Goal: Contribute content: Contribute content

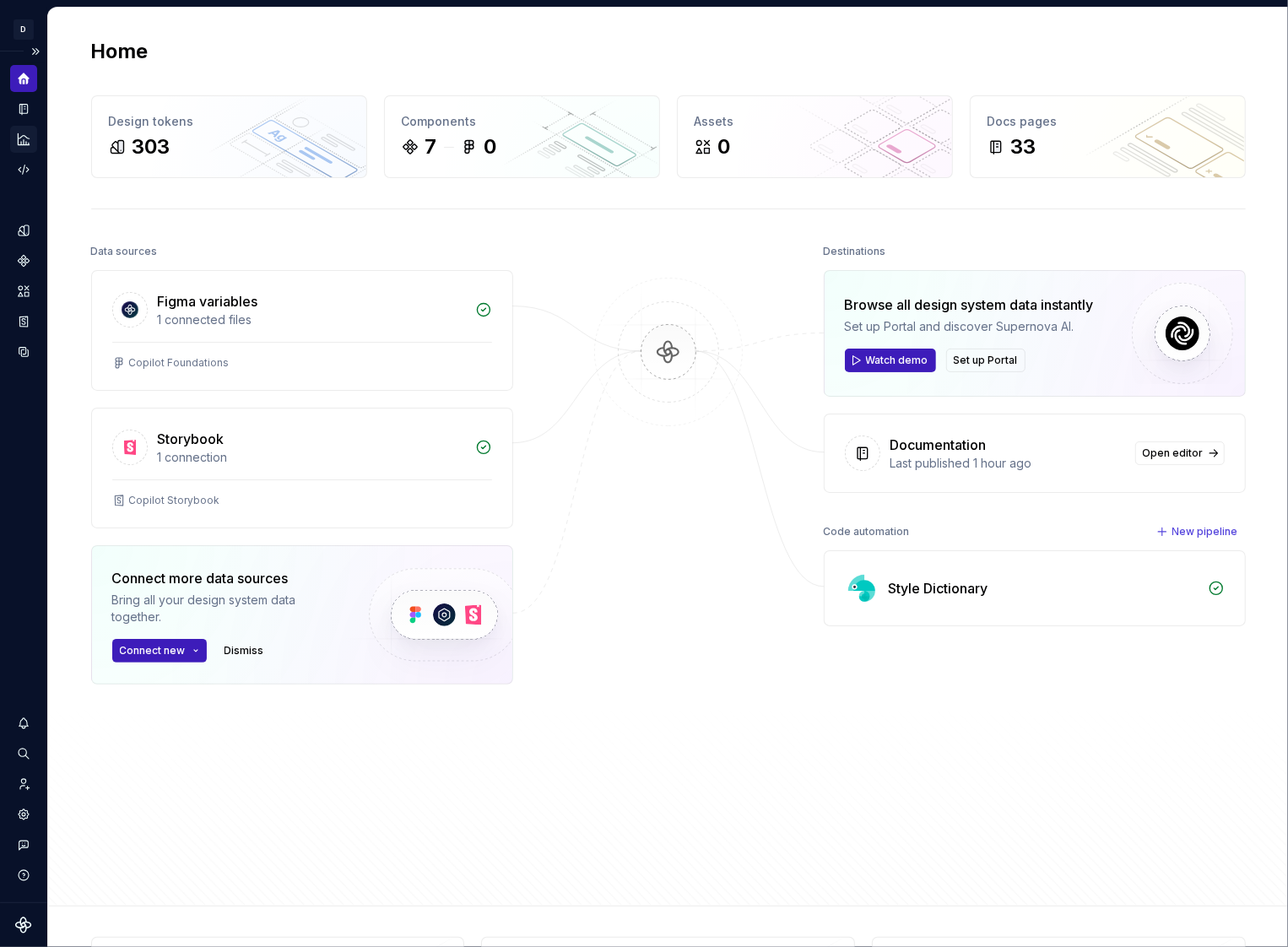
click at [27, 144] on icon "Analytics" at bounding box center [23, 139] width 11 height 11
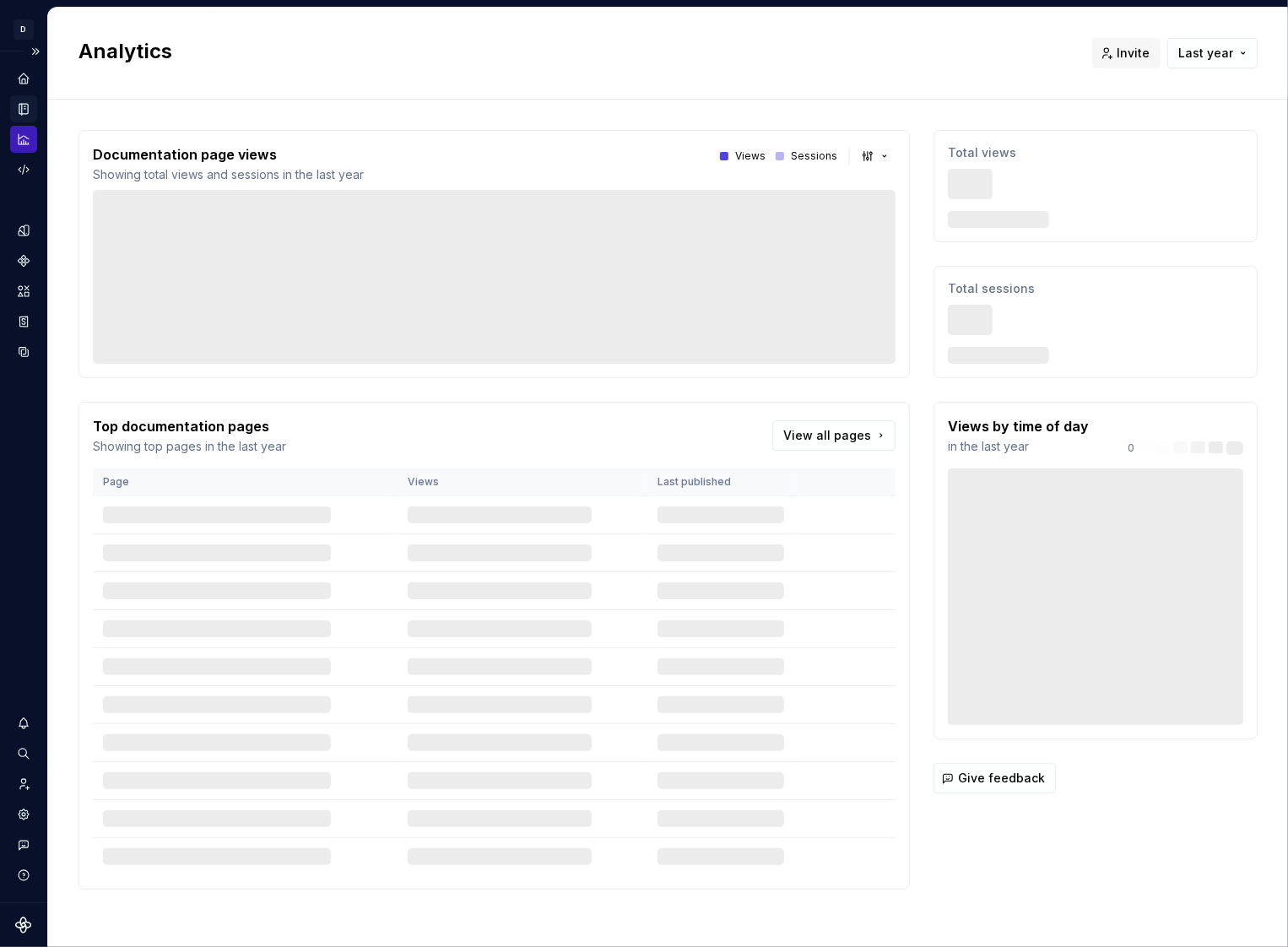
click at [25, 106] on icon "Documentation" at bounding box center [25, 109] width 6 height 9
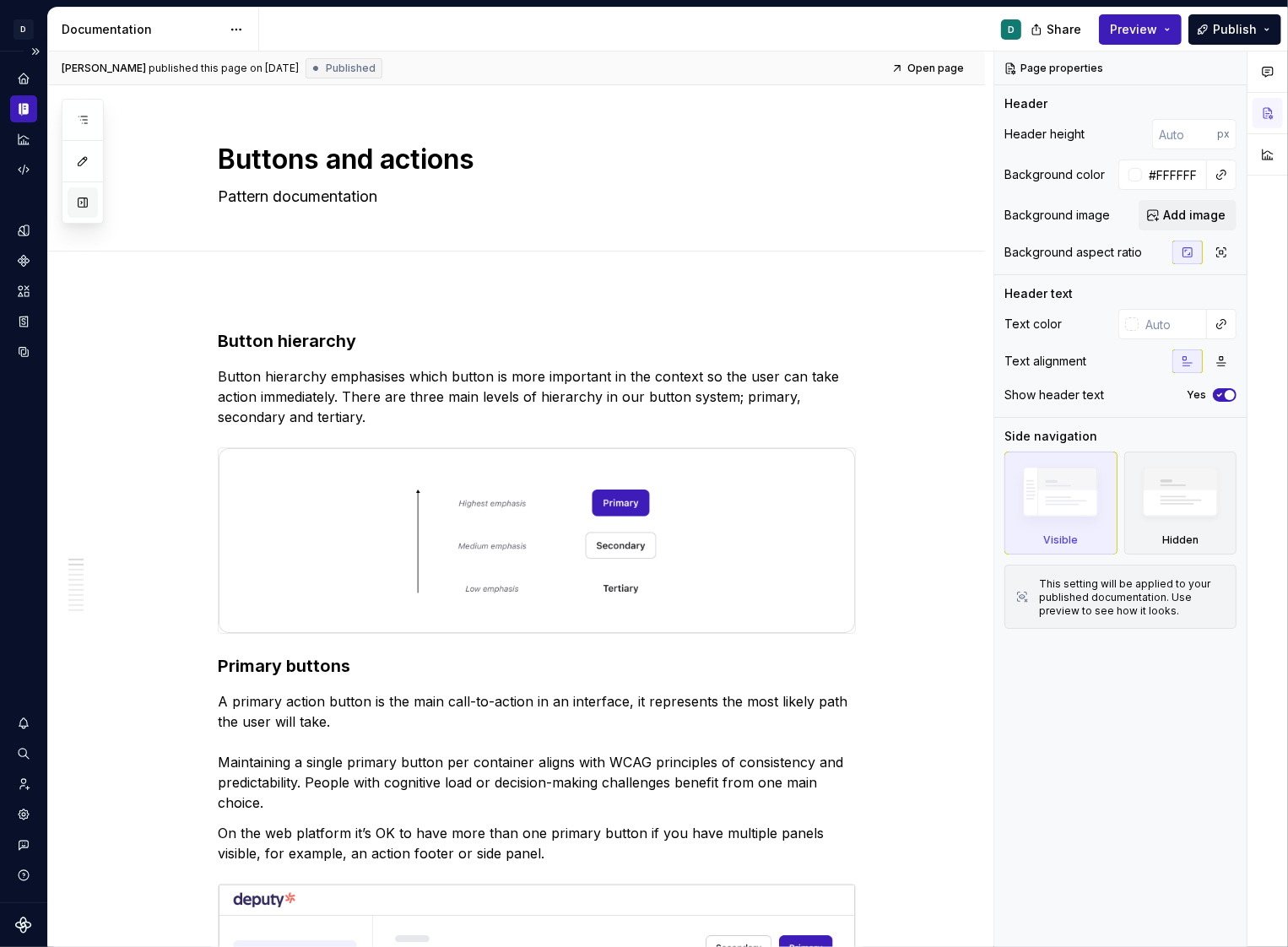
click at [81, 207] on button "button" at bounding box center [82, 202] width 30 height 30
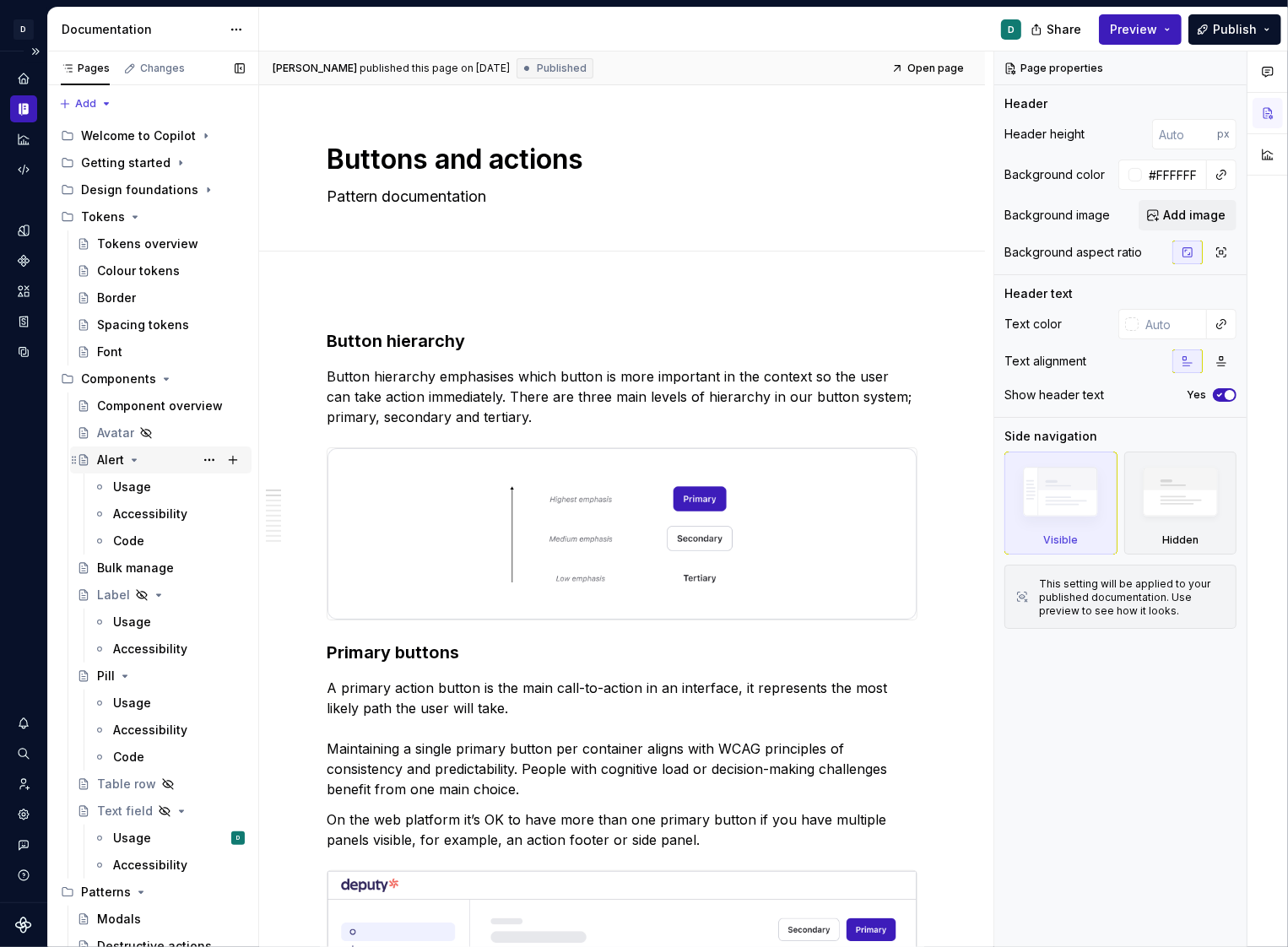
click at [129, 457] on icon "Page tree" at bounding box center [133, 460] width 14 height 14
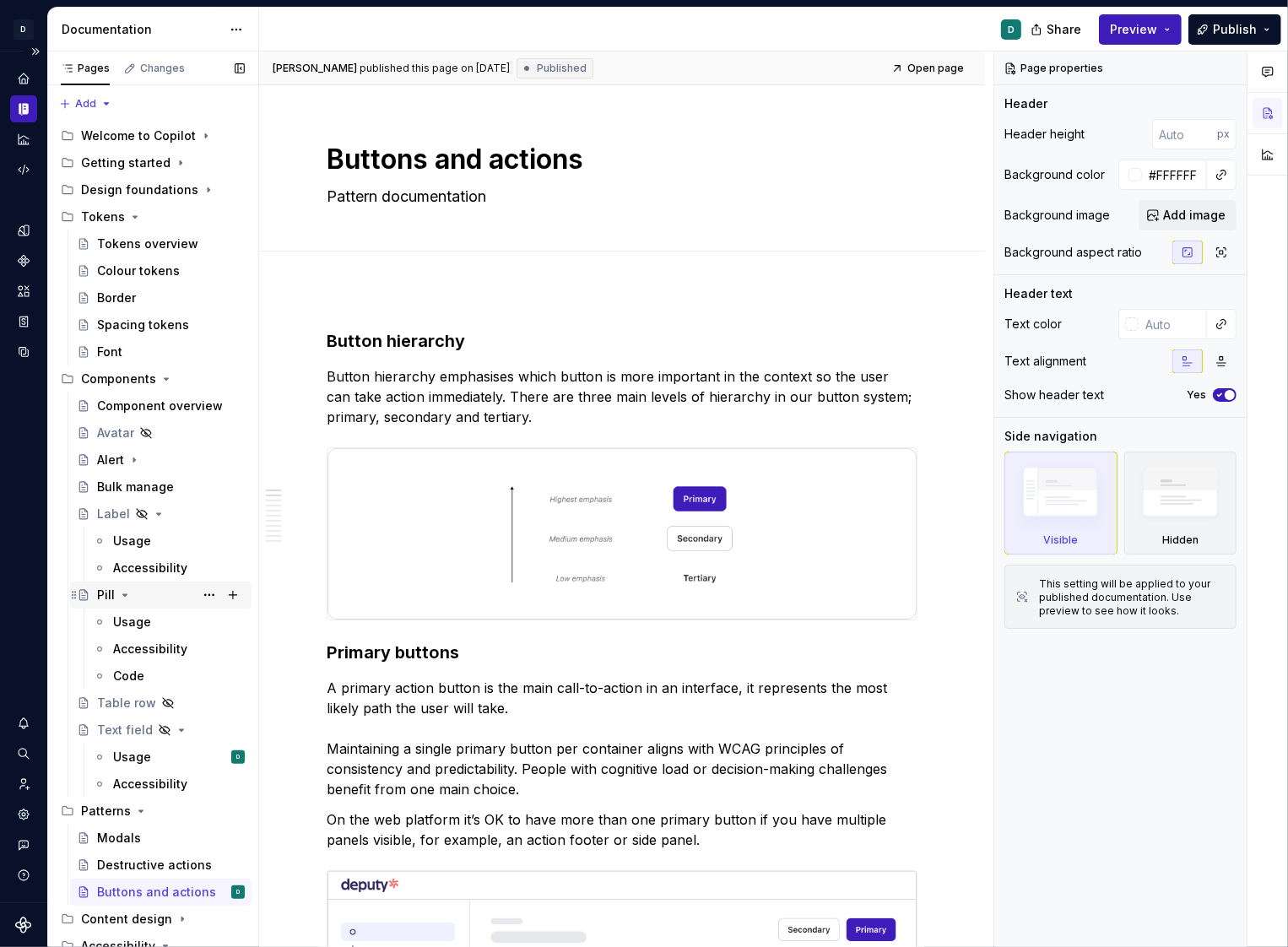
click at [122, 602] on div "Pill" at bounding box center [171, 595] width 148 height 24
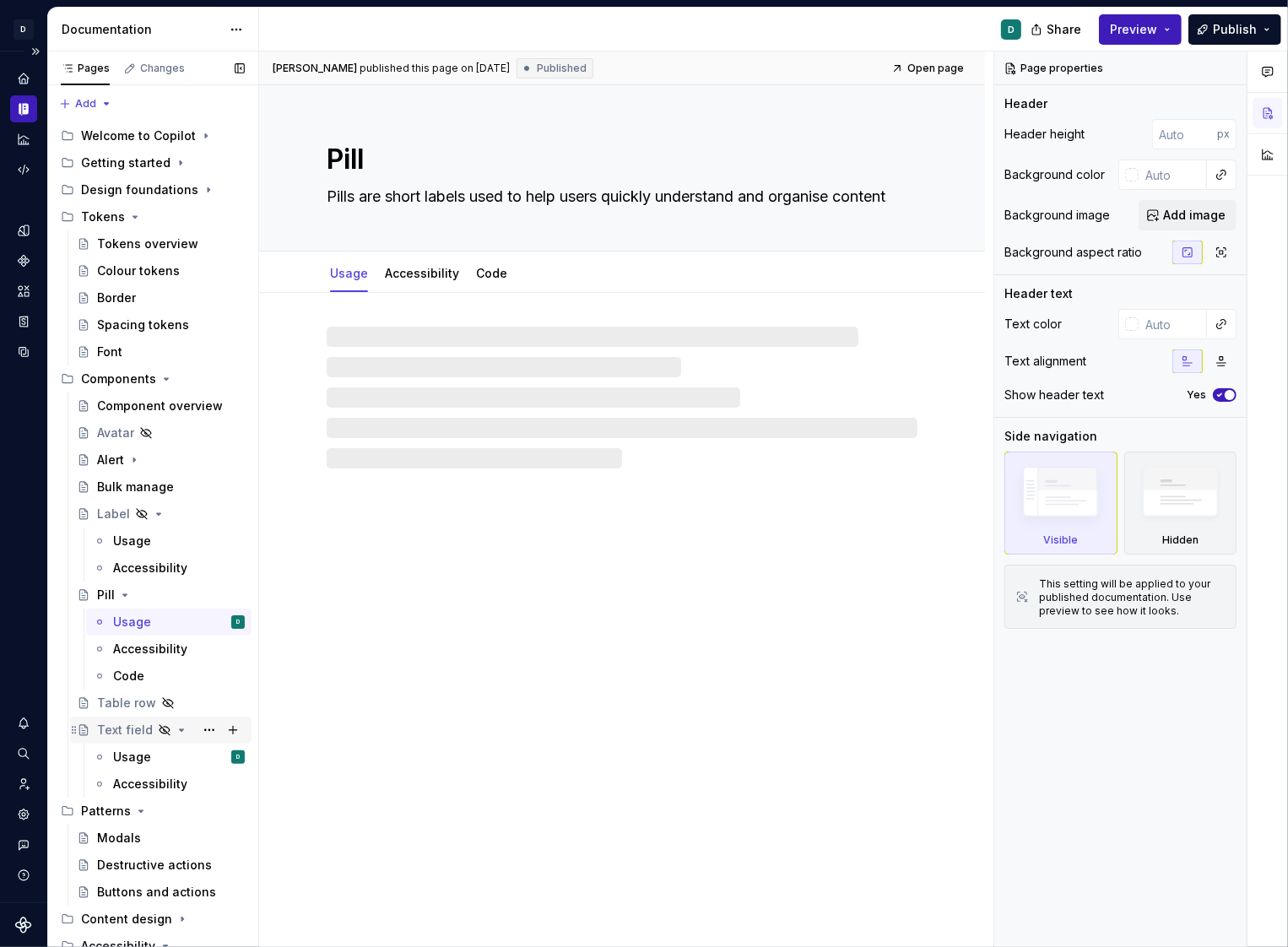
click at [181, 731] on icon "Page tree" at bounding box center [181, 729] width 14 height 14
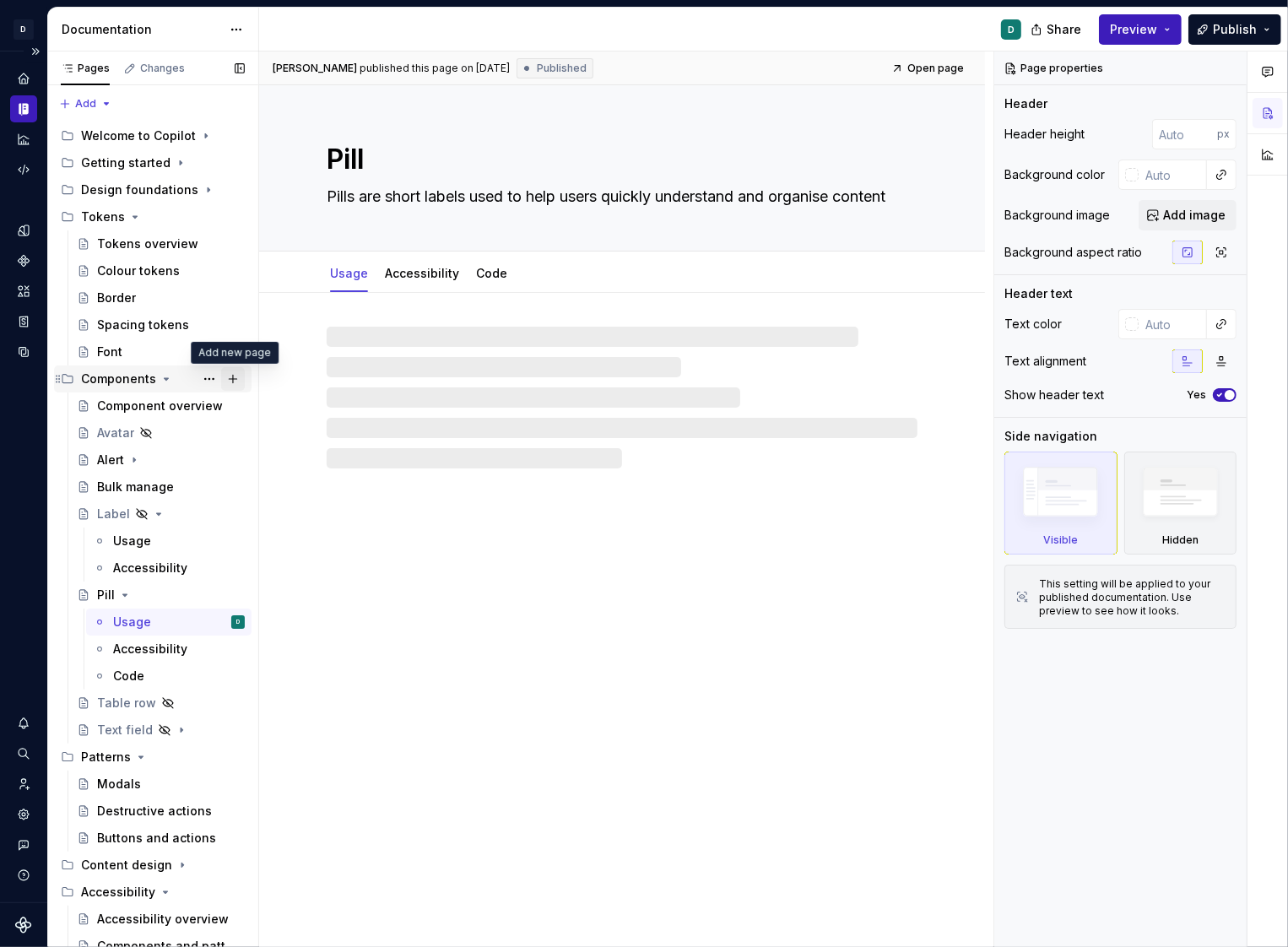
click at [236, 377] on button "Page tree" at bounding box center [233, 379] width 24 height 24
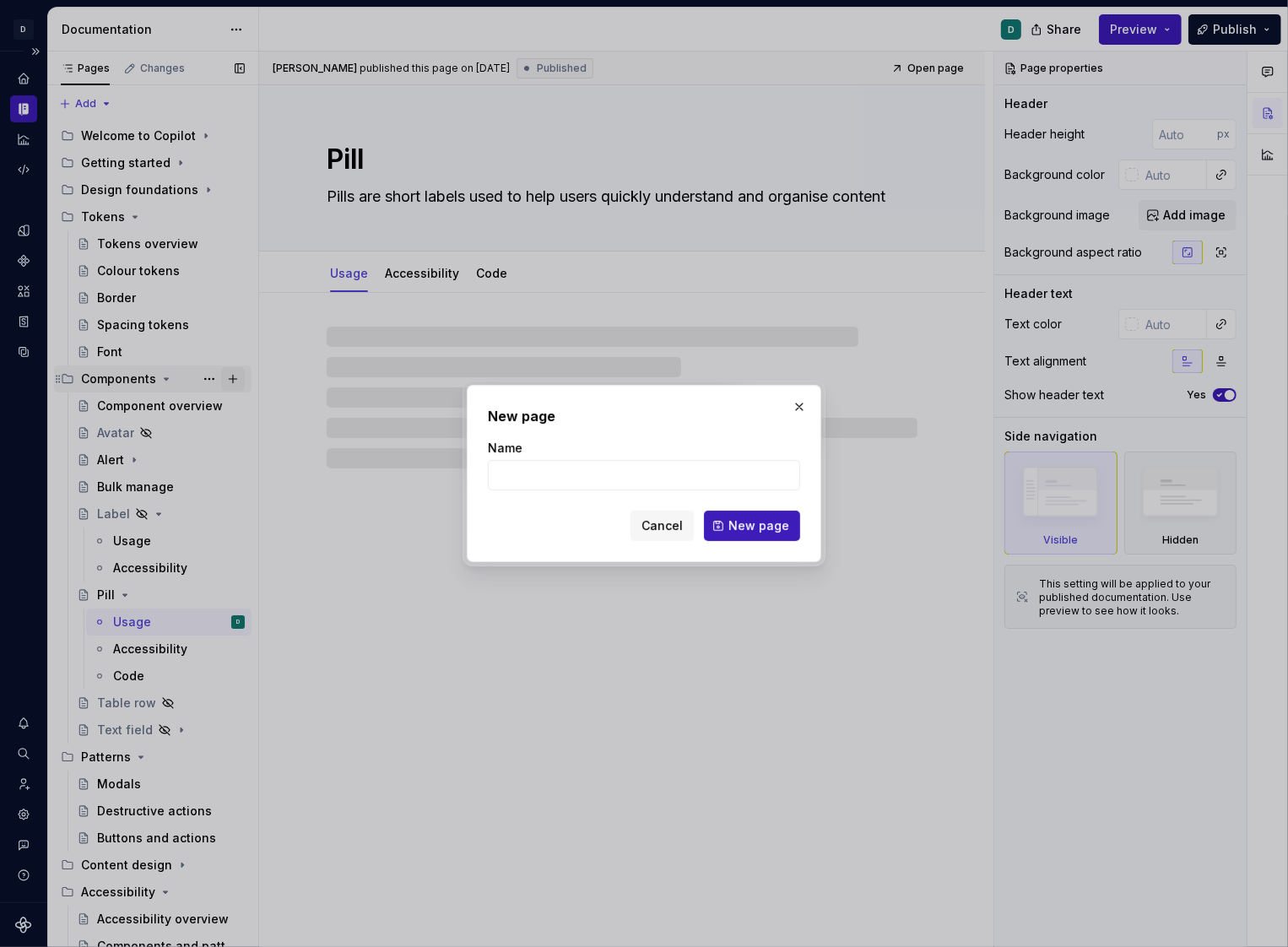
type textarea "*"
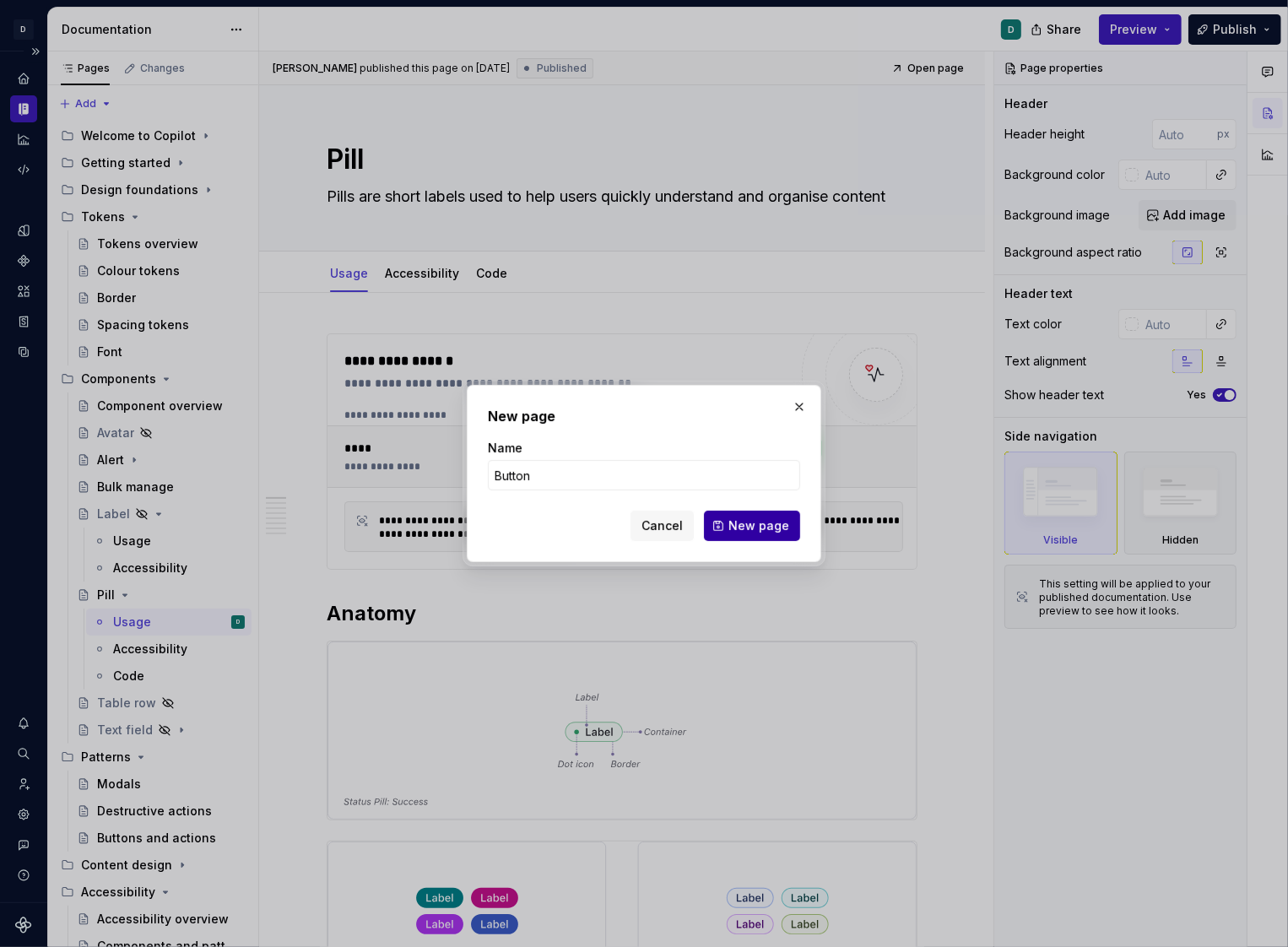
type input "Button"
click at [746, 517] on span "New page" at bounding box center [759, 526] width 60 height 16
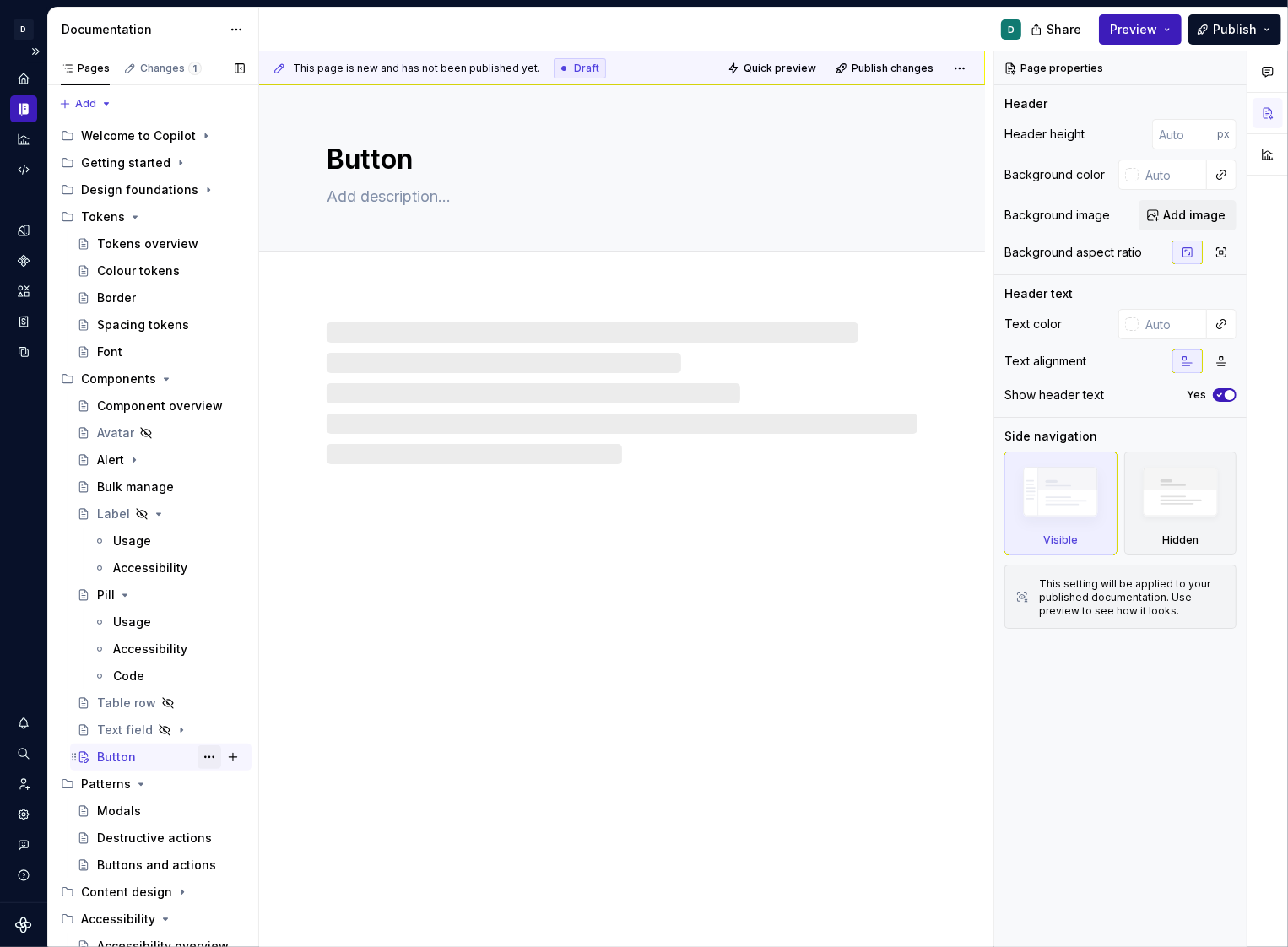
click at [210, 756] on button "Page tree" at bounding box center [209, 757] width 24 height 24
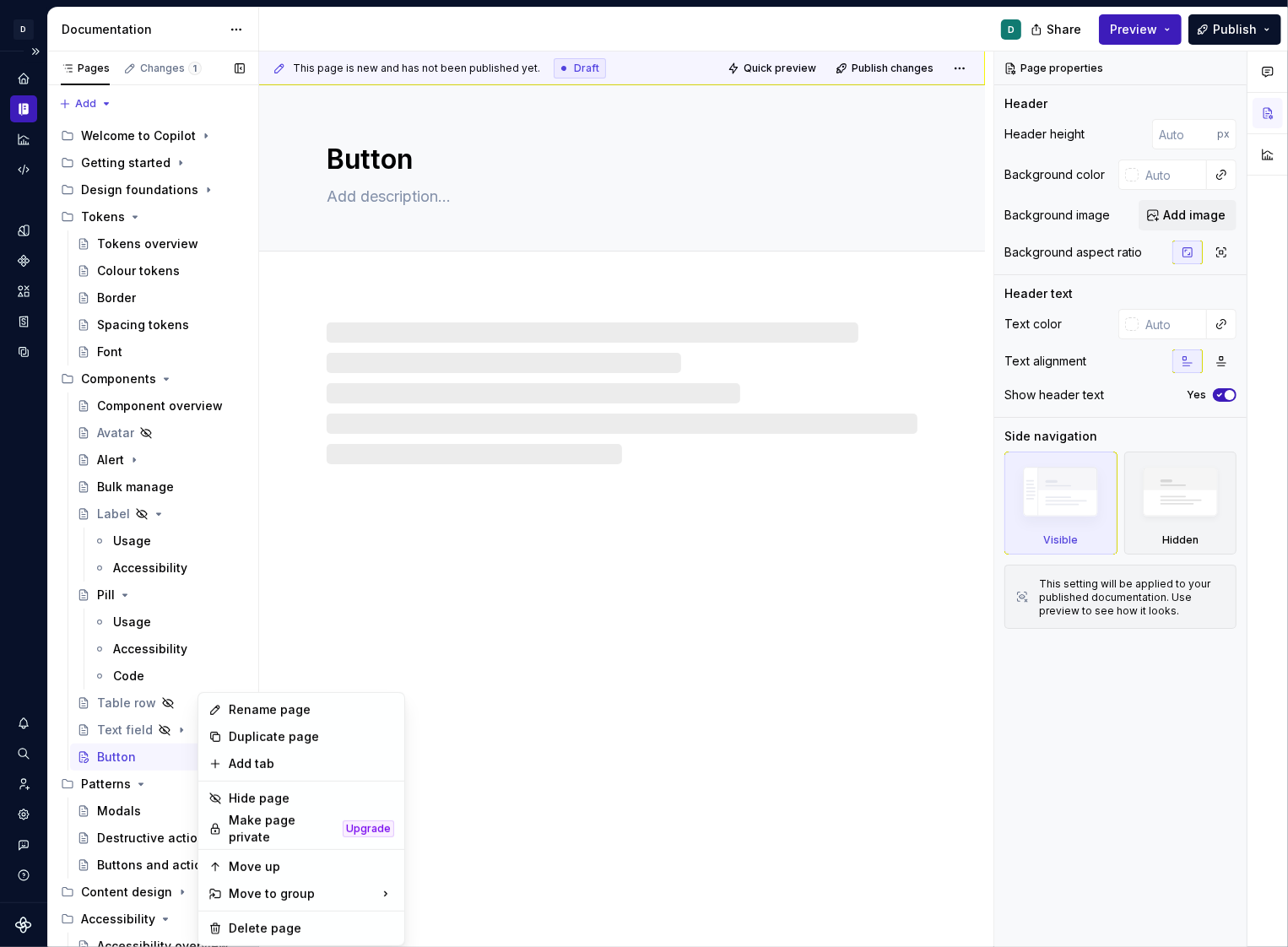
click at [150, 759] on div "Pages Changes 1 Add Accessibility guide for tree Page tree. Navigate the tree w…" at bounding box center [153, 503] width 211 height 903
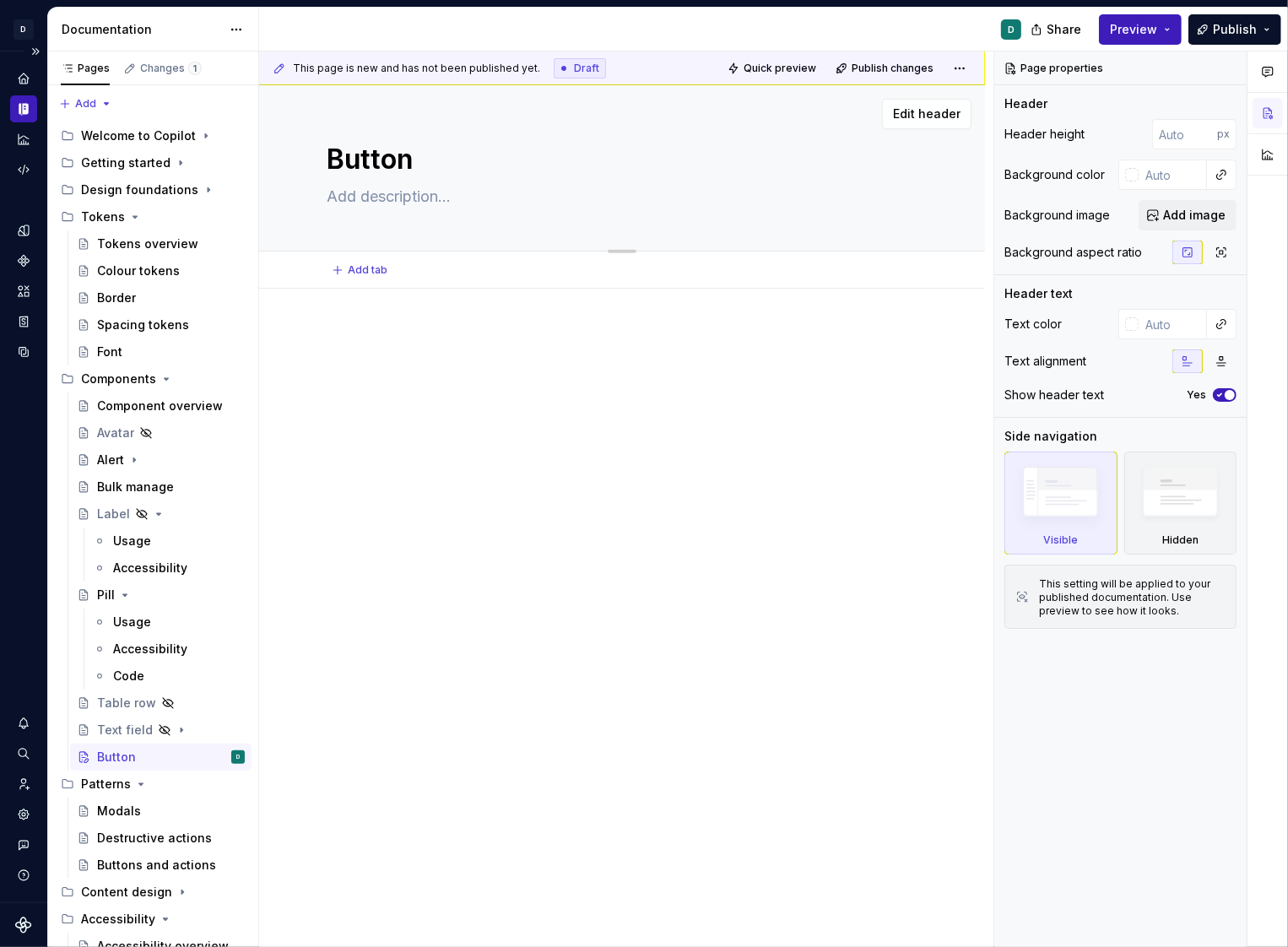
click at [371, 197] on textarea at bounding box center [619, 197] width 591 height 27
paste textarea "Buttons allow users to perform an action or navigate to another page. [buttons …"
type textarea "*"
type textarea "Buttons allow users to perform an action or navigate to another page. [buttons …"
drag, startPoint x: 825, startPoint y: 199, endPoint x: 853, endPoint y: 241, distance: 50.5
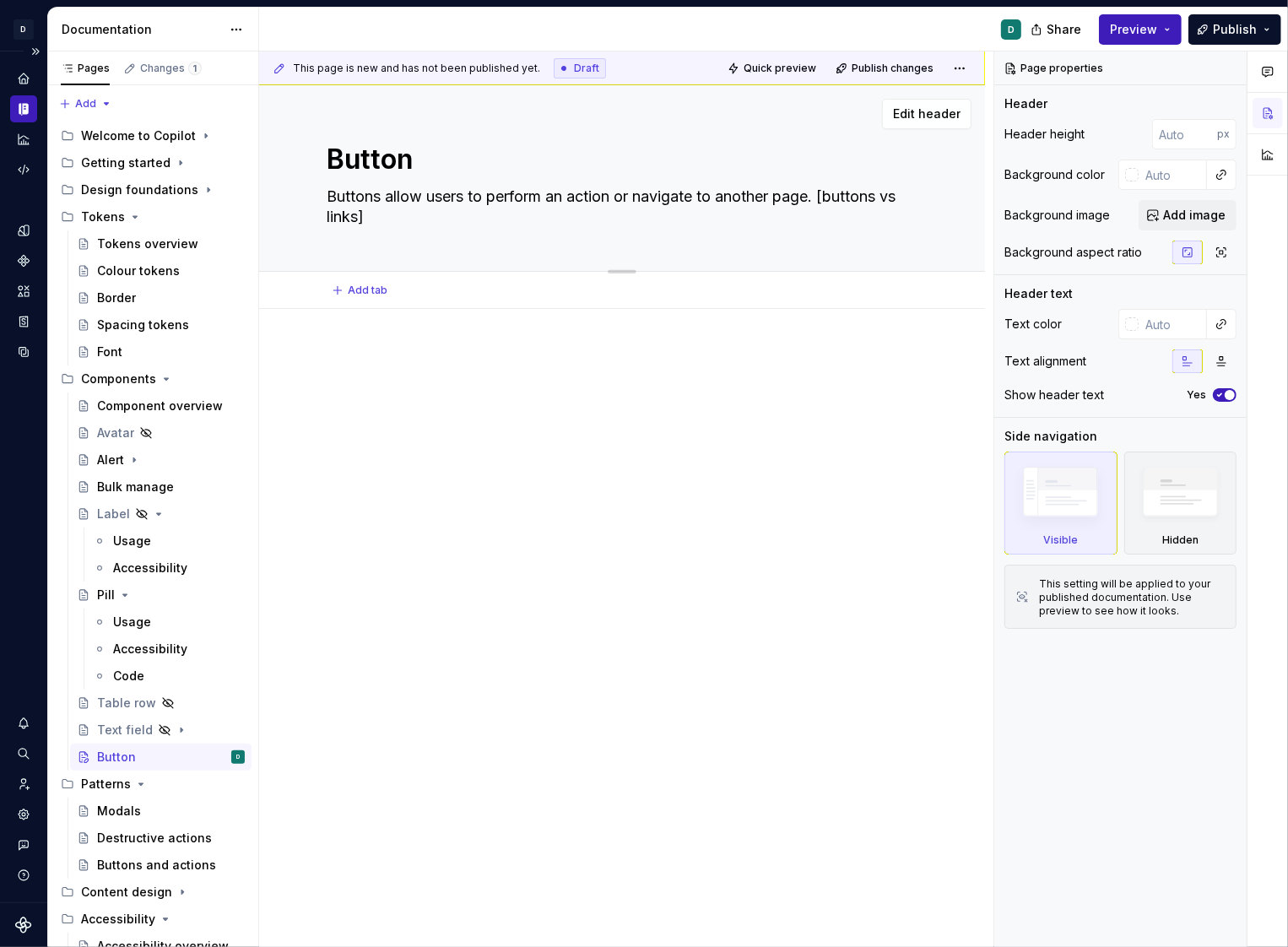
click at [853, 241] on div "Button Buttons allow users to perform an action or navigate to another page. [b…" at bounding box center [622, 177] width 591 height 186
type textarea "*"
type textarea "Buttons allow users to perform an action or navigate to another page."
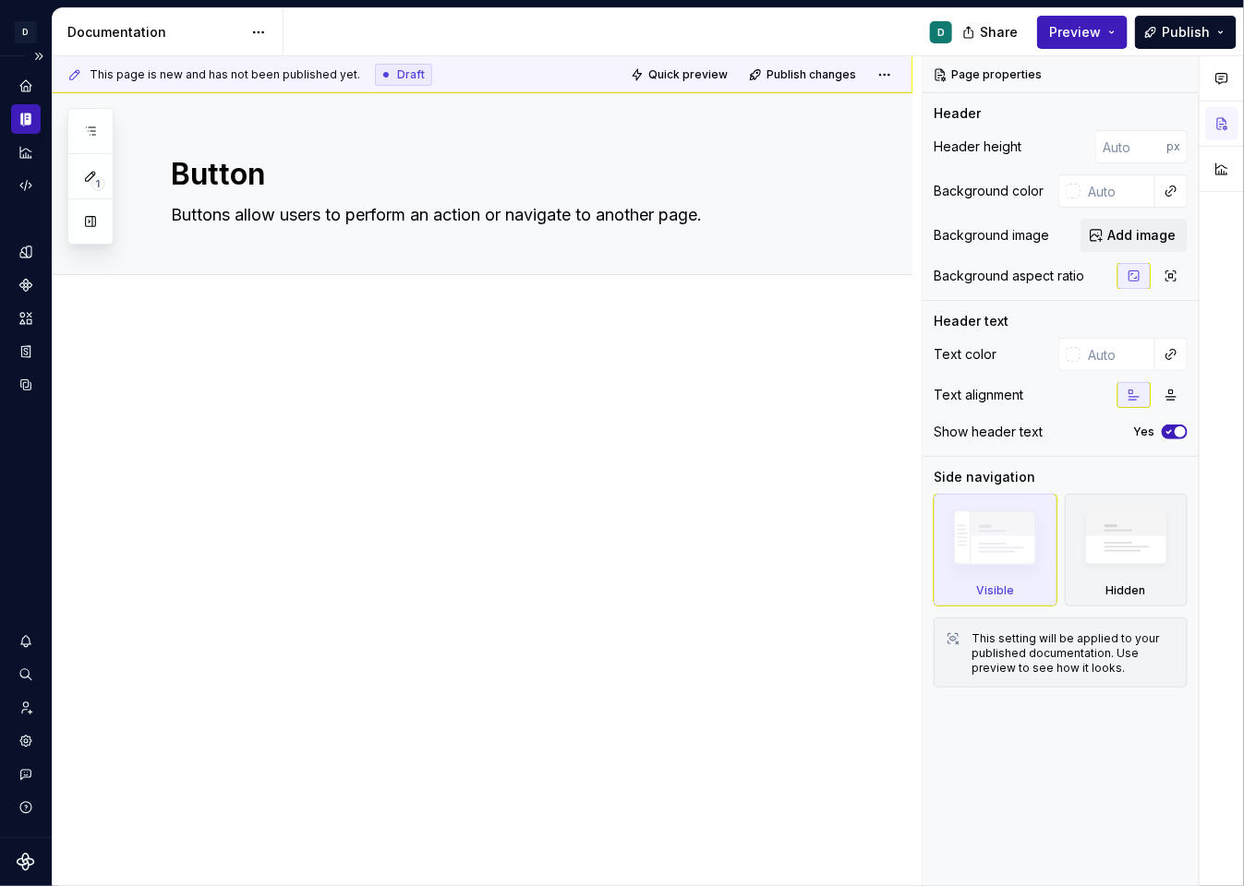
type textarea "*"
type textarea "Buttons allow users to perform an action or navigate to another page."
click at [240, 307] on div "Add tab" at bounding box center [483, 295] width 860 height 41
type textarea "*"
click at [220, 339] on div at bounding box center [483, 517] width 860 height 403
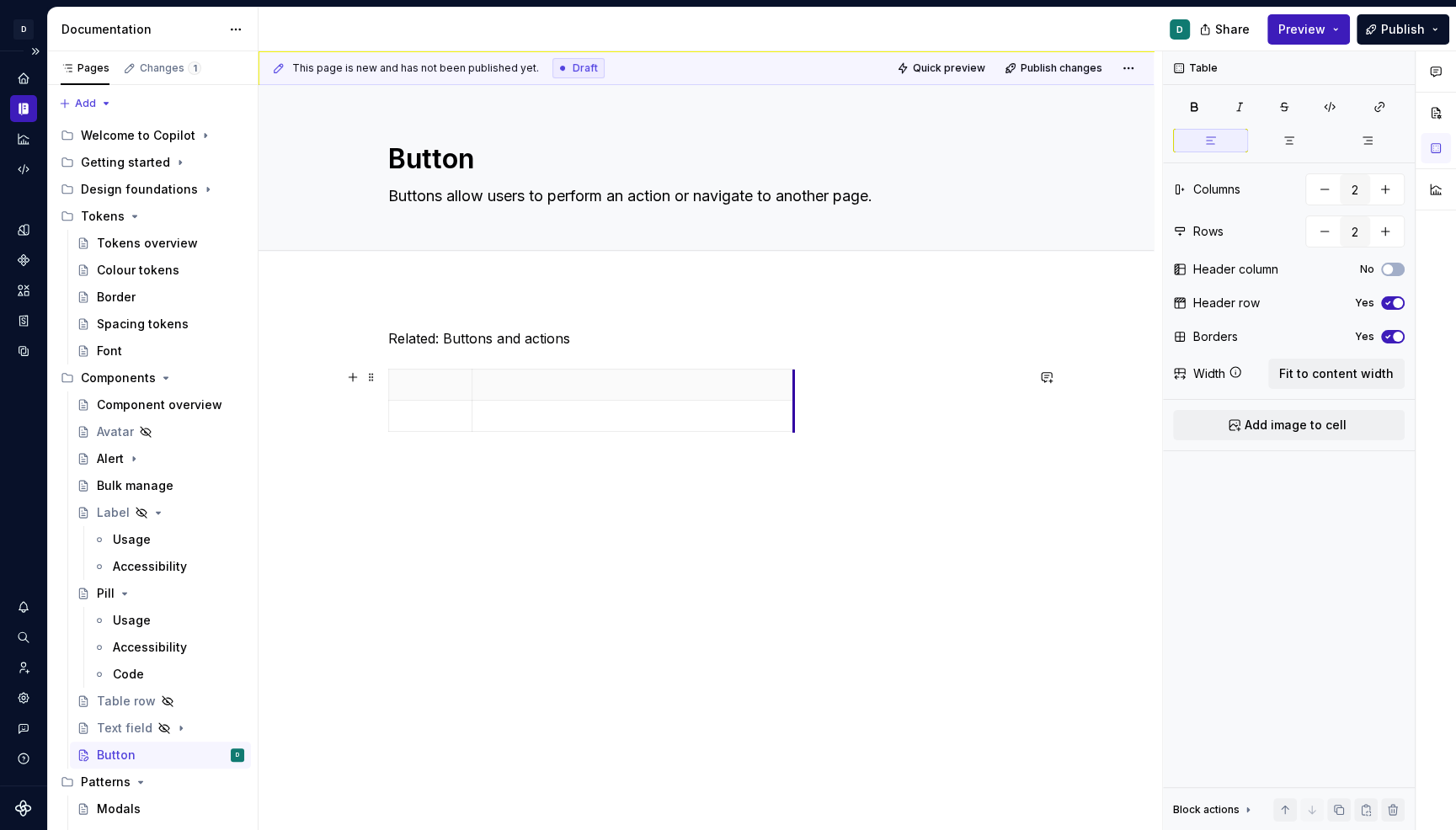
drag, startPoint x: 559, startPoint y: 386, endPoint x: 856, endPoint y: 388, distance: 297.0
drag, startPoint x: 477, startPoint y: 389, endPoint x: 583, endPoint y: 390, distance: 106.0
click at [583, 390] on th at bounding box center [765, 385] width 380 height 31
click at [964, 383] on div at bounding box center [707, 403] width 636 height 70
drag, startPoint x: 962, startPoint y: 385, endPoint x: 945, endPoint y: 385, distance: 17.0
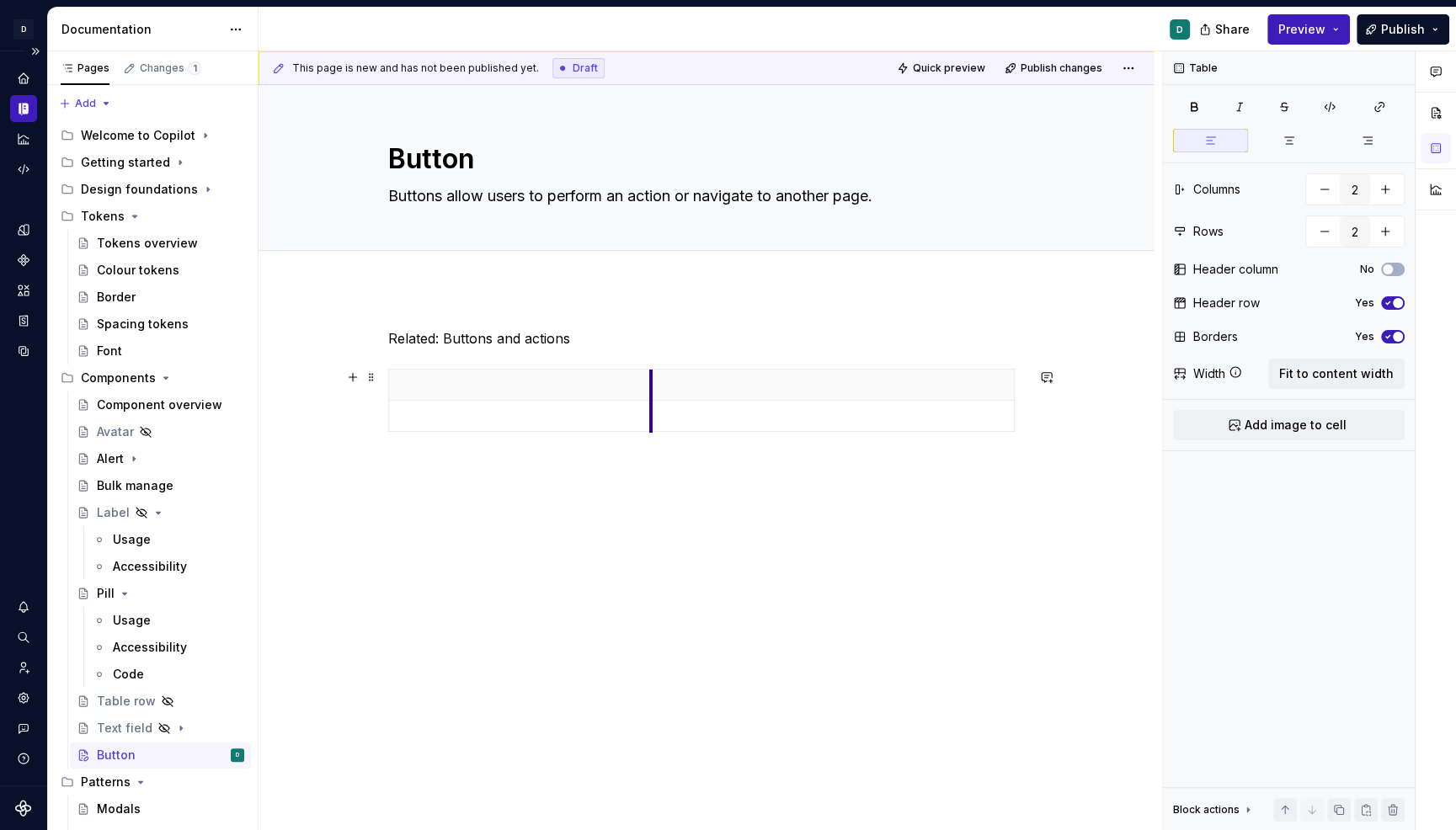
drag, startPoint x: 585, startPoint y: 388, endPoint x: 656, endPoint y: 394, distance: 71.3
click at [656, 394] on th at bounding box center [832, 385] width 363 height 31
drag, startPoint x: 1017, startPoint y: 385, endPoint x: 937, endPoint y: 386, distance: 80.0
drag, startPoint x: 654, startPoint y: 389, endPoint x: 697, endPoint y: 417, distance: 51.3
click at [697, 417] on tbody at bounding box center [683, 400] width 589 height 62
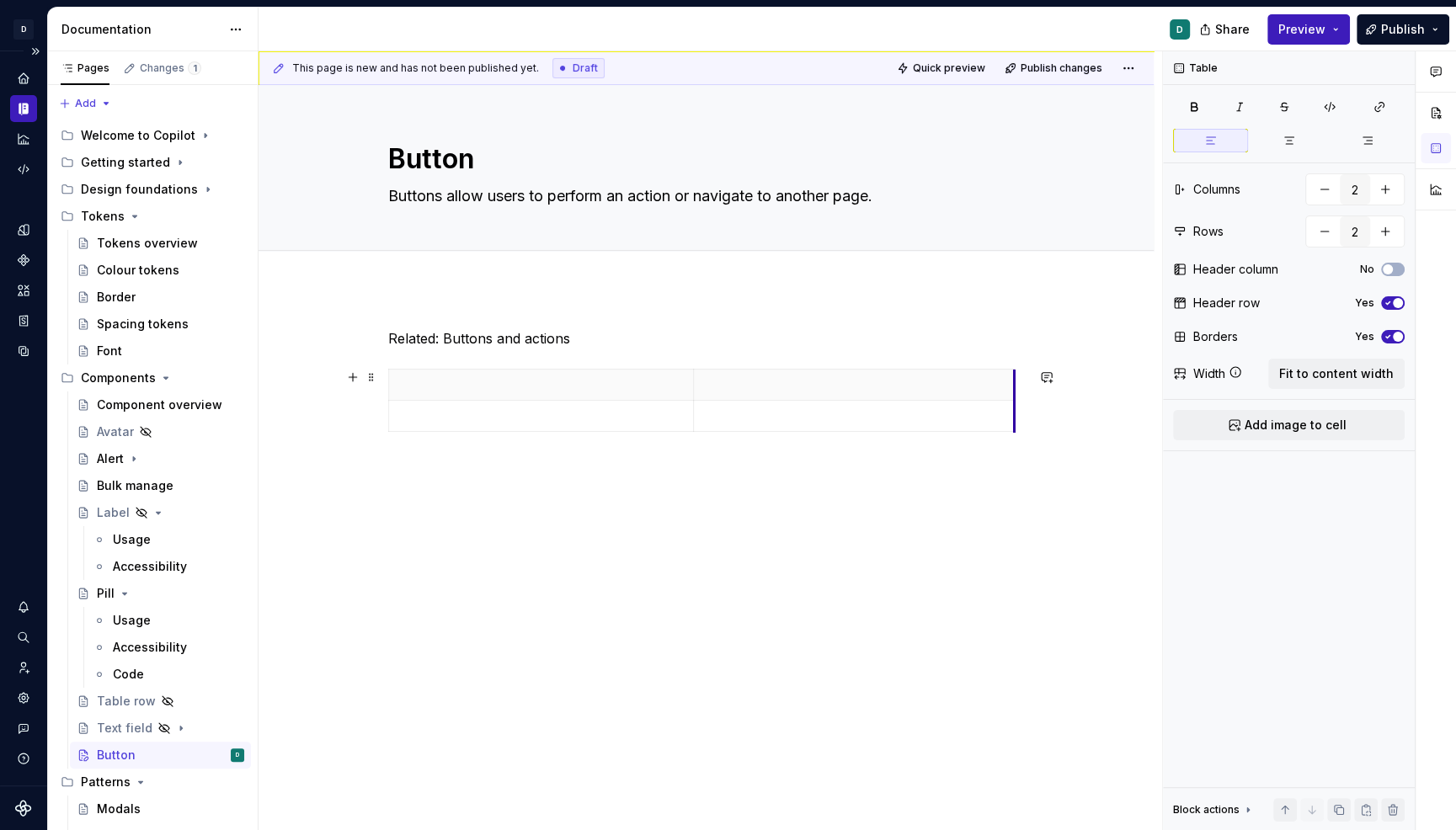
drag, startPoint x: 981, startPoint y: 388, endPoint x: 1017, endPoint y: 396, distance: 36.9
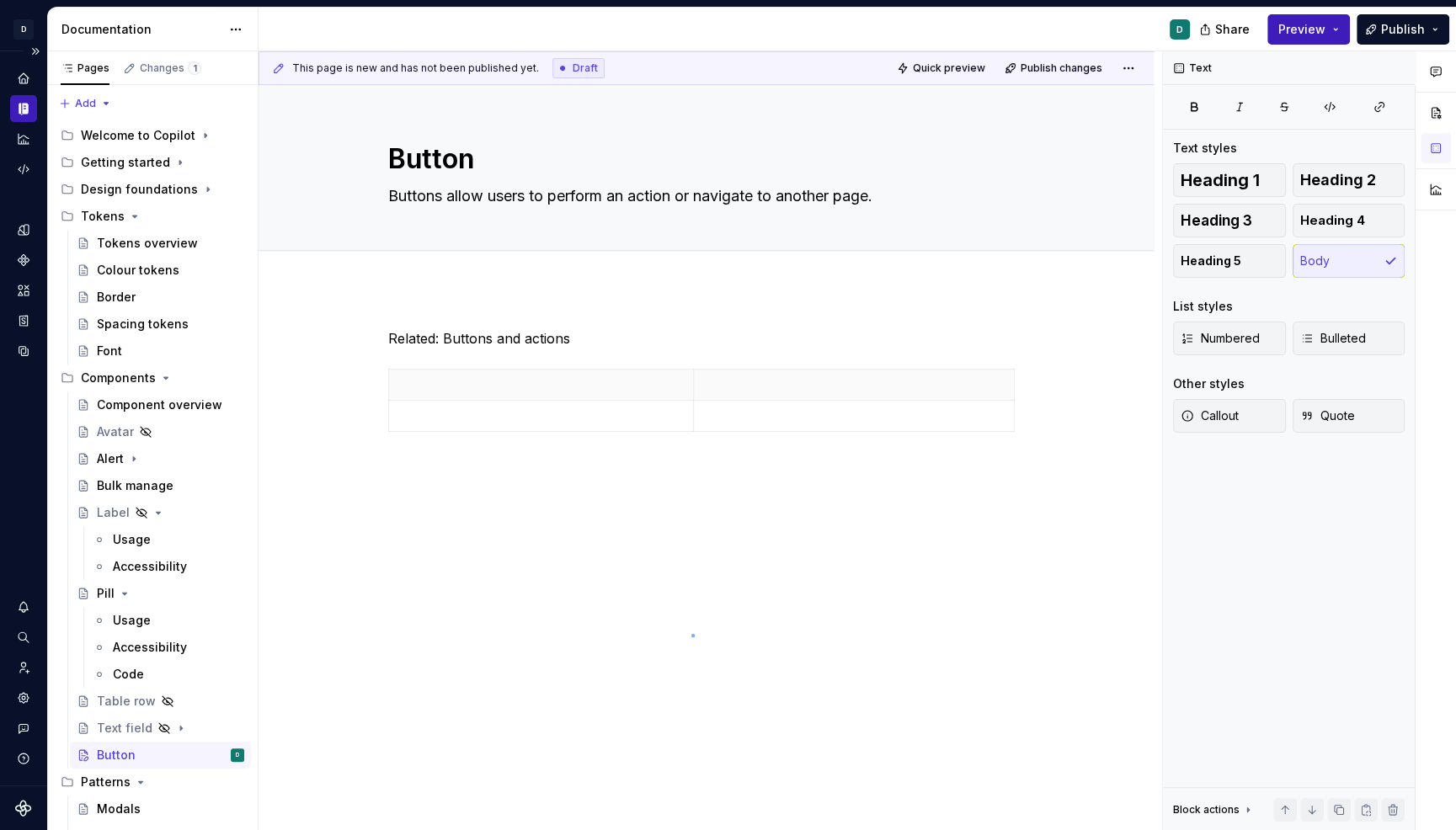
click at [692, 634] on div "This page is new and has not been published yet. Draft Quick preview Publish ch…" at bounding box center [709, 441] width 904 height 780
click at [588, 329] on p "Related: Buttons and actions" at bounding box center [707, 338] width 636 height 20
type textarea "*"
click at [457, 410] on div "Related: Buttons and actions Anatomy Button states" at bounding box center [707, 444] width 636 height 232
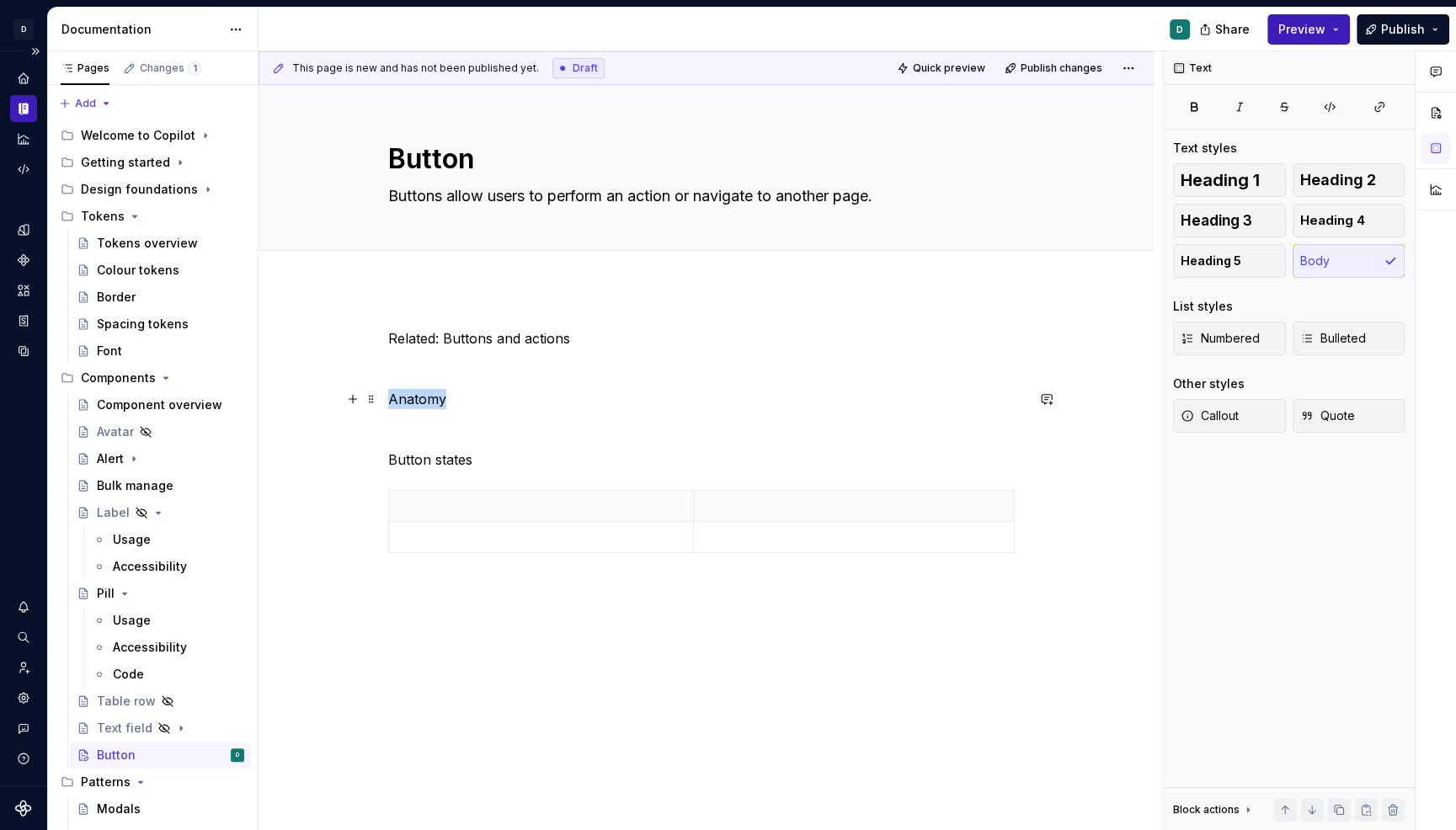
drag, startPoint x: 451, startPoint y: 401, endPoint x: 297, endPoint y: 401, distance: 154.0
click at [297, 401] on div "Related: Buttons and actions Anatomy Button states" at bounding box center [706, 559] width 895 height 542
click at [553, 365] on button "button" at bounding box center [552, 368] width 24 height 24
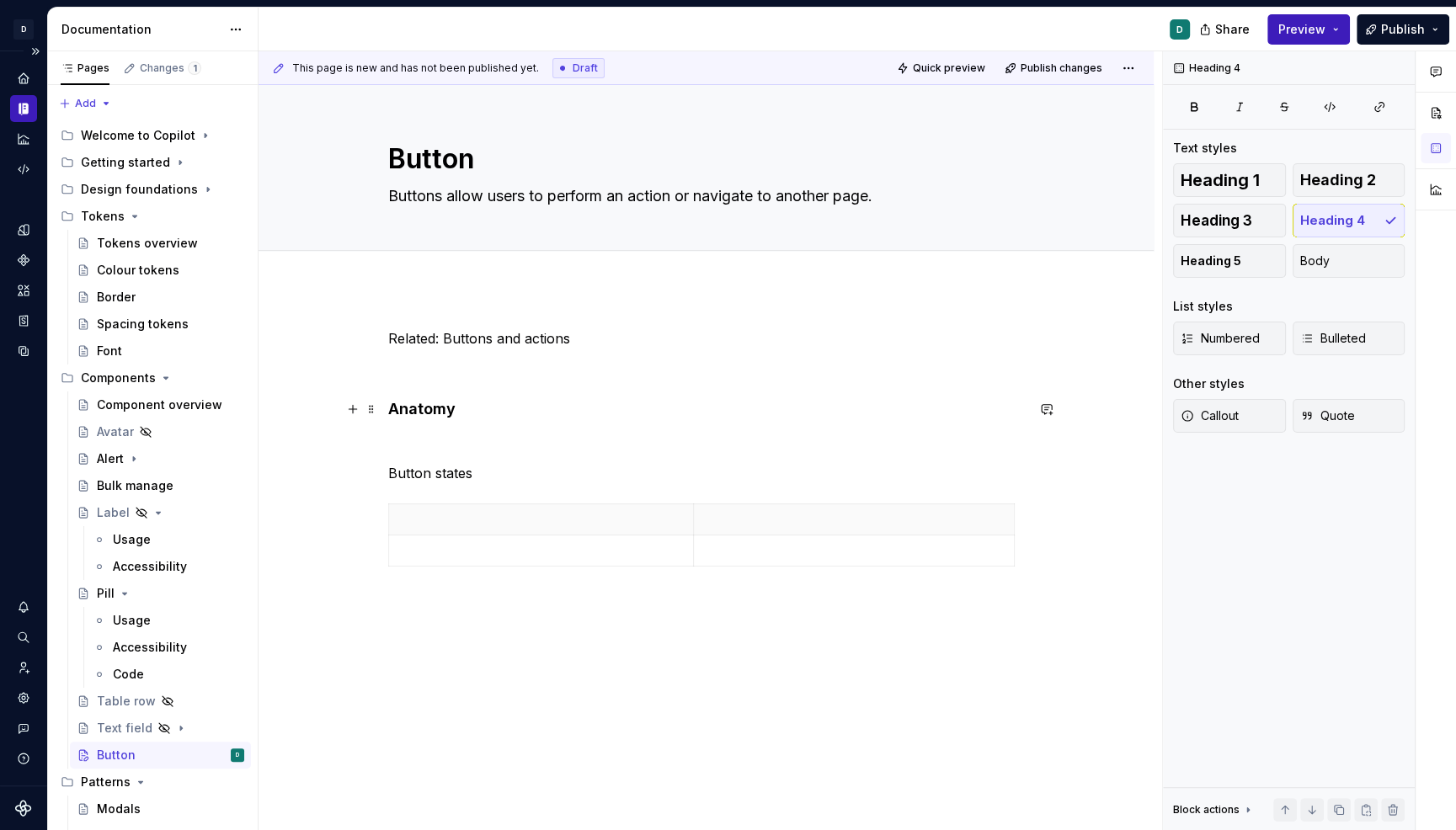
click at [449, 404] on h4 "Anatomy" at bounding box center [707, 410] width 636 height 20
click at [445, 410] on h4 "Anatomy" at bounding box center [707, 410] width 636 height 20
drag, startPoint x: 390, startPoint y: 410, endPoint x: 348, endPoint y: 410, distance: 42.0
click at [388, 410] on div "Related: Buttons and actions Anatomy Button states" at bounding box center [707, 461] width 636 height 265
click at [484, 376] on button "Heading 4" at bounding box center [468, 378] width 80 height 24
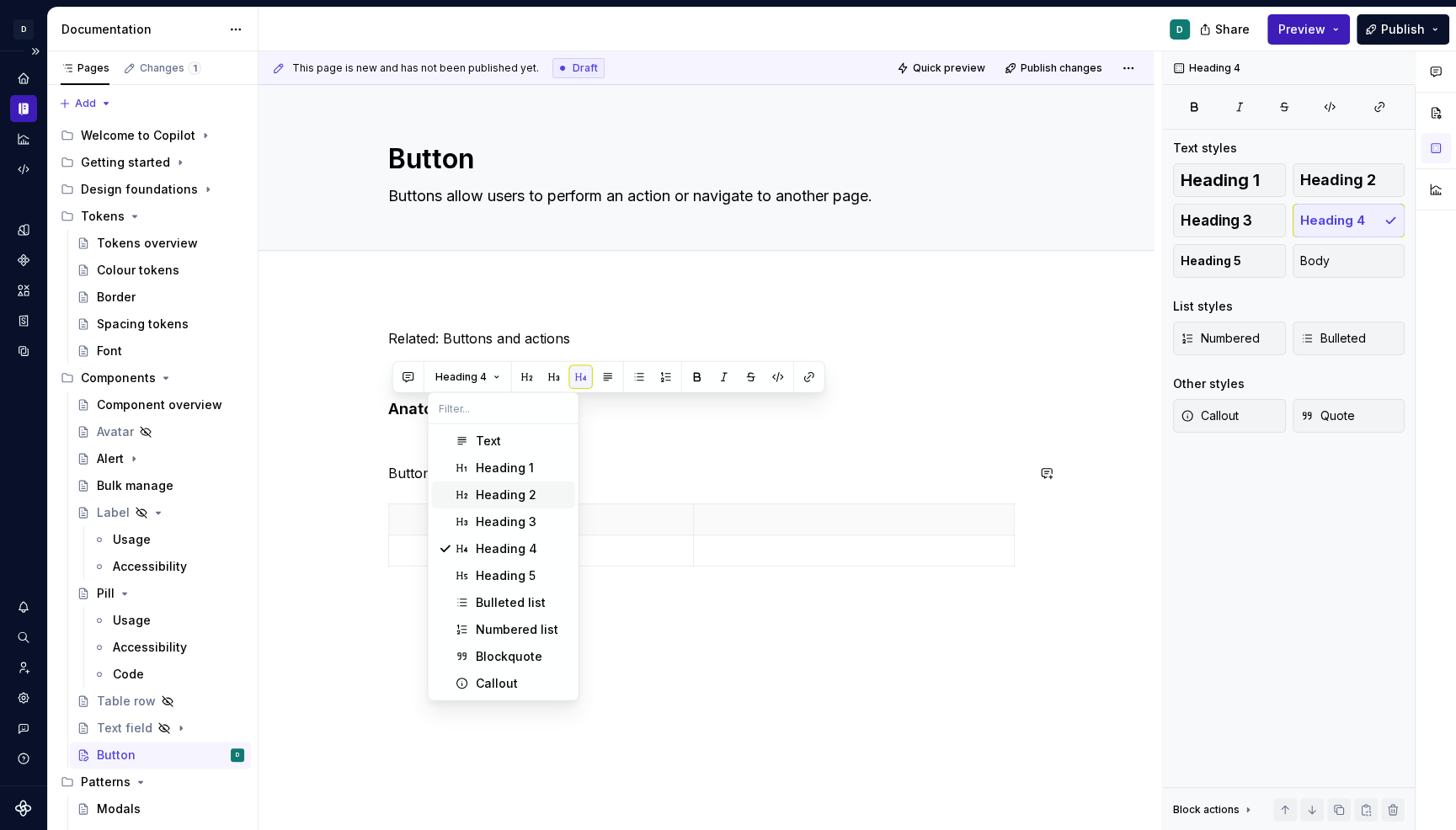
click at [511, 494] on div "Heading 2" at bounding box center [506, 495] width 60 height 16
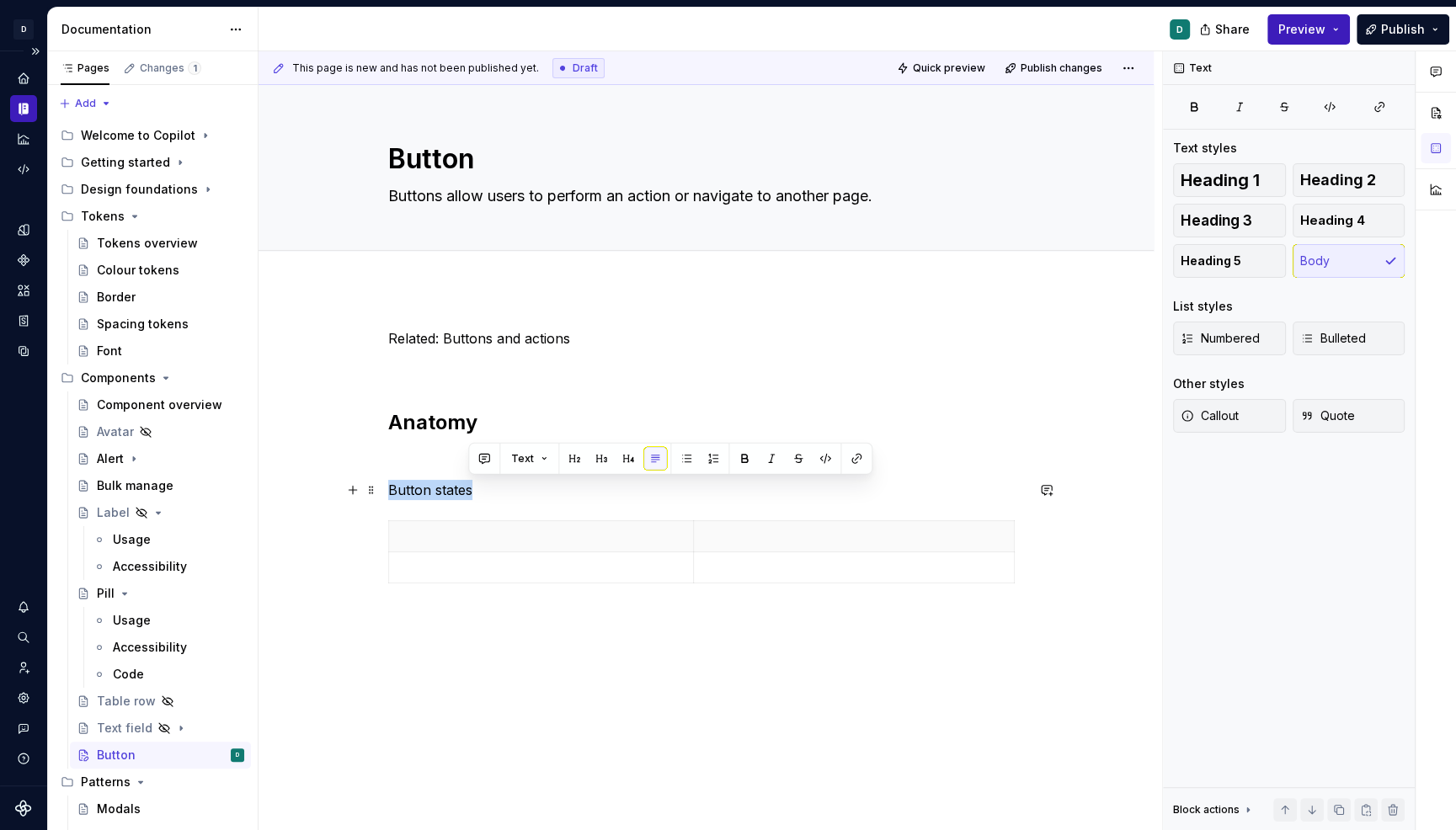
drag, startPoint x: 480, startPoint y: 495, endPoint x: 325, endPoint y: 495, distance: 155.0
click at [325, 495] on div "Related: Buttons and actions Anatomy Button states" at bounding box center [706, 574] width 895 height 572
click at [492, 461] on button "button" at bounding box center [499, 459] width 24 height 24
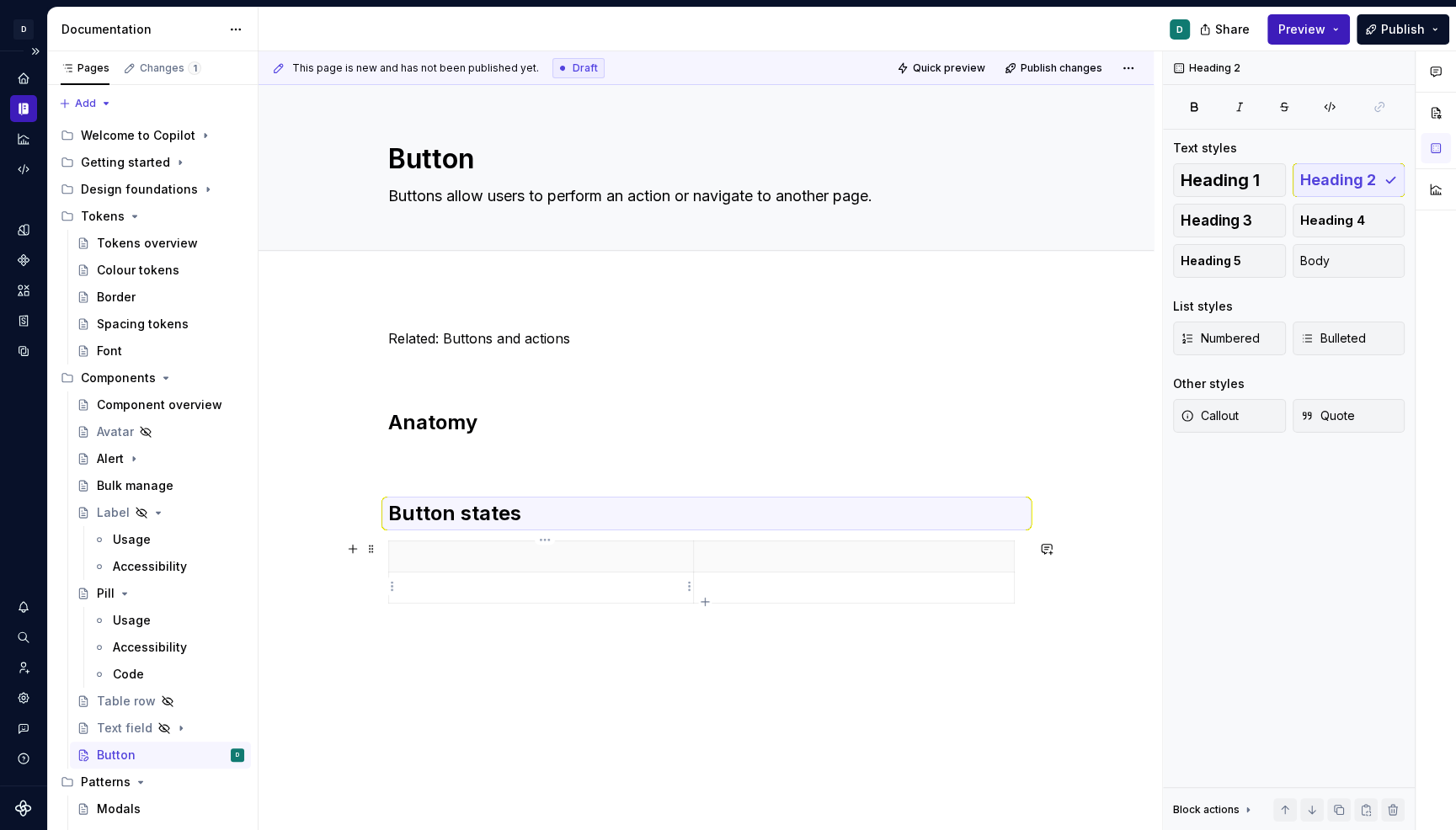
click at [572, 586] on p at bounding box center [542, 587] width 284 height 16
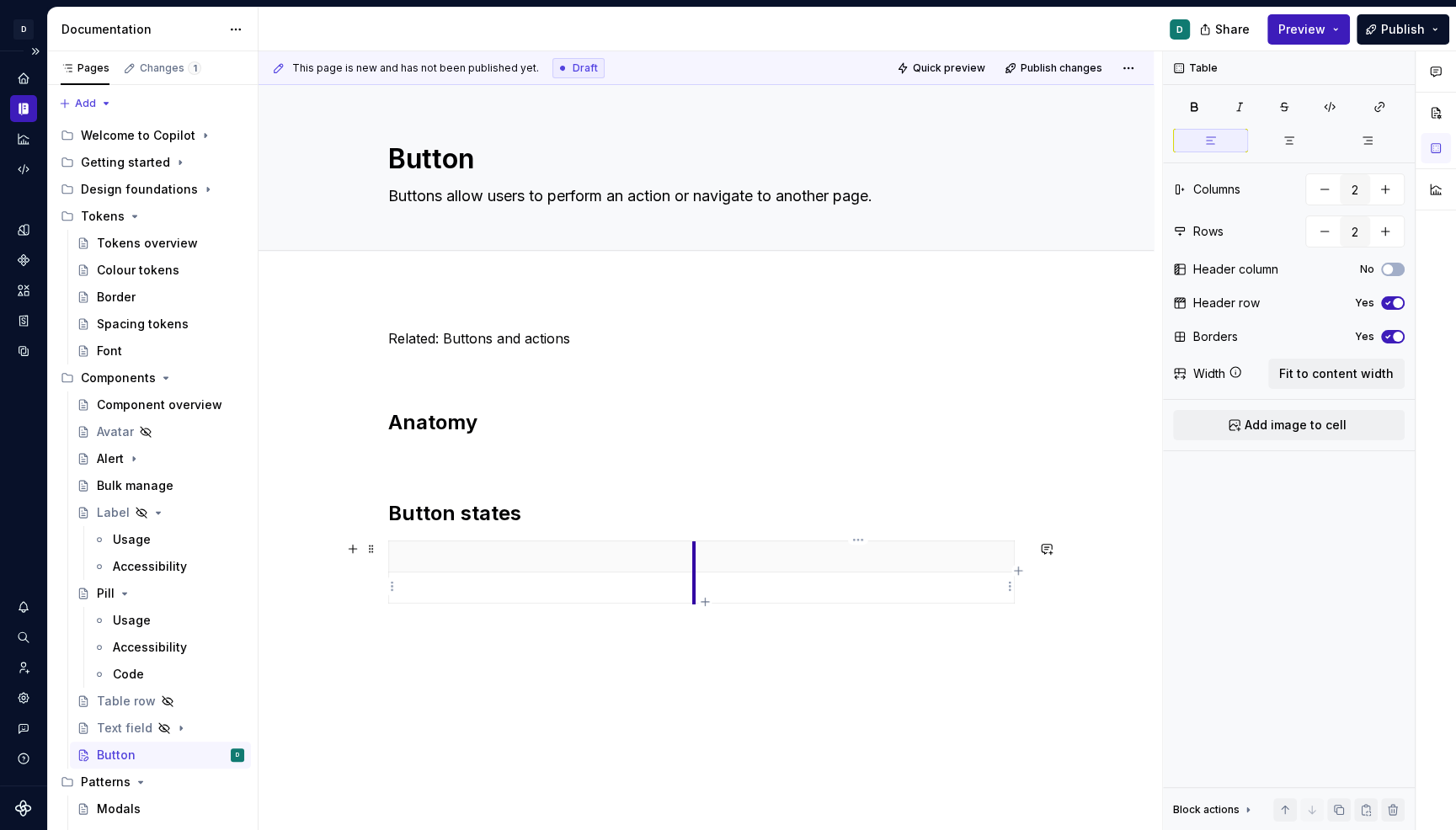
click at [697, 591] on td at bounding box center [854, 588] width 321 height 31
click at [704, 603] on icon "button" at bounding box center [704, 602] width 14 height 14
click at [704, 633] on icon "button" at bounding box center [705, 632] width 7 height 7
click at [674, 562] on p at bounding box center [542, 556] width 284 height 16
click at [687, 559] on html "D Copilot D Design system data Documentation D Share Preview Publish Pages Chan…" at bounding box center [728, 415] width 1456 height 830
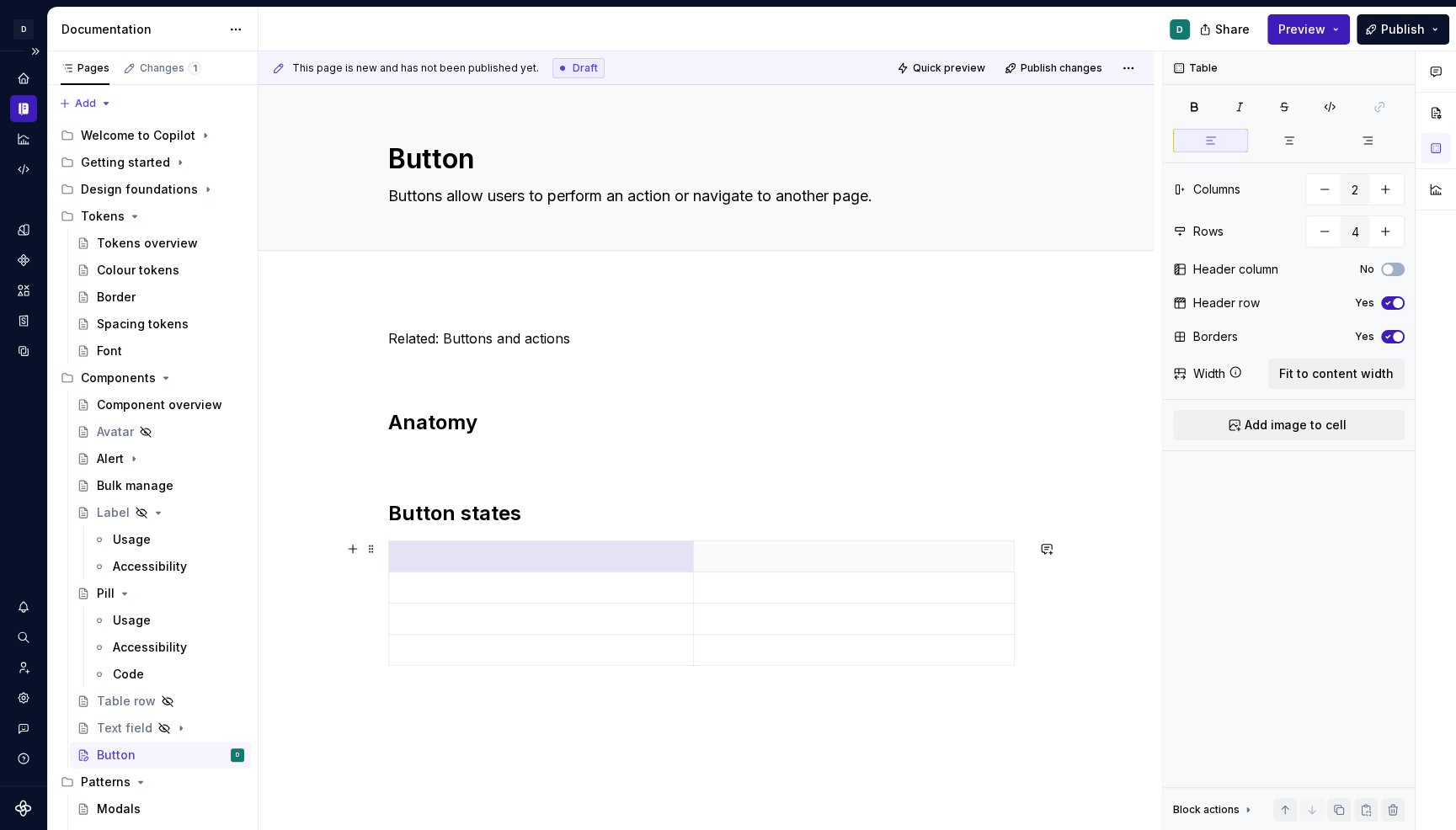
click at [687, 552] on html "D Copilot D Design system data Documentation D Share Preview Publish Pages Chan…" at bounding box center [728, 415] width 1456 height 830
click at [926, 555] on p at bounding box center [853, 556] width 300 height 16
click at [727, 545] on th at bounding box center [854, 557] width 321 height 31
click at [857, 545] on html "D Copilot D Design system data Documentation D Share Preview Publish Pages Chan…" at bounding box center [728, 415] width 1456 height 830
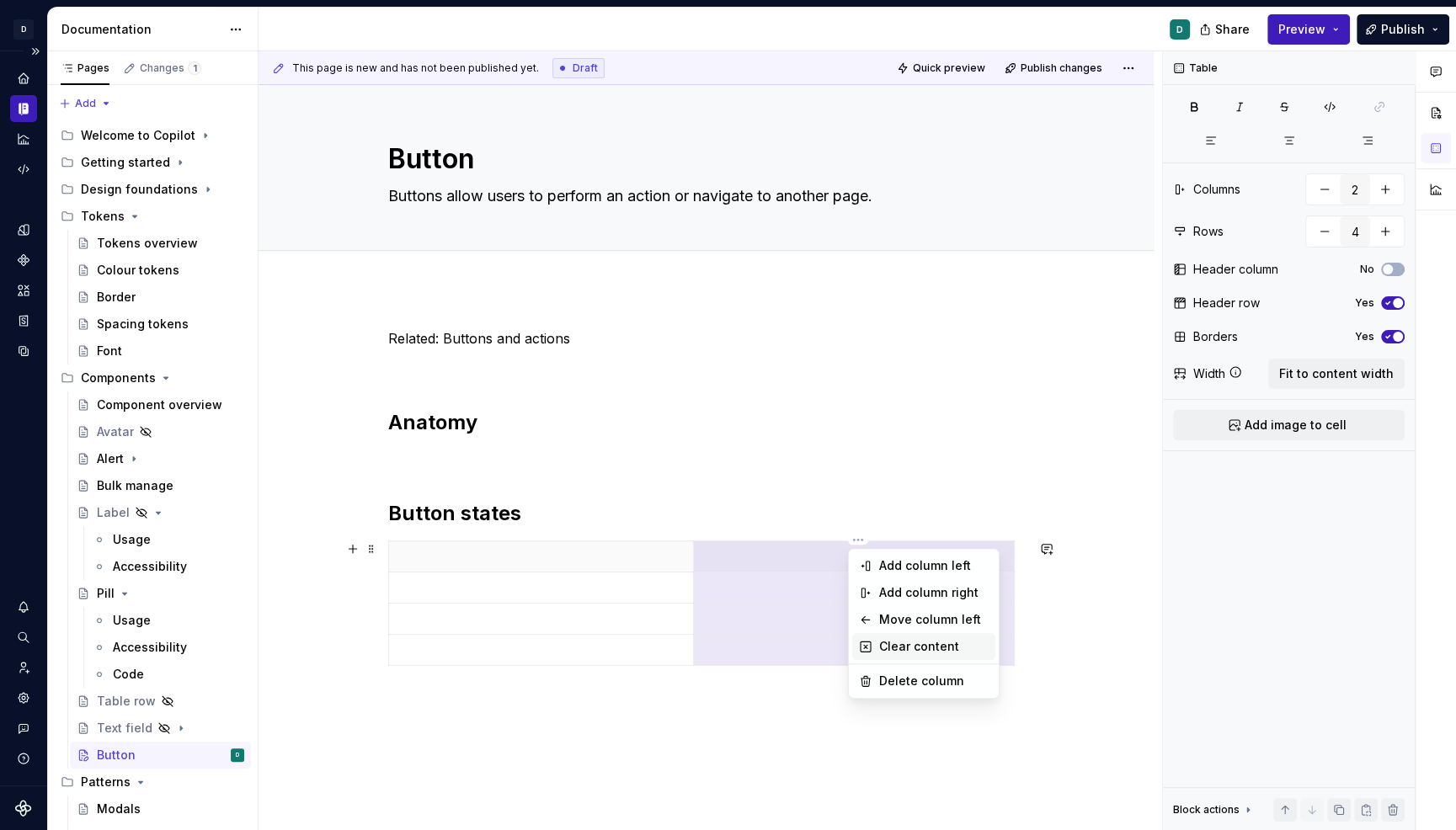
click at [900, 649] on div "Clear content" at bounding box center [934, 647] width 109 height 16
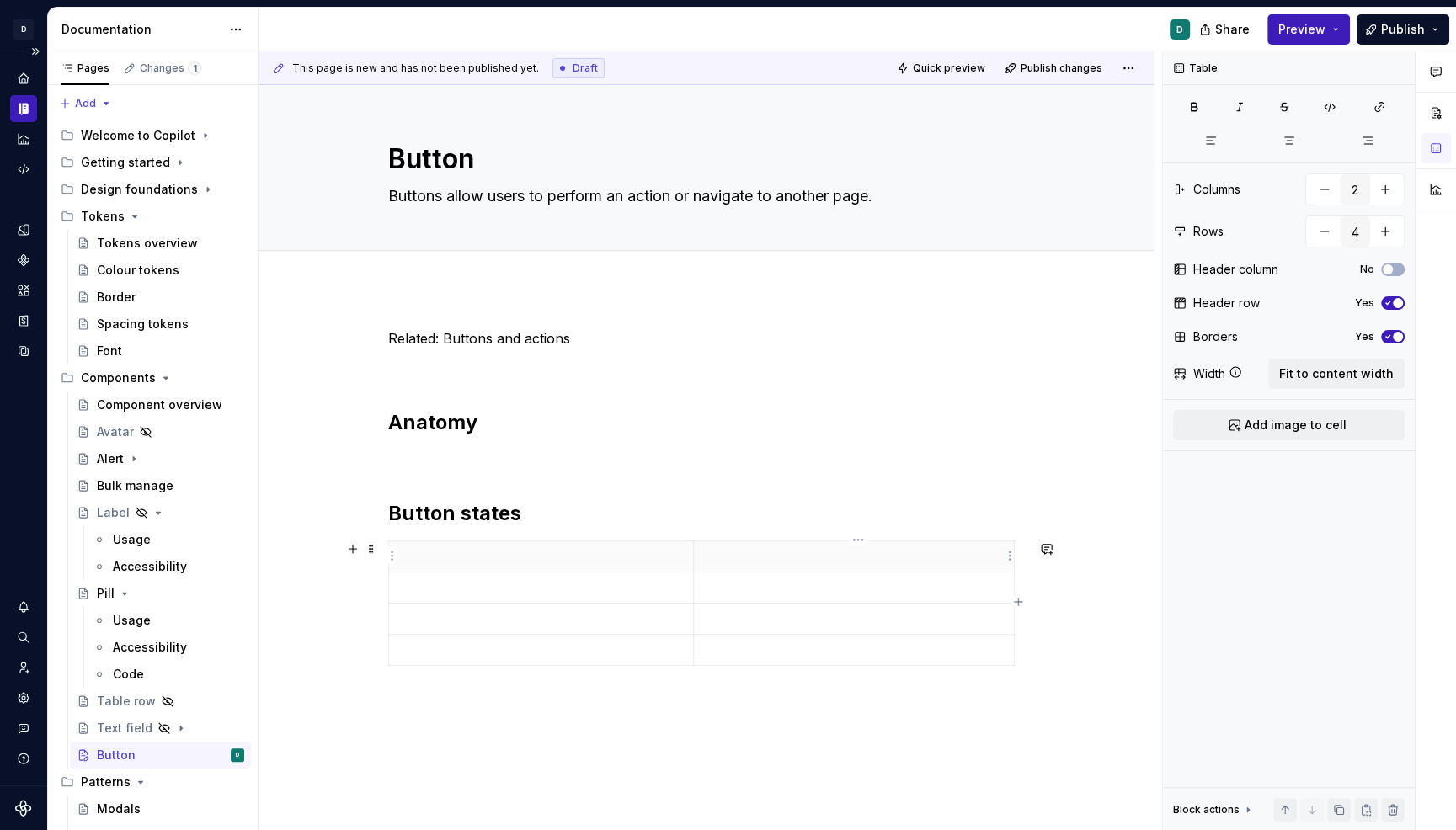
click at [717, 555] on p at bounding box center [853, 556] width 300 height 16
click at [400, 555] on th at bounding box center [541, 557] width 305 height 31
click at [388, 555] on html "D Copilot D Design system data Documentation D Share Preview Publish Pages Chan…" at bounding box center [728, 415] width 1456 height 830
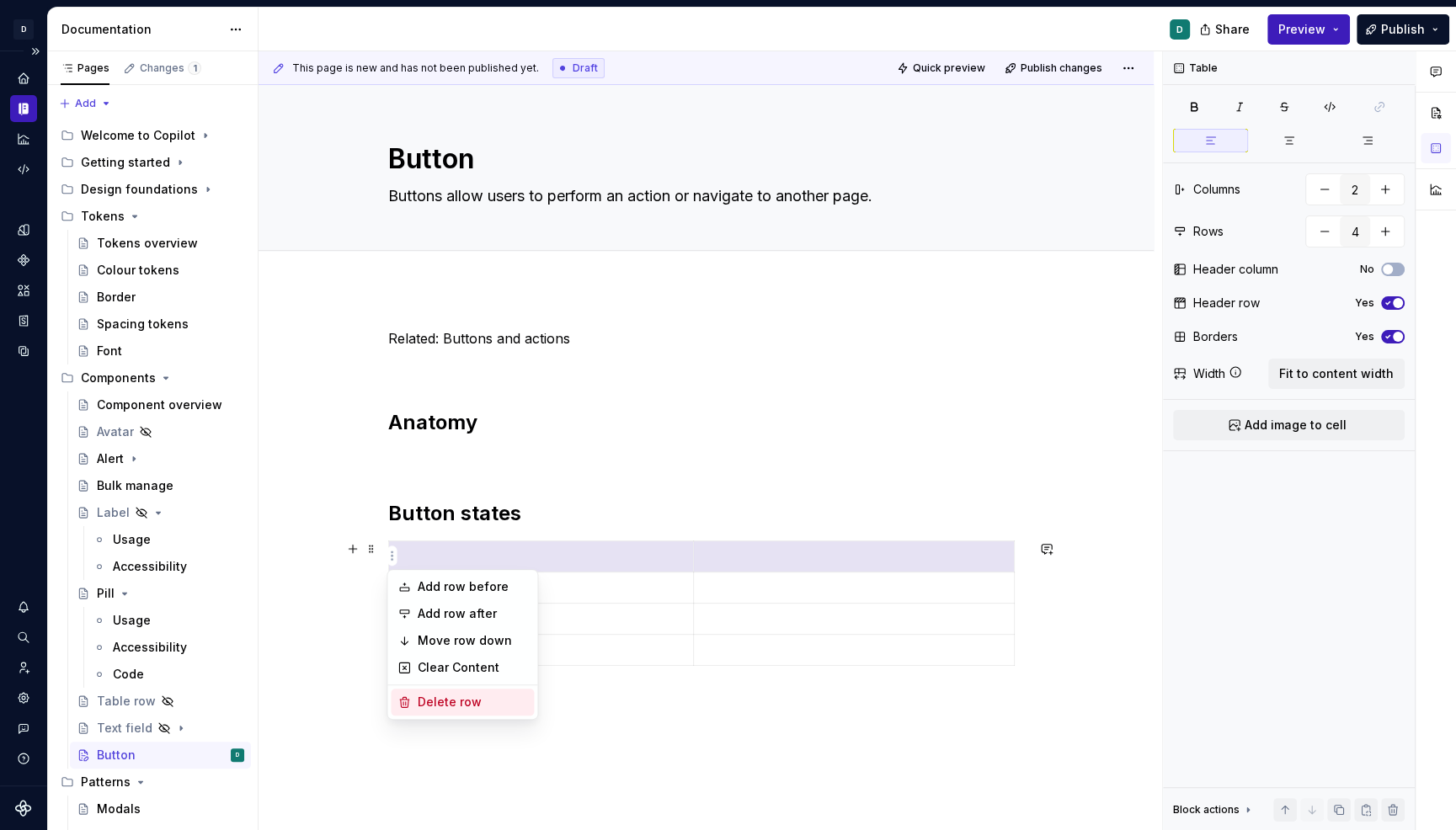
click at [497, 694] on div "Delete row" at bounding box center [472, 702] width 109 height 16
type input "3"
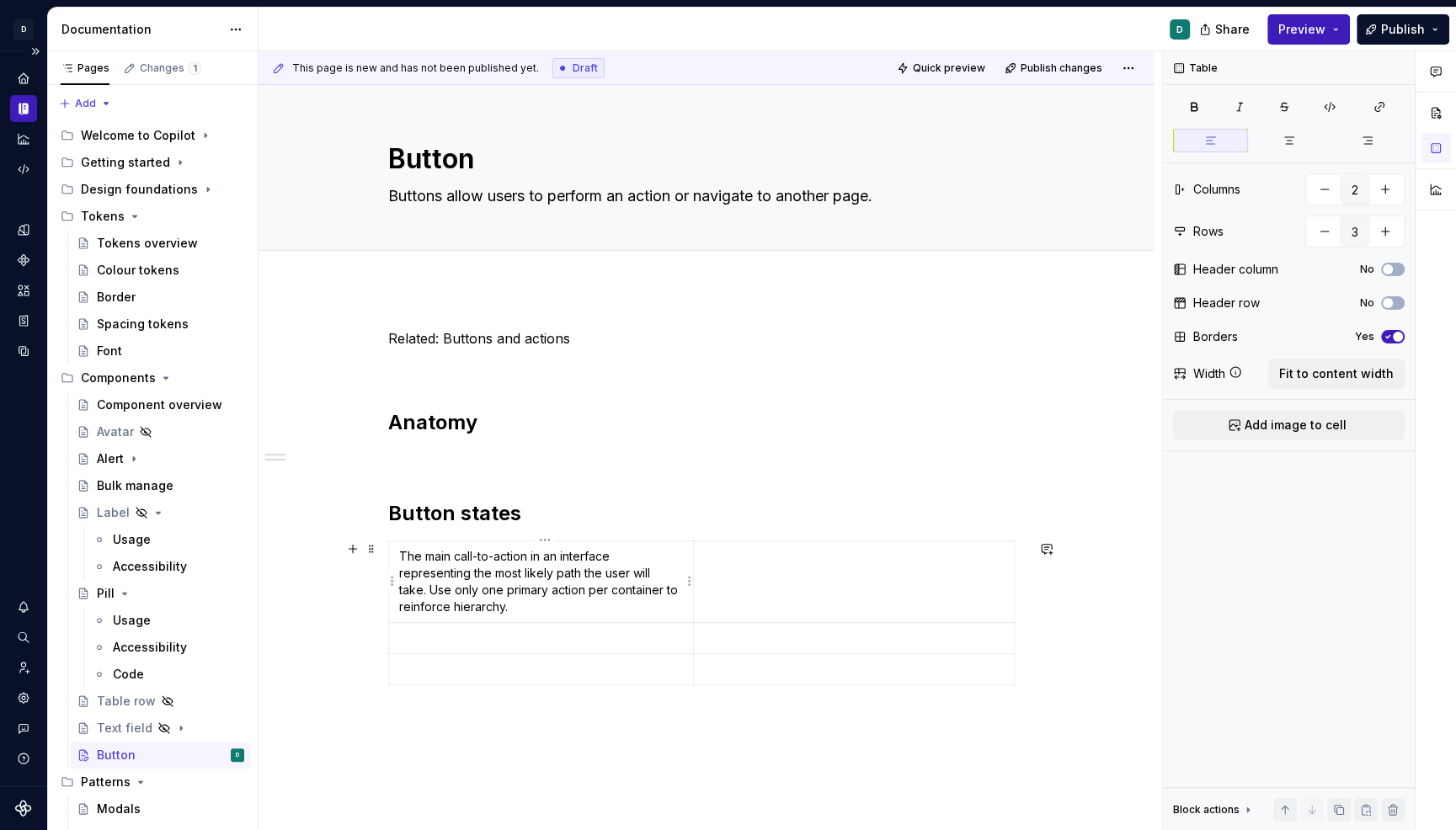
click at [401, 558] on p "The main call-to-action in an interface representing the most likely path the u…" at bounding box center [542, 582] width 284 height 67
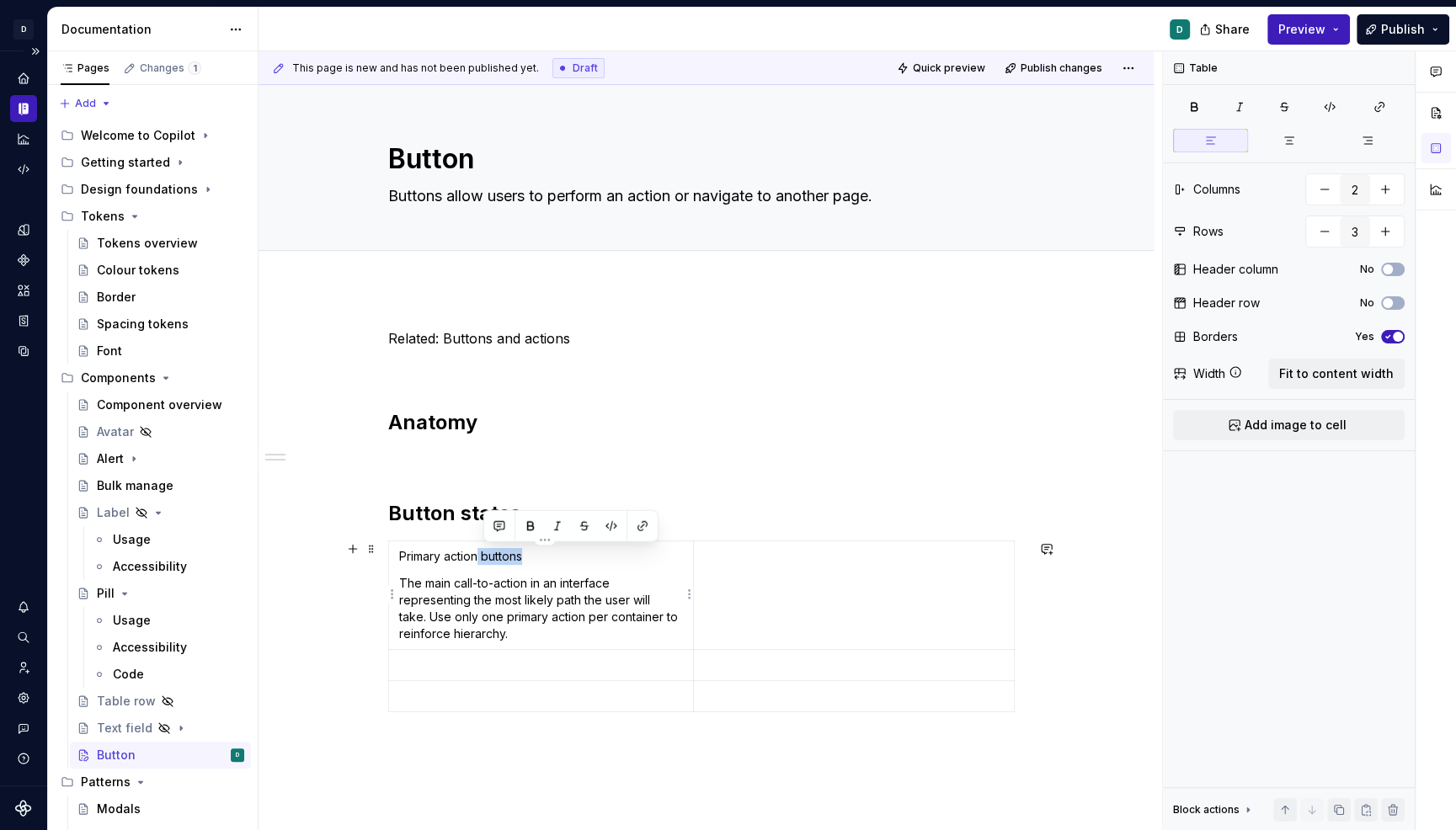
drag, startPoint x: 536, startPoint y: 558, endPoint x: 483, endPoint y: 561, distance: 53.1
click at [483, 561] on p "Primary action buttons" at bounding box center [542, 556] width 284 height 16
drag, startPoint x: 490, startPoint y: 562, endPoint x: 357, endPoint y: 559, distance: 133.0
click at [388, 559] on div "Related: Buttons and actions Anatomy Button states Primary action The main call…" at bounding box center [707, 534] width 636 height 411
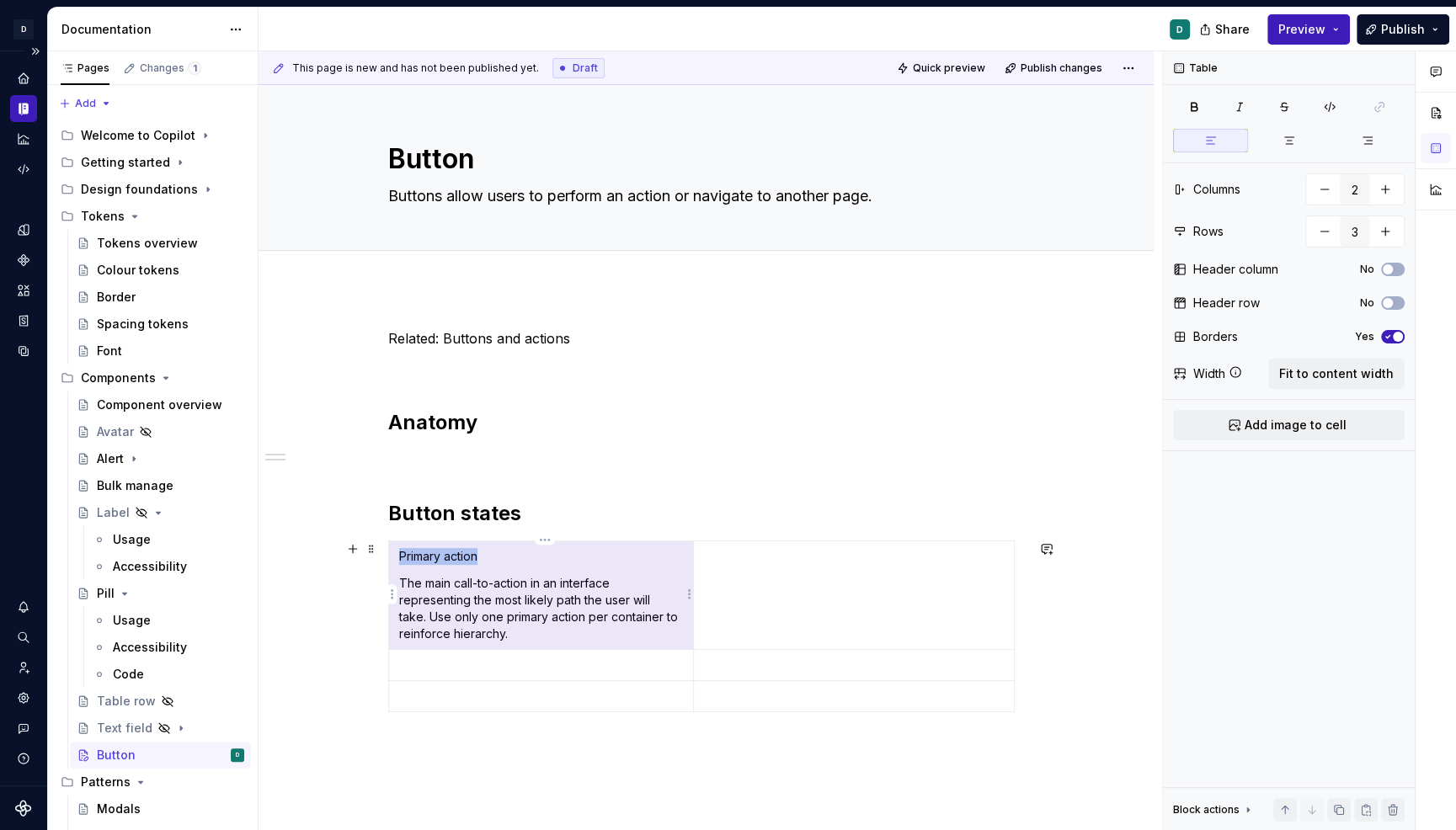
click at [431, 560] on p "Primary action" at bounding box center [542, 556] width 284 height 16
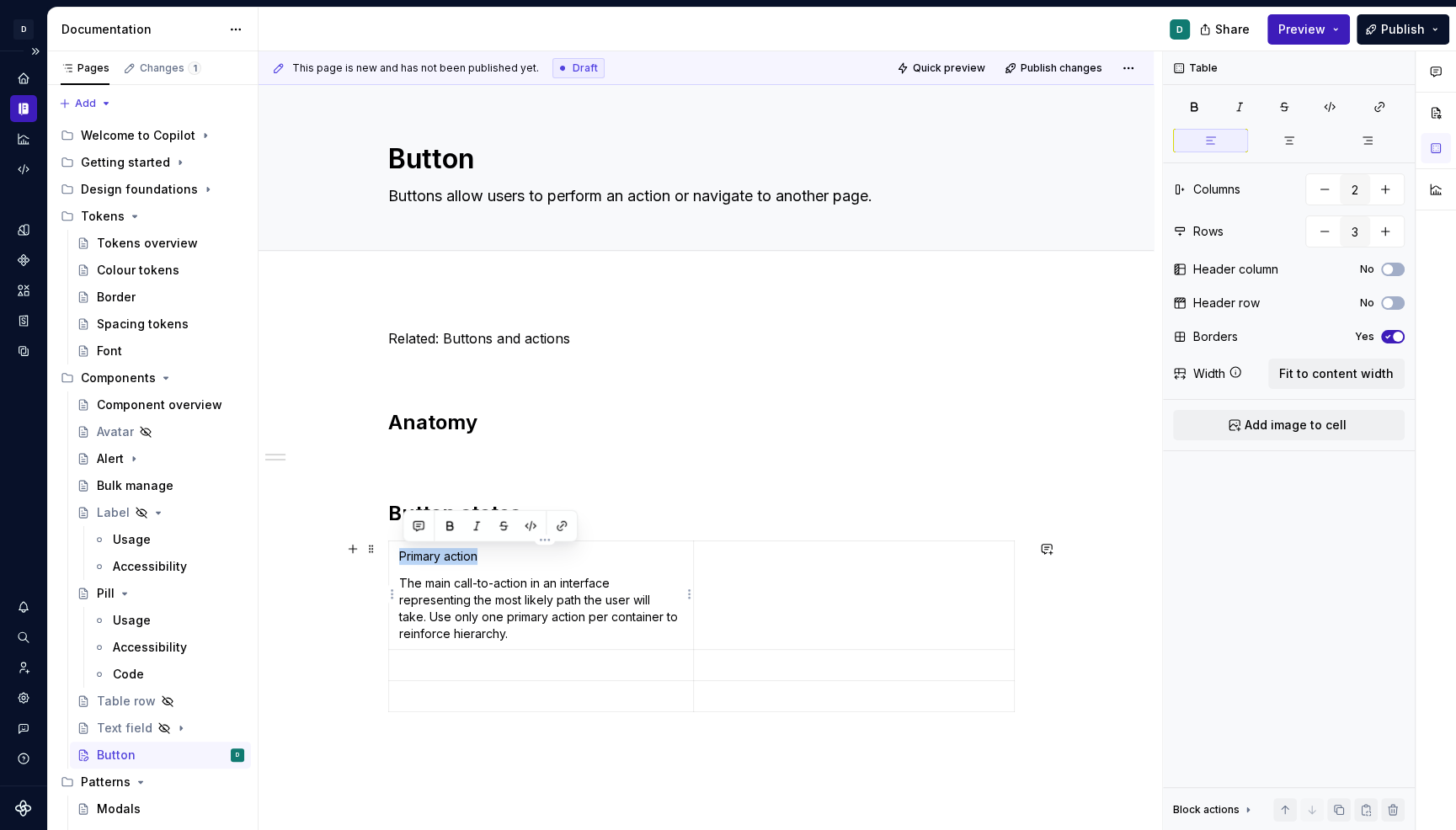
drag, startPoint x: 497, startPoint y: 555, endPoint x: 402, endPoint y: 556, distance: 95.0
click at [402, 556] on p "Primary action" at bounding box center [542, 556] width 284 height 16
click at [447, 524] on button "button" at bounding box center [449, 526] width 24 height 24
click at [511, 597] on p "The main call-to-action in an interface representing the most likely path the u…" at bounding box center [542, 609] width 284 height 67
click at [423, 664] on p at bounding box center [542, 665] width 284 height 16
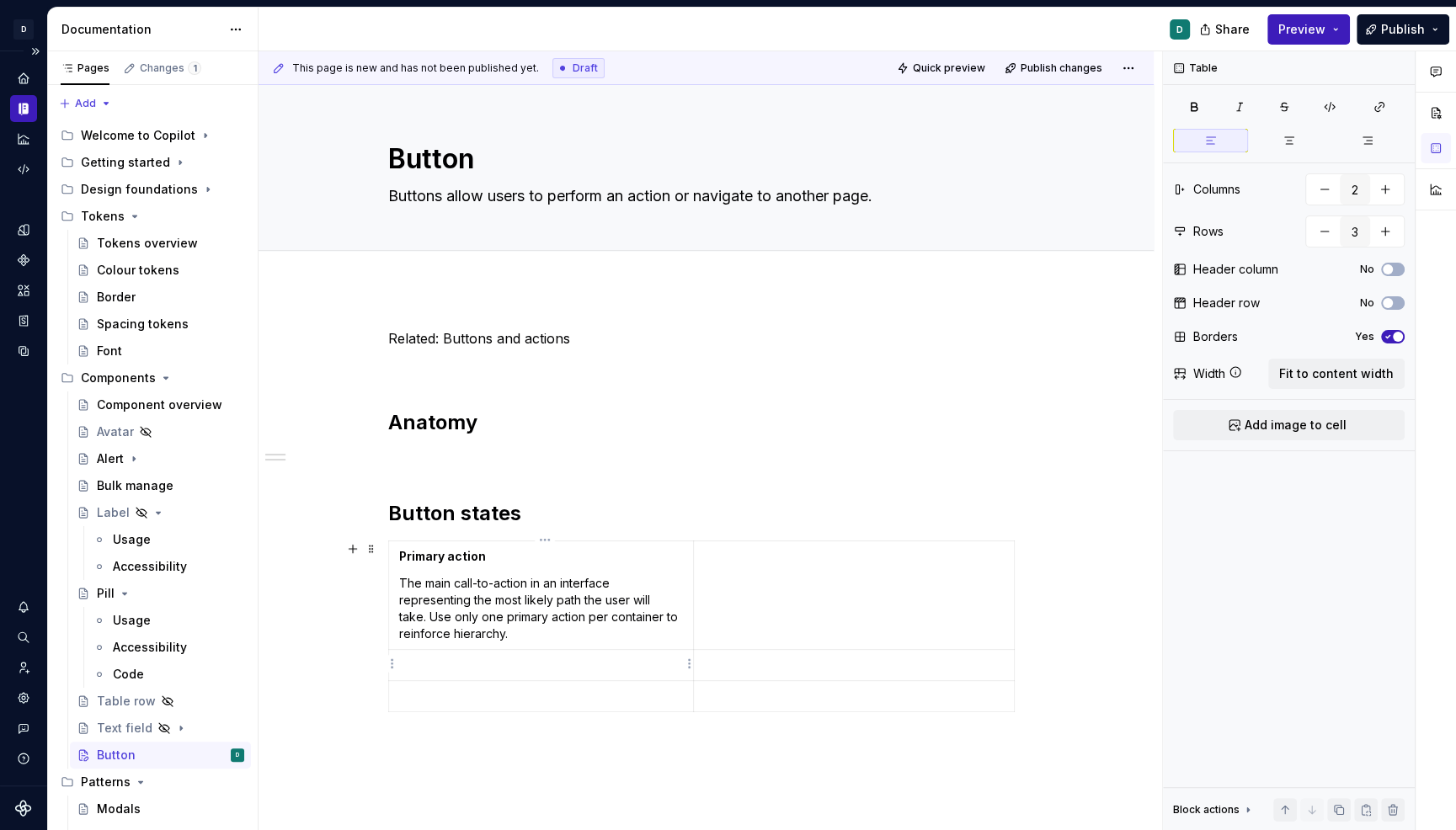
click at [423, 664] on p at bounding box center [542, 665] width 284 height 16
click at [511, 657] on p "Secondary action" at bounding box center [542, 665] width 284 height 16
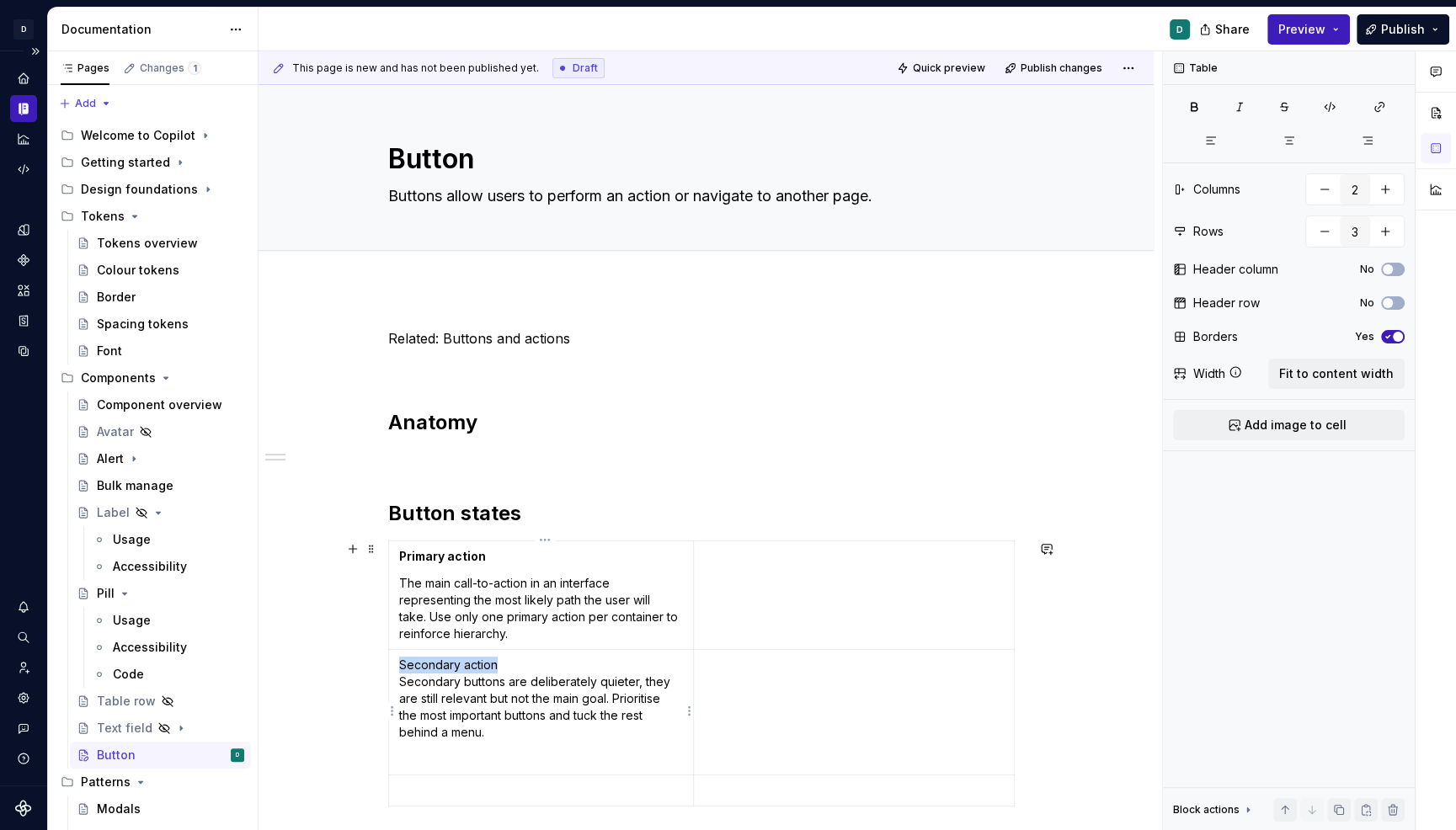
drag, startPoint x: 512, startPoint y: 664, endPoint x: 348, endPoint y: 664, distance: 164.0
click at [362, 664] on div "Related: Buttons and actions Anatomy Button states Primary action The main call…" at bounding box center [706, 686] width 895 height 795
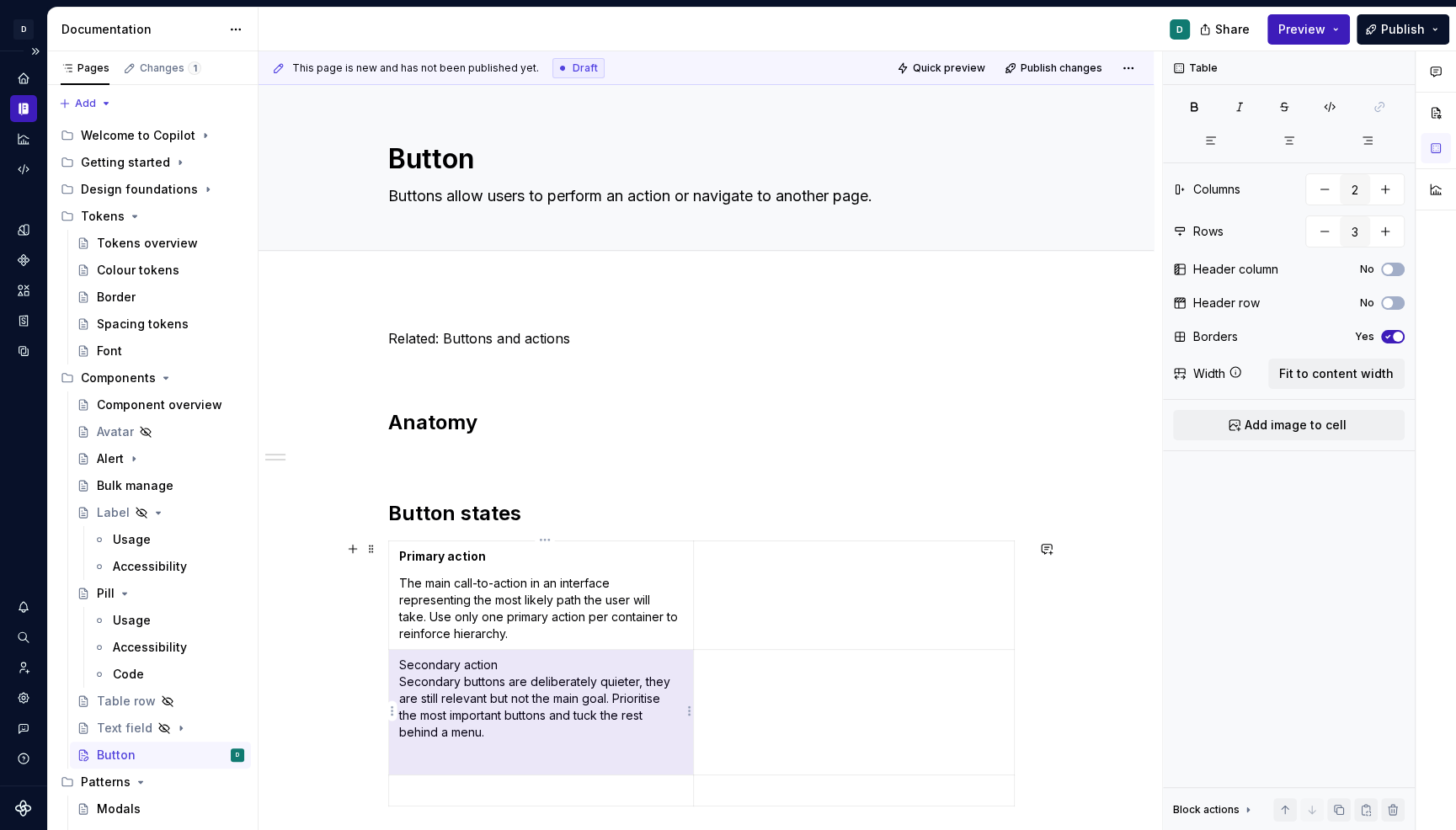
click at [500, 679] on p "Secondary action Secondary buttons are deliberately quieter, they are still rel…" at bounding box center [542, 699] width 284 height 84
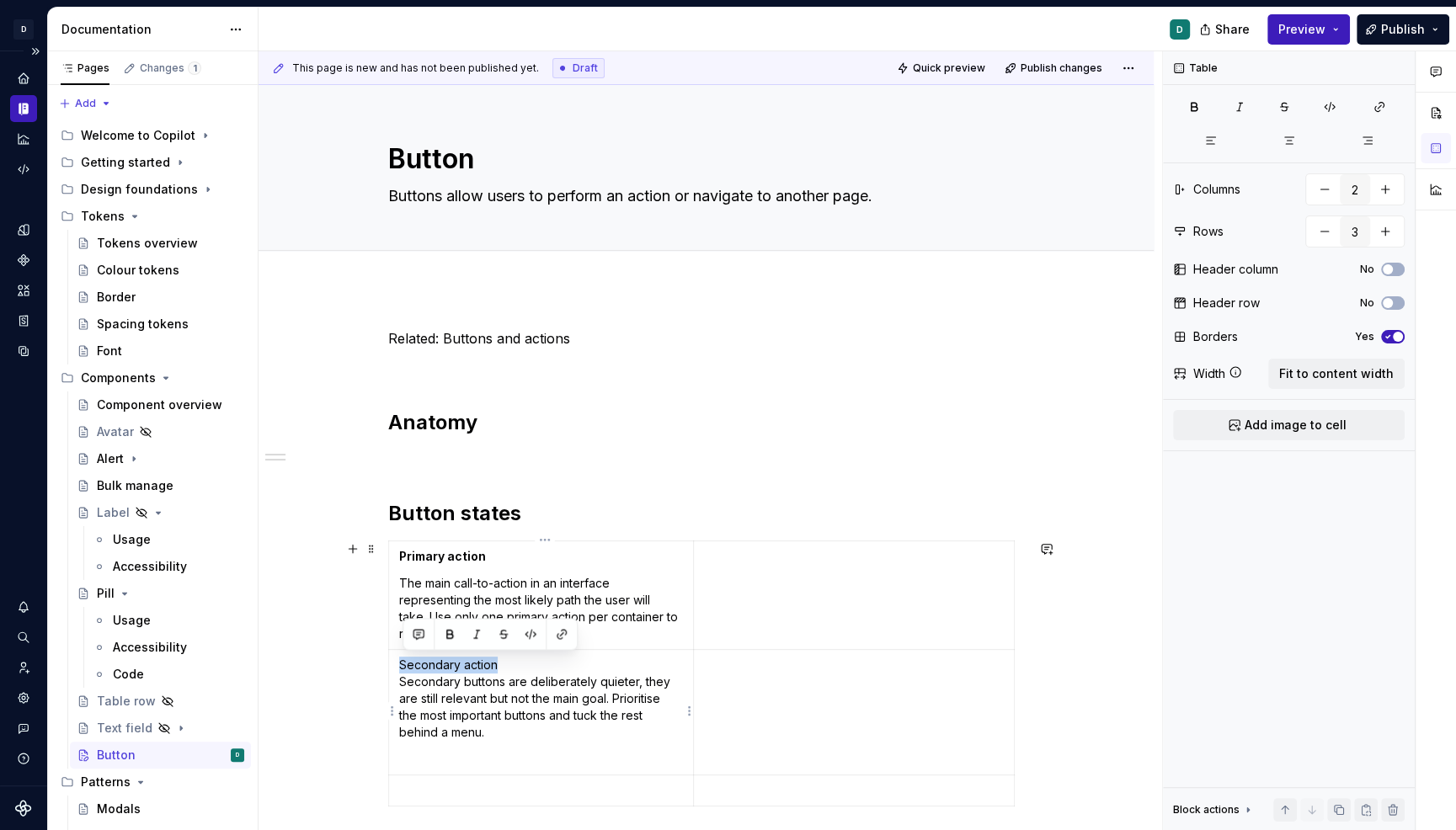
drag, startPoint x: 482, startPoint y: 670, endPoint x: 399, endPoint y: 671, distance: 83.0
click at [399, 671] on td "Secondary action Secondary buttons are deliberately quieter, they are still rel…" at bounding box center [541, 713] width 305 height 126
click at [444, 629] on button "button" at bounding box center [449, 634] width 24 height 24
click at [412, 687] on p "Secondary action Secondary buttons are deliberately quieter, they are still rel…" at bounding box center [542, 699] width 284 height 84
click at [406, 686] on p "Secondary action Secondary buttons are deliberately quieter, they are still rel…" at bounding box center [542, 699] width 284 height 84
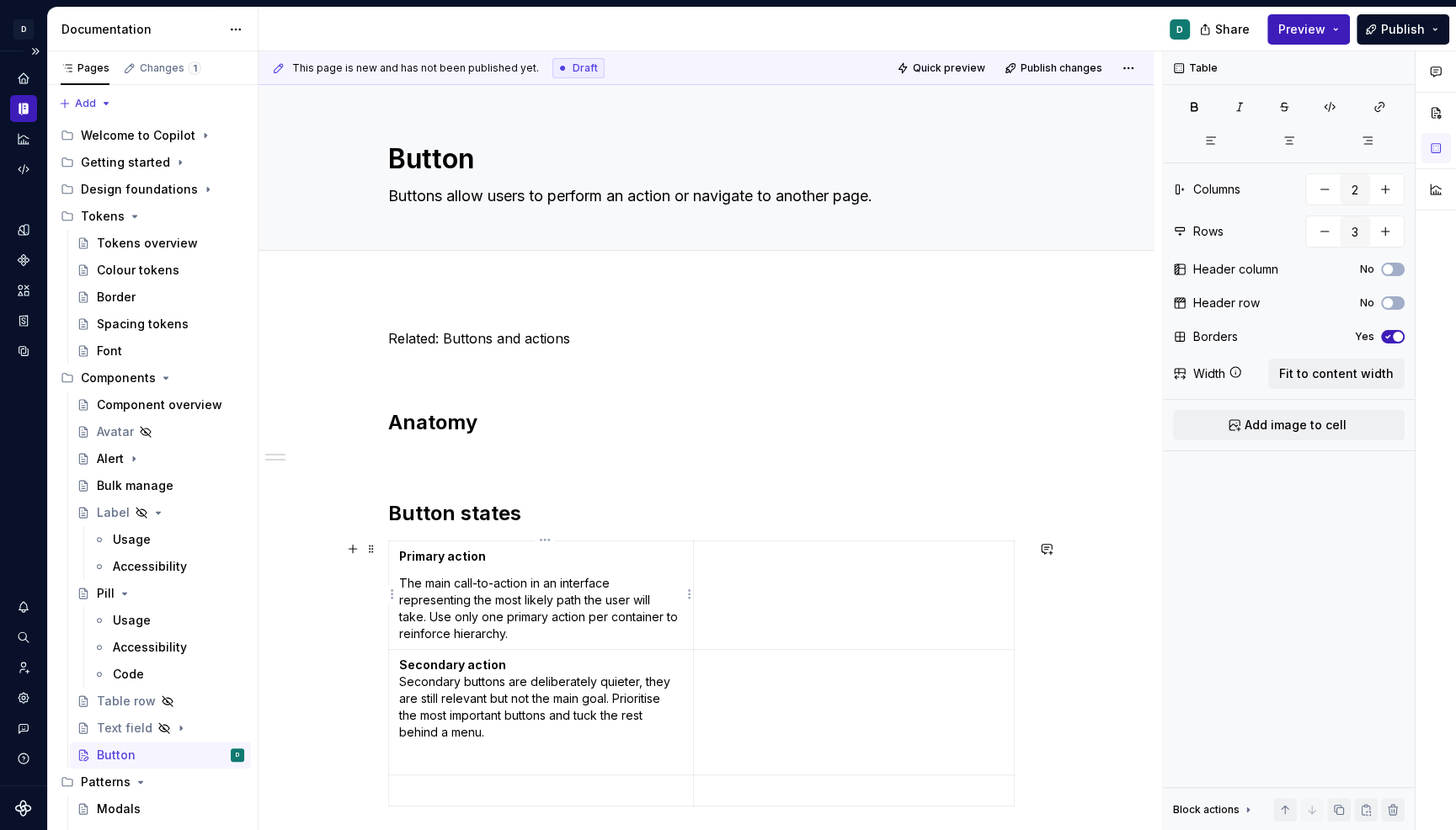
click at [439, 595] on p "The main call-to-action in an interface representing the most likely path the u…" at bounding box center [542, 609] width 284 height 67
click at [399, 580] on td "Primary action The main call-to-action in an interface representing the most li…" at bounding box center [541, 596] width 305 height 109
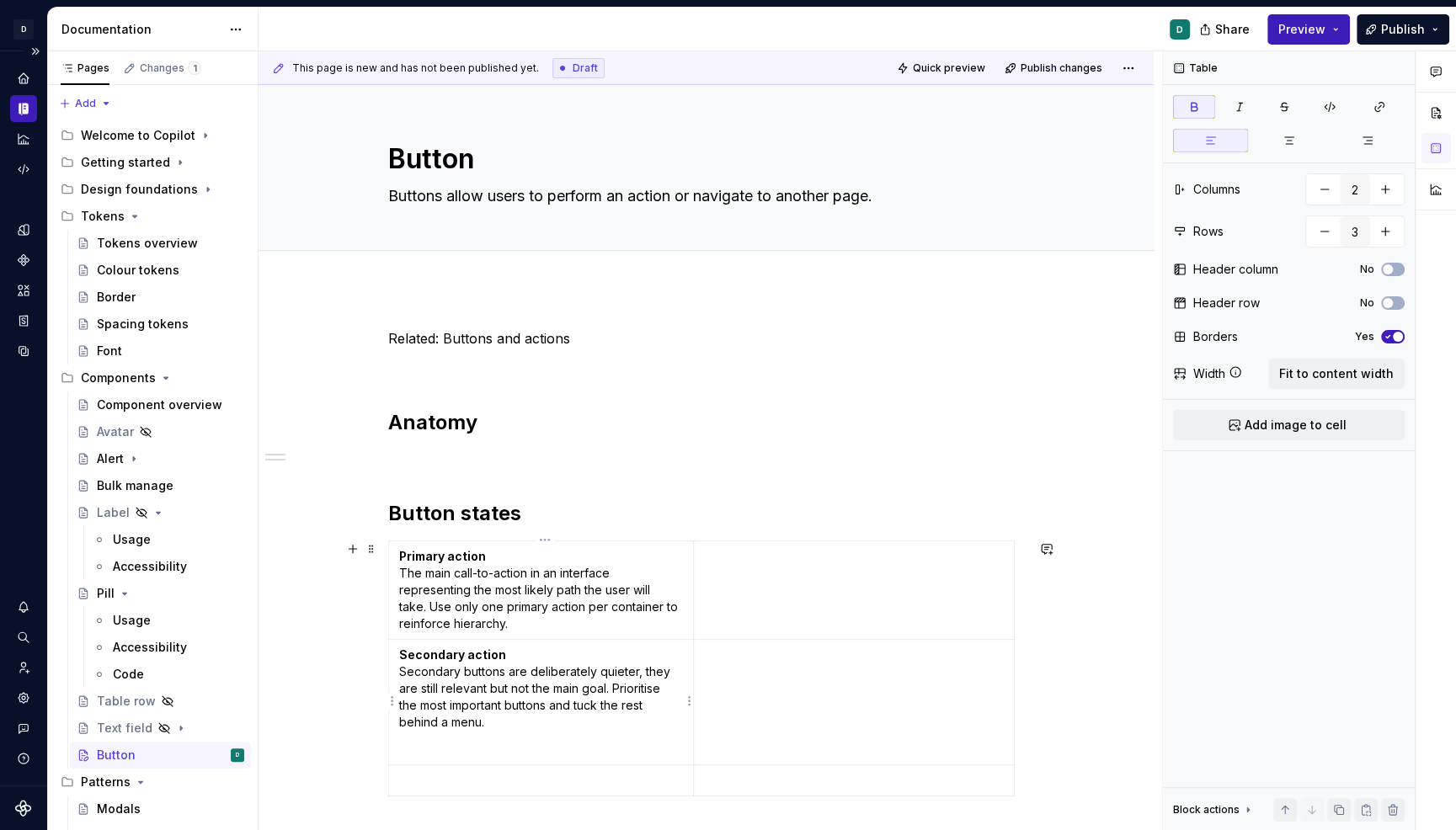
click at [440, 738] on td "Secondary action Secondary buttons are deliberately quieter, they are still rel…" at bounding box center [541, 703] width 305 height 126
click at [429, 753] on p at bounding box center [542, 753] width 284 height 16
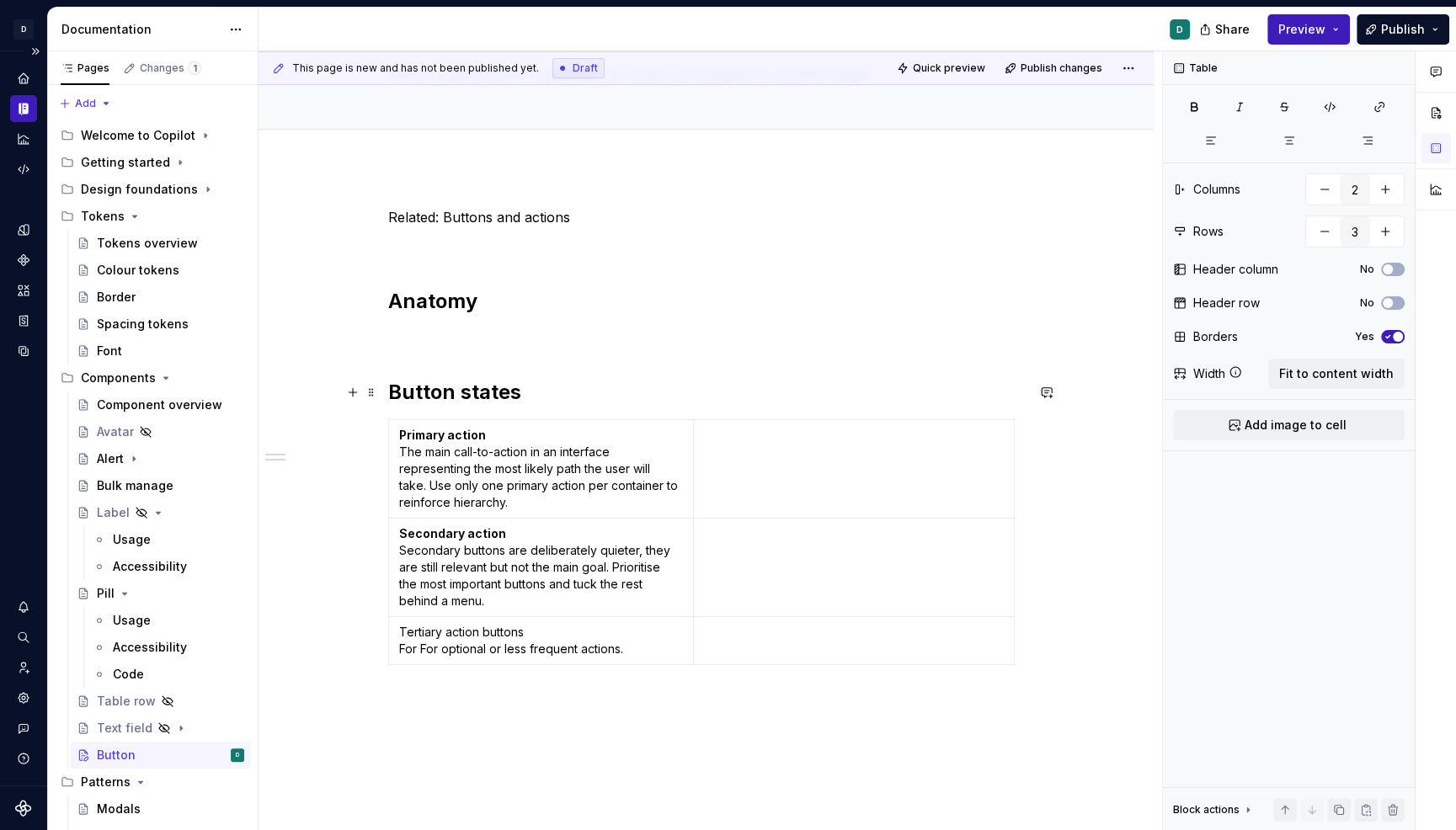
scroll to position [185, 0]
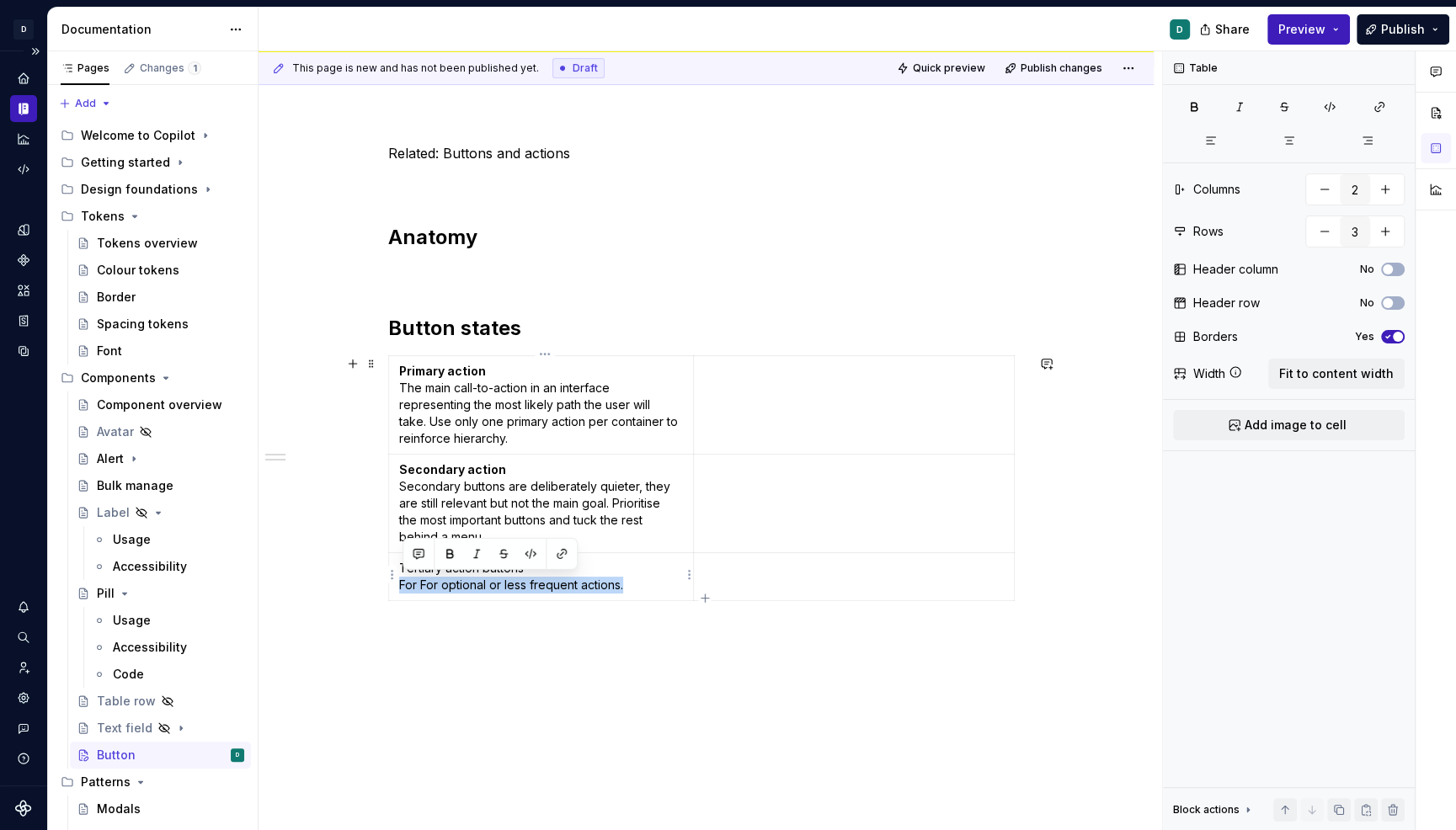
drag, startPoint x: 632, startPoint y: 586, endPoint x: 398, endPoint y: 586, distance: 234.0
click at [398, 586] on td "Tertiary action buttons For For optional or less frequent actions." at bounding box center [541, 577] width 305 height 48
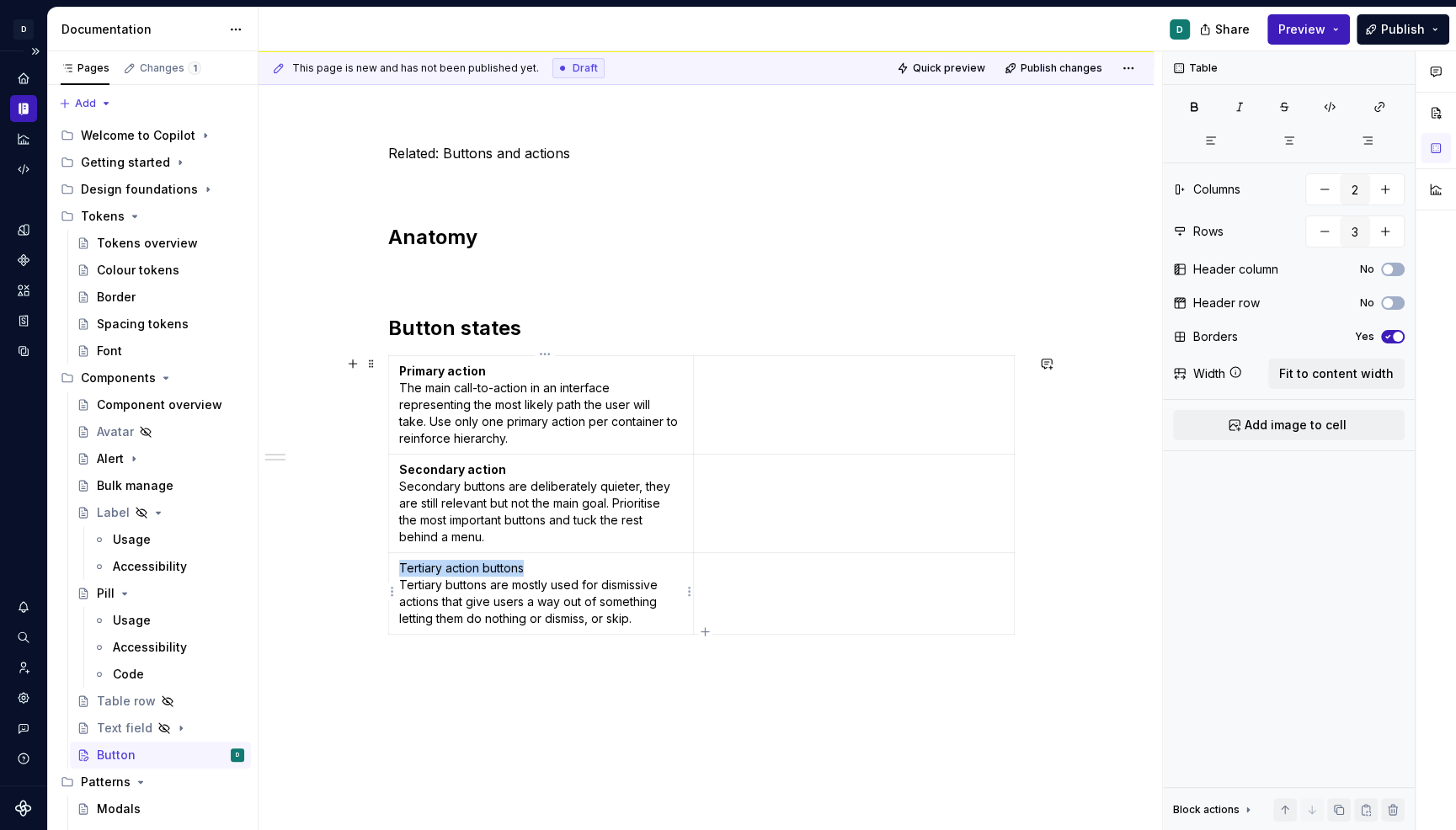
drag, startPoint x: 532, startPoint y: 566, endPoint x: 389, endPoint y: 566, distance: 143.0
click at [390, 566] on div "Related: Buttons and actions Anatomy Button states Primary action The main call…" at bounding box center [706, 507] width 895 height 808
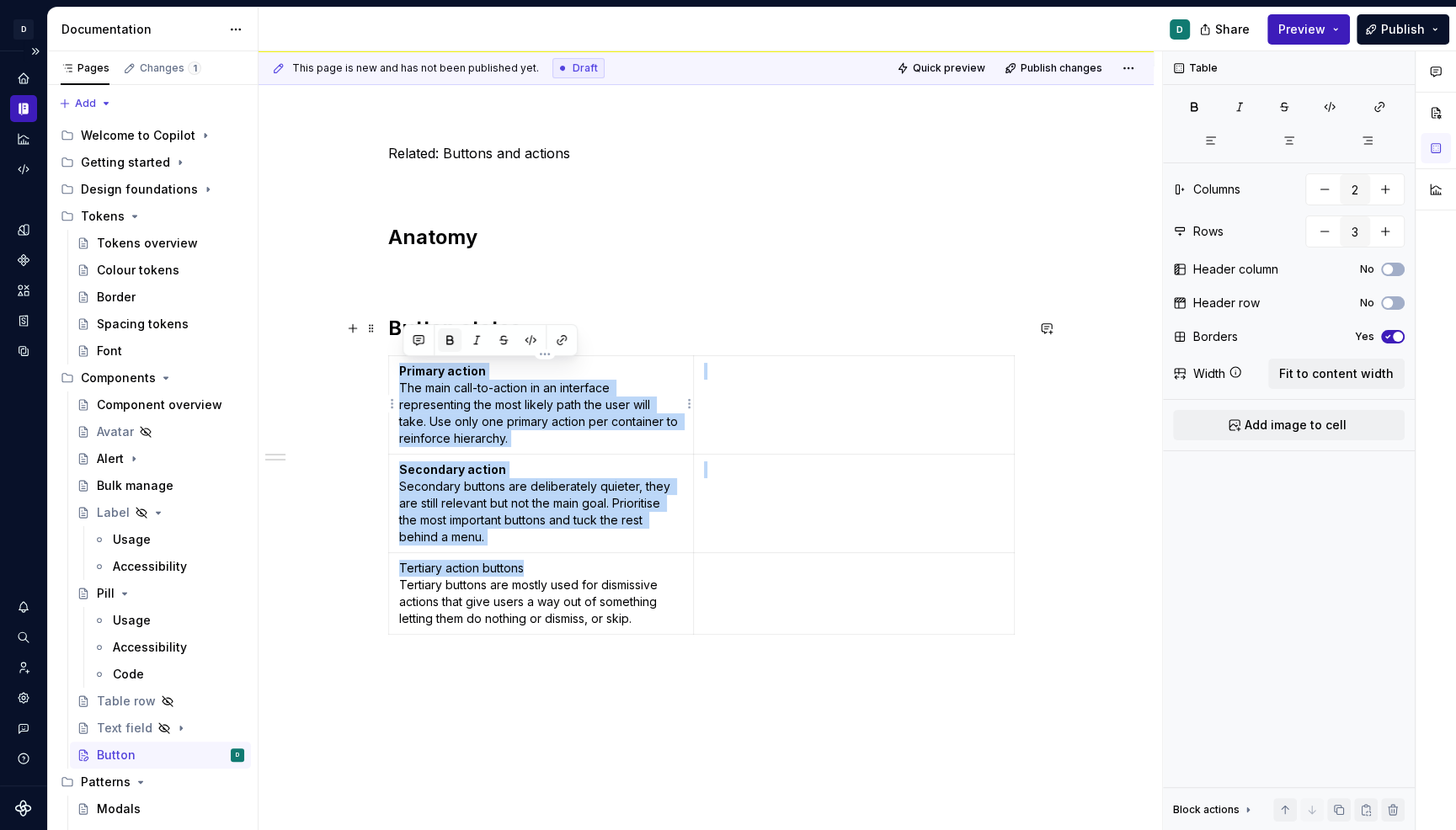
click at [451, 333] on button "button" at bounding box center [449, 340] width 24 height 24
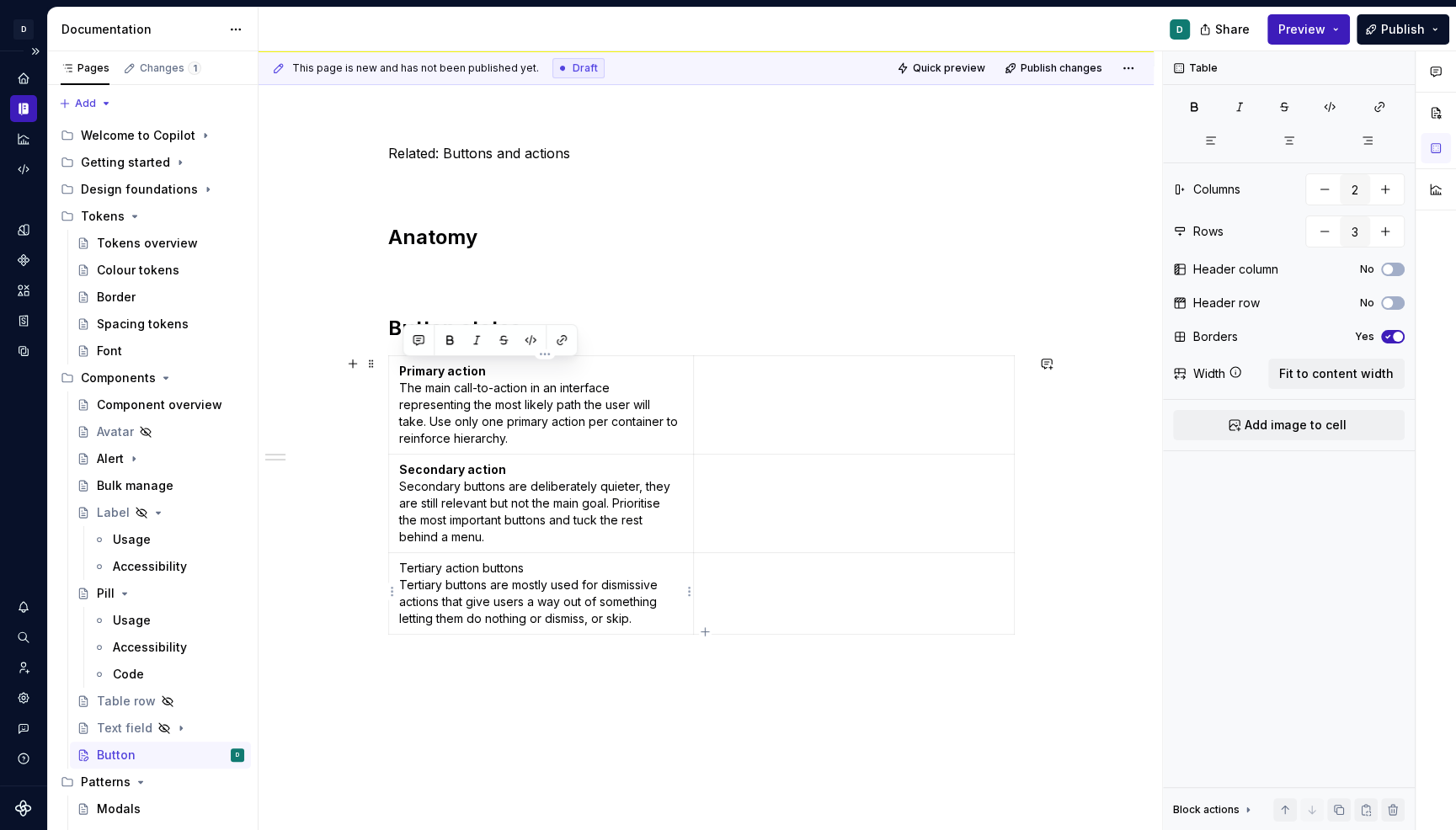
click at [501, 590] on p "Tertiary action buttons Tertiary buttons are mostly used for dismissive actions…" at bounding box center [542, 594] width 284 height 67
drag, startPoint x: 536, startPoint y: 565, endPoint x: 405, endPoint y: 567, distance: 131.0
click at [405, 567] on p "Tertiary action buttons Tertiary buttons are mostly used for dismissive actions…" at bounding box center [542, 594] width 284 height 67
click at [446, 545] on button "button" at bounding box center [449, 537] width 24 height 24
click at [468, 709] on div "Related: Buttons and actions Anatomy Button states Primary action The main call…" at bounding box center [706, 507] width 895 height 808
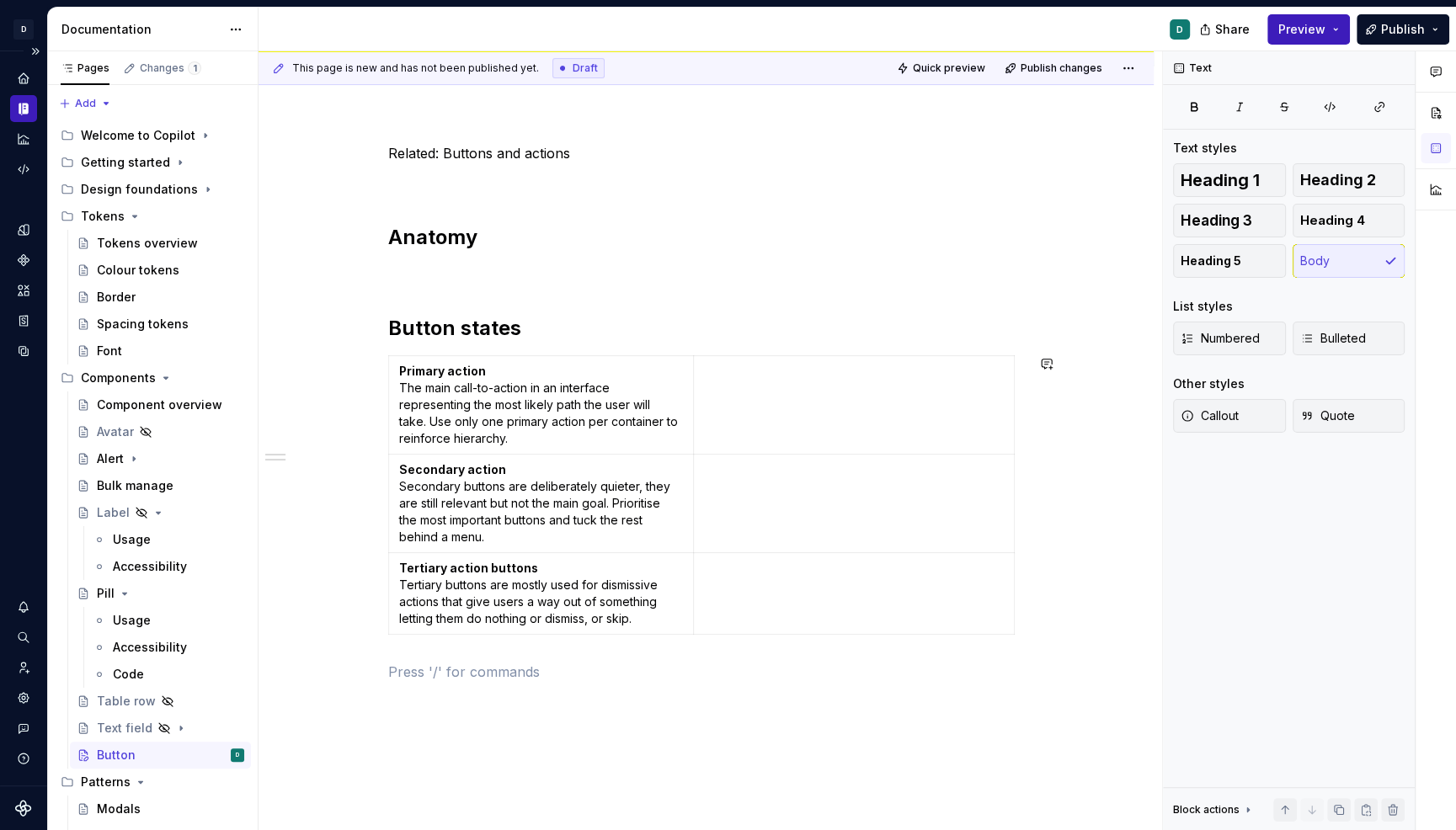
type textarea "*"
click at [666, 598] on p "Tertiary action buttons Tertiary buttons are mostly used for dismissive actions…" at bounding box center [542, 594] width 284 height 67
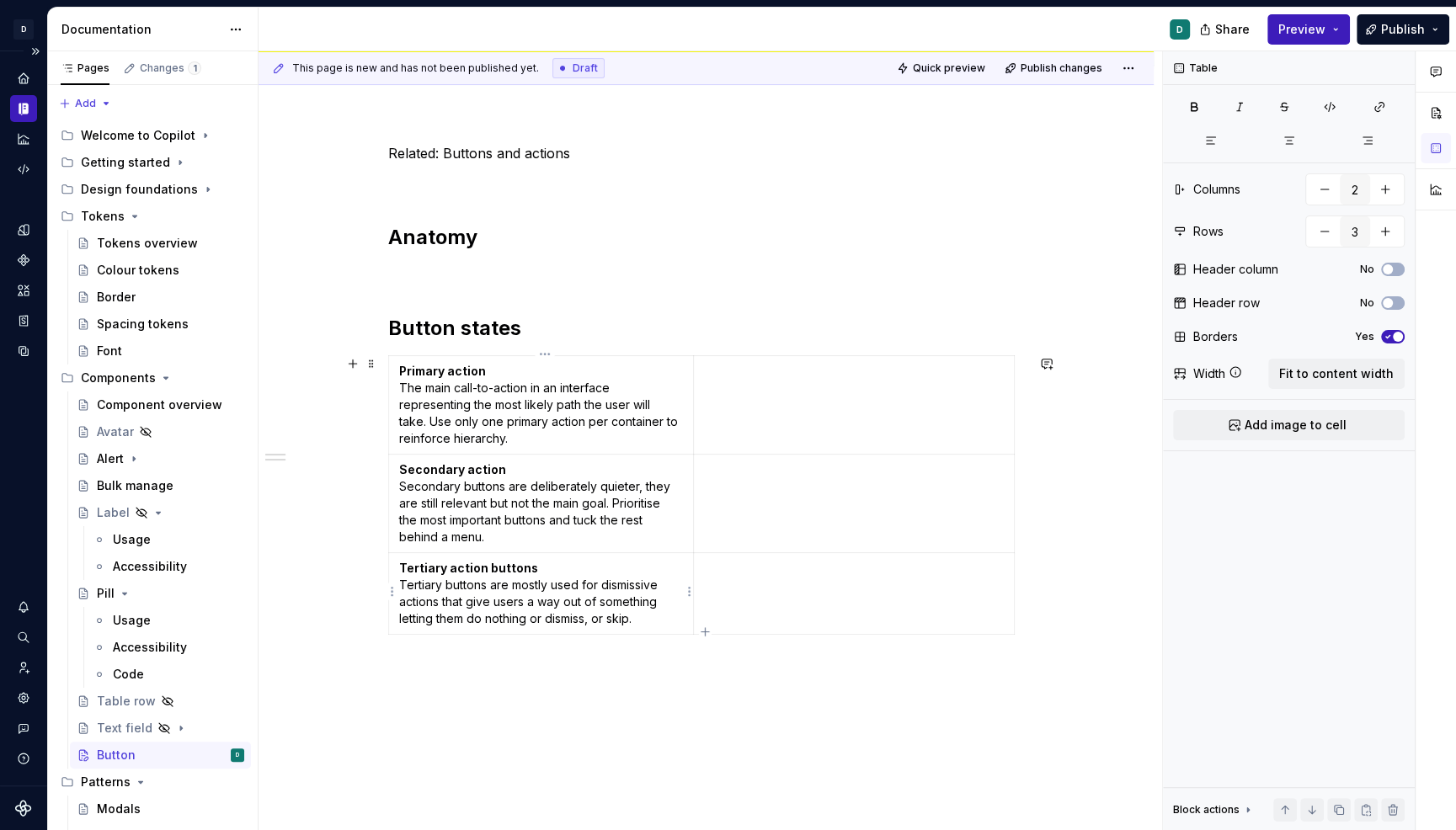
click at [670, 600] on p "Tertiary action buttons Tertiary buttons are mostly used for dismissive actions…" at bounding box center [542, 594] width 284 height 67
click at [702, 626] on icon "button" at bounding box center [704, 632] width 14 height 14
type input "4"
click at [443, 646] on p at bounding box center [542, 650] width 284 height 16
click at [401, 652] on td "Danger buttons are actions that are irreversible or cause permanent data loss. …" at bounding box center [541, 667] width 305 height 65
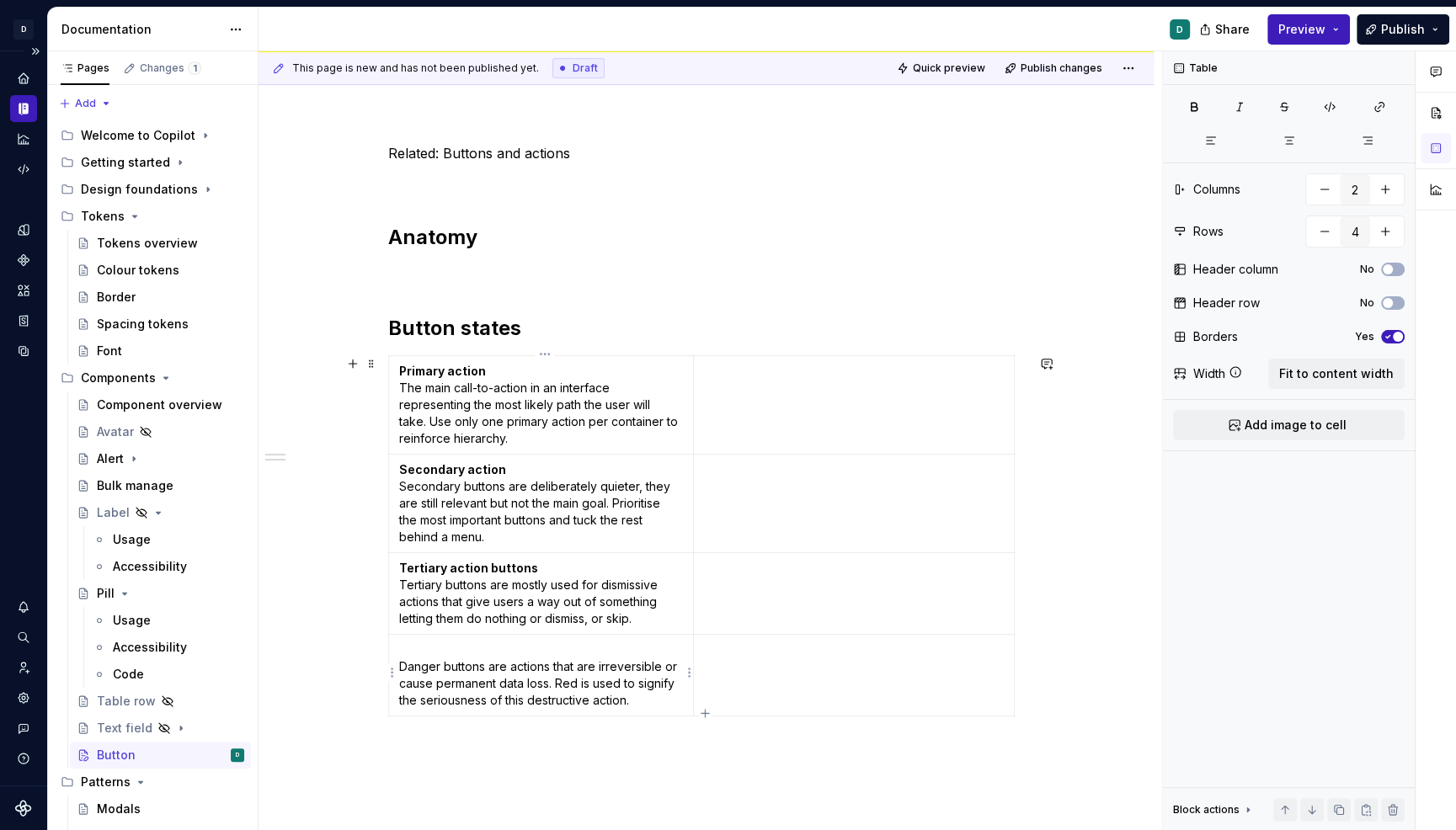
click at [425, 648] on p "Danger buttons are actions that are irreversible or cause permanent data loss. …" at bounding box center [542, 676] width 284 height 67
drag, startPoint x: 493, startPoint y: 645, endPoint x: 372, endPoint y: 645, distance: 121.0
click at [372, 645] on div "Related: Buttons and actions Anatomy Button states Primary action The main call…" at bounding box center [706, 568] width 895 height 930
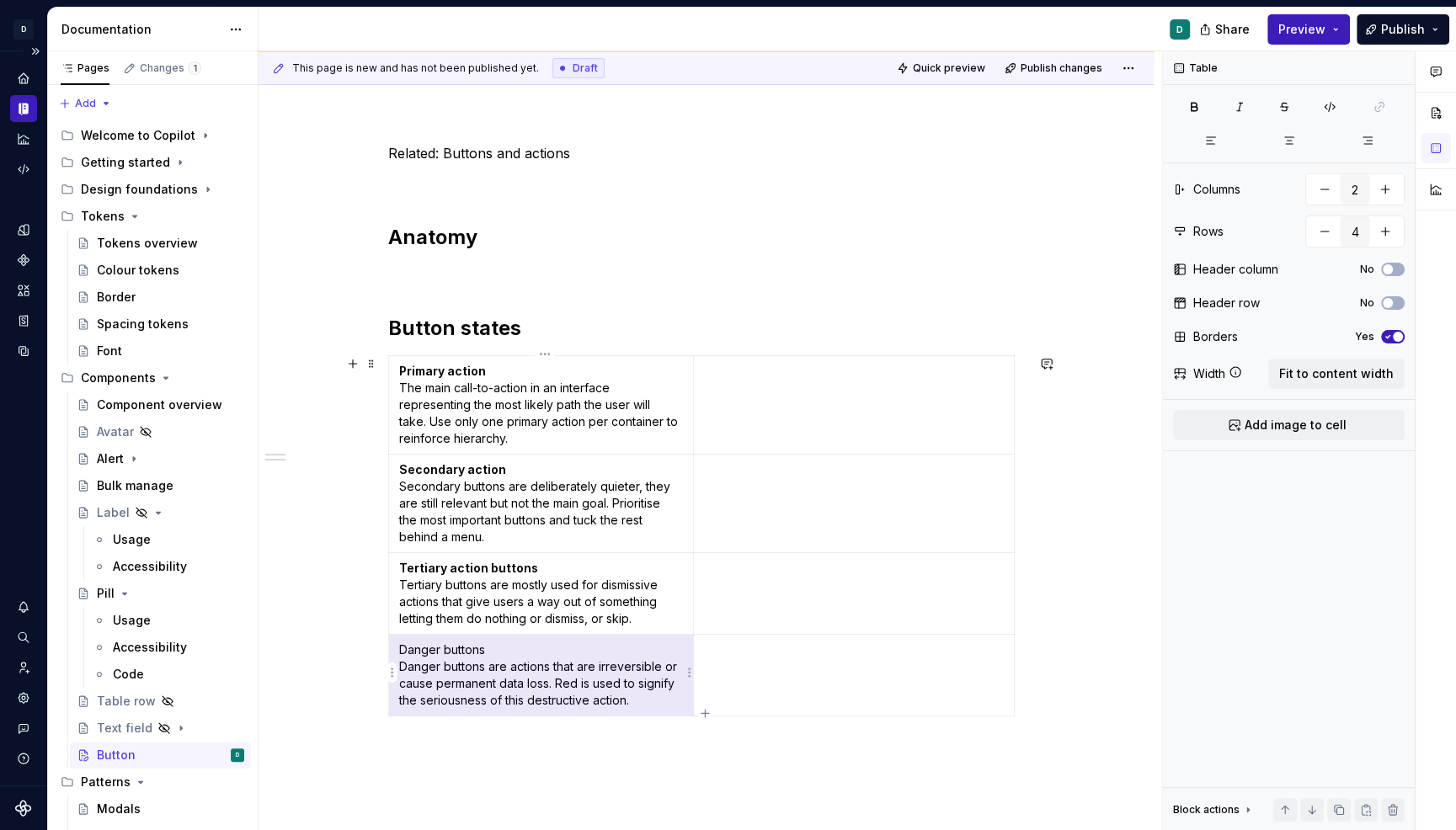
click at [480, 649] on p "Danger buttons Danger buttons are actions that are irreversible or cause perman…" at bounding box center [542, 676] width 284 height 67
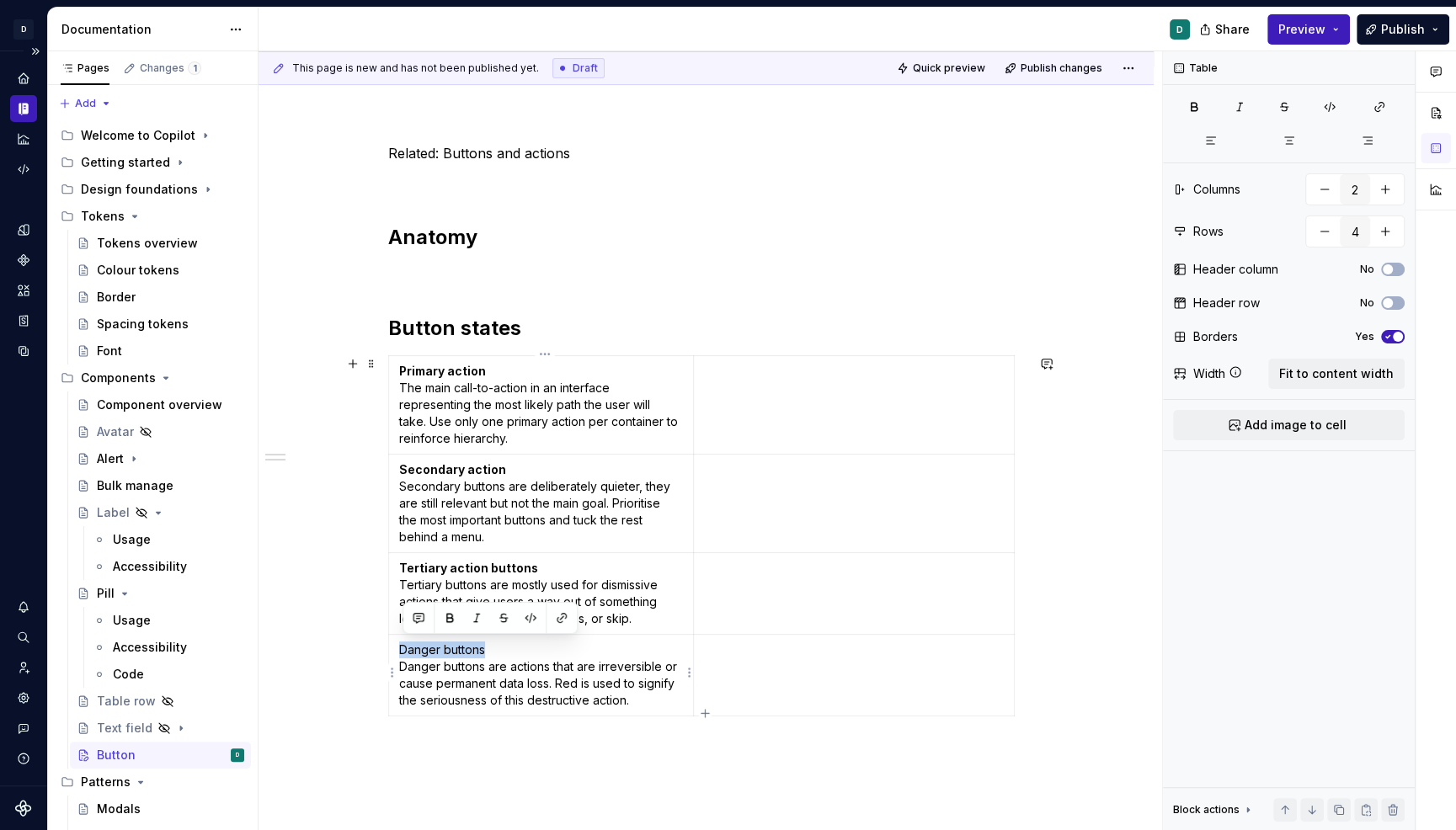
drag, startPoint x: 498, startPoint y: 643, endPoint x: 400, endPoint y: 643, distance: 98.0
click at [400, 643] on td "Danger buttons Danger buttons are actions that are irreversible or cause perman…" at bounding box center [541, 676] width 305 height 82
click at [449, 612] on button "button" at bounding box center [449, 618] width 24 height 24
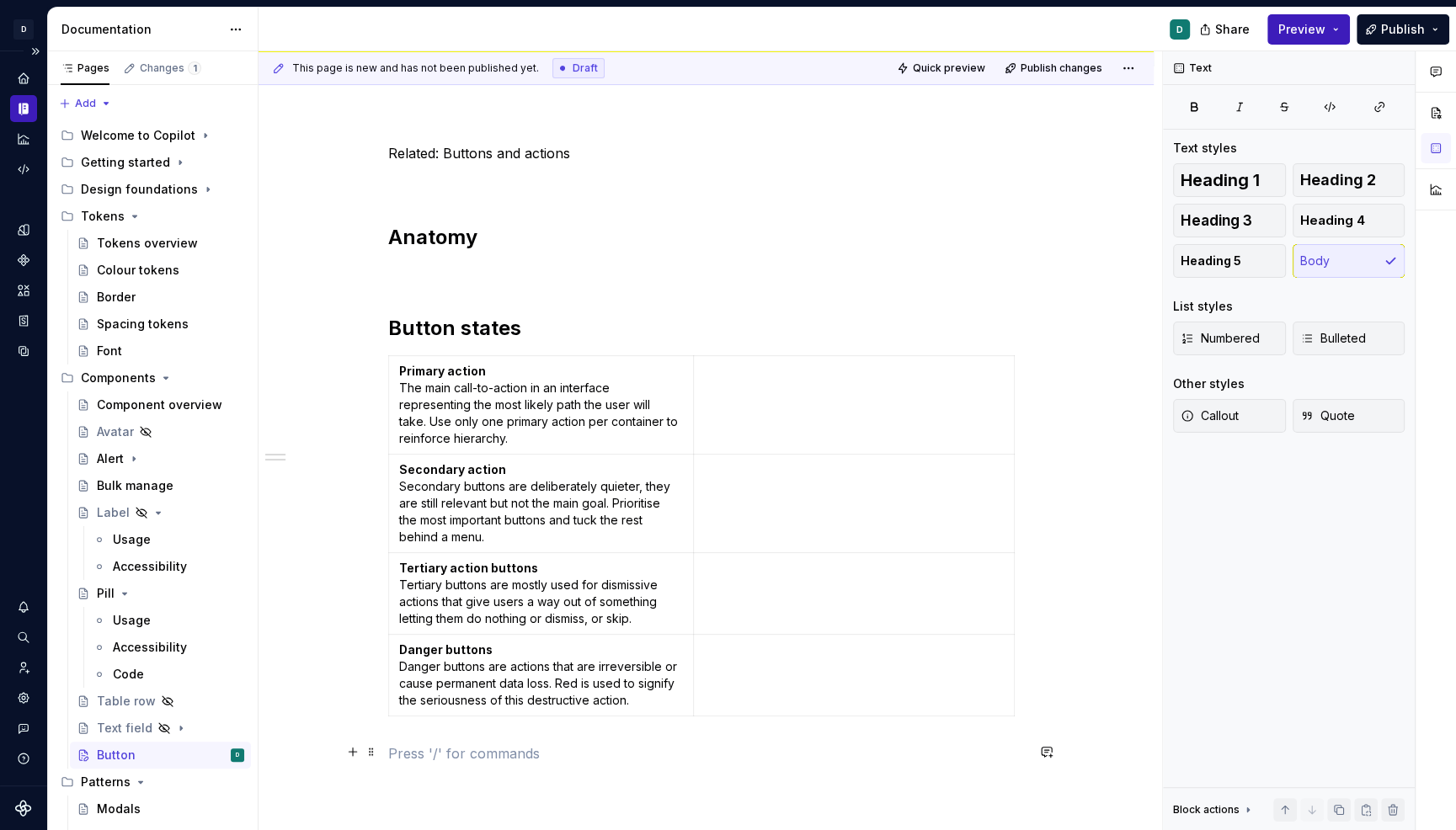
click at [516, 756] on p at bounding box center [707, 753] width 636 height 20
type textarea "*"
click at [649, 662] on p "Danger buttons Danger buttons are actions that are irreversible or cause perman…" at bounding box center [542, 676] width 284 height 67
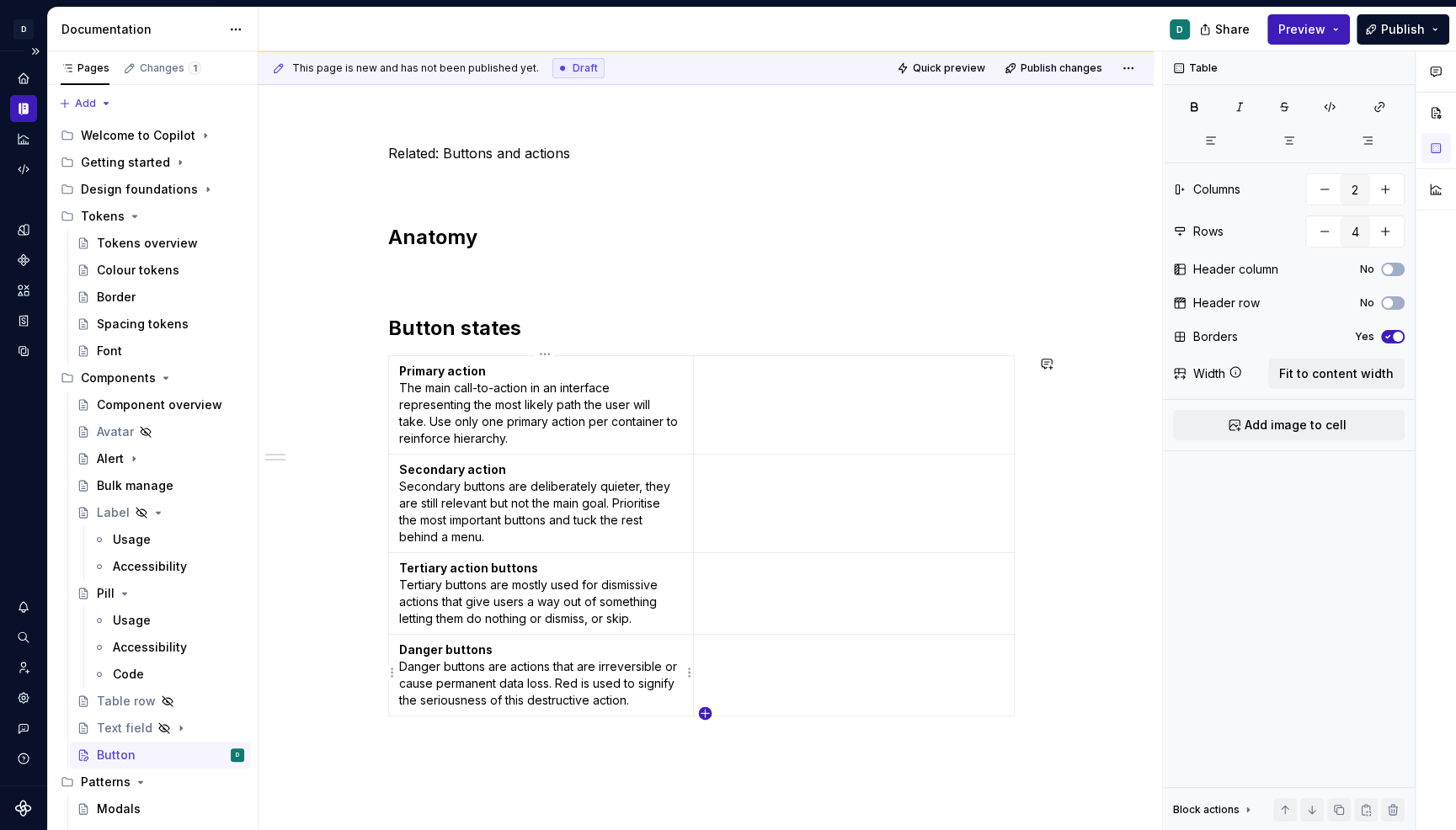
click at [704, 711] on icon "button" at bounding box center [704, 713] width 14 height 14
click at [699, 704] on td at bounding box center [854, 676] width 321 height 82
click at [701, 744] on icon "button" at bounding box center [705, 745] width 7 height 7
type input "6"
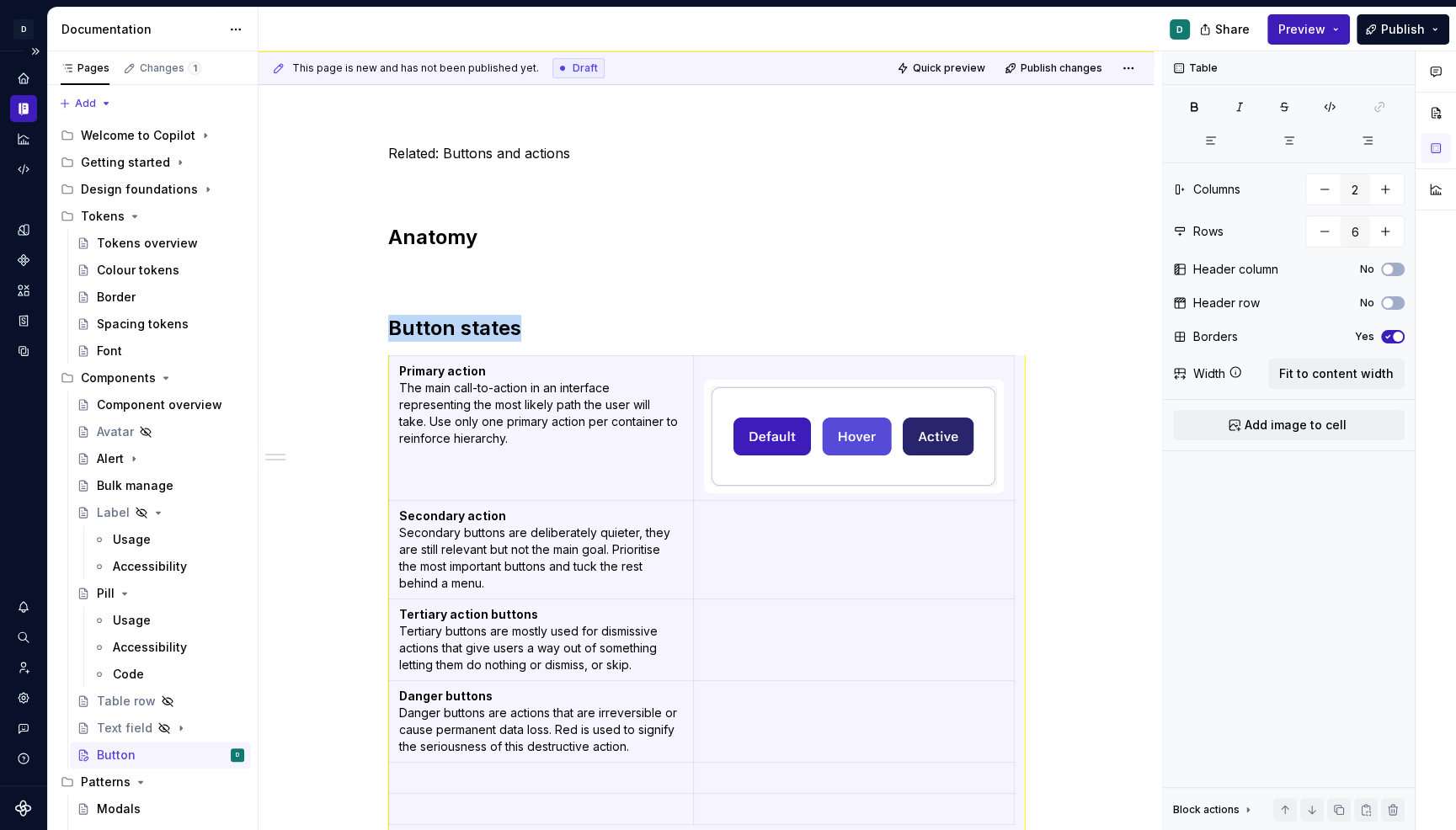
click at [873, 438] on img at bounding box center [853, 437] width 284 height 99
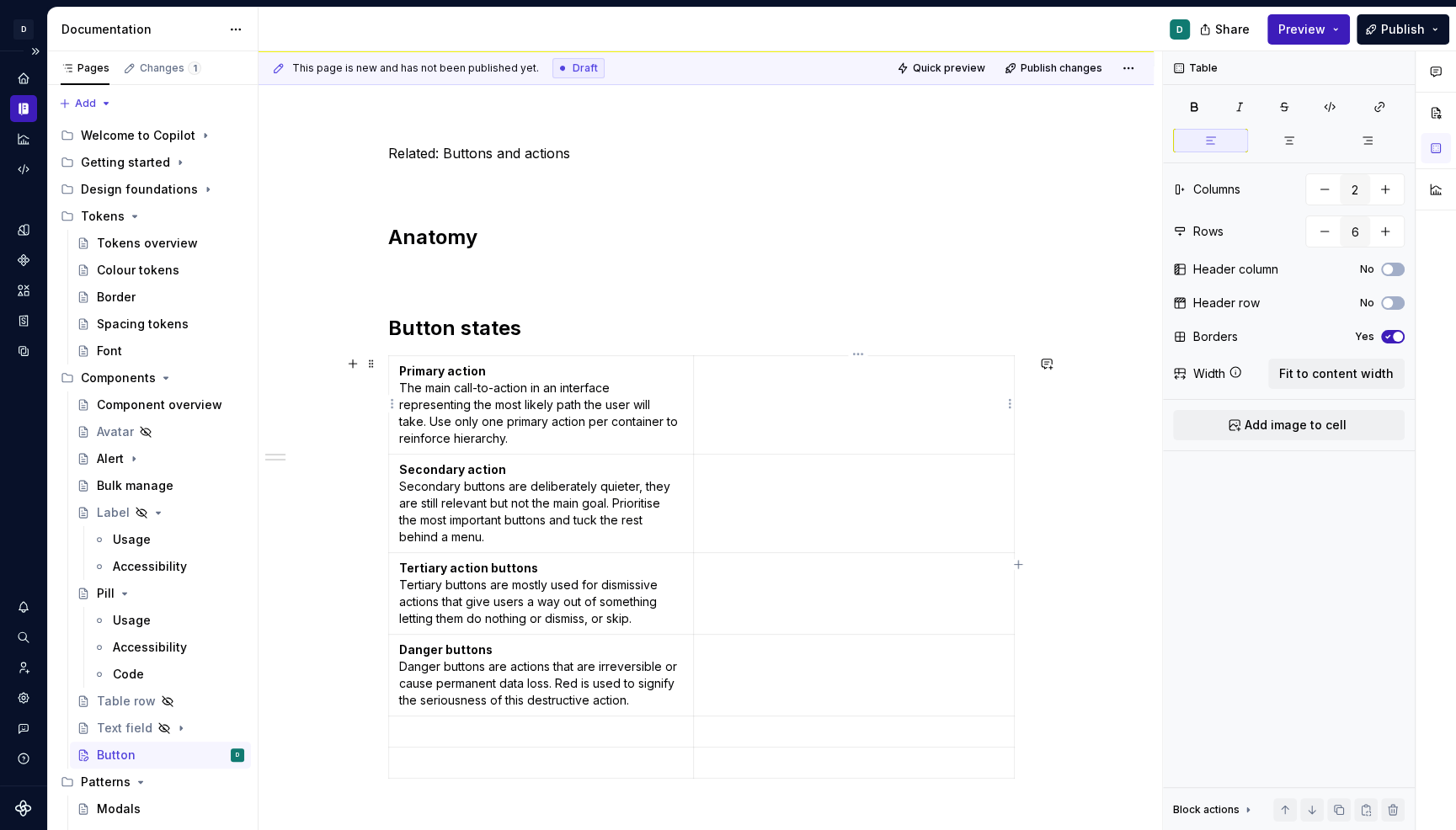
click at [727, 364] on p at bounding box center [853, 371] width 300 height 16
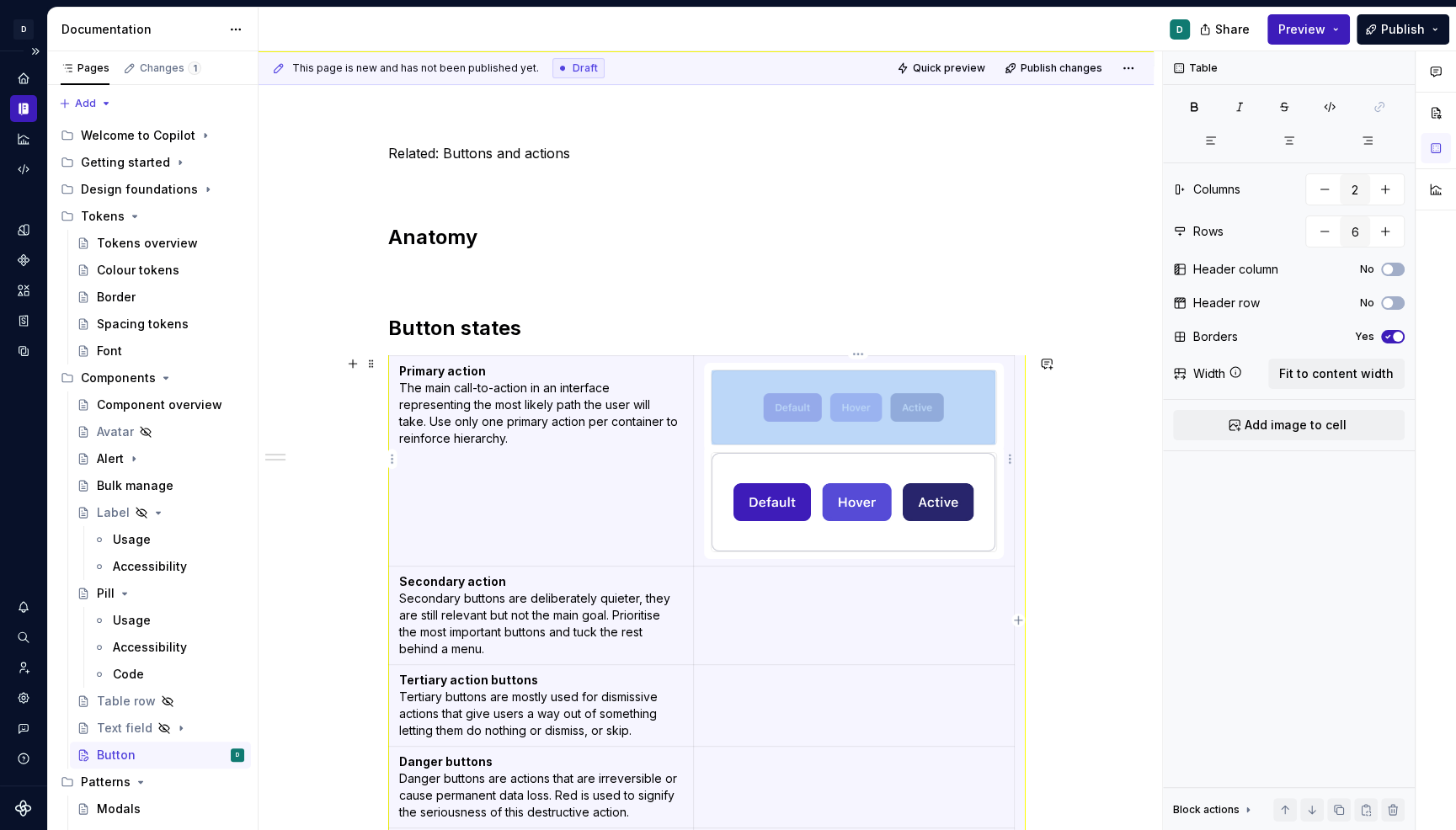
click at [924, 499] on img at bounding box center [853, 503] width 284 height 99
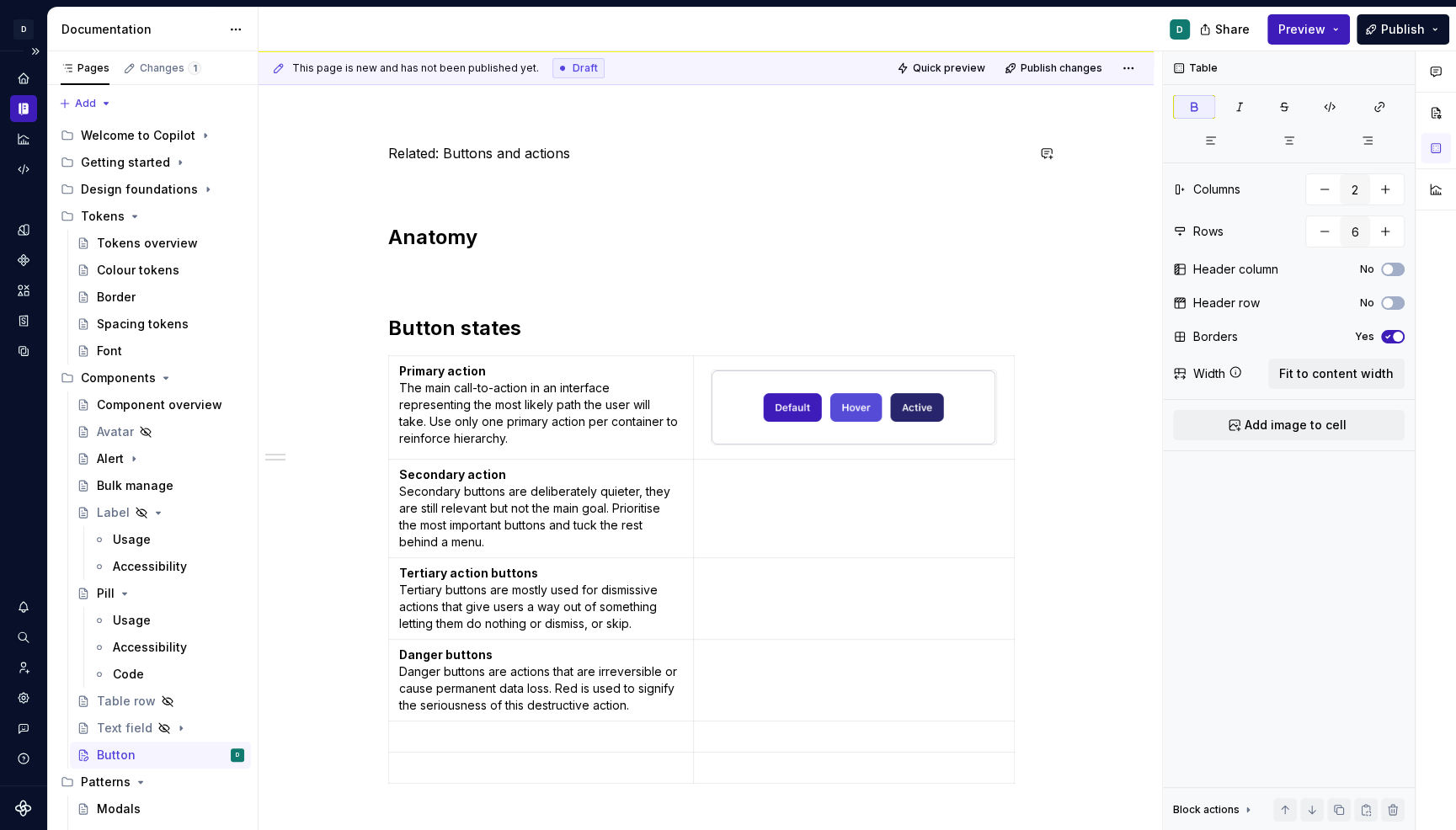
click at [521, 130] on div "Related: Buttons and actions Anatomy Button states Primary action The main call…" at bounding box center [706, 602] width 895 height 998
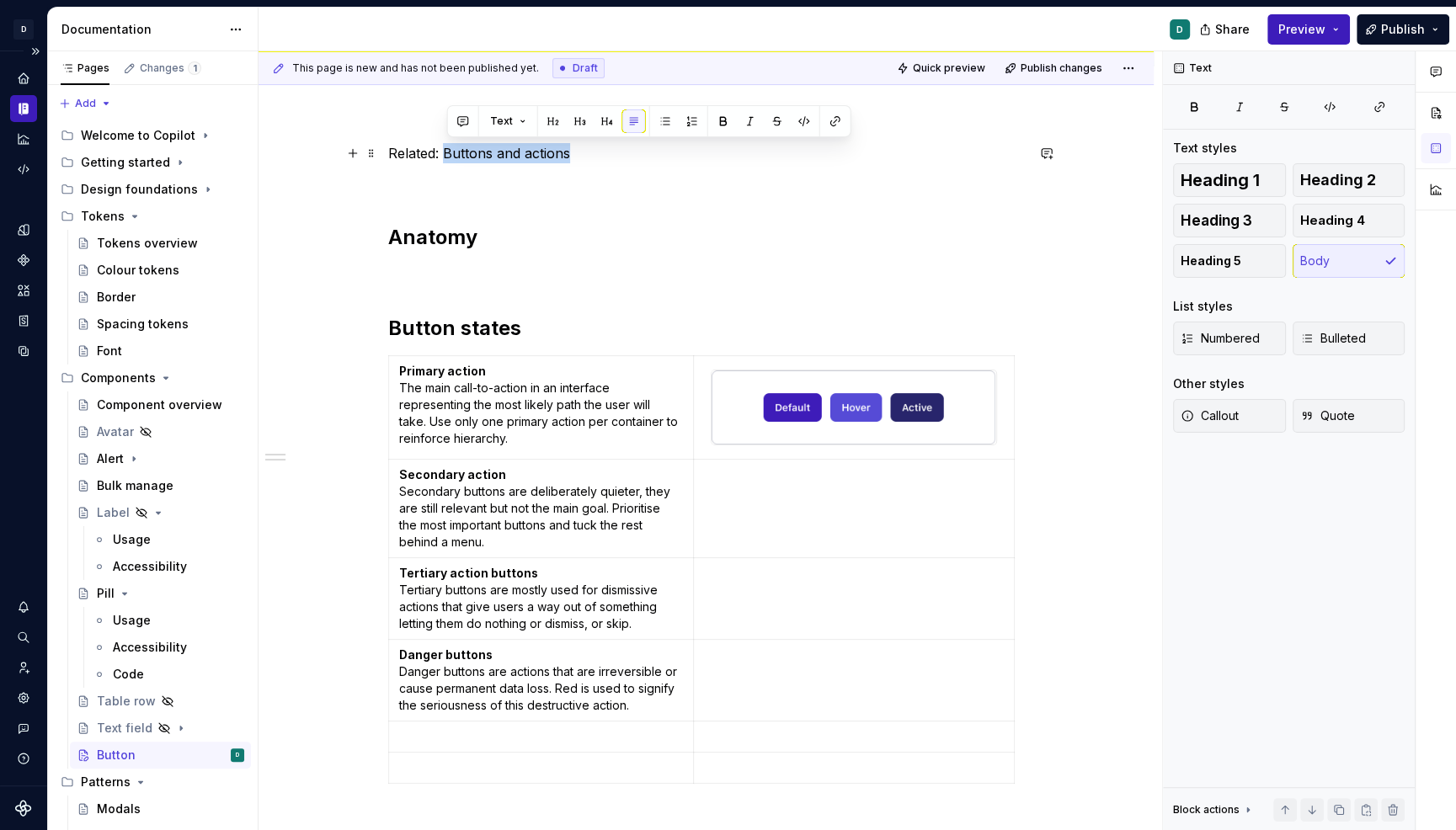
drag, startPoint x: 578, startPoint y: 150, endPoint x: 446, endPoint y: 160, distance: 132.4
click at [446, 160] on p "Related: Buttons and actions" at bounding box center [707, 153] width 636 height 20
click at [833, 117] on button "button" at bounding box center [835, 121] width 24 height 24
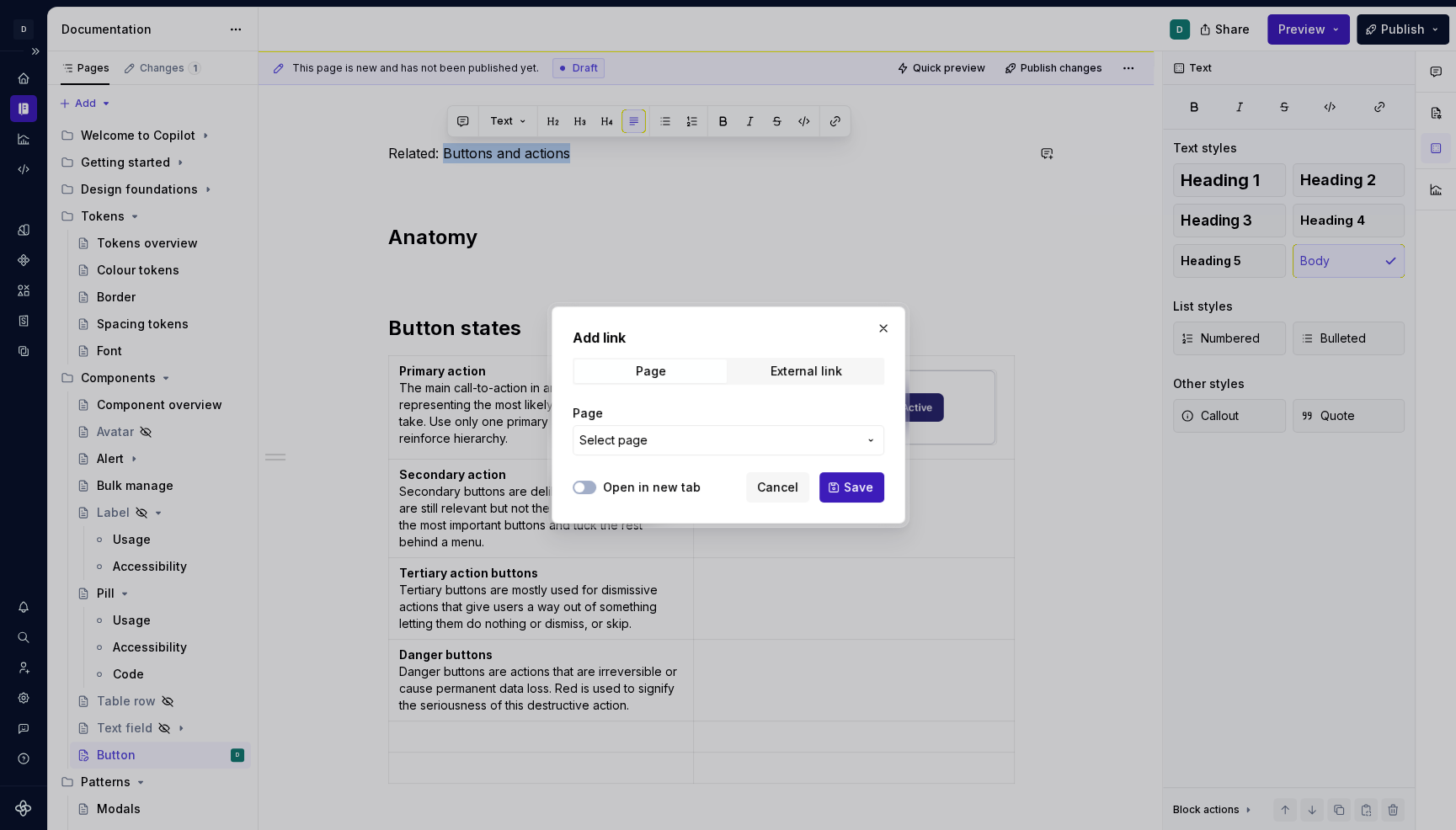
click at [866, 437] on icon "button" at bounding box center [870, 441] width 14 height 14
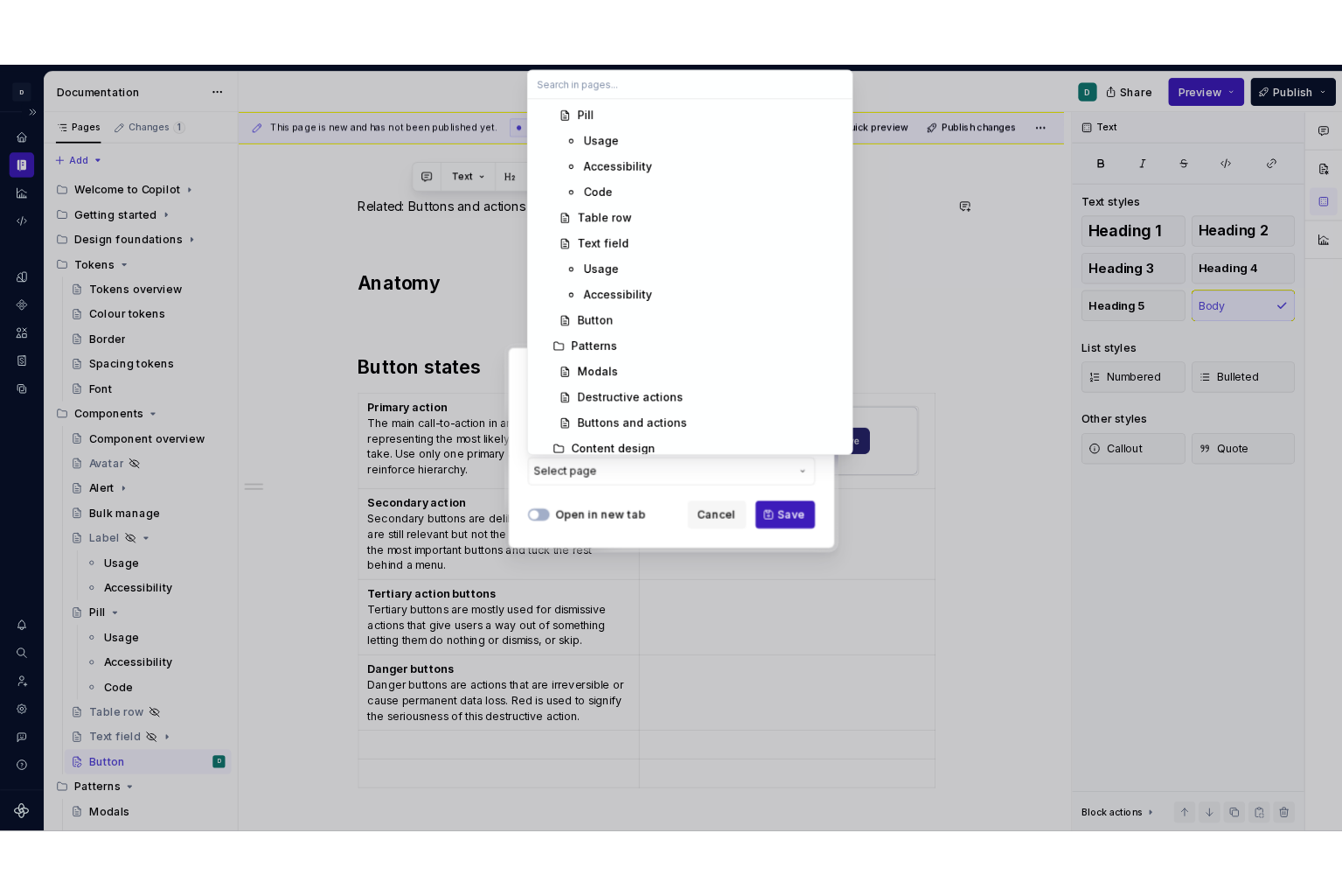
scroll to position [1019, 0]
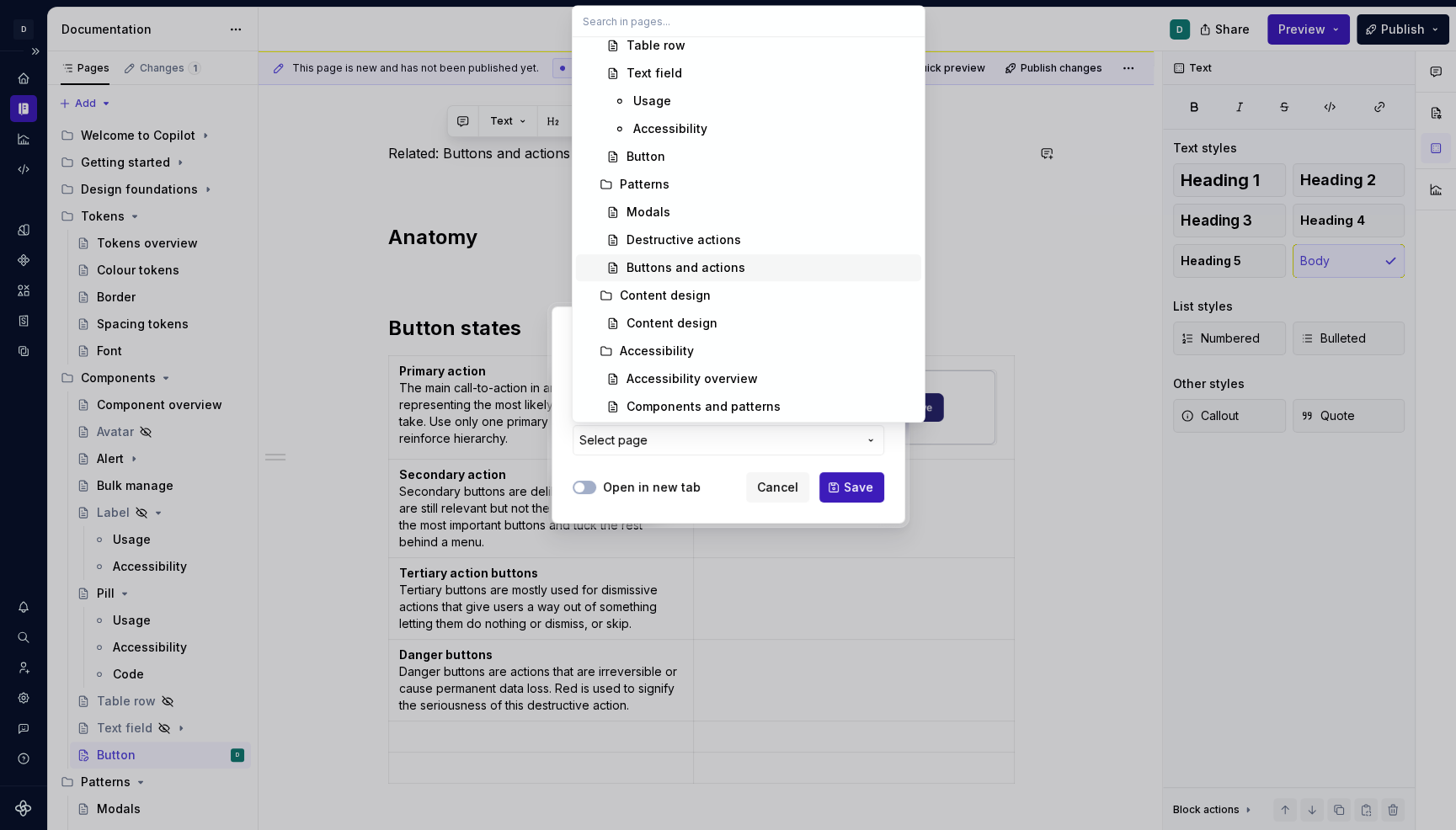
click at [765, 272] on div "Buttons and actions" at bounding box center [770, 267] width 288 height 16
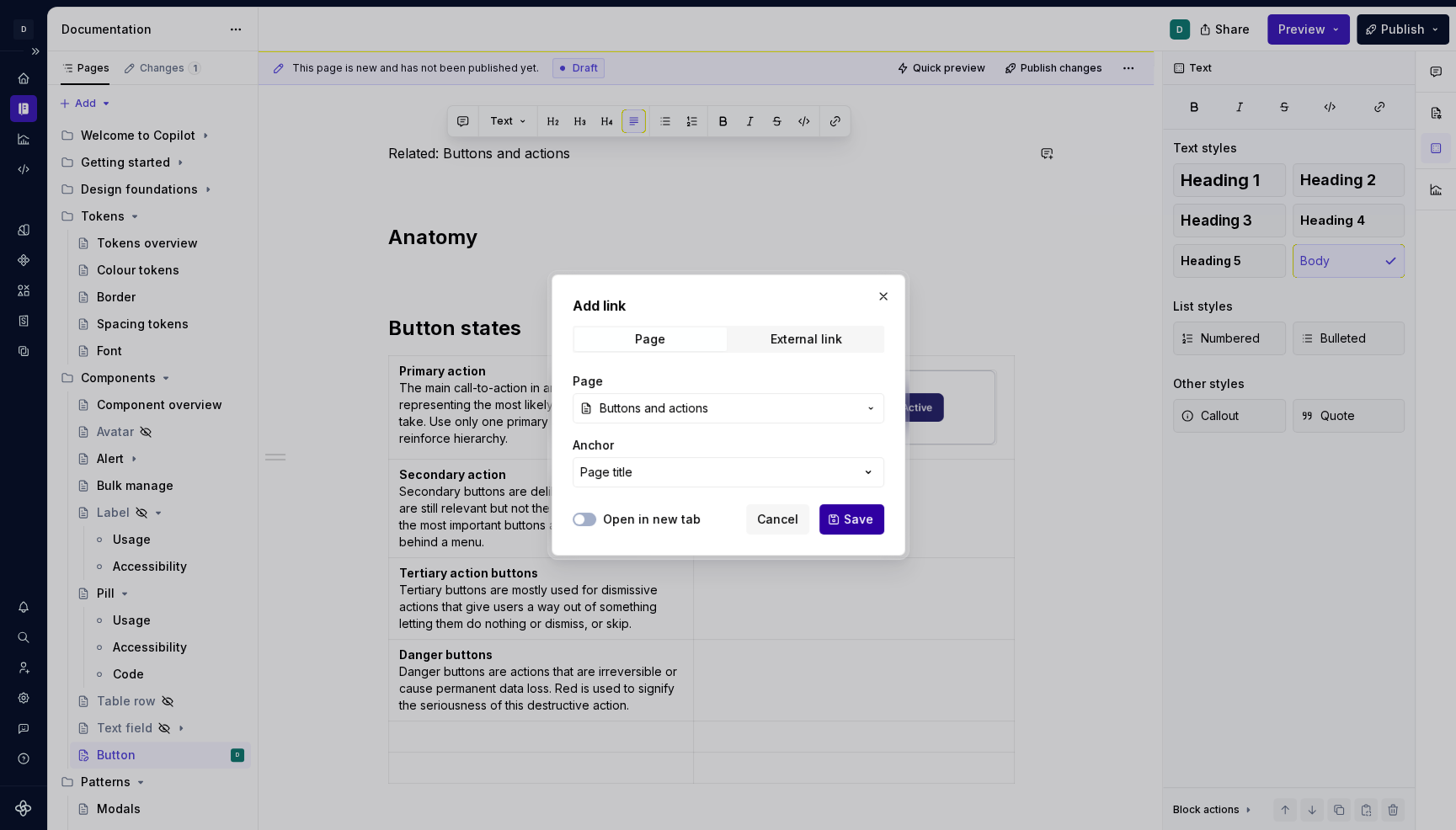
click at [879, 522] on button "Save" at bounding box center [851, 519] width 65 height 30
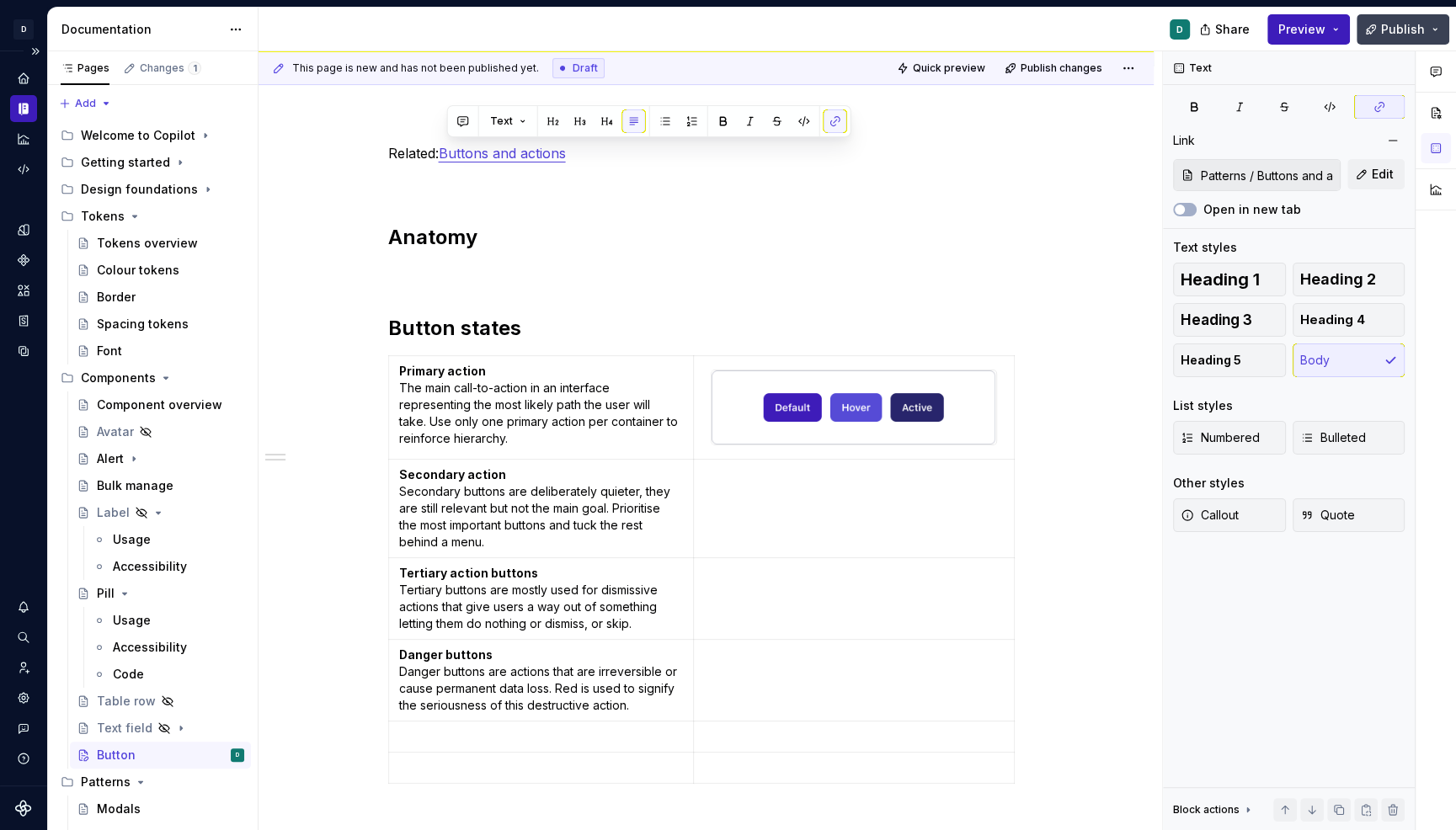
click at [1284, 32] on span "Publish" at bounding box center [1402, 29] width 44 height 16
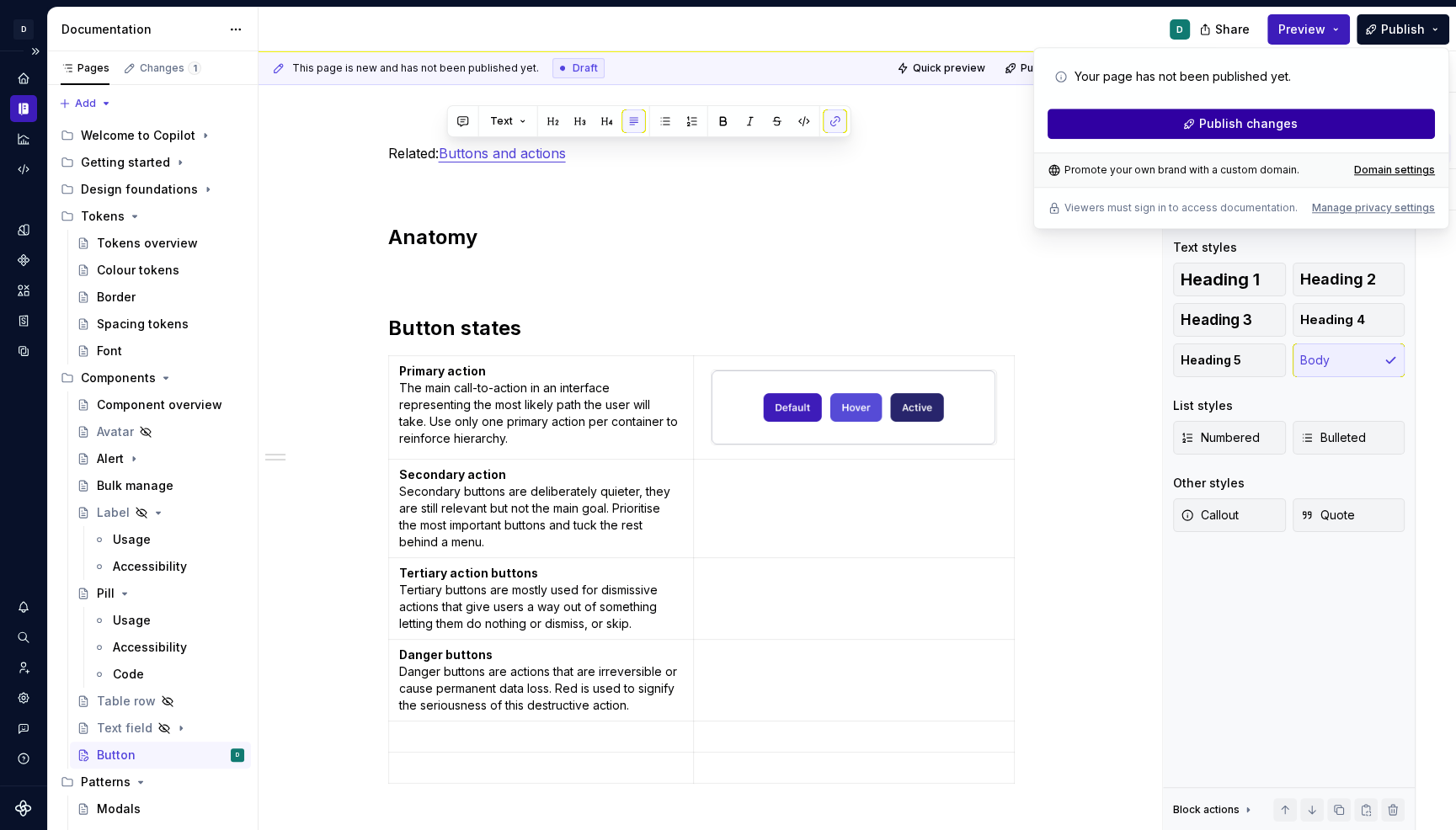
click at [1284, 127] on button "Publish changes" at bounding box center [1241, 123] width 387 height 30
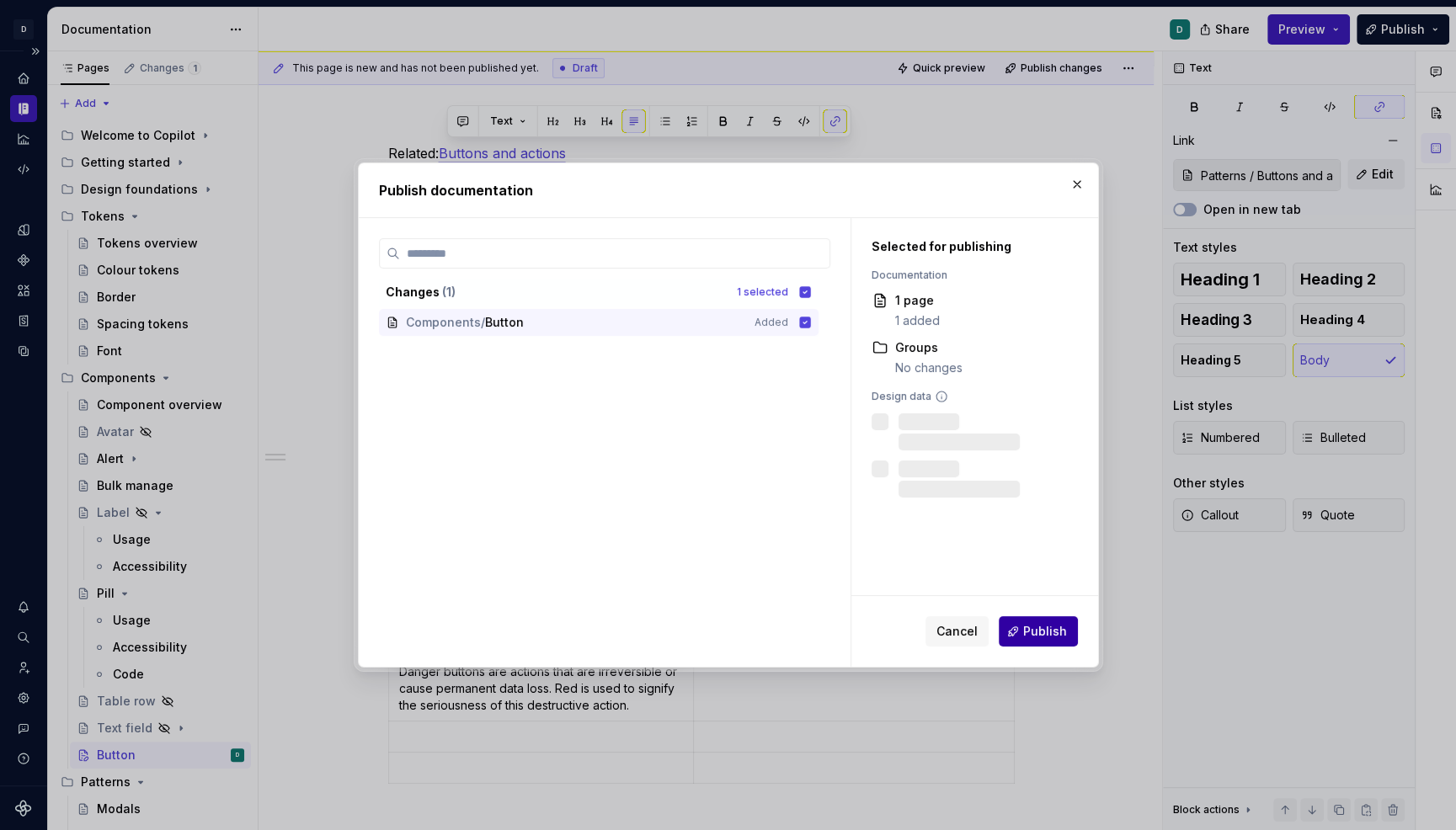
click at [1070, 634] on button "Publish" at bounding box center [1038, 631] width 79 height 30
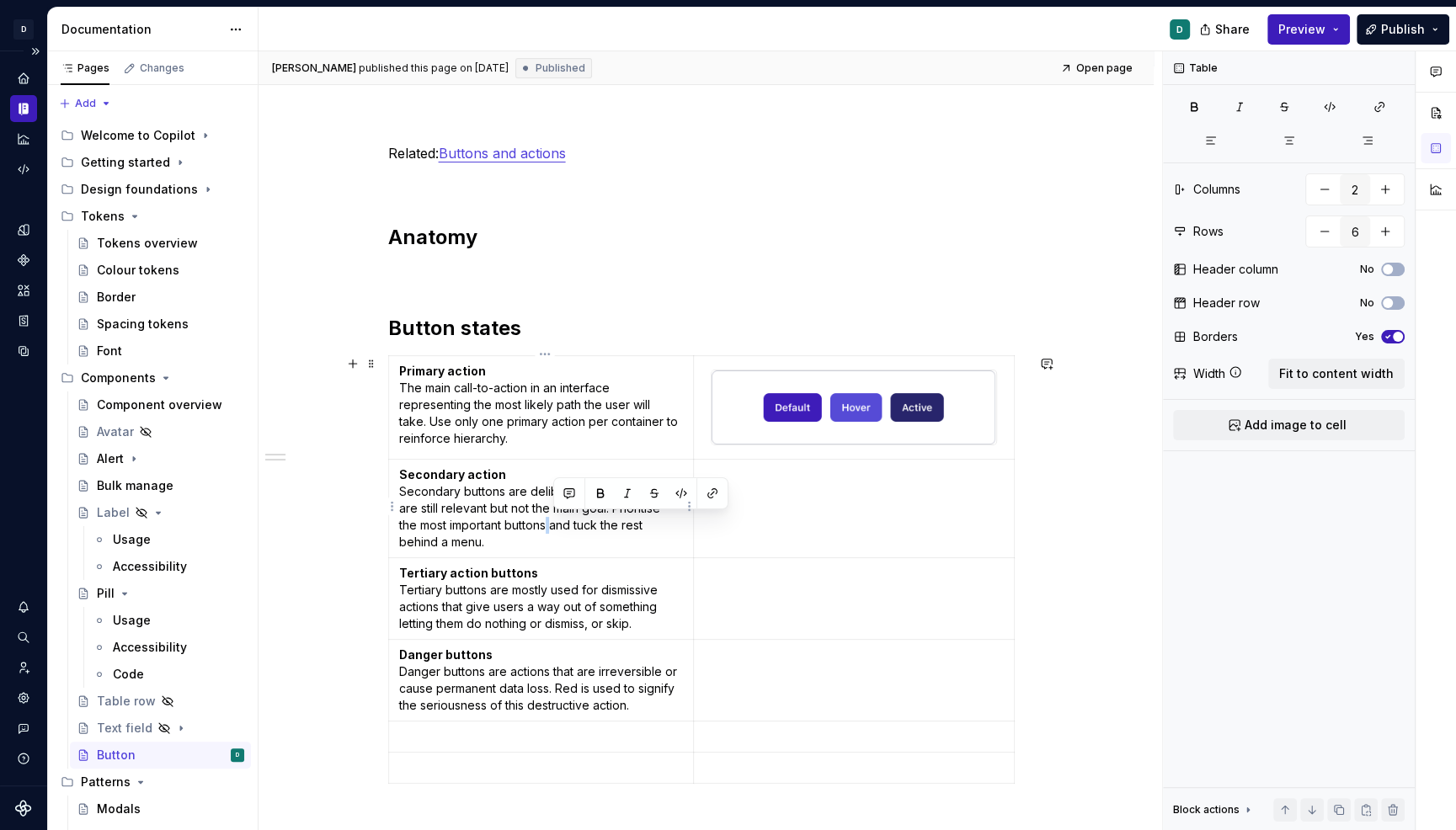
drag, startPoint x: 559, startPoint y: 524, endPoint x: 550, endPoint y: 524, distance: 9.0
click at [550, 524] on p "Secondary action Secondary buttons are deliberately quieter, they are still rel…" at bounding box center [541, 509] width 284 height 84
click at [533, 524] on p "Secondary action Secondary buttons are deliberately quieter, they are still rel…" at bounding box center [541, 509] width 284 height 84
drag, startPoint x: 551, startPoint y: 523, endPoint x: 519, endPoint y: 524, distance: 32.0
click at [519, 524] on p "Secondary action Secondary buttons are deliberately quieter, they are still rel…" at bounding box center [541, 509] width 284 height 84
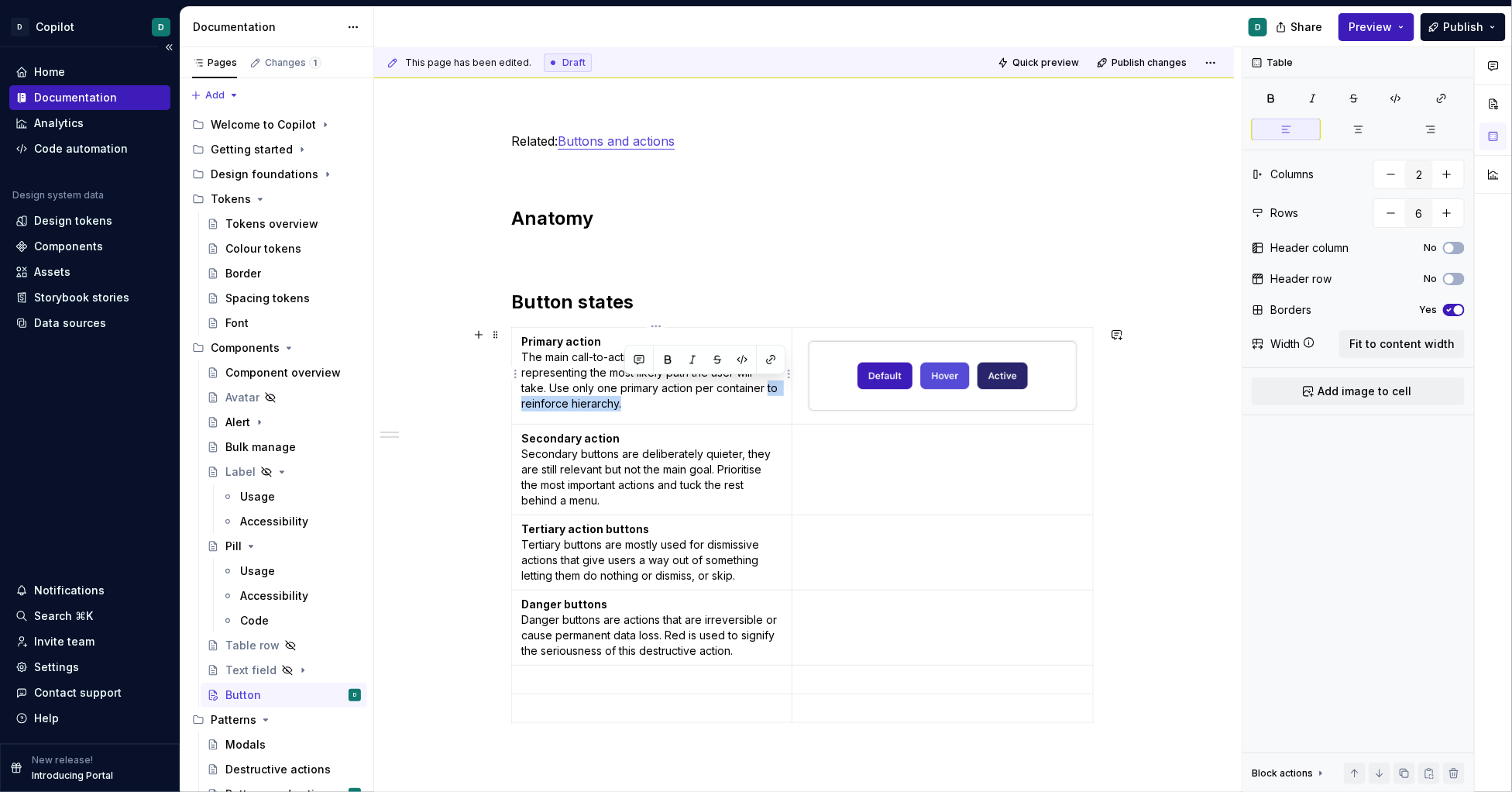
drag, startPoint x: 770, startPoint y: 388, endPoint x: 773, endPoint y: 399, distance: 11.4
click at [773, 399] on p "Primary action The main call-to-action in an interface representing the most li…" at bounding box center [651, 373] width 261 height 77
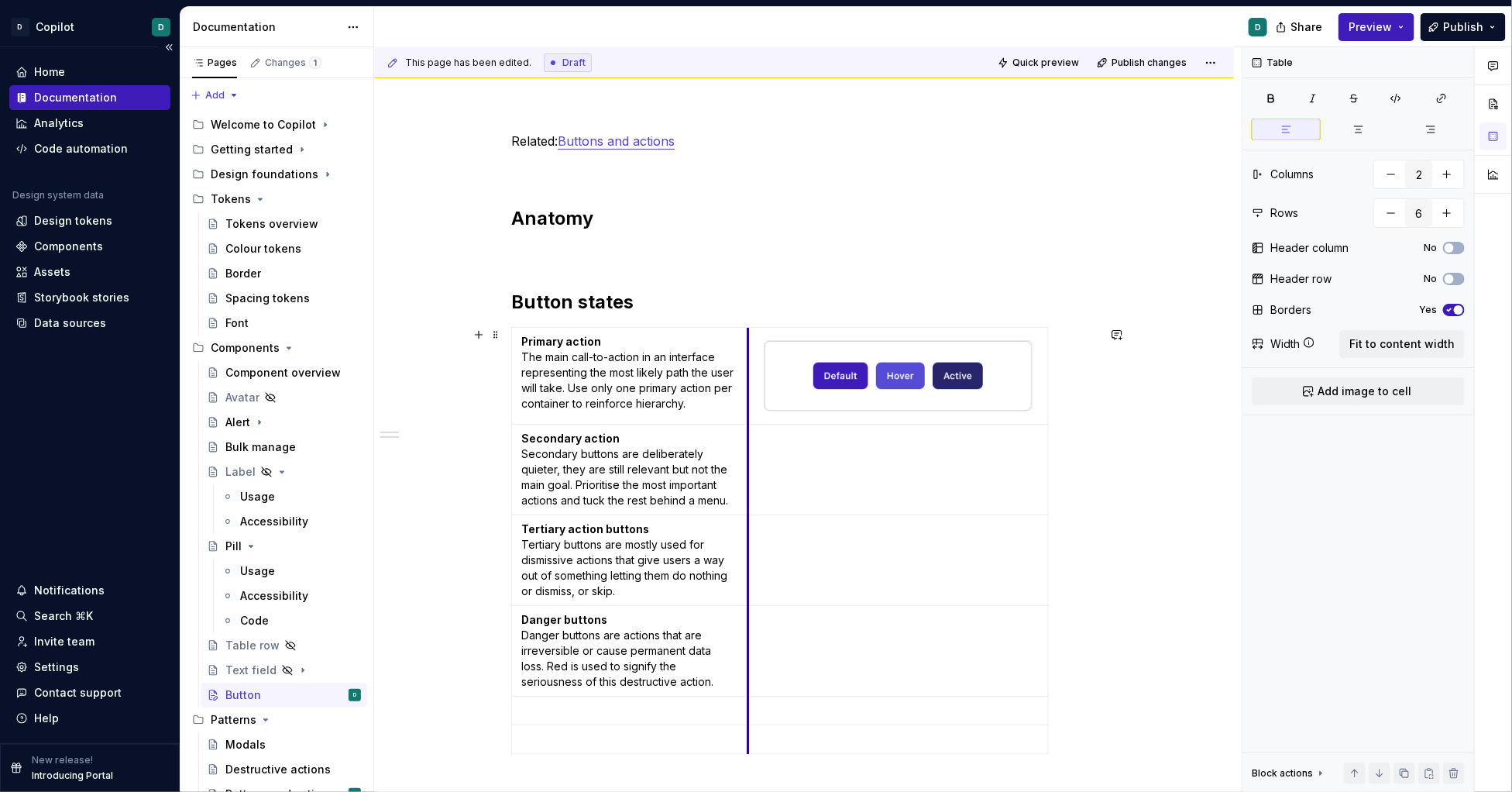
drag, startPoint x: 797, startPoint y: 373, endPoint x: 753, endPoint y: 381, distance: 44.7
click at [753, 381] on td at bounding box center [898, 376] width 300 height 96
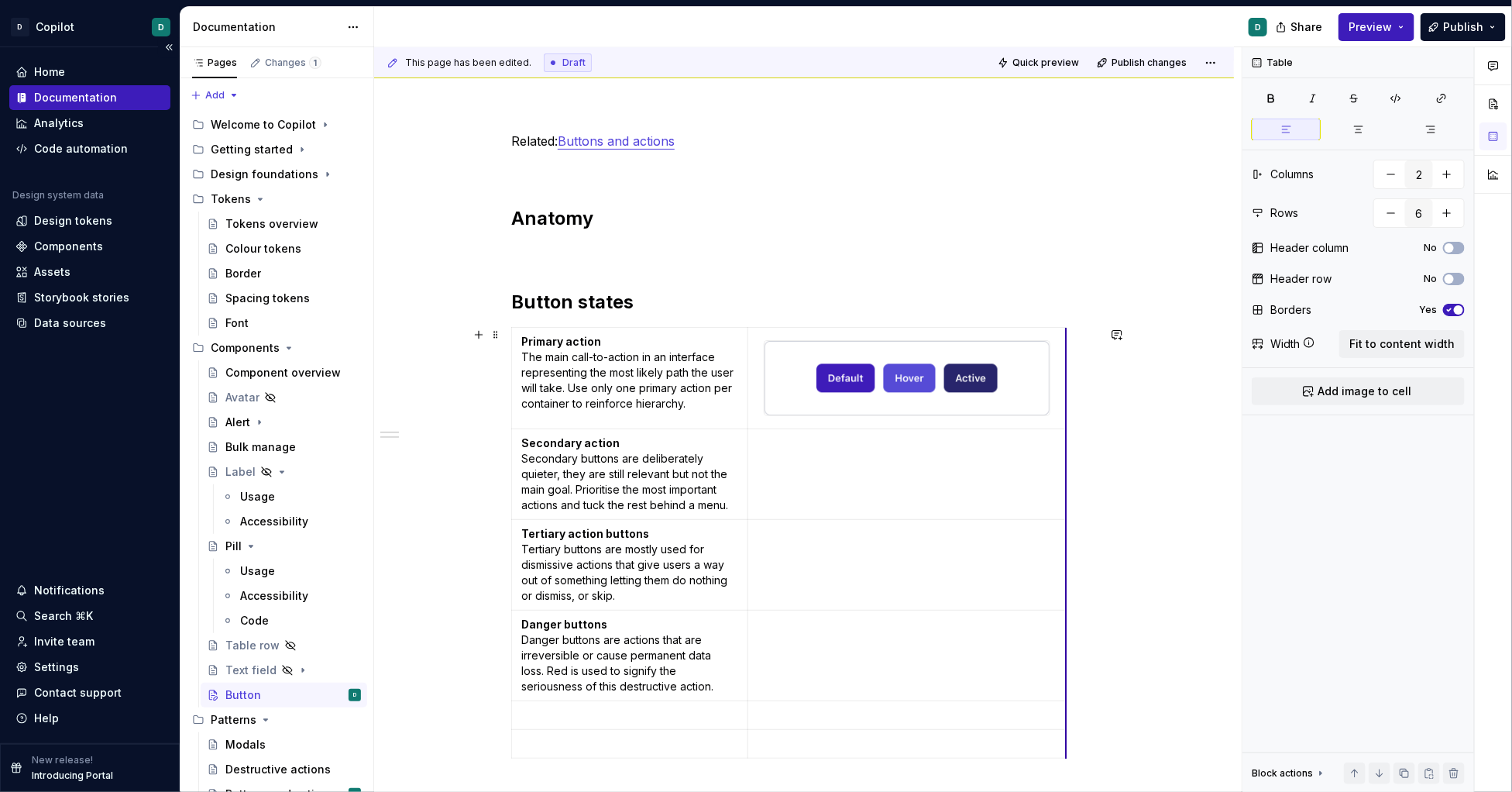
drag, startPoint x: 1052, startPoint y: 488, endPoint x: 1070, endPoint y: 489, distance: 18.0
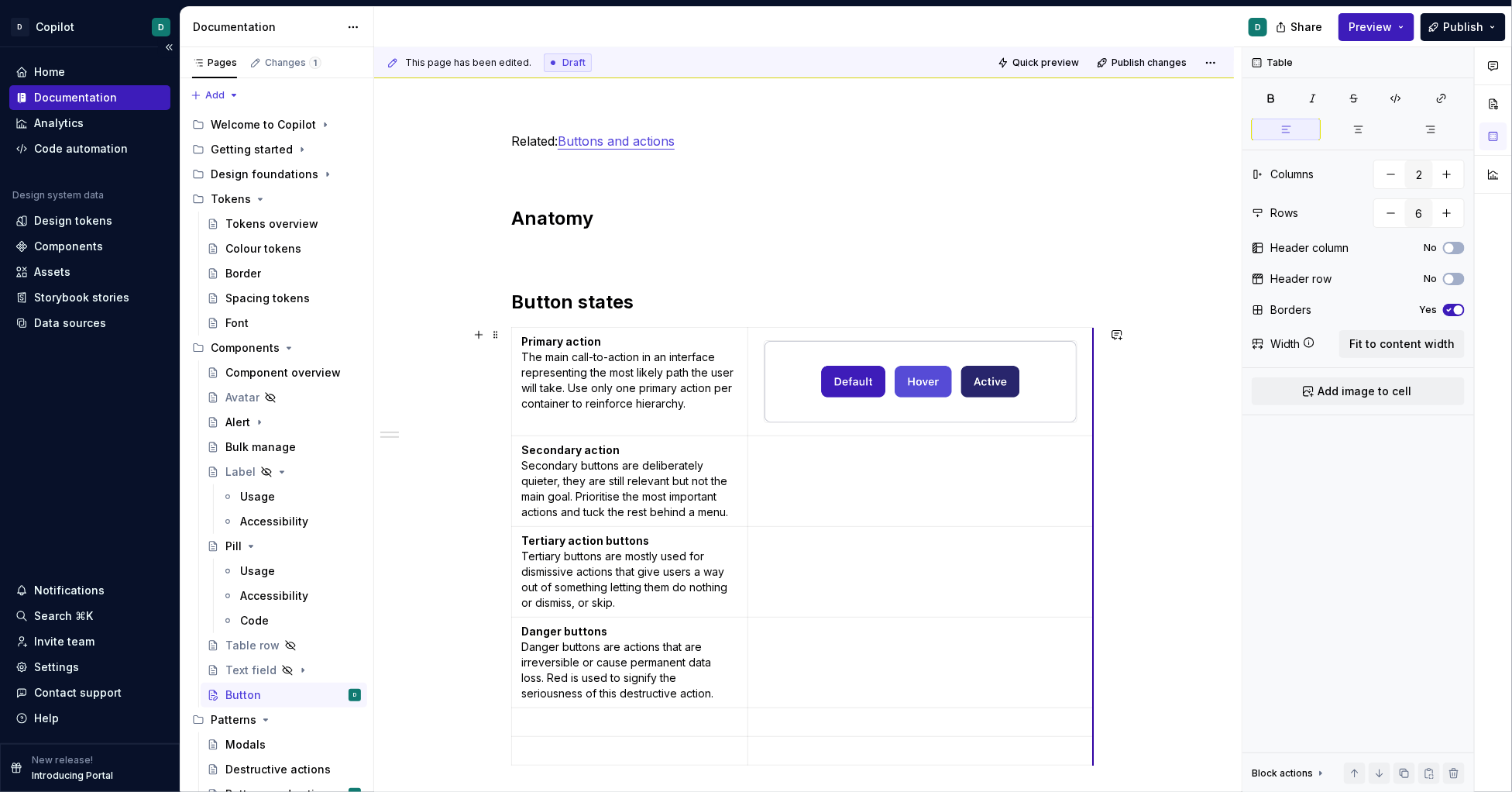
drag, startPoint x: 1070, startPoint y: 489, endPoint x: 1098, endPoint y: 492, distance: 28.2
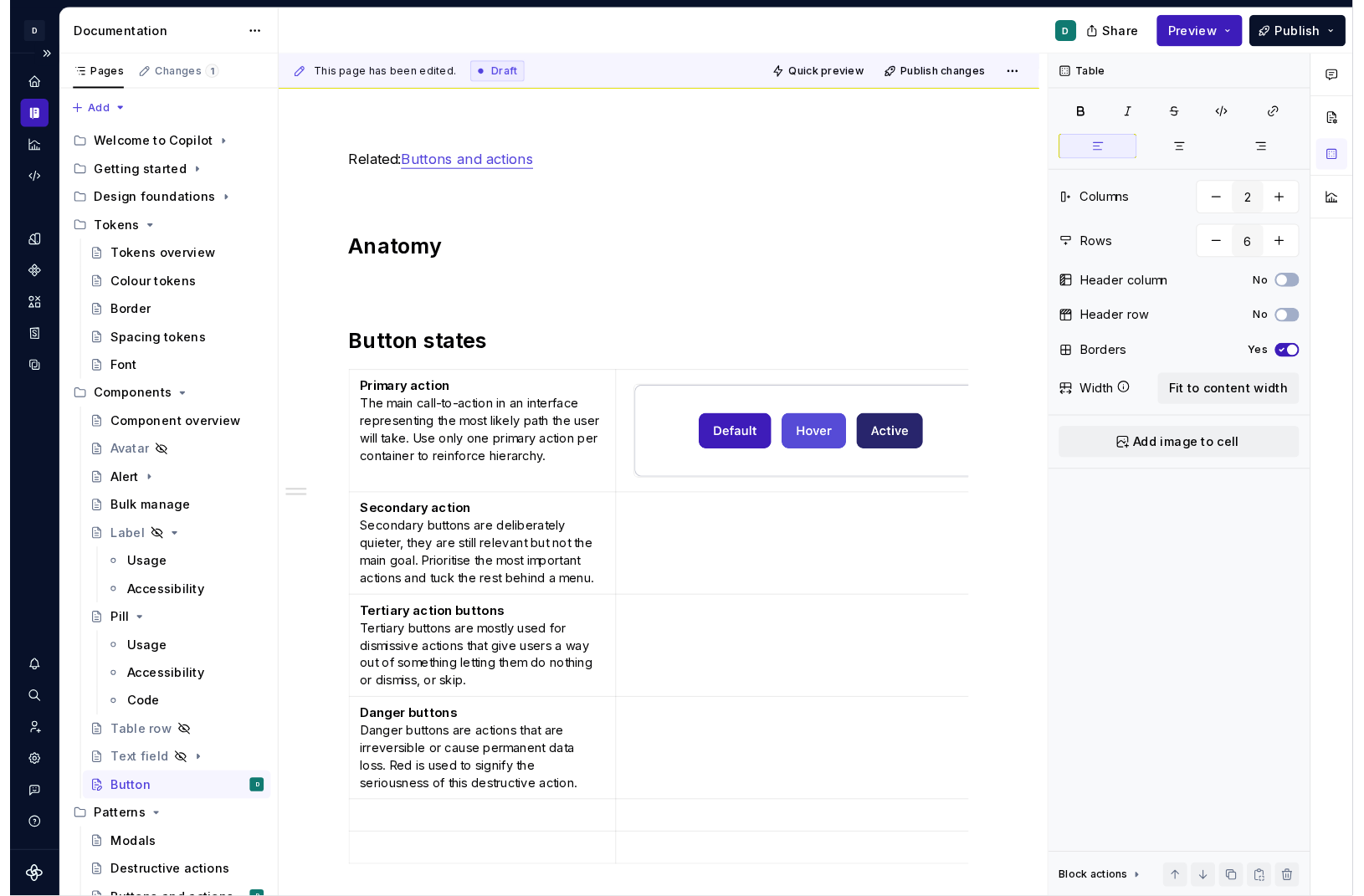
scroll to position [184, 0]
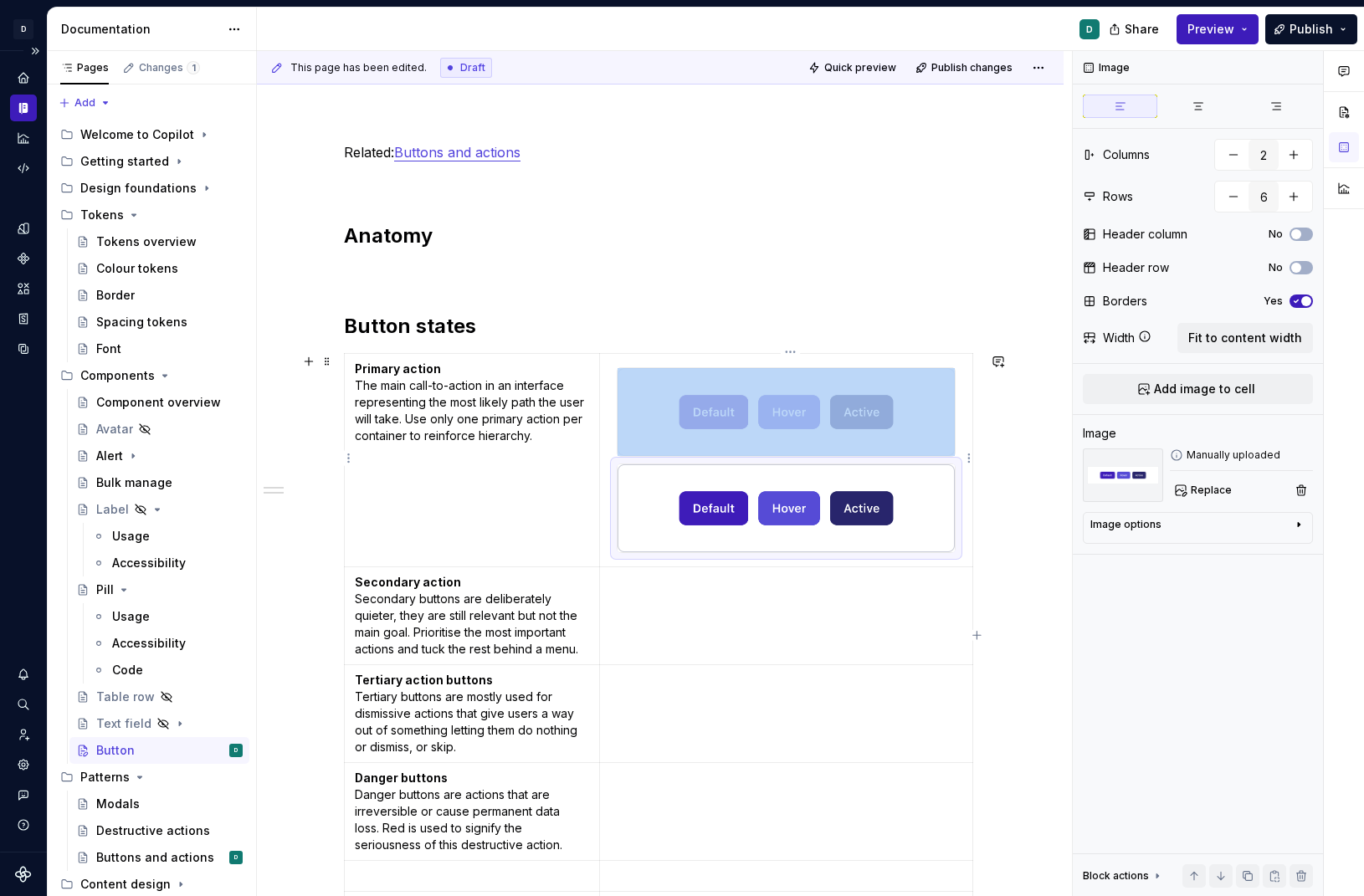
click at [895, 487] on img at bounding box center [786, 507] width 337 height 88
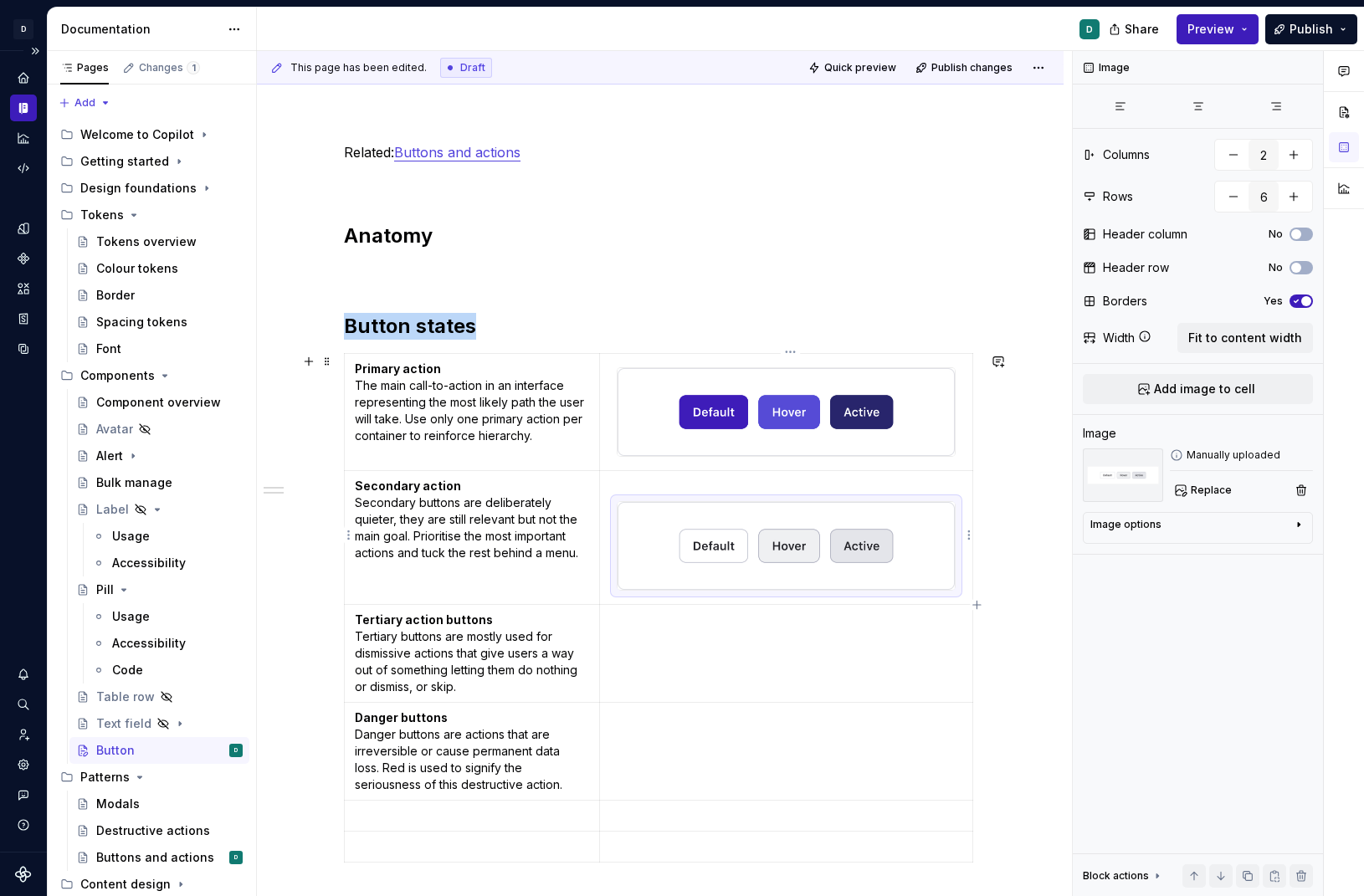
click at [809, 568] on img at bounding box center [786, 545] width 337 height 88
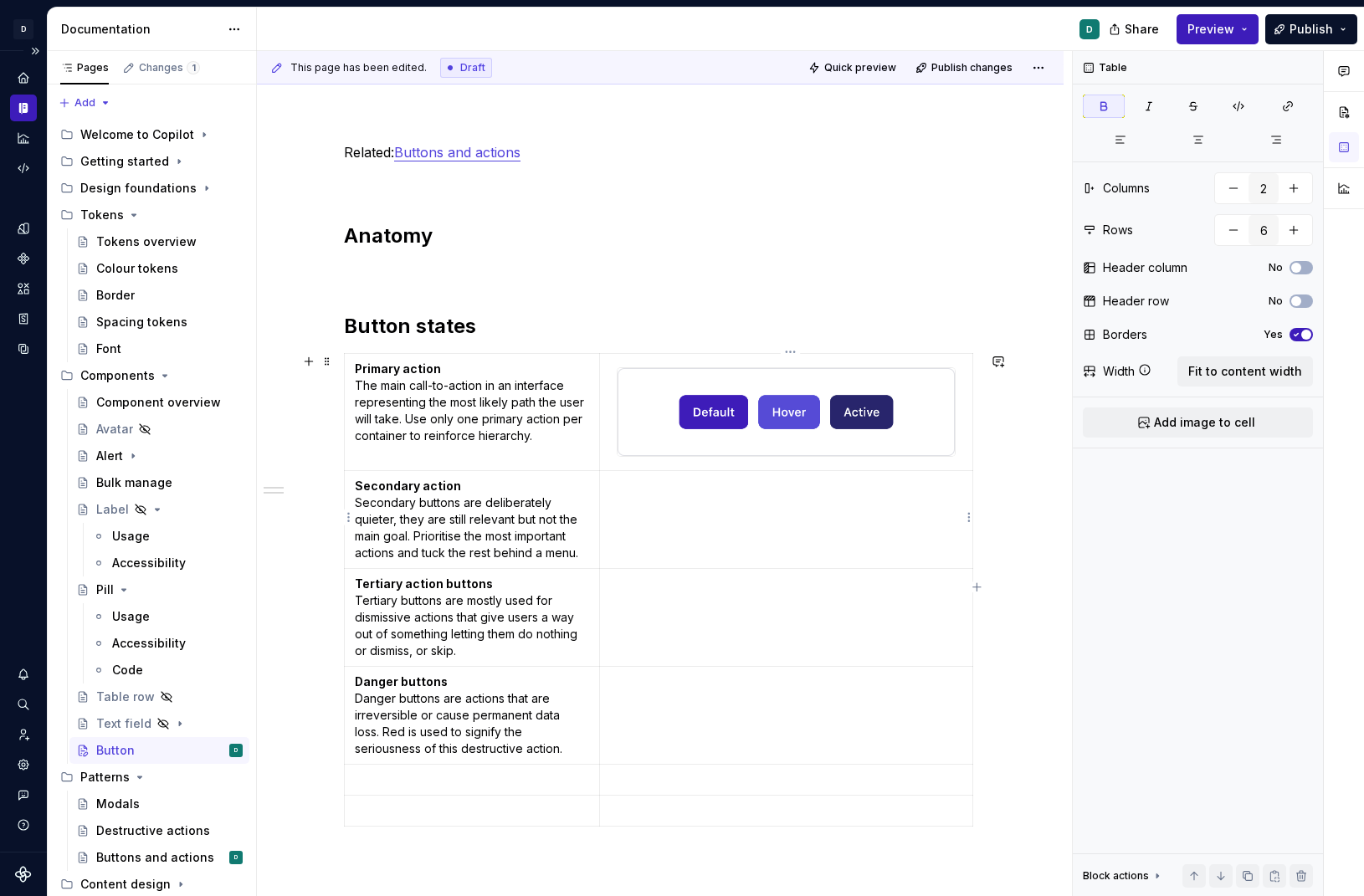
click at [724, 482] on p at bounding box center [786, 486] width 353 height 16
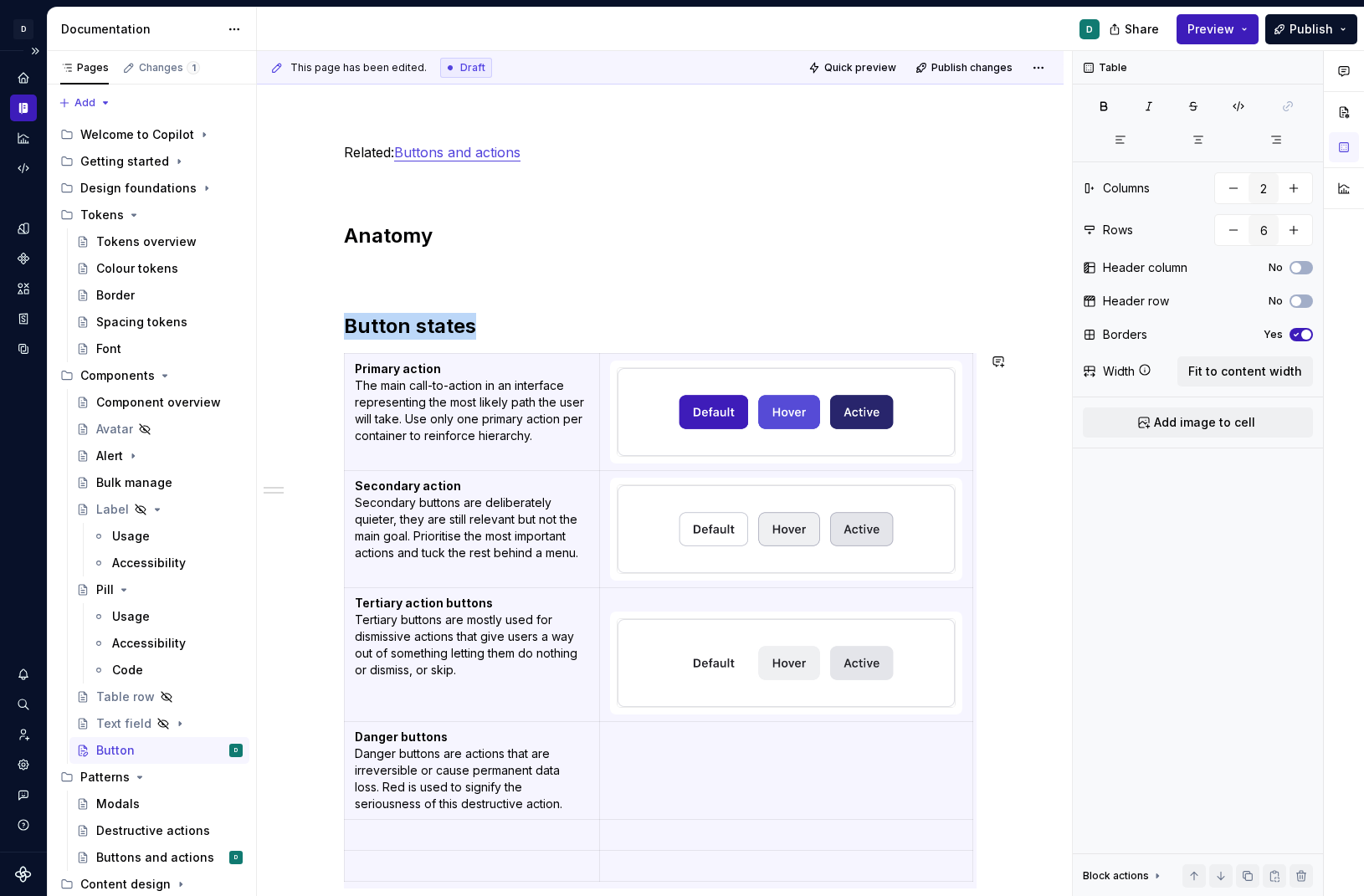
click at [795, 679] on img at bounding box center [786, 662] width 337 height 88
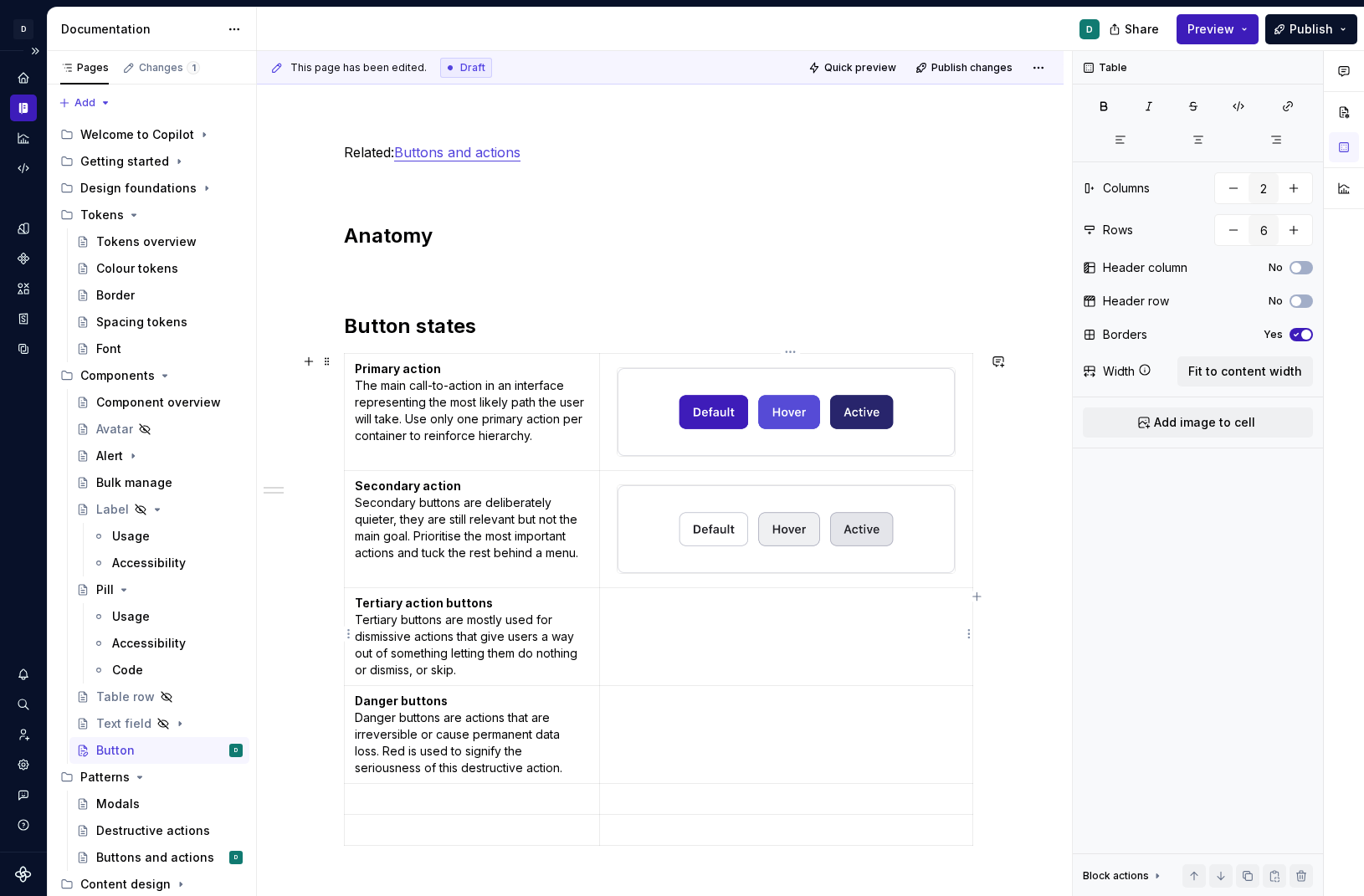
click at [657, 602] on p at bounding box center [786, 603] width 353 height 16
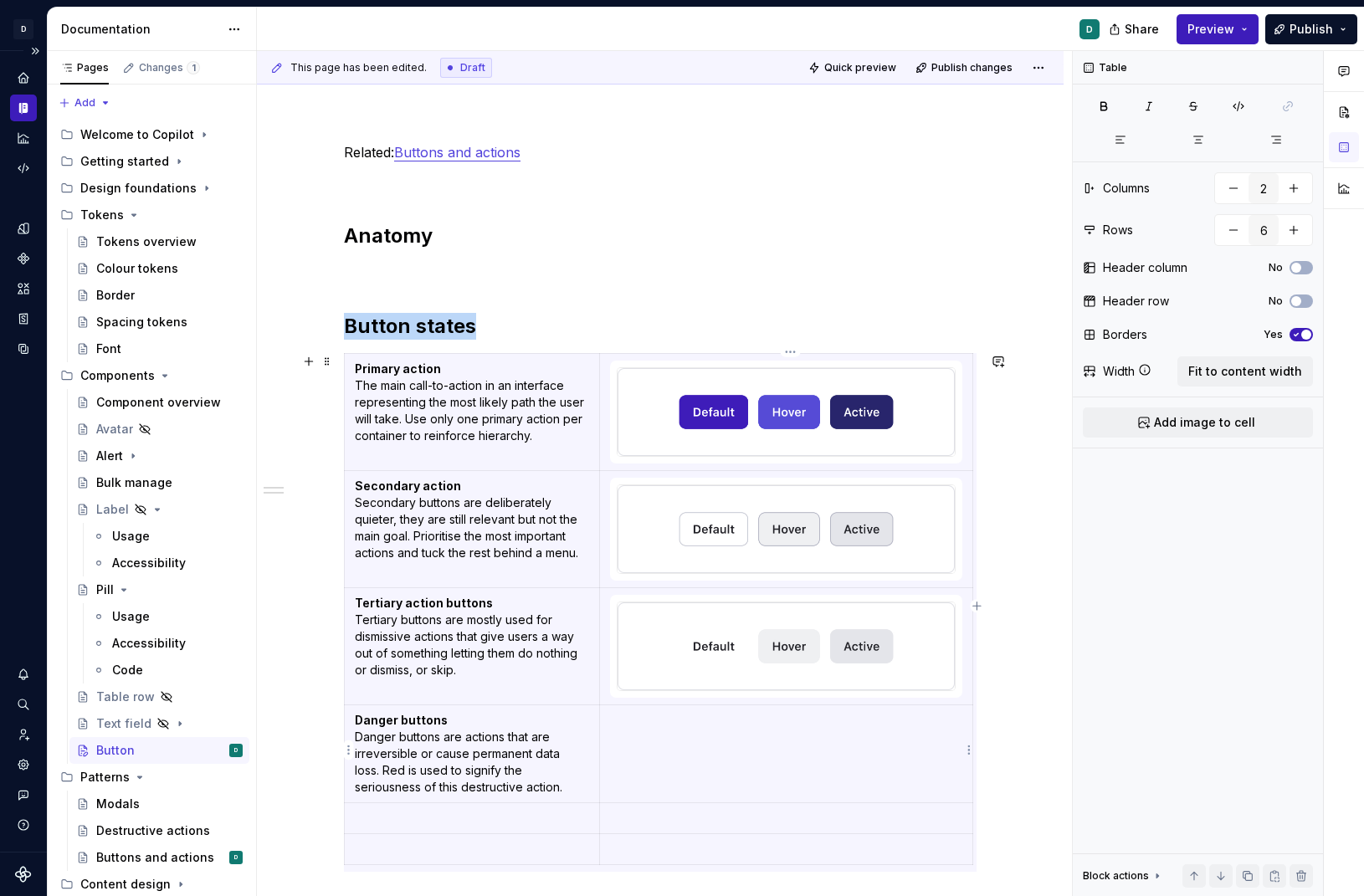
click at [672, 714] on p at bounding box center [786, 720] width 353 height 16
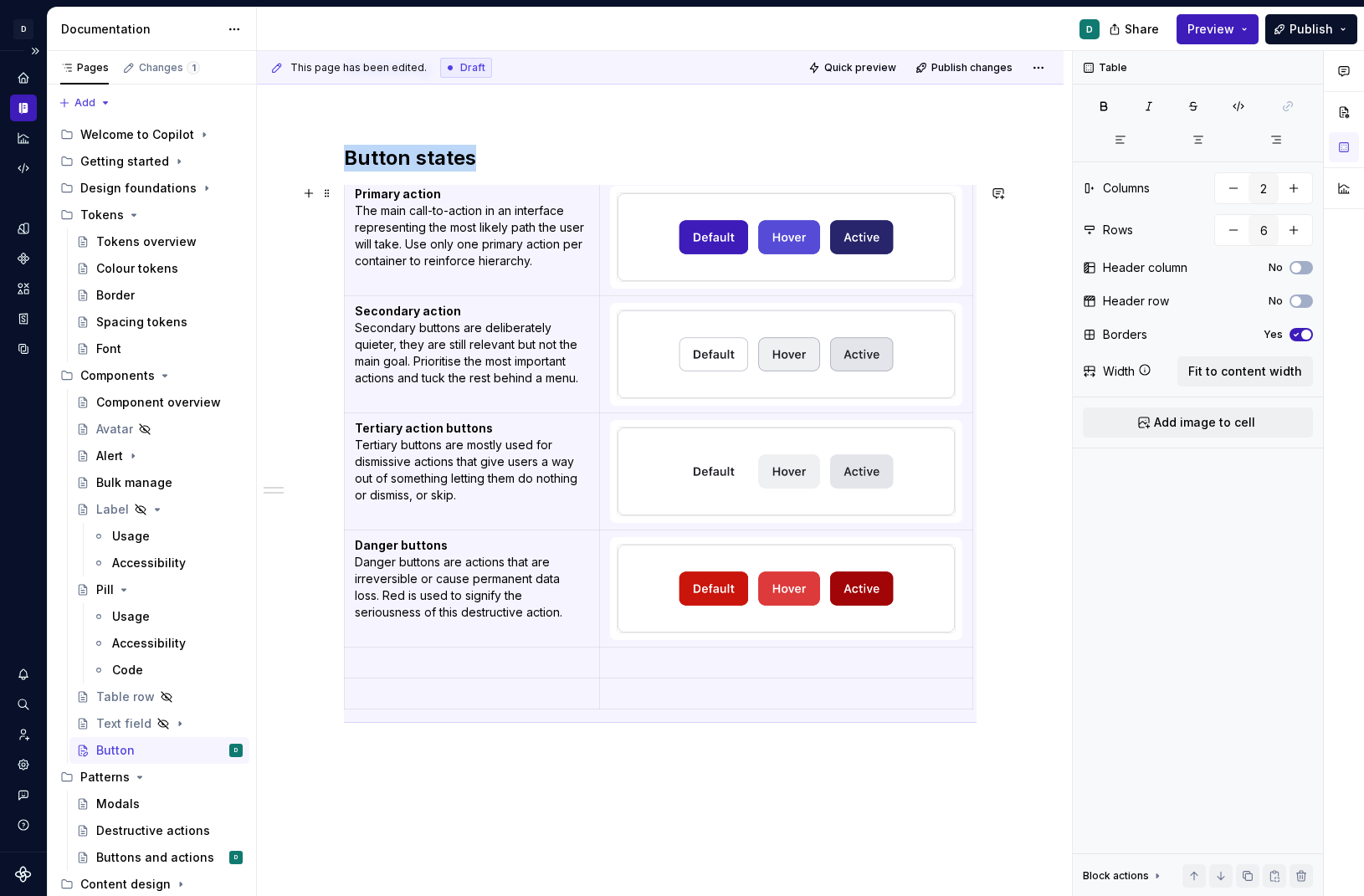
scroll to position [503, 0]
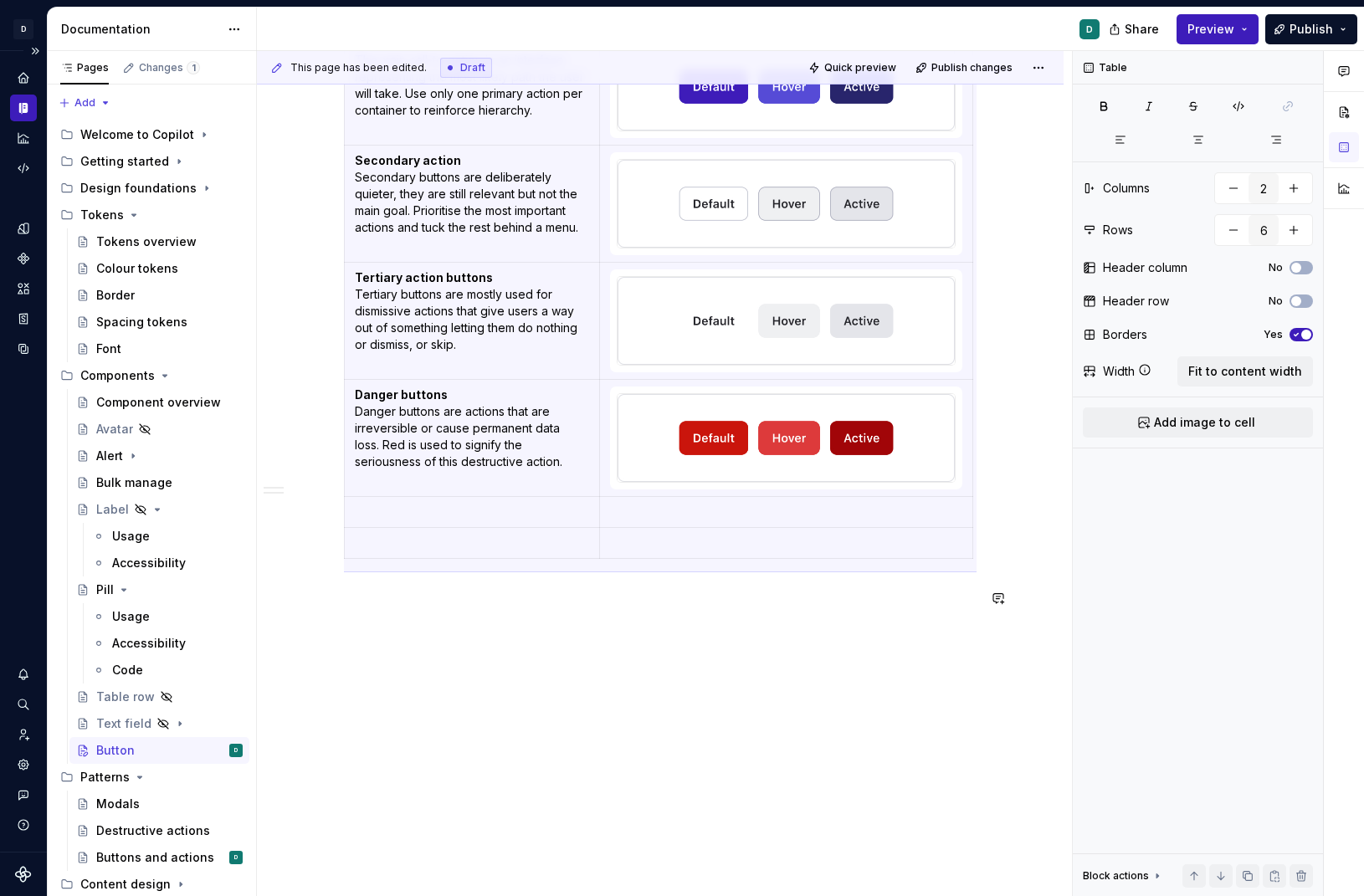
click at [934, 766] on div "Related: Buttons and actions Anatomy Button states Primary action The main call…" at bounding box center [660, 342] width 807 height 1118
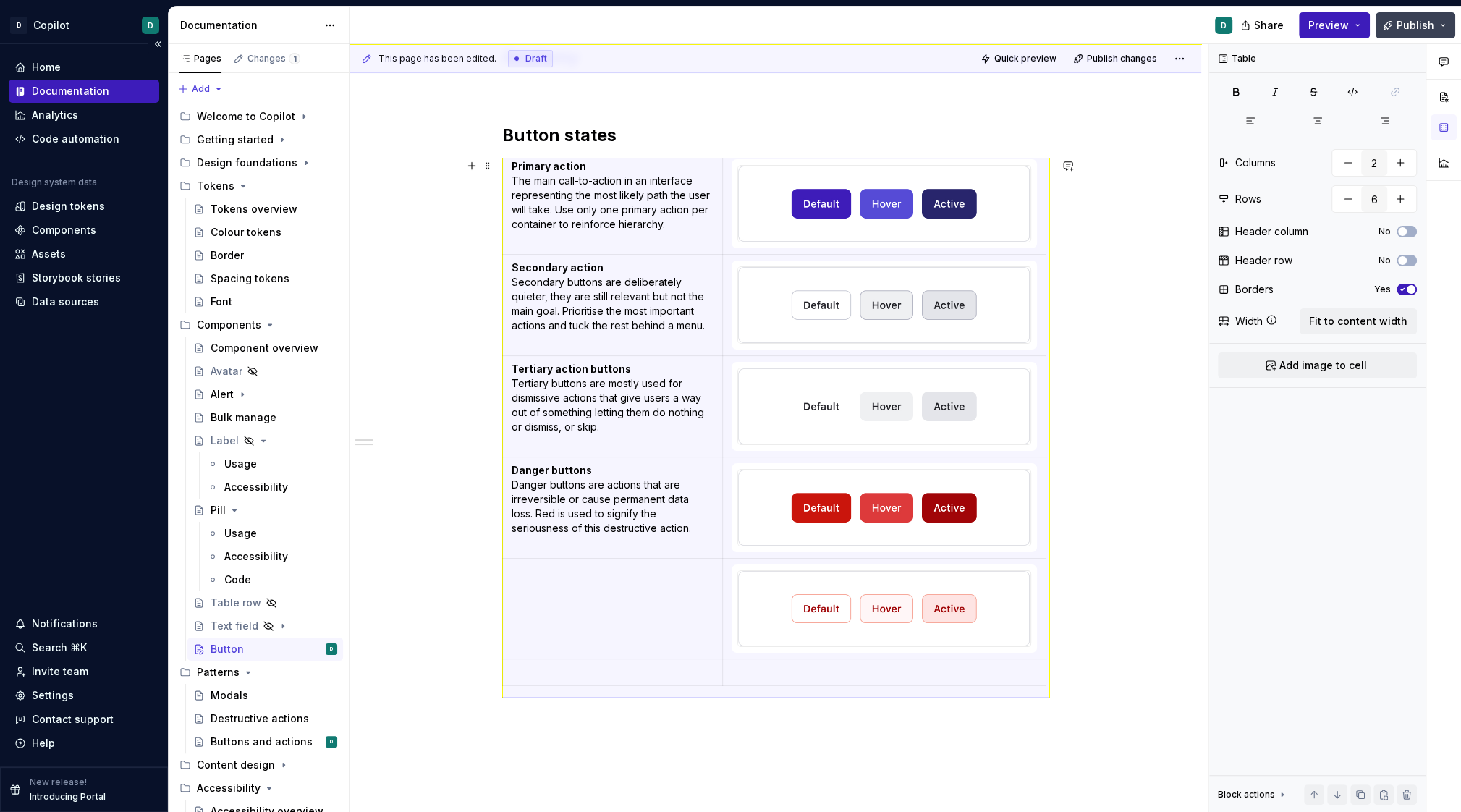
scroll to position [420, 0]
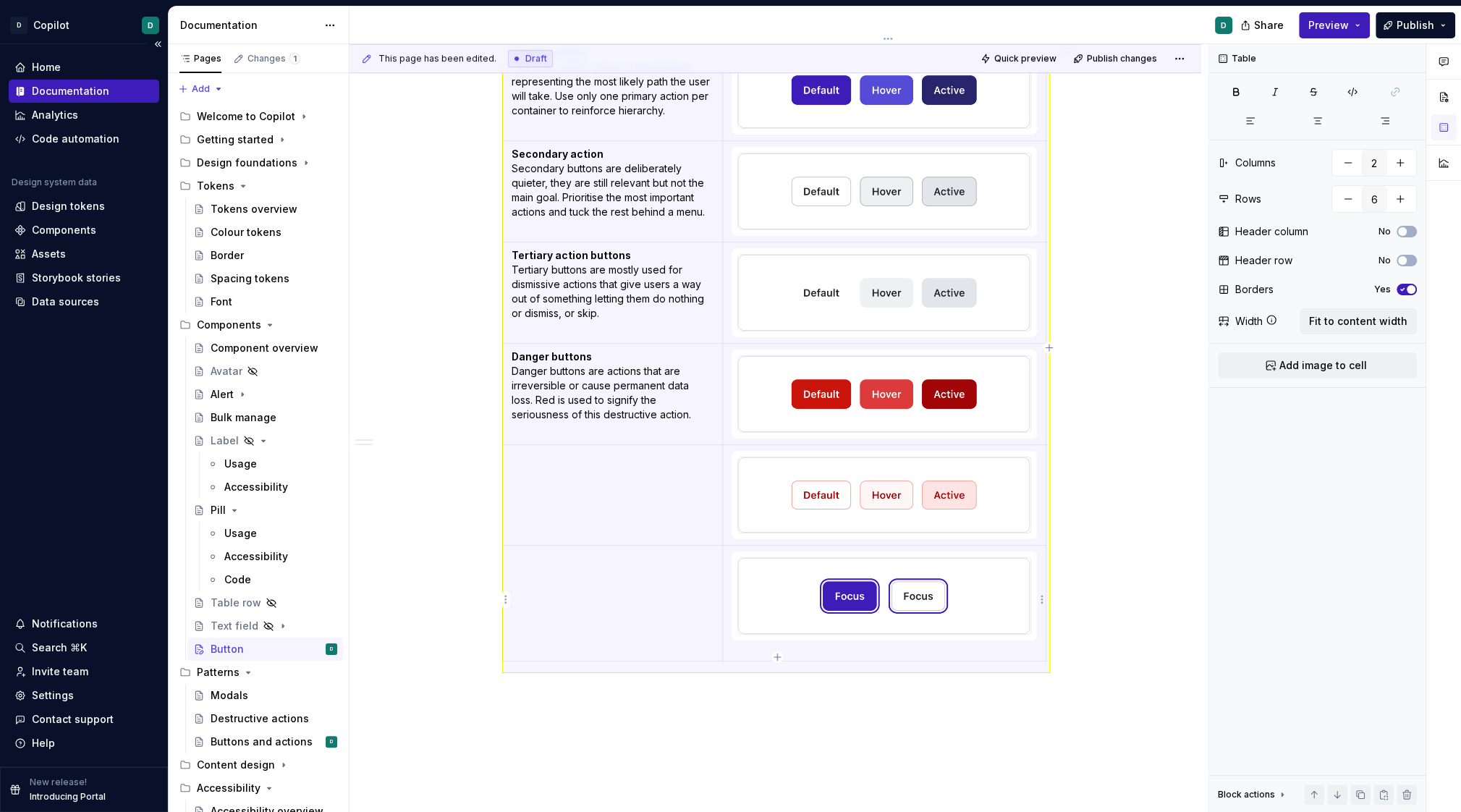
click at [845, 652] on td at bounding box center [884, 604] width 323 height 116
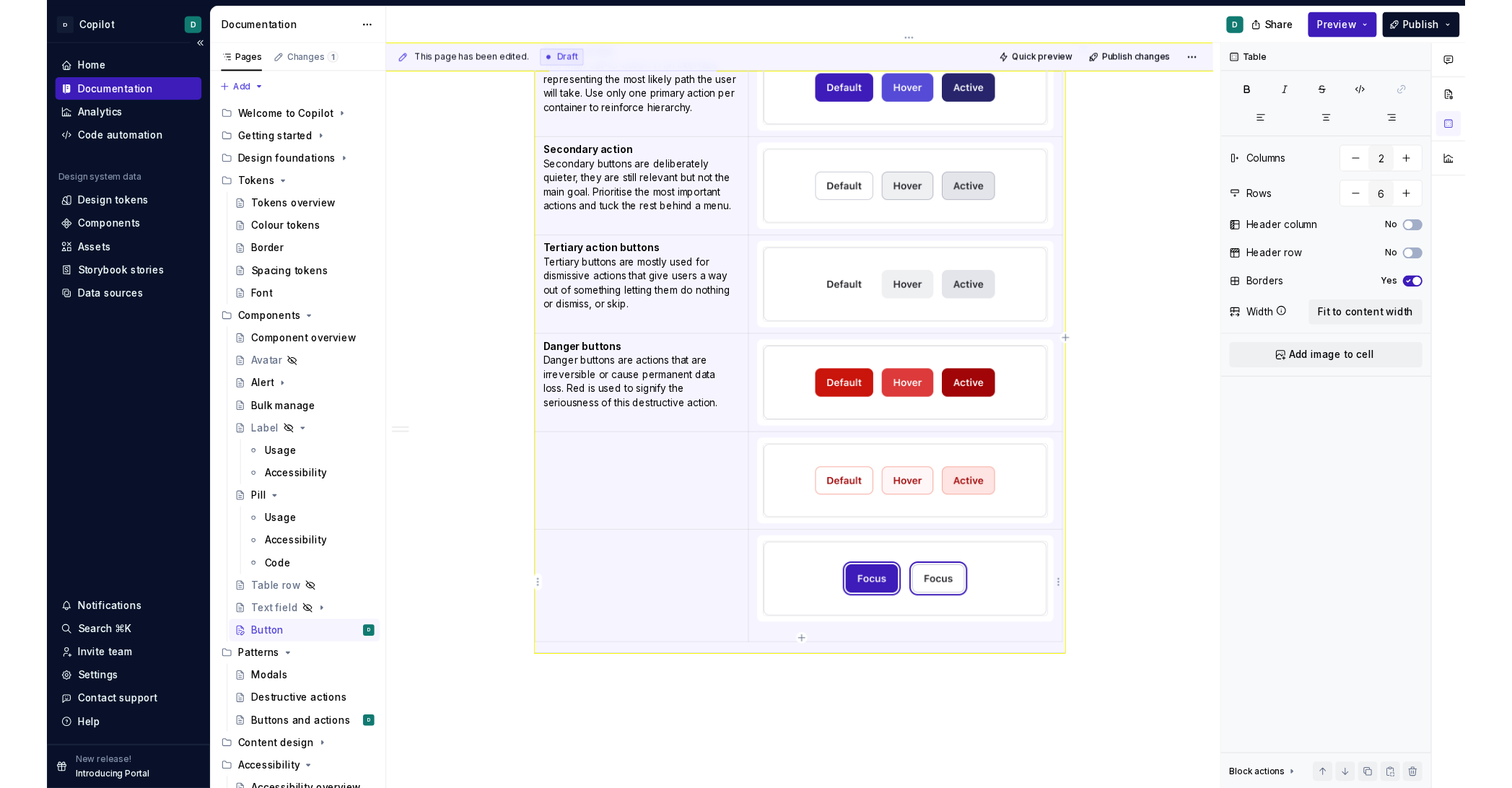
scroll to position [0, 0]
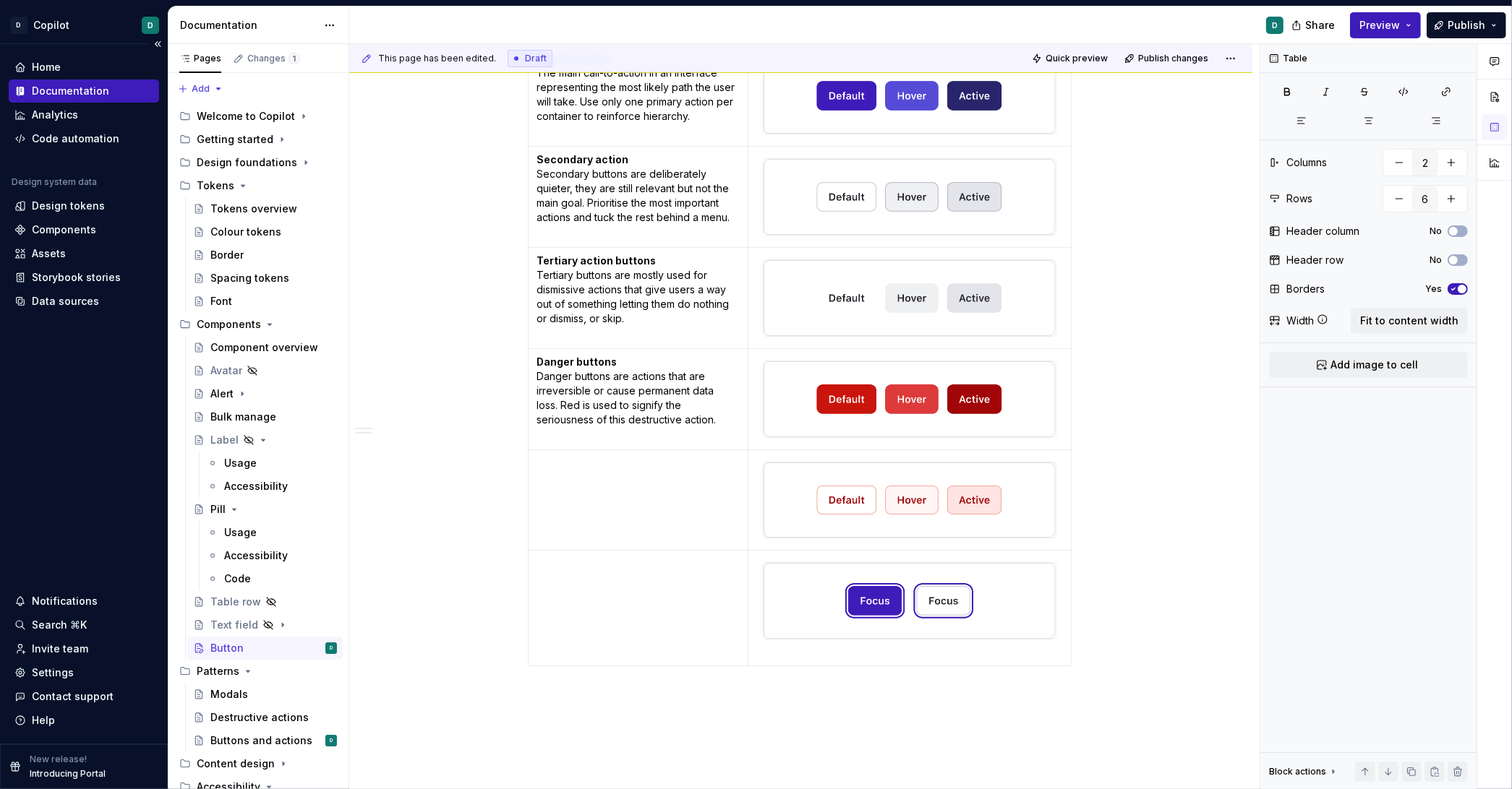
type textarea "*"
click at [807, 663] on div "Primary action The main call-to-action in an interface representing the most li…" at bounding box center [803, 358] width 547 height 627
click at [807, 656] on p at bounding box center [911, 653] width 305 height 14
click at [801, 662] on icon "button" at bounding box center [804, 661] width 6 height 6
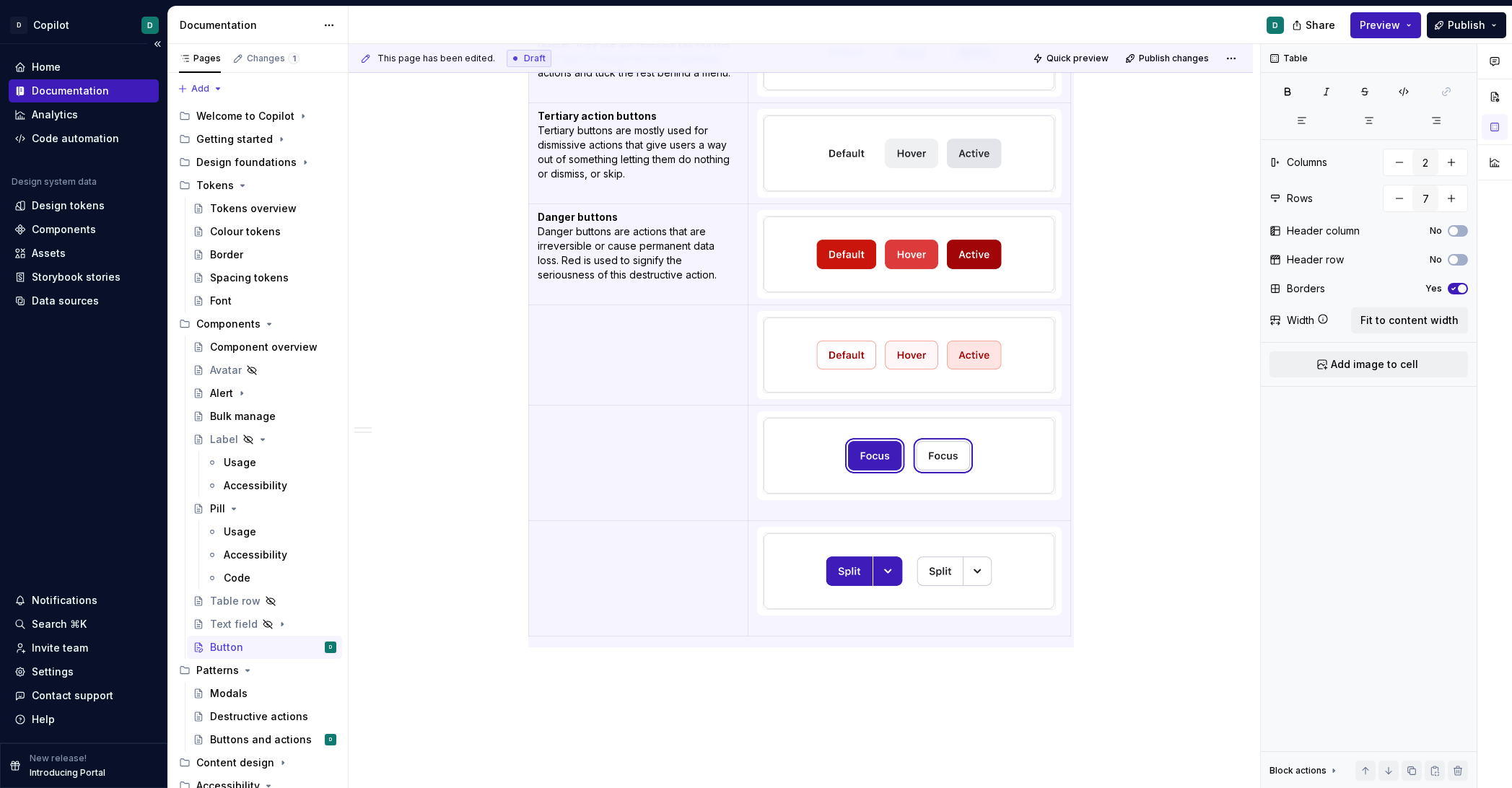
scroll to position [586, 0]
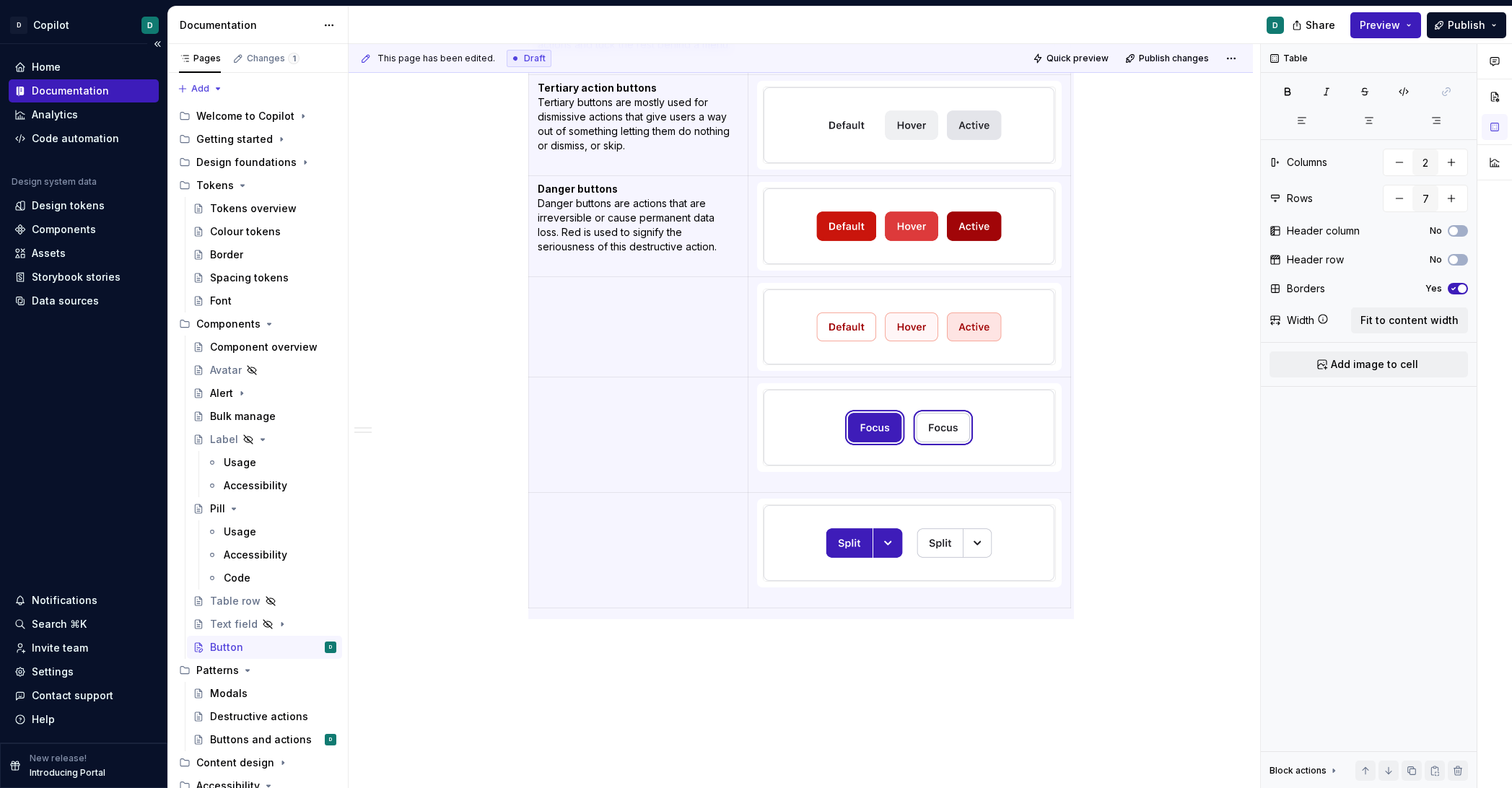
click at [883, 607] on div "Primary action The main call-to-action in an interface representing the most li…" at bounding box center [801, 243] width 546 height 742
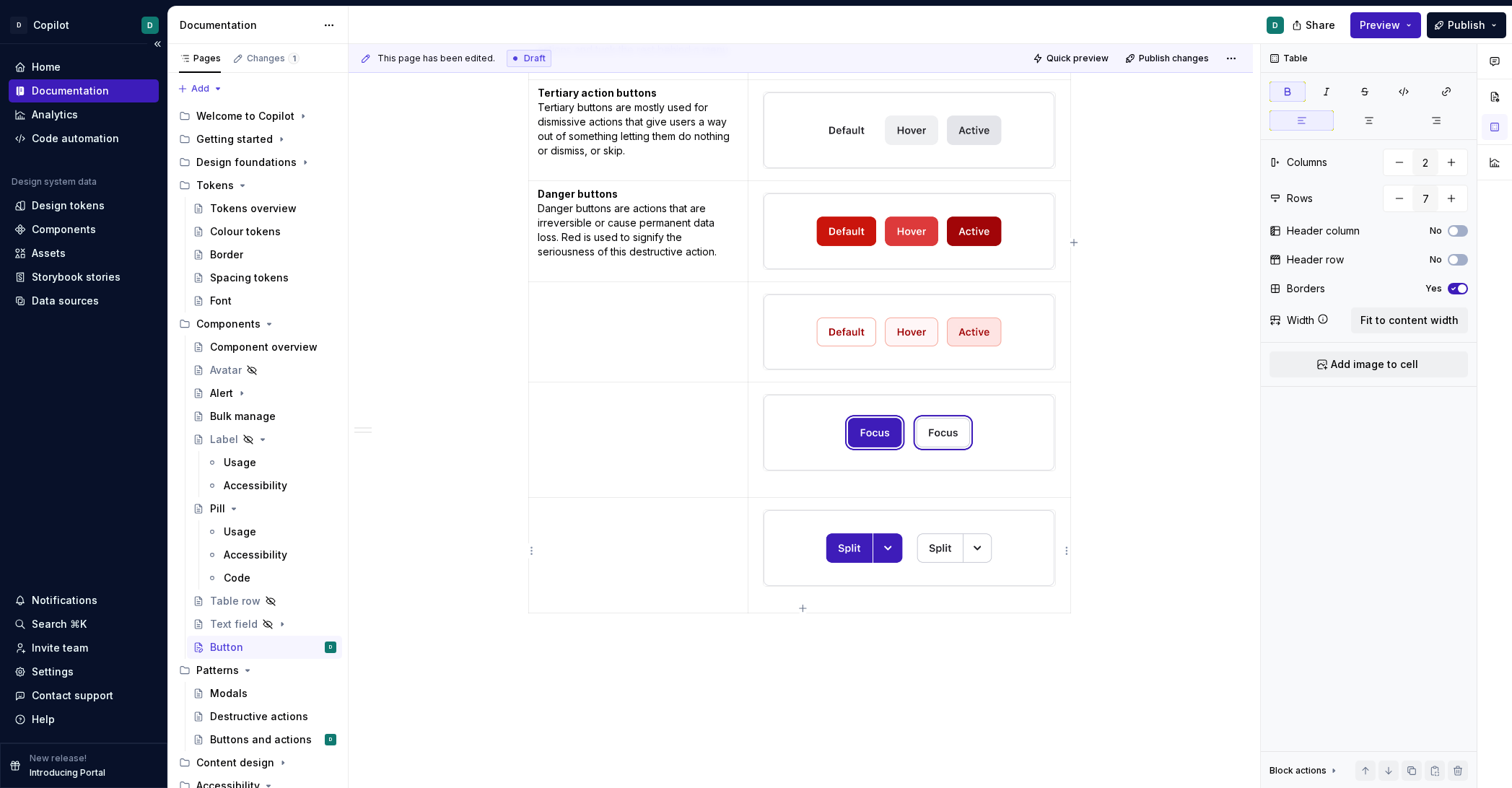
click at [826, 604] on td at bounding box center [910, 556] width 322 height 116
click at [804, 604] on icon "button" at bounding box center [802, 608] width 12 height 12
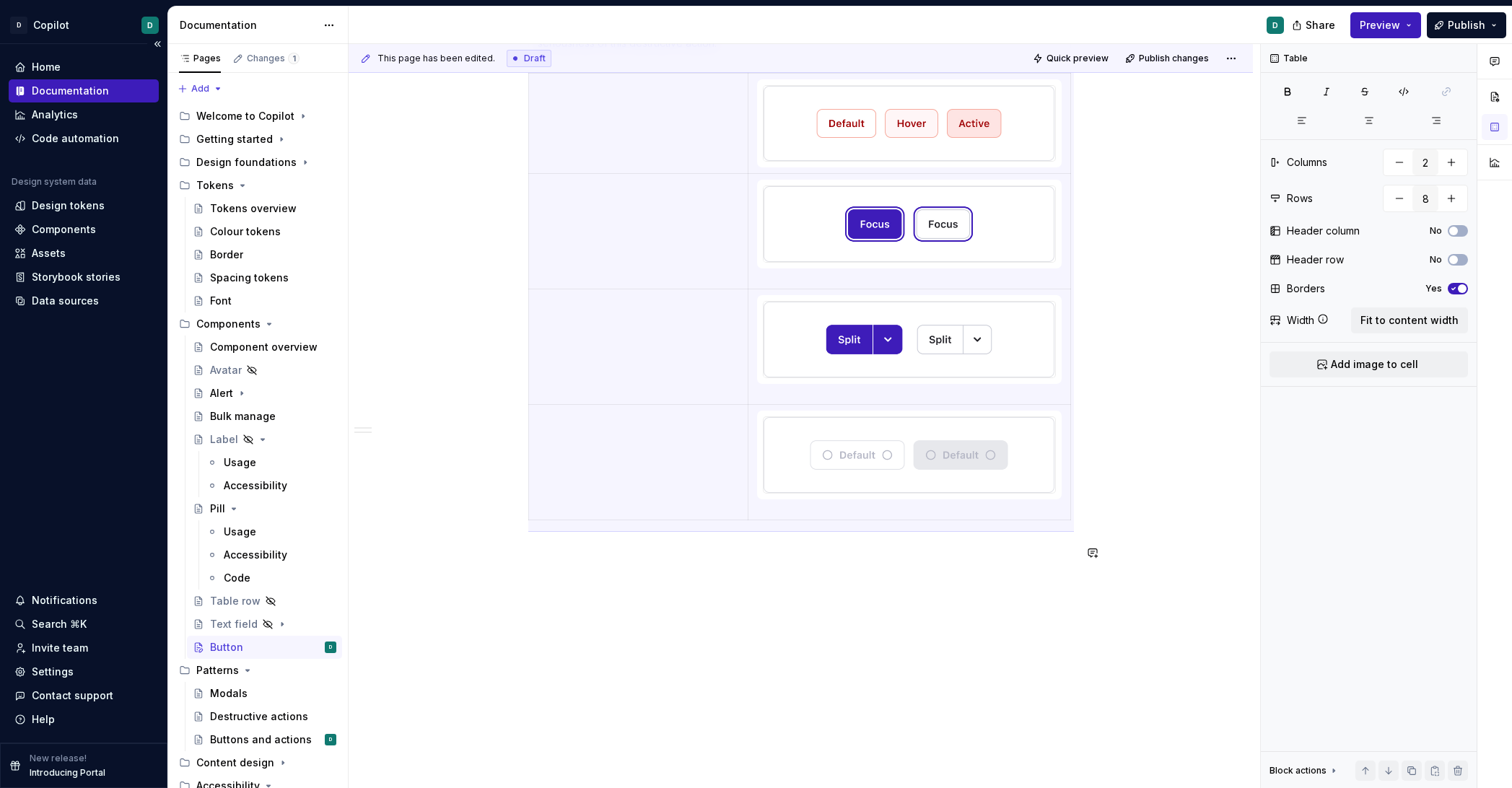
scroll to position [815, 0]
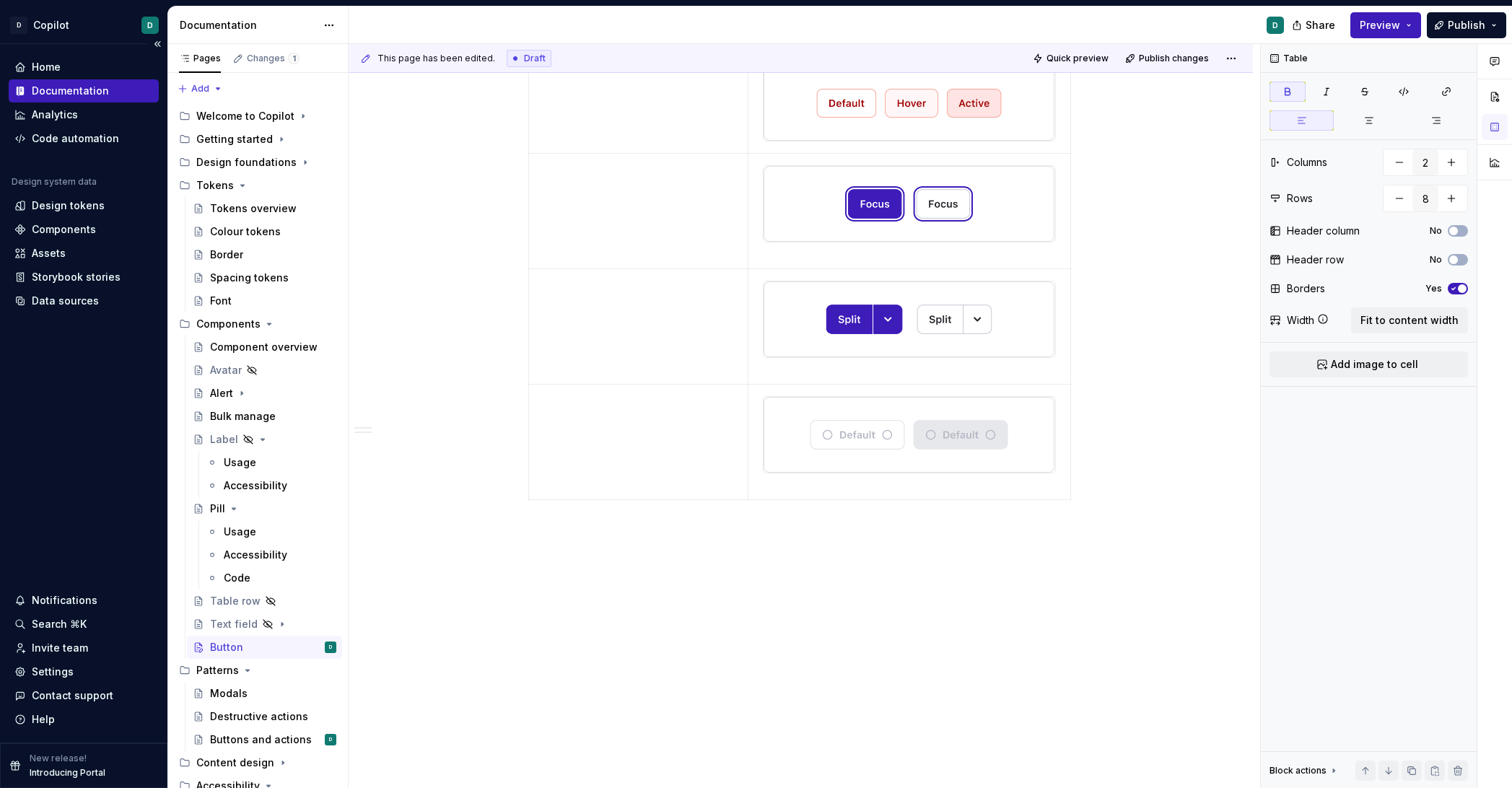
click at [862, 496] on tablecontainer "Primary action The main call-to-action in an interface representing the most li…" at bounding box center [801, 77] width 546 height 858
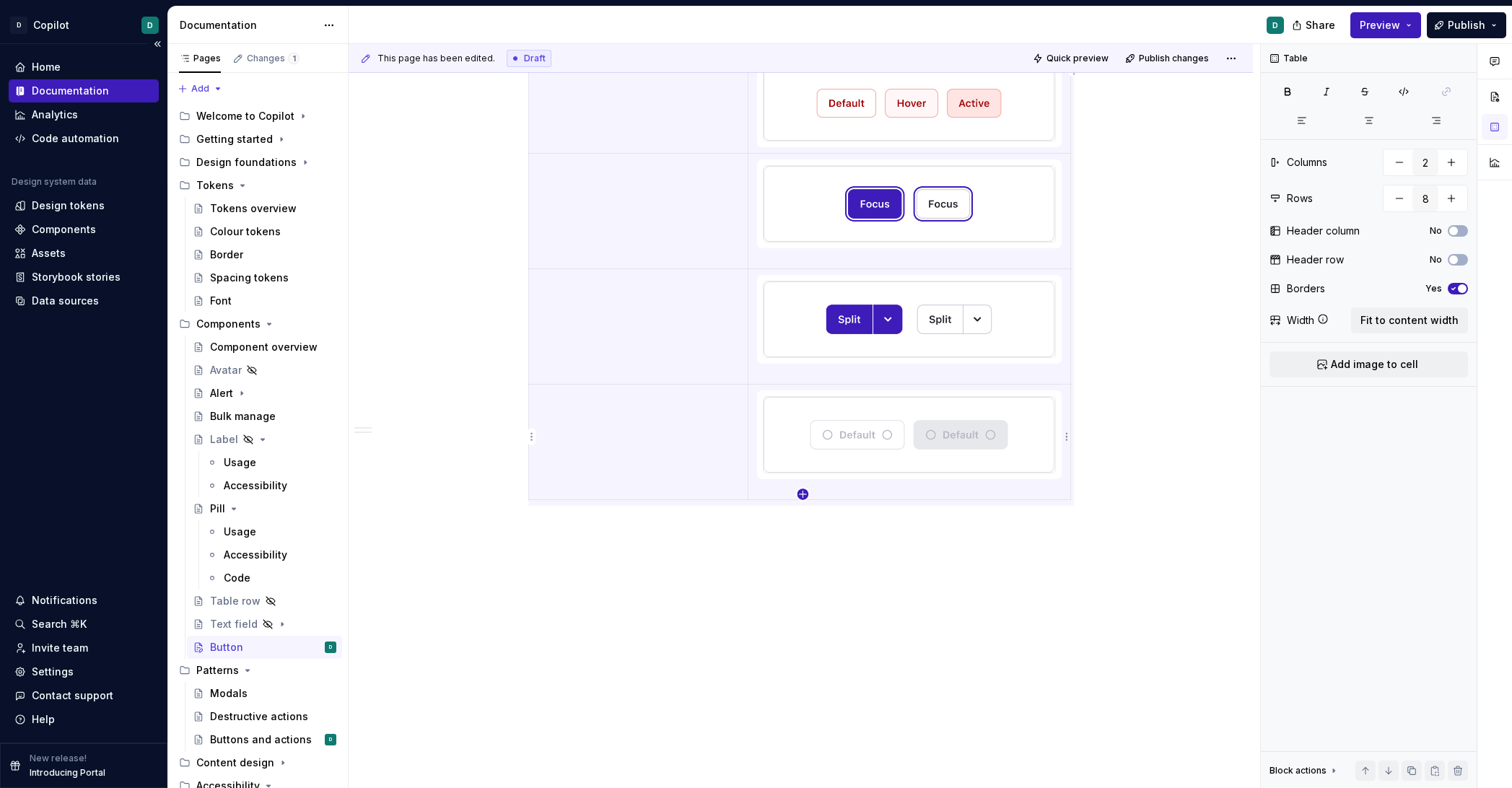
click at [806, 495] on icon "button" at bounding box center [802, 494] width 12 height 12
type input "9"
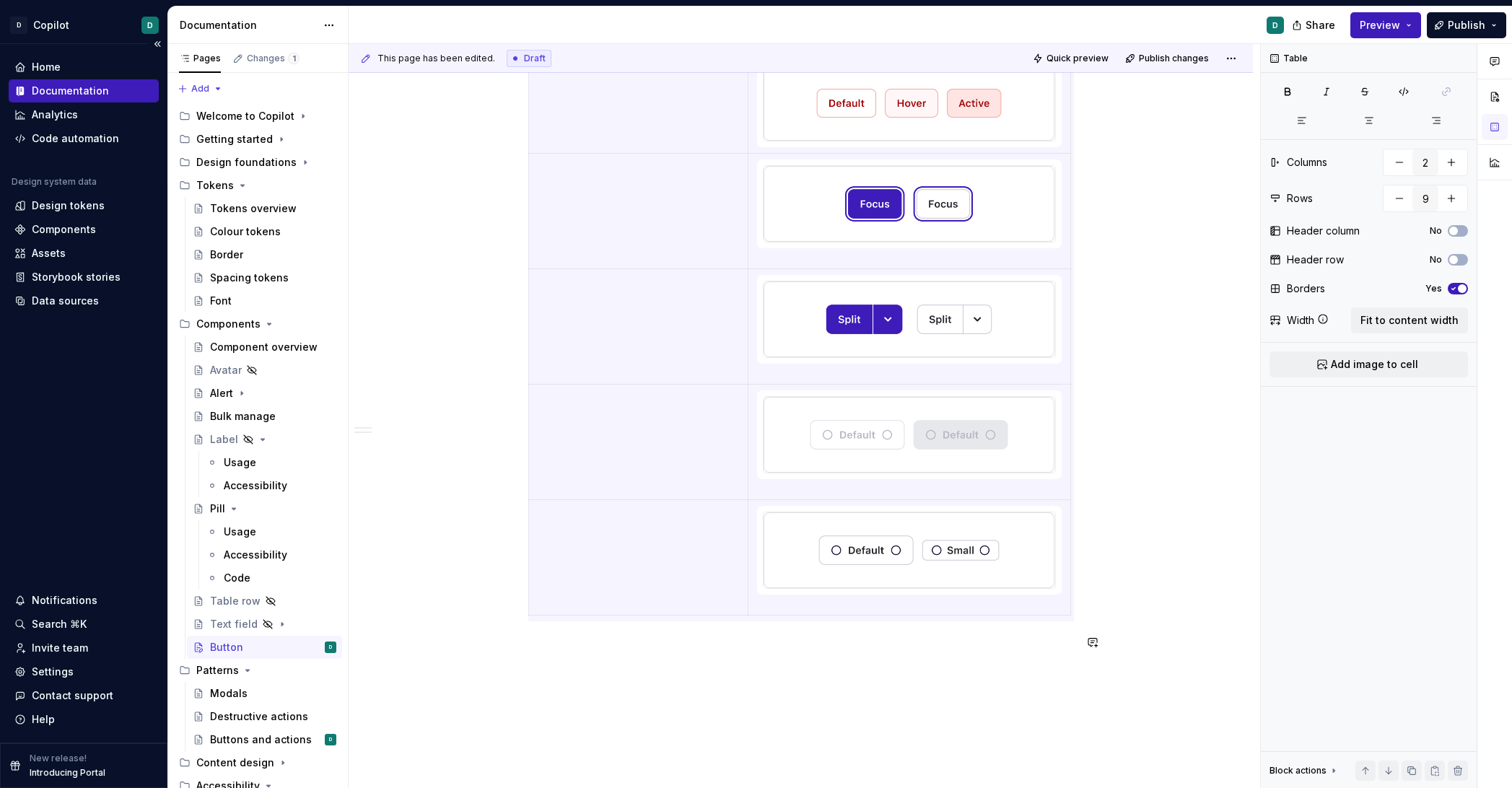
click at [857, 668] on div "Related: Buttons and actions Anatomy Button states Primary action The main call…" at bounding box center [801, 170] width 905 height 1478
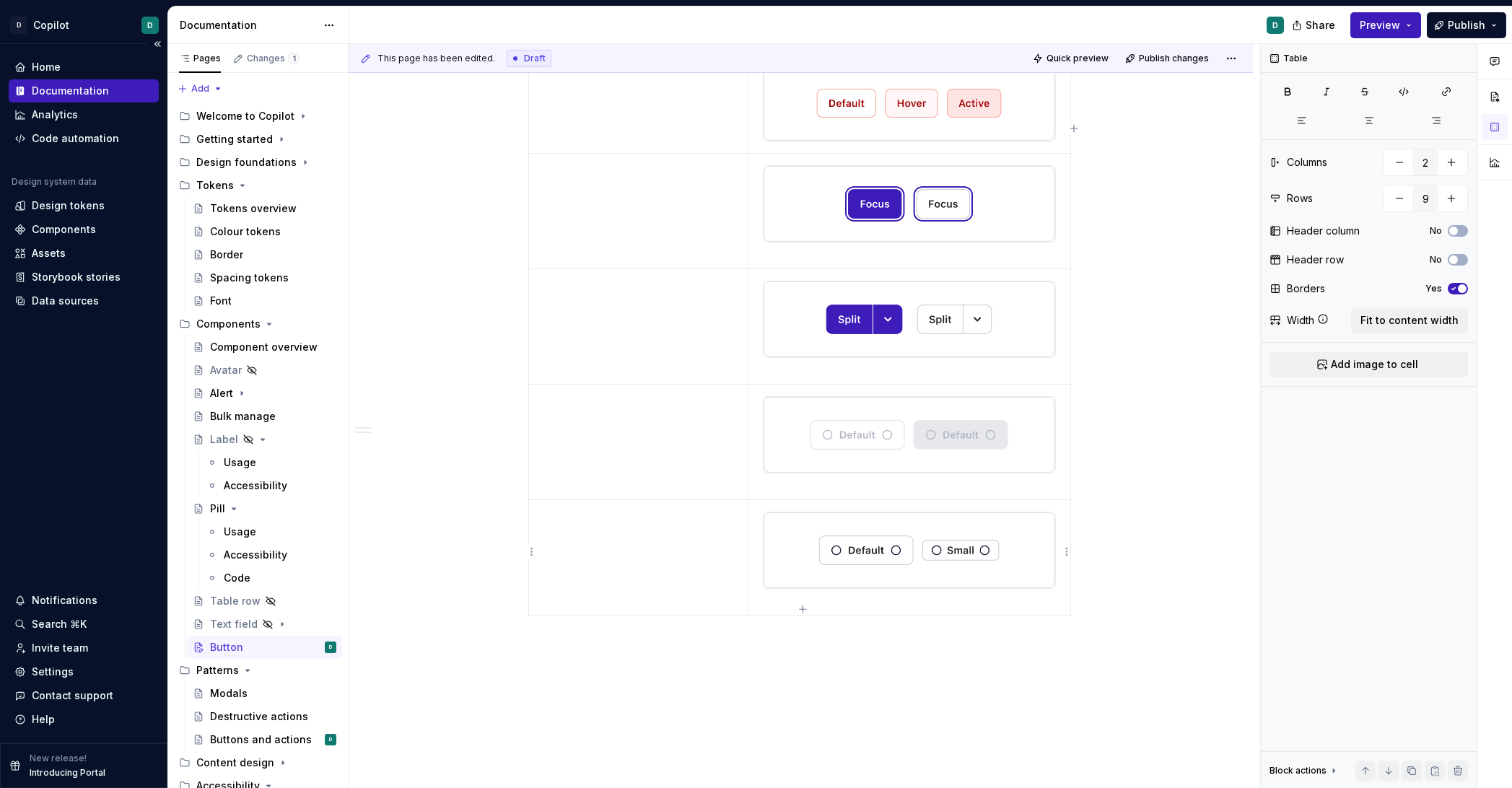
click at [799, 600] on p at bounding box center [909, 602] width 304 height 14
click at [801, 607] on icon "button" at bounding box center [802, 609] width 12 height 12
type input "10"
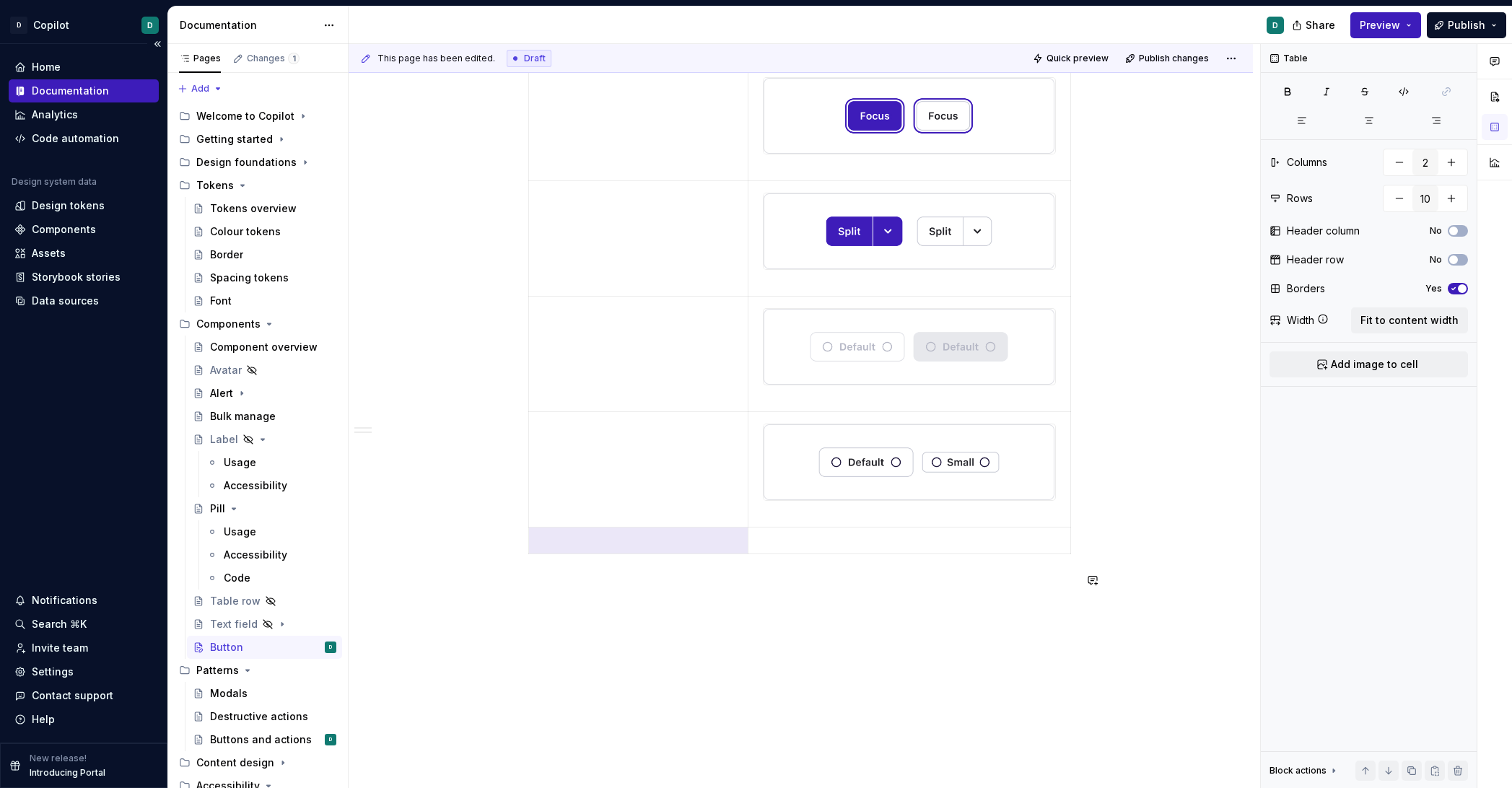
scroll to position [956, 0]
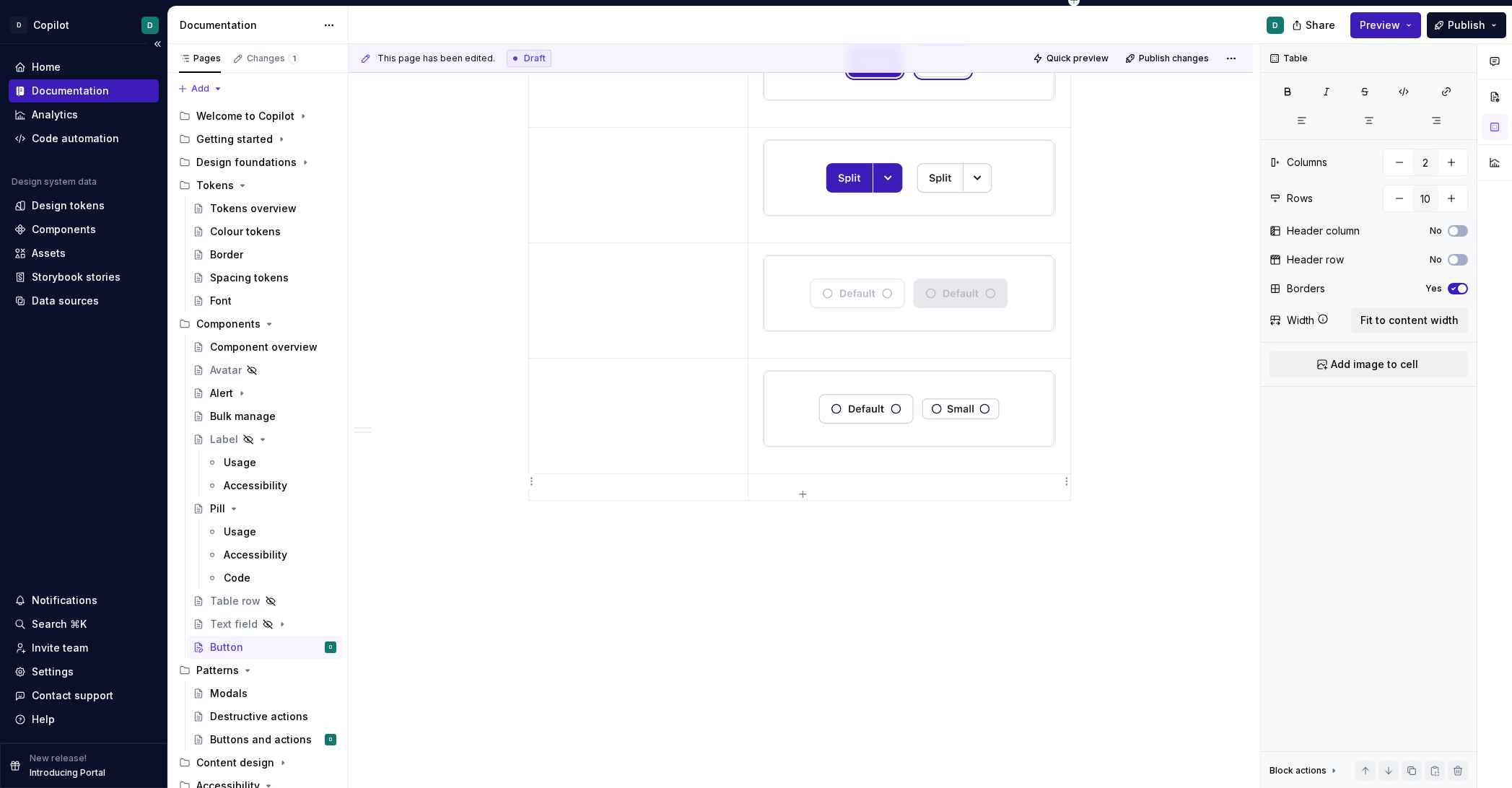
click at [790, 474] on td at bounding box center [910, 487] width 322 height 27
click at [937, 474] on td at bounding box center [910, 487] width 322 height 27
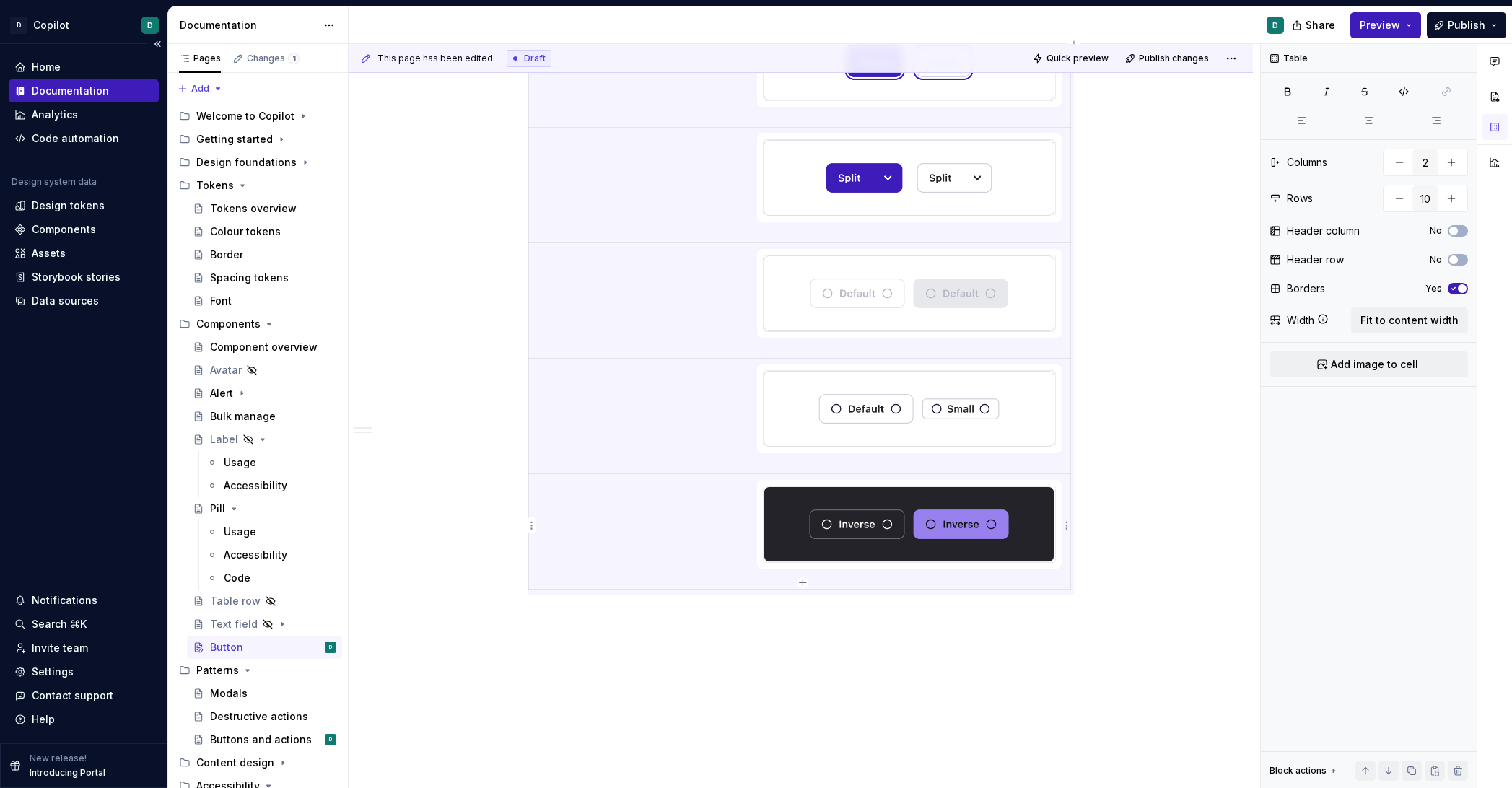
type textarea "*"
click at [876, 529] on img at bounding box center [909, 524] width 291 height 76
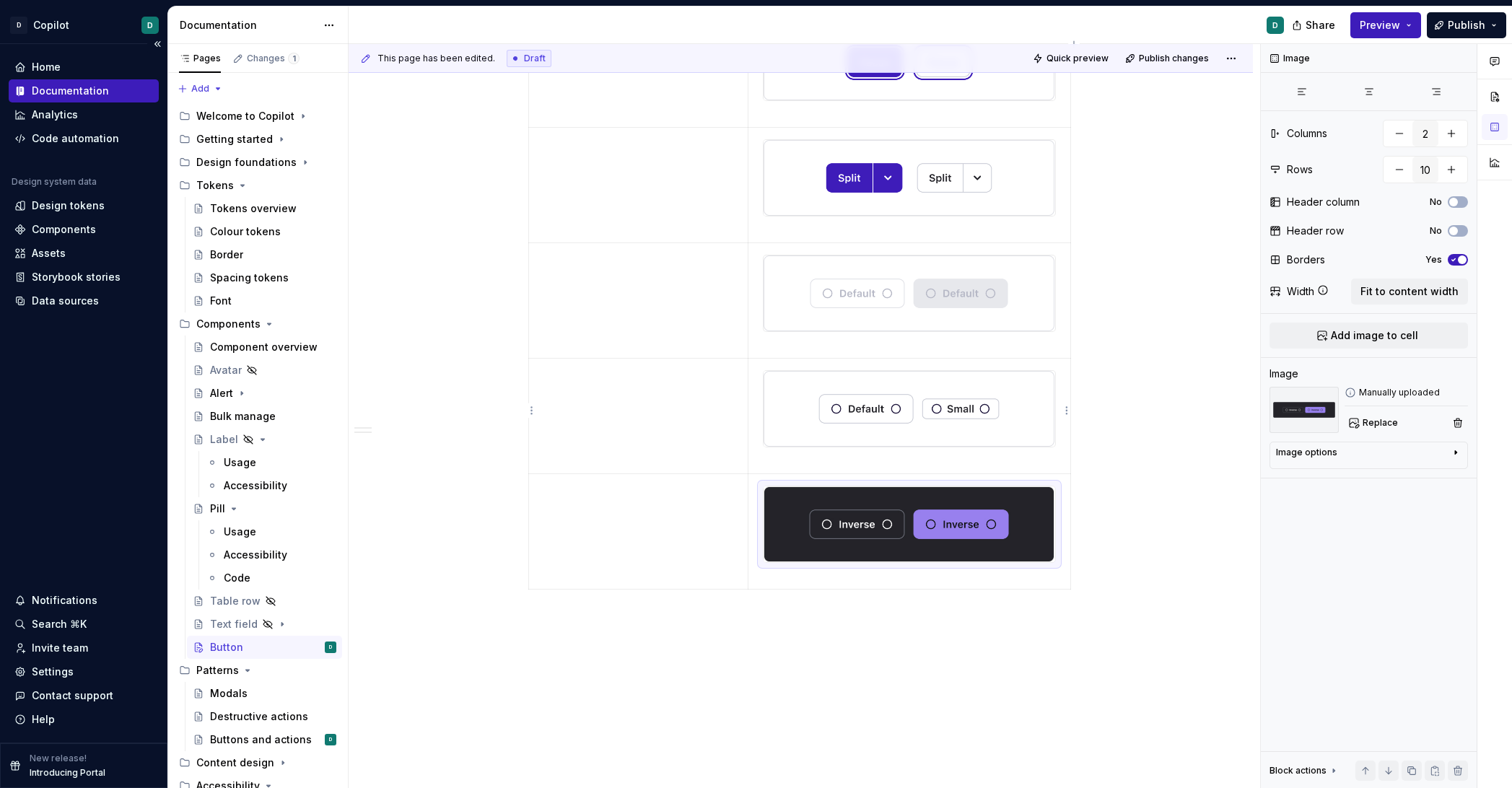
click at [831, 457] on p at bounding box center [909, 460] width 304 height 14
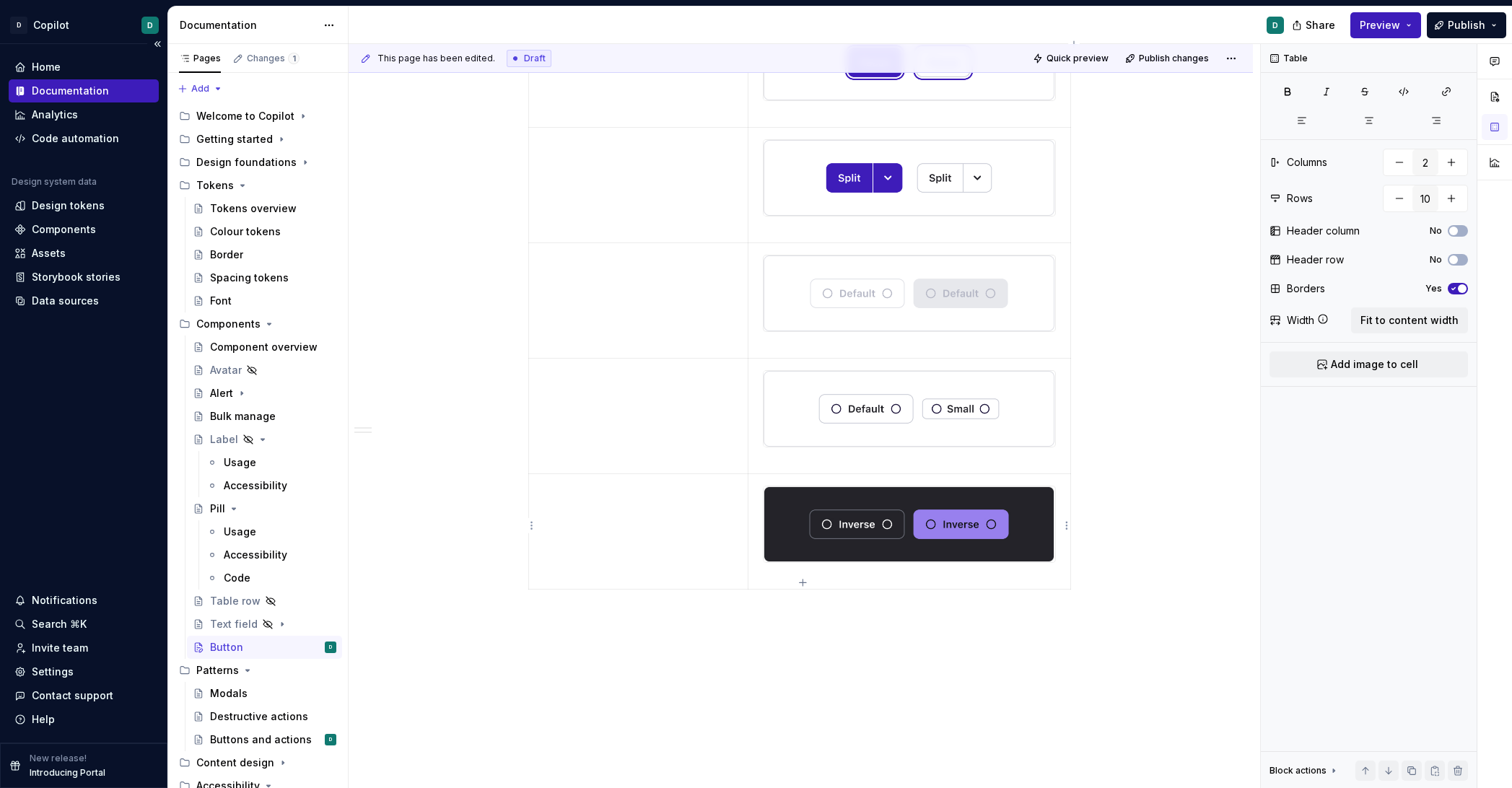
click at [833, 474] on td at bounding box center [910, 532] width 322 height 116
click at [801, 586] on div "Primary action The main call-to-action in an interface representing the most li…" at bounding box center [801, 51] width 546 height 1088
click at [794, 569] on p at bounding box center [909, 576] width 304 height 14
click at [803, 582] on icon "button" at bounding box center [803, 582] width 6 height 6
type input "11"
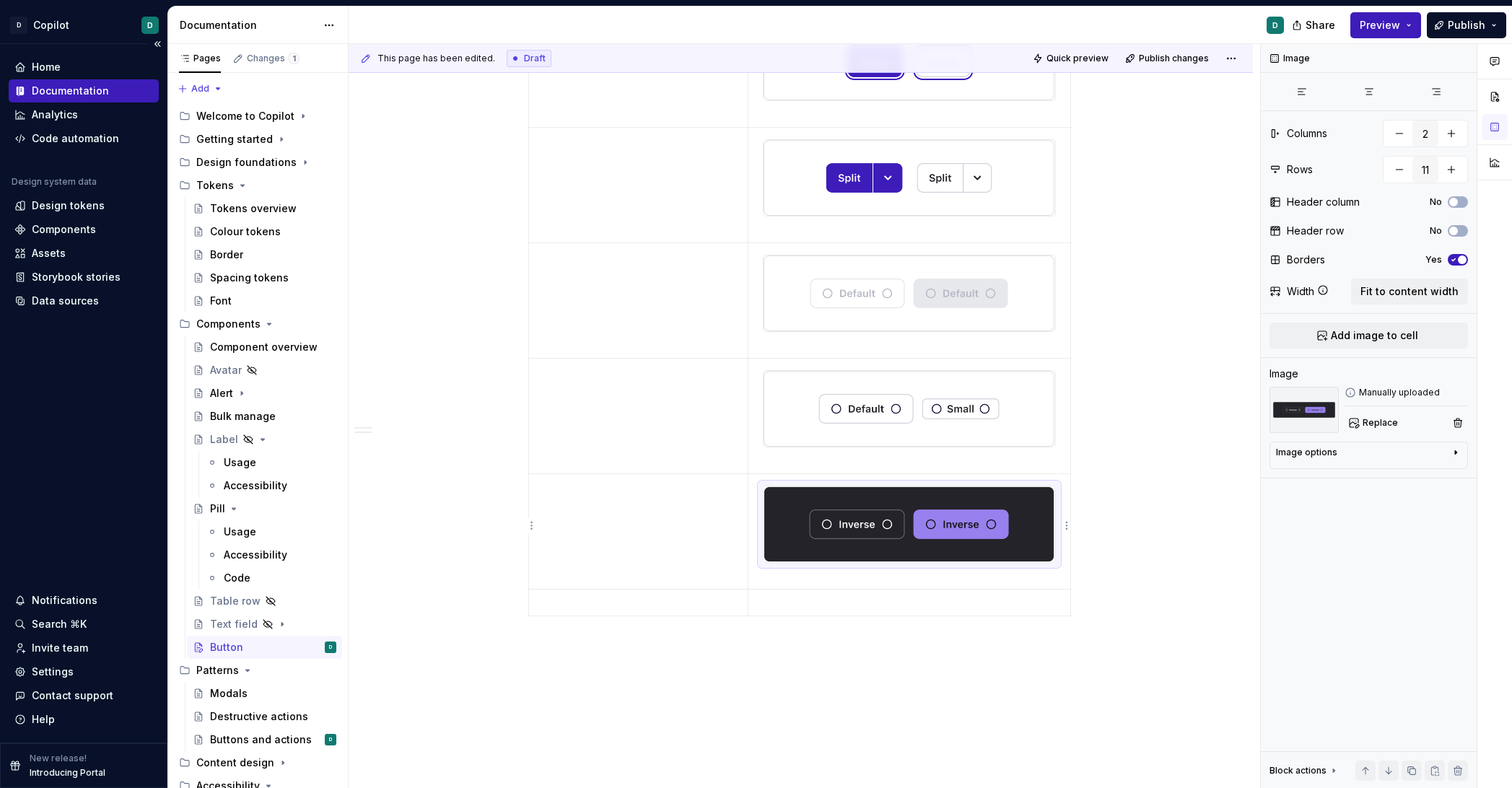
click at [852, 532] on img at bounding box center [909, 524] width 291 height 76
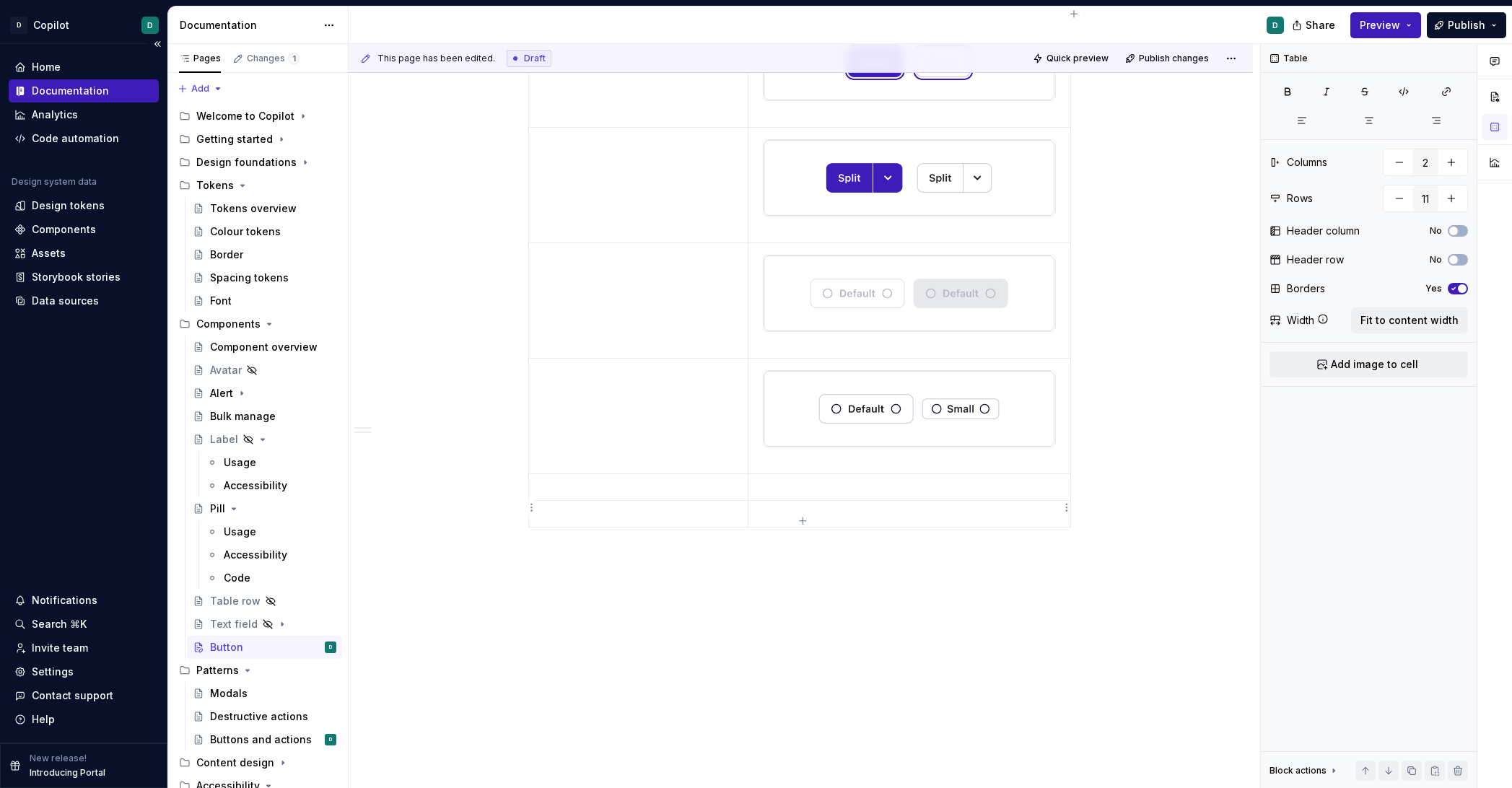
click at [777, 507] on p at bounding box center [909, 514] width 304 height 14
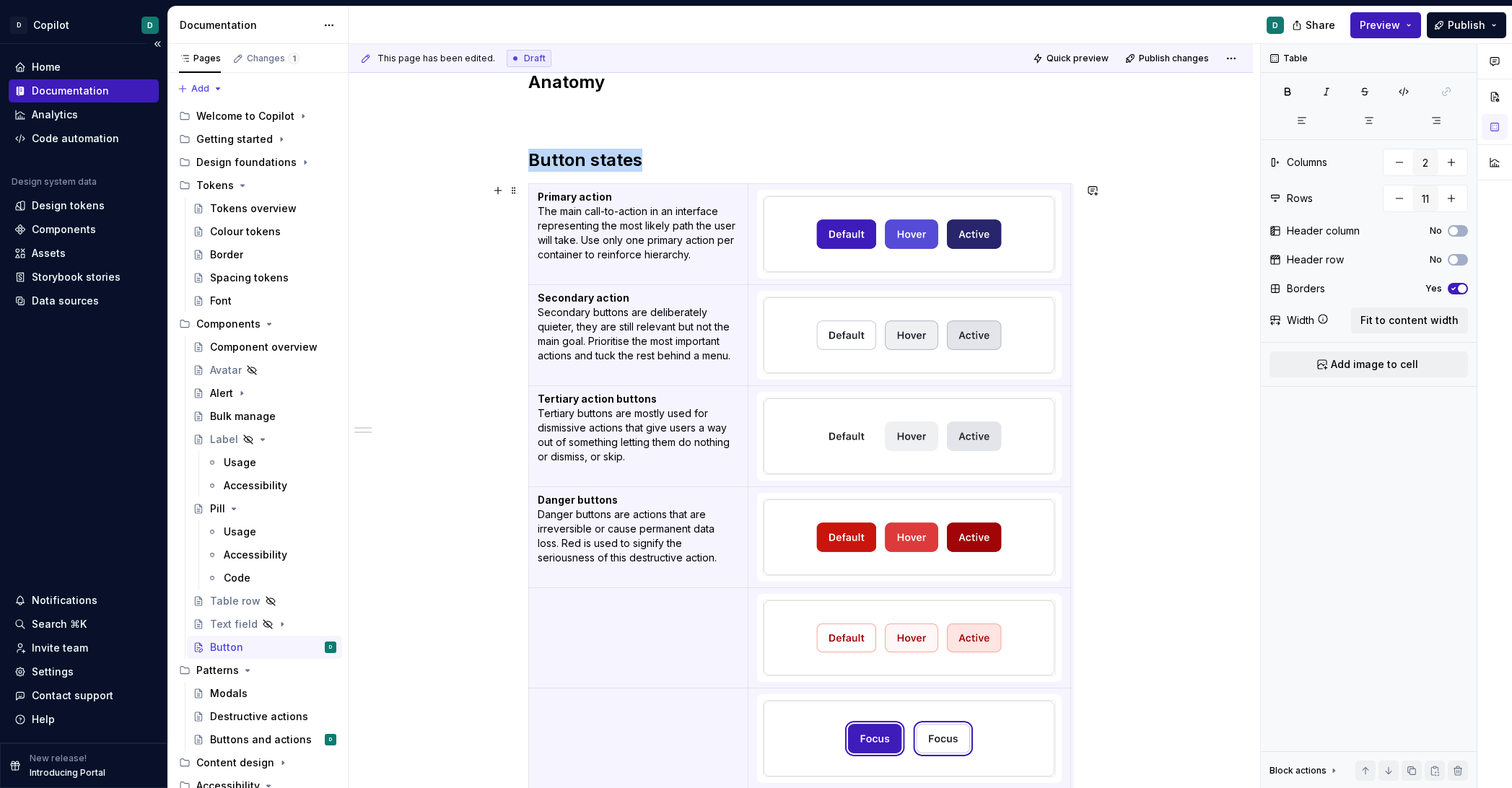
scroll to position [305, 0]
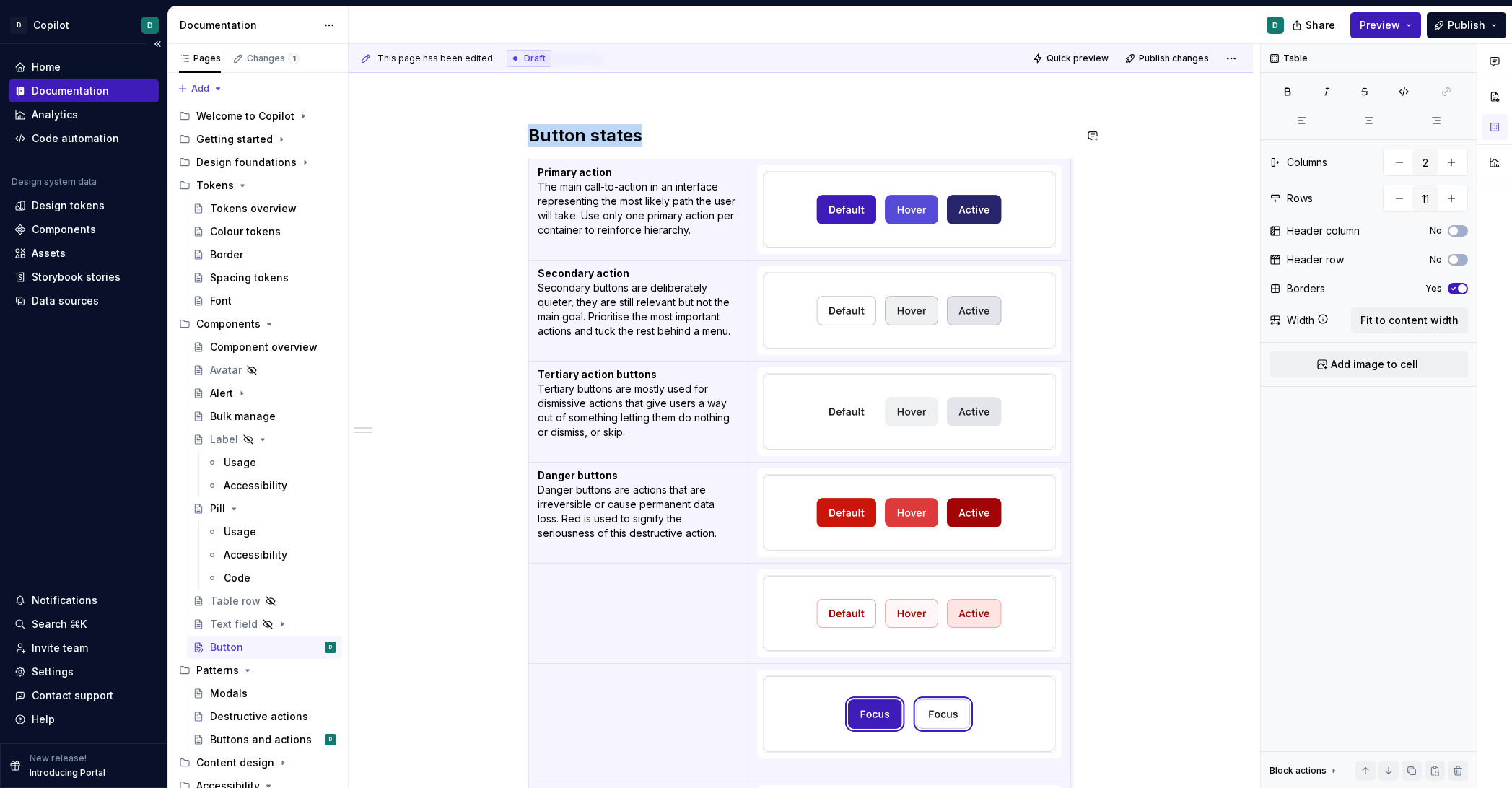
click at [574, 588] on td at bounding box center [639, 613] width 220 height 101
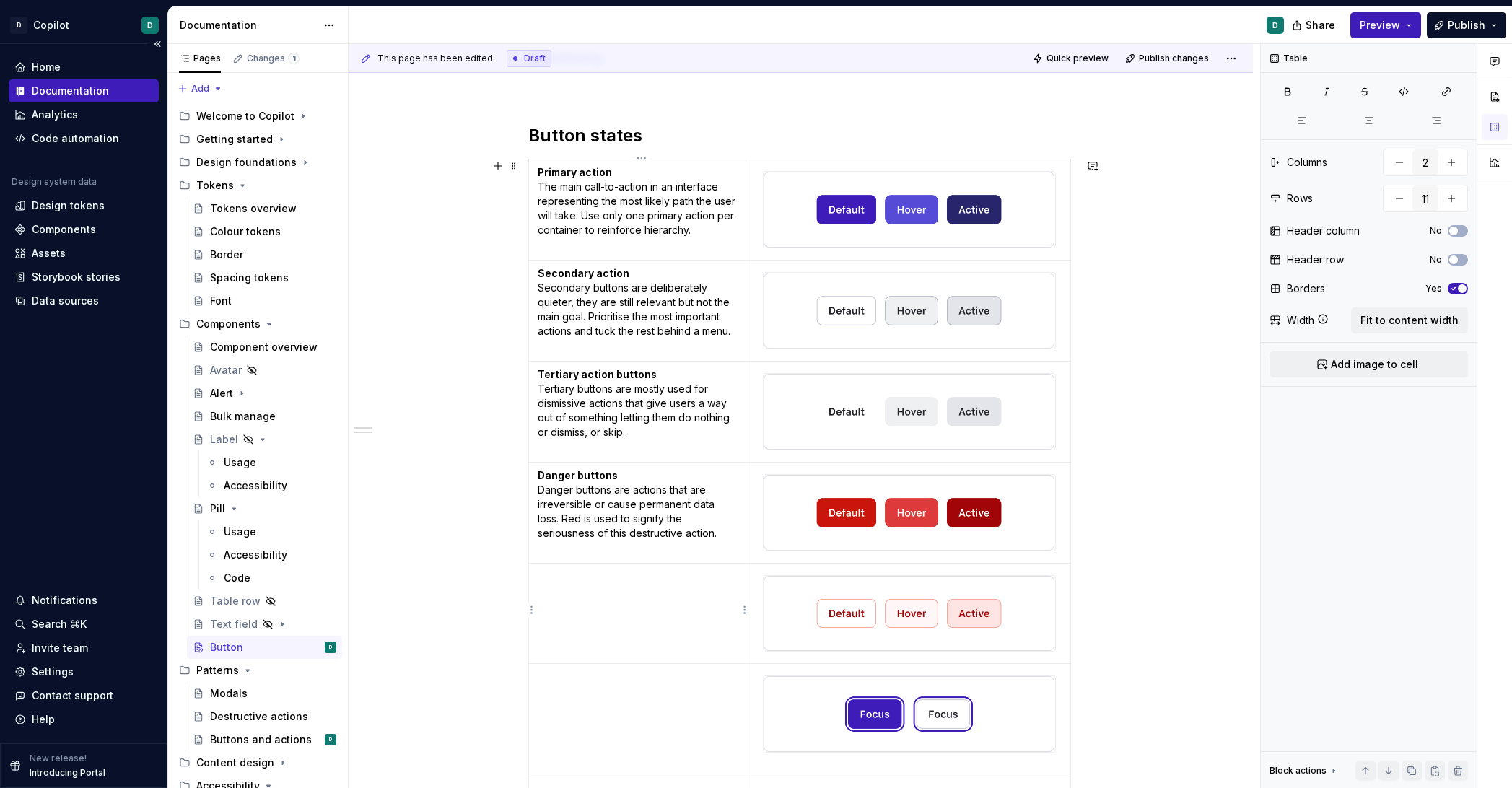
click at [574, 588] on td at bounding box center [639, 613] width 220 height 101
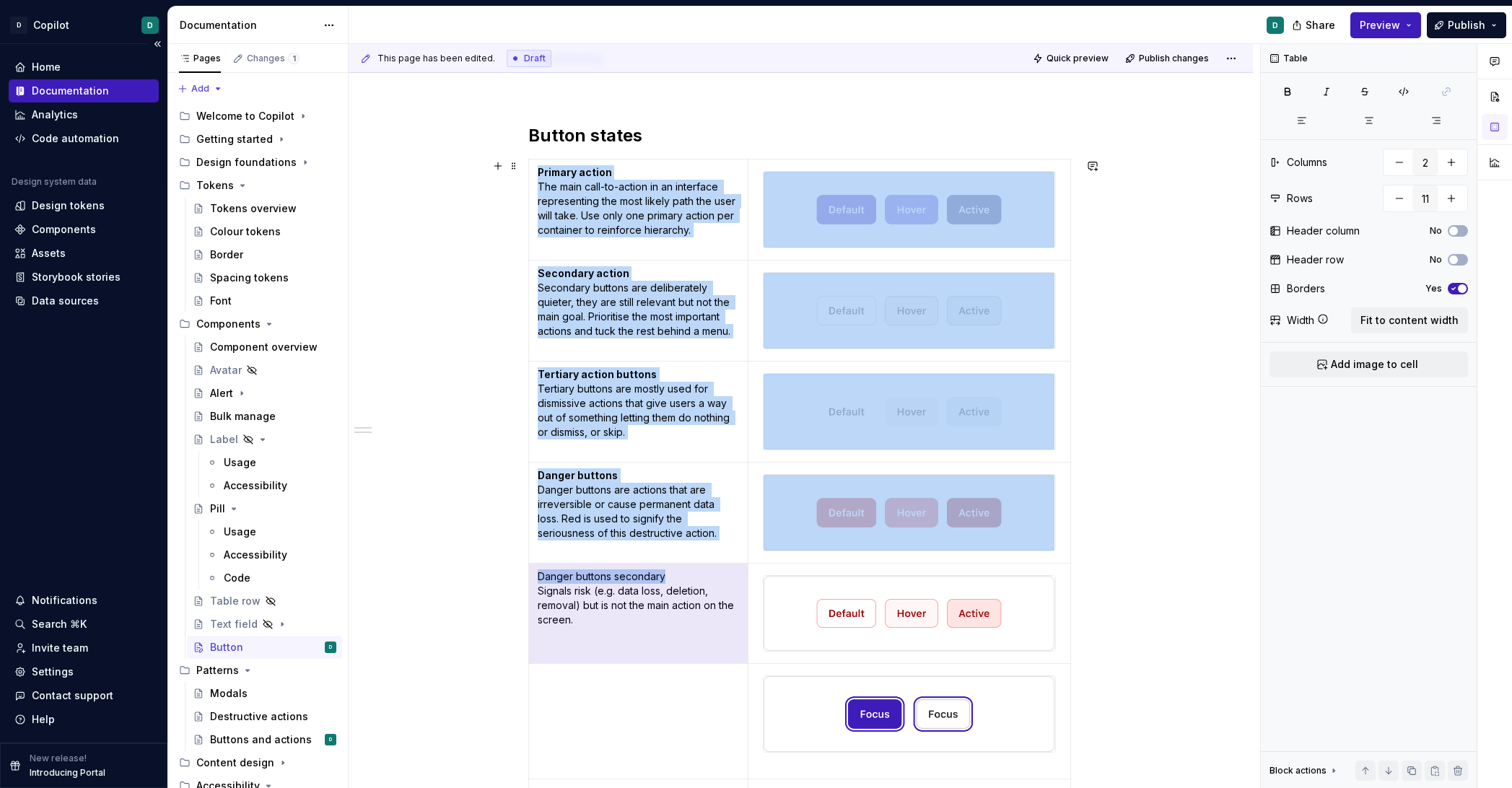
drag, startPoint x: 672, startPoint y: 579, endPoint x: 380, endPoint y: 577, distance: 292.0
click at [380, 577] on div "Related: Buttons and actions Anatomy Button states Primary action The main call…" at bounding box center [801, 789] width 905 height 1694
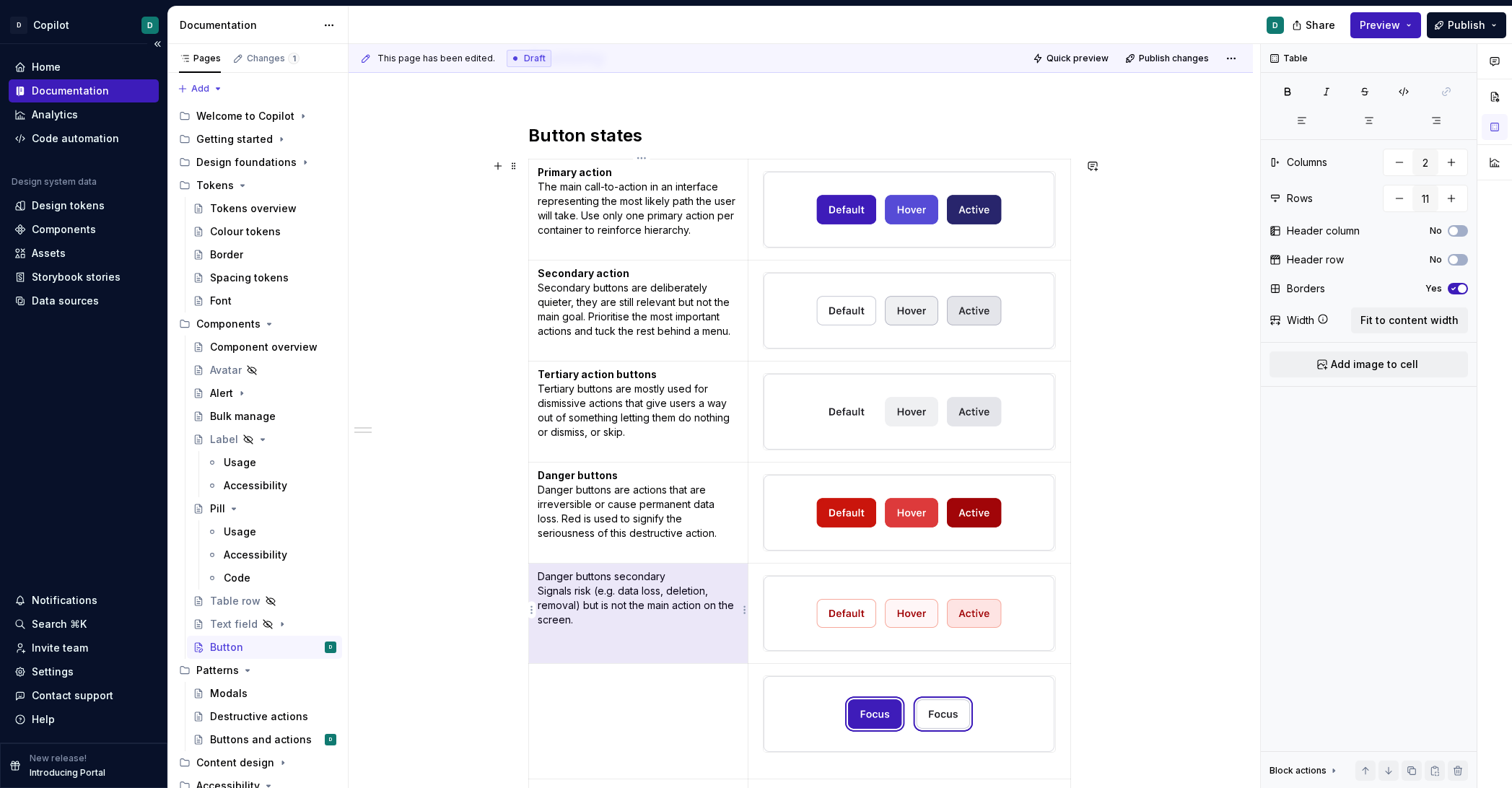
click at [644, 589] on p "Danger buttons secondary Signals risk (e.g. data loss, deletion, removal) but i…" at bounding box center [639, 599] width 202 height 58
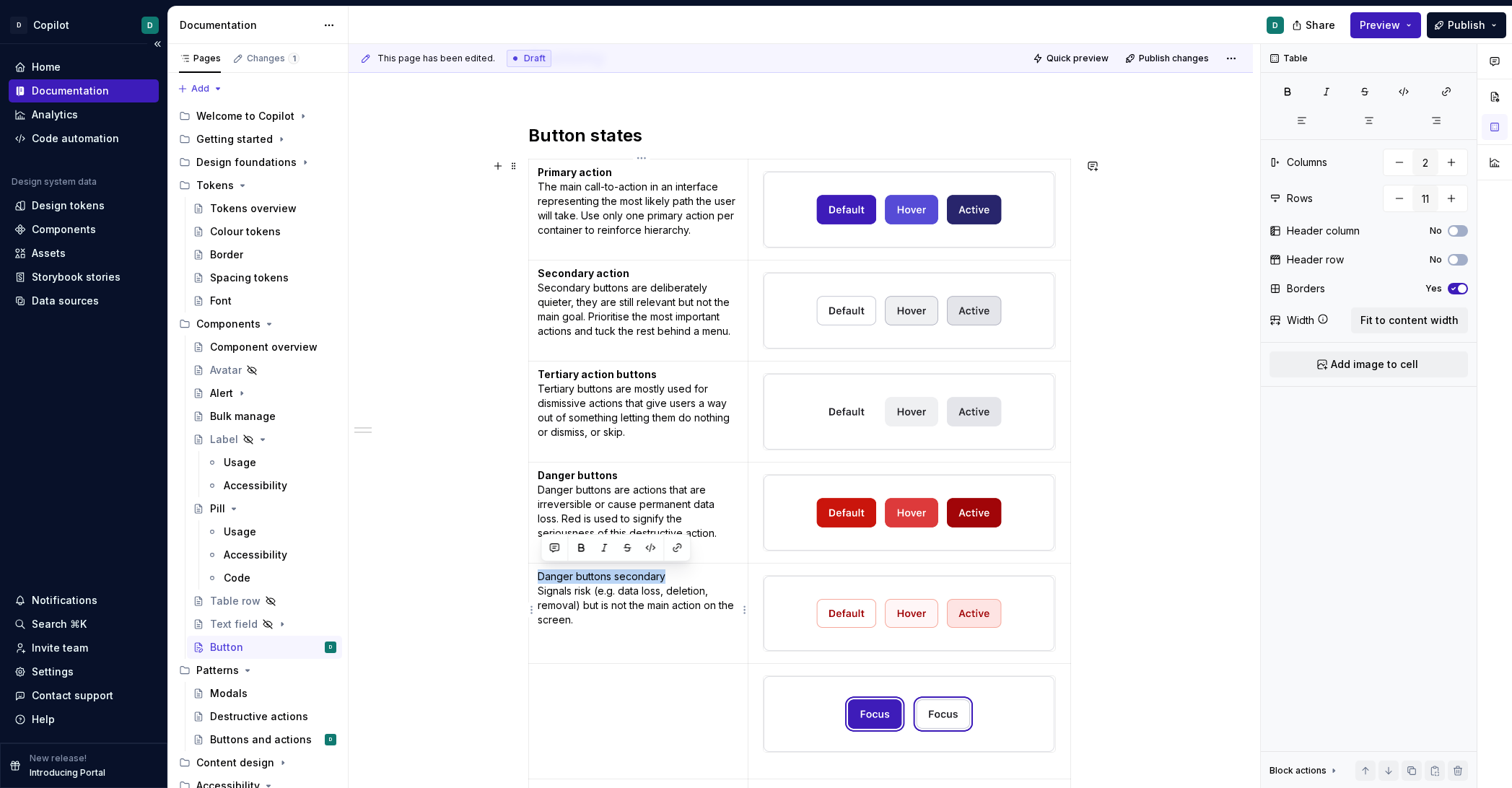
drag, startPoint x: 672, startPoint y: 575, endPoint x: 540, endPoint y: 577, distance: 132.0
click at [540, 577] on td "Danger buttons secondary Signals risk (e.g. data loss, deletion, removal) but i…" at bounding box center [639, 613] width 220 height 101
click at [574, 551] on button "button" at bounding box center [581, 548] width 20 height 20
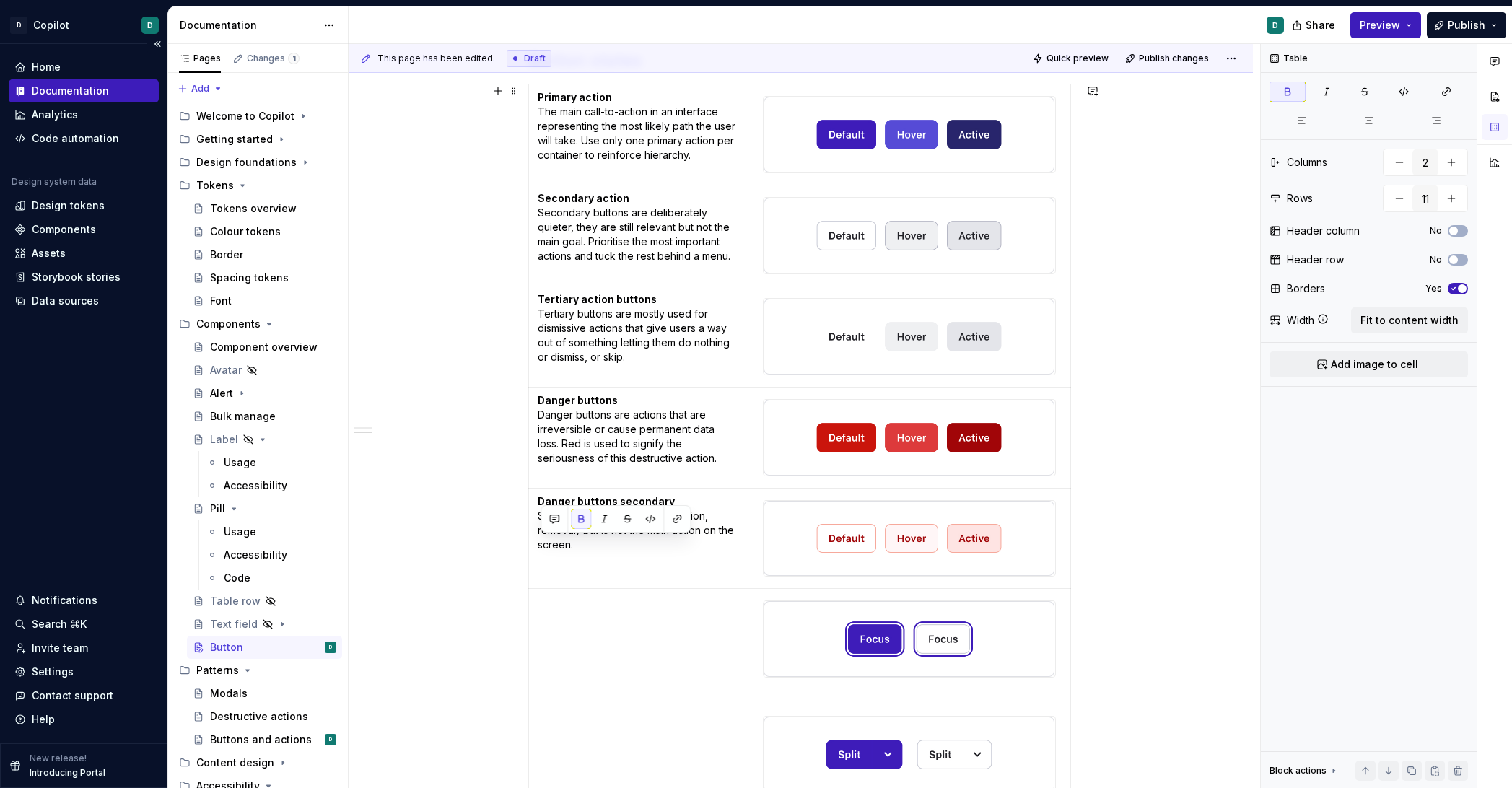
scroll to position [388, 0]
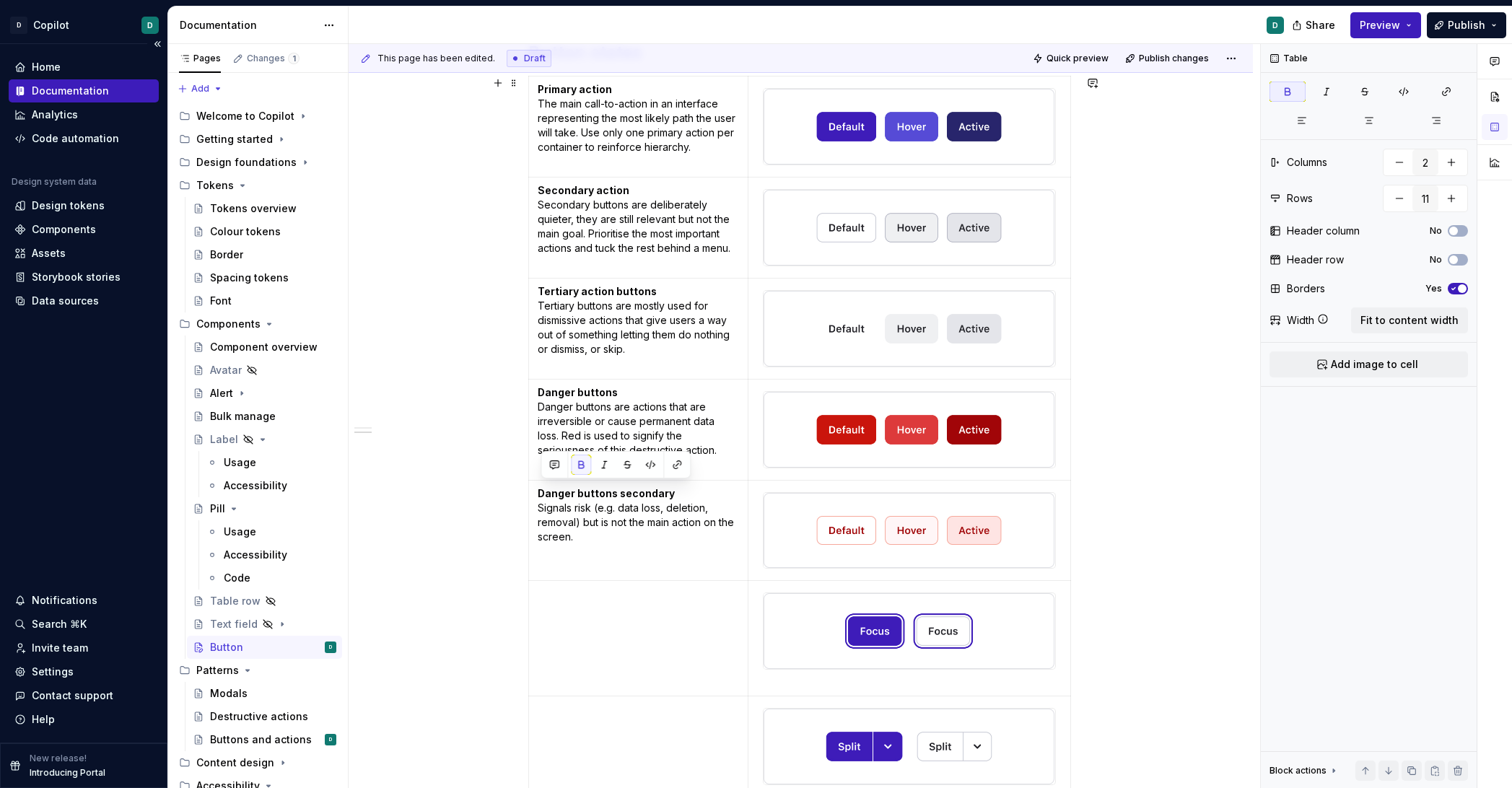
click at [593, 593] on p at bounding box center [639, 594] width 202 height 14
click at [539, 591] on td "Indicates what interactive element on a screen is currently selected. Use the t…" at bounding box center [639, 639] width 220 height 116
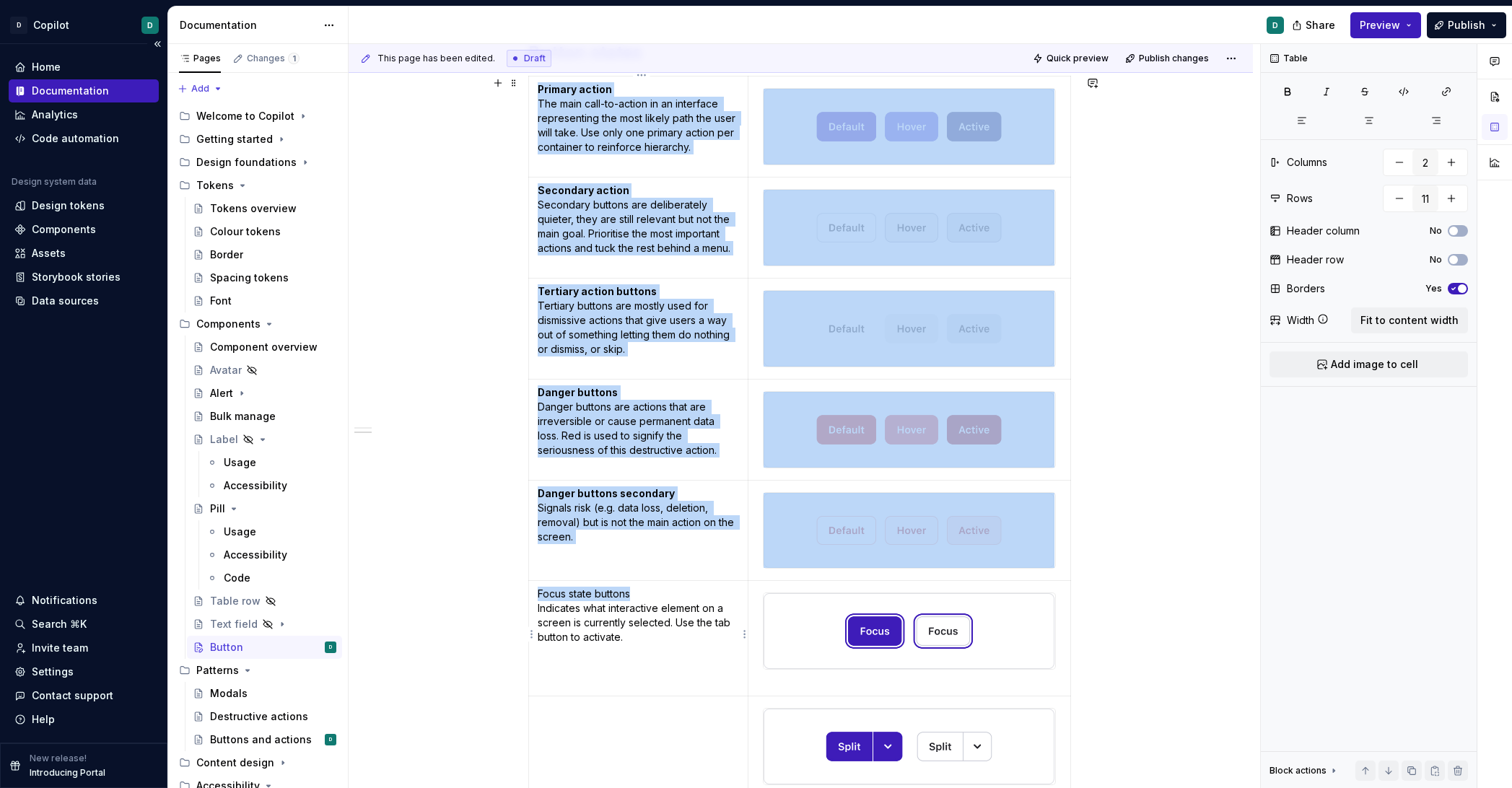
drag, startPoint x: 637, startPoint y: 589, endPoint x: 507, endPoint y: 589, distance: 130.0
click at [510, 589] on div "Related: Buttons and actions Anatomy Button states Primary action The main call…" at bounding box center [801, 706] width 905 height 1694
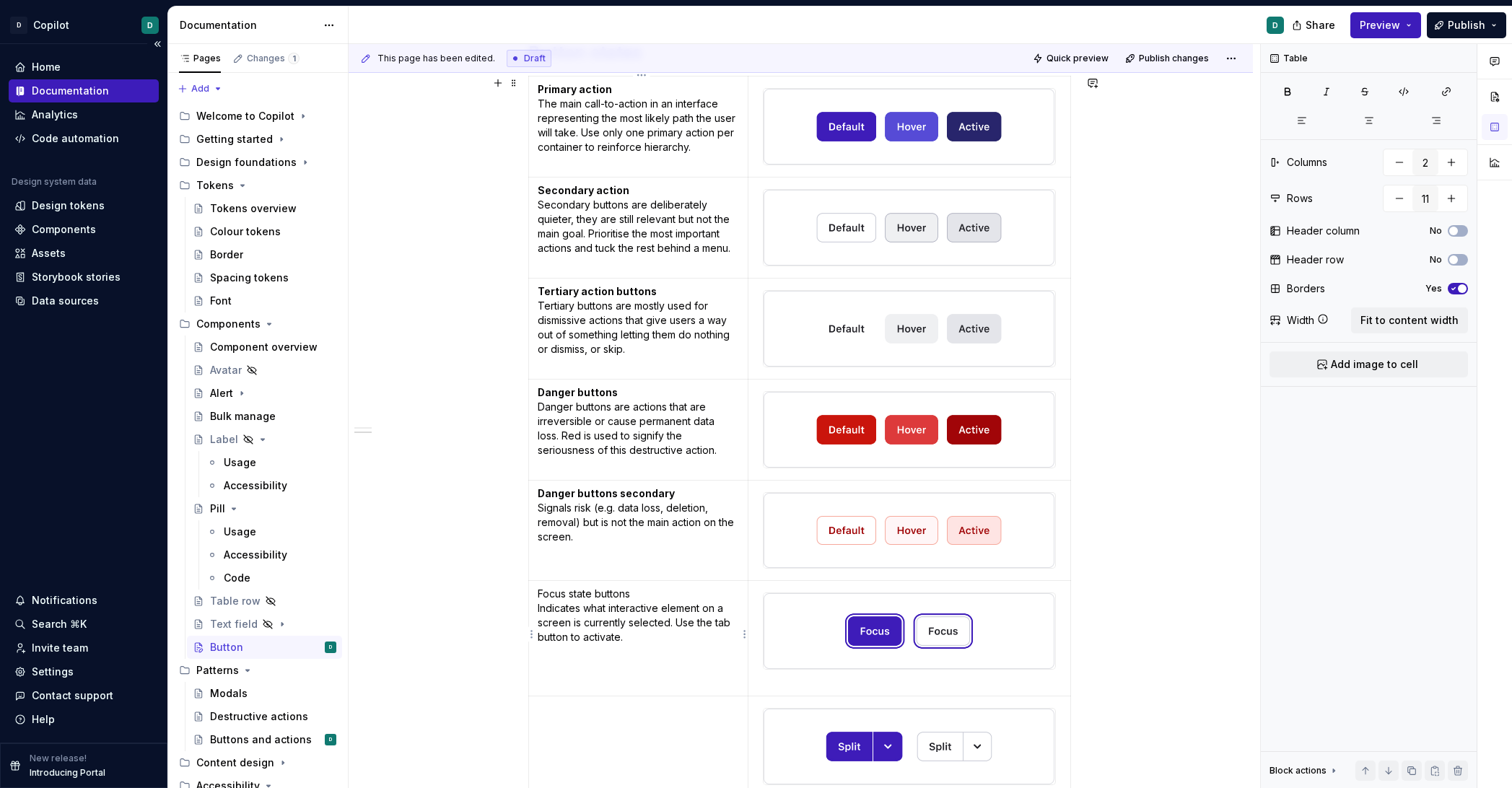
click at [632, 608] on p "Focus state buttons Indicates what interactive element on a screen is currently…" at bounding box center [639, 616] width 202 height 58
drag, startPoint x: 638, startPoint y: 589, endPoint x: 545, endPoint y: 589, distance: 93.0
click at [545, 589] on p "Focus state buttons Indicates what interactive element on a screen is currently…" at bounding box center [639, 616] width 202 height 58
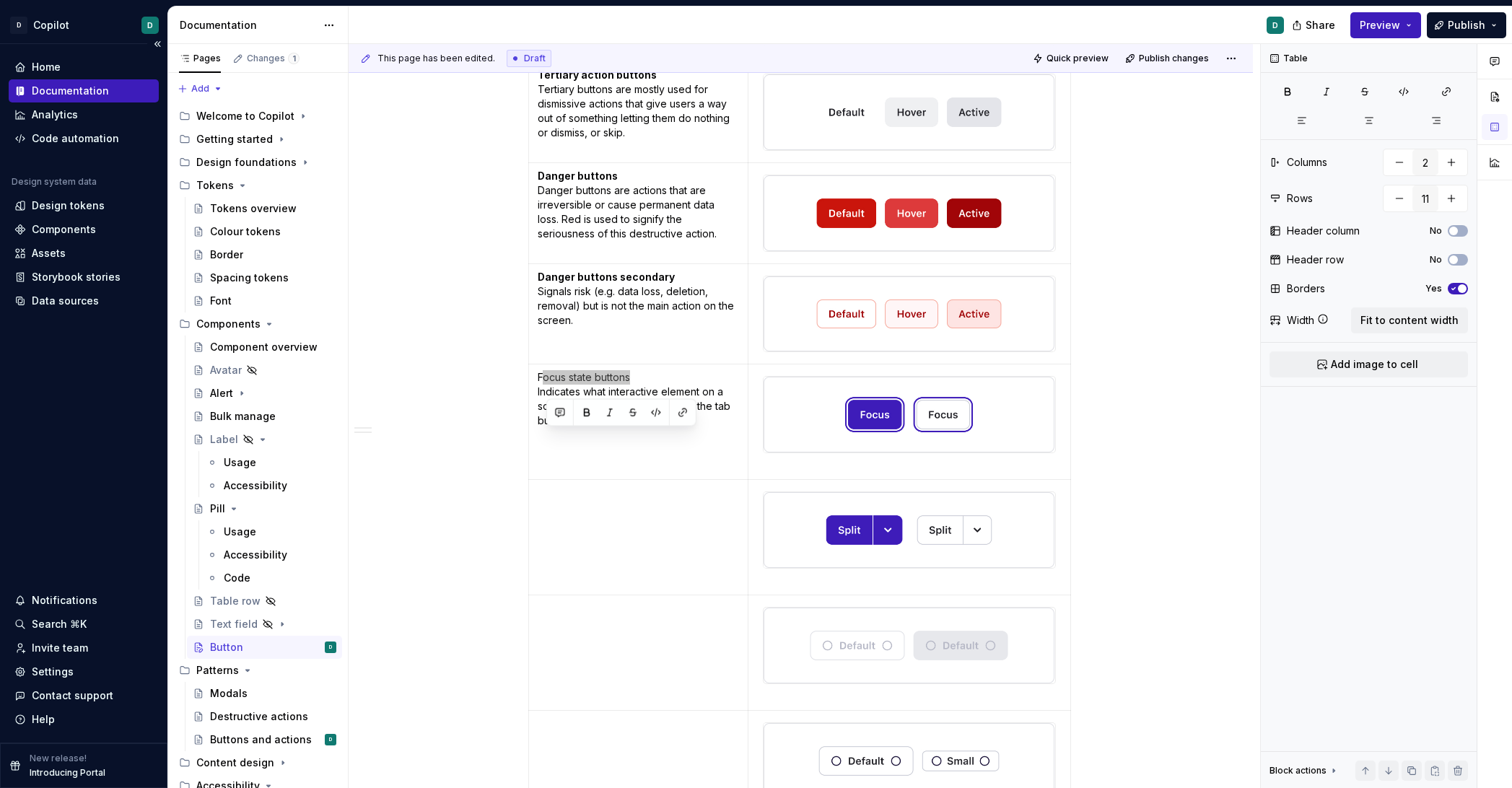
scroll to position [652, 0]
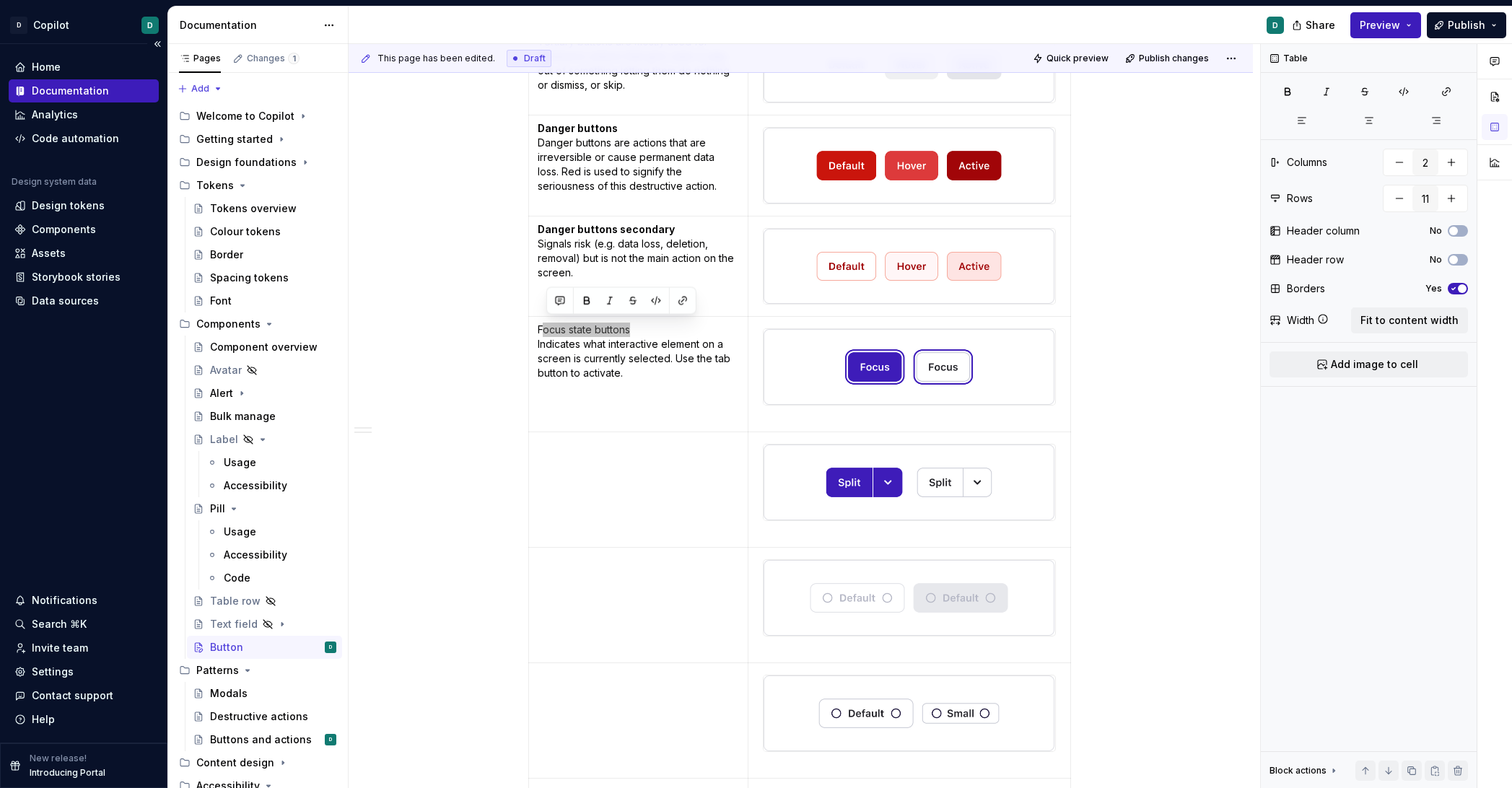
type textarea "*"
click at [622, 350] on p "Focus state buttons Indicates what interactive element on a screen is currently…" at bounding box center [639, 352] width 202 height 58
drag, startPoint x: 638, startPoint y: 324, endPoint x: 538, endPoint y: 325, distance: 100.0
click at [538, 325] on td "Focus state buttons Indicates what interactive element on a screen is currently…" at bounding box center [639, 374] width 220 height 116
click at [581, 299] on button "button" at bounding box center [581, 301] width 20 height 20
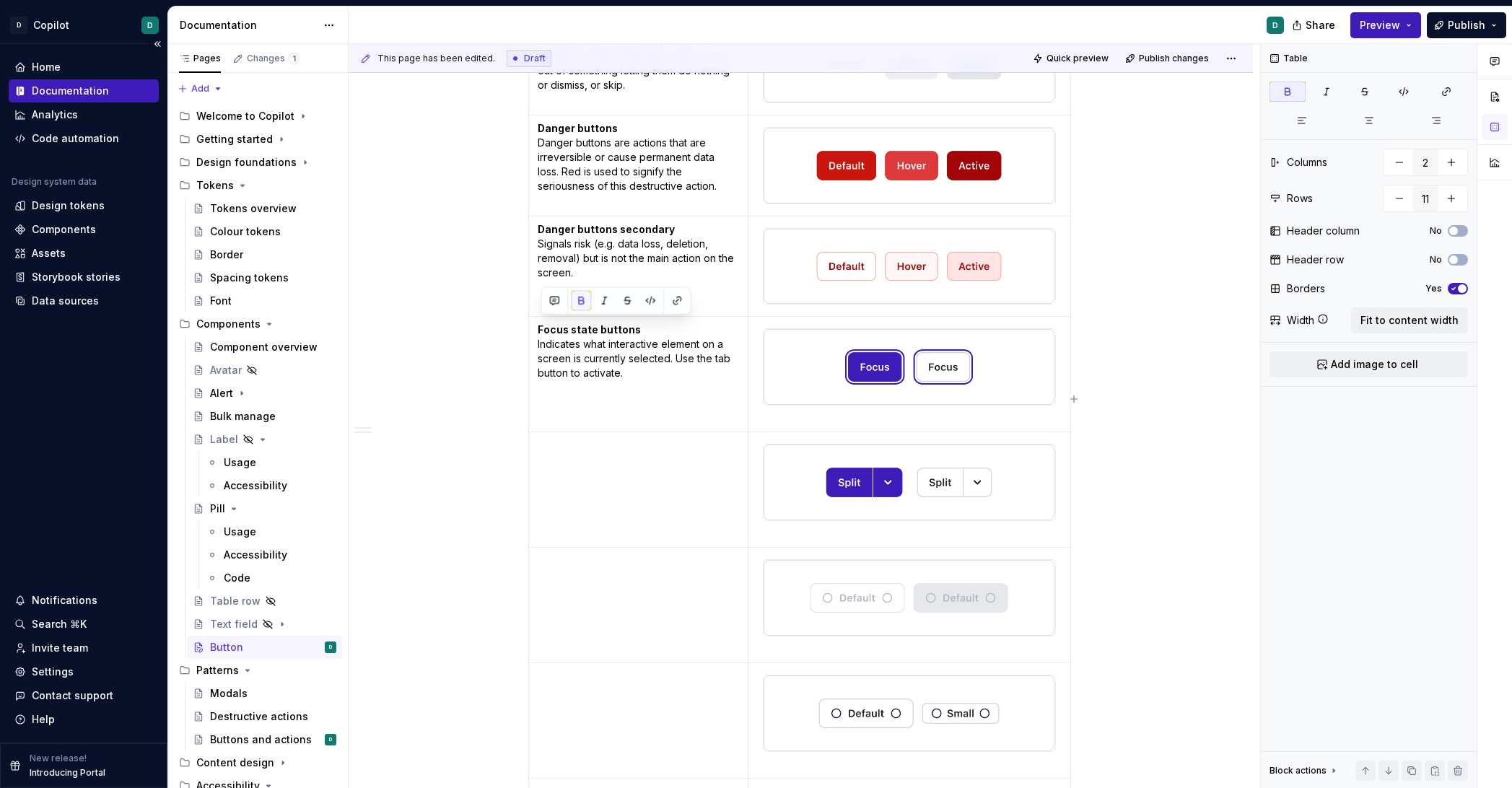
click at [604, 457] on td at bounding box center [639, 490] width 220 height 116
click at [539, 438] on td "A Split button is a hybrid between a Dropdown Menu and a Button. It lets users …" at bounding box center [639, 490] width 220 height 116
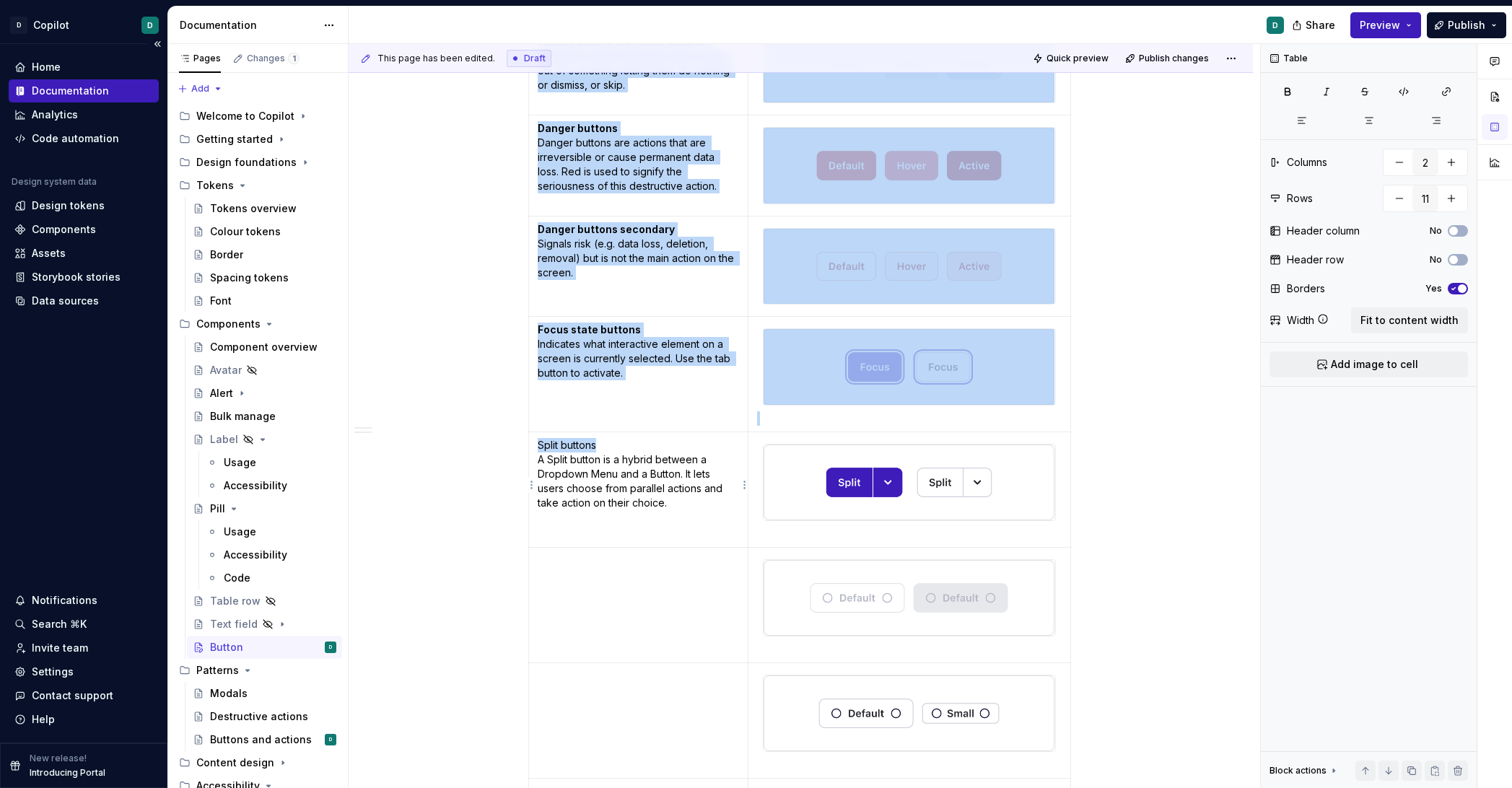
drag, startPoint x: 605, startPoint y: 442, endPoint x: 507, endPoint y: 442, distance: 98.0
click at [507, 442] on div "Related: Buttons and actions Anatomy Button states Primary action The main call…" at bounding box center [801, 442] width 905 height 1694
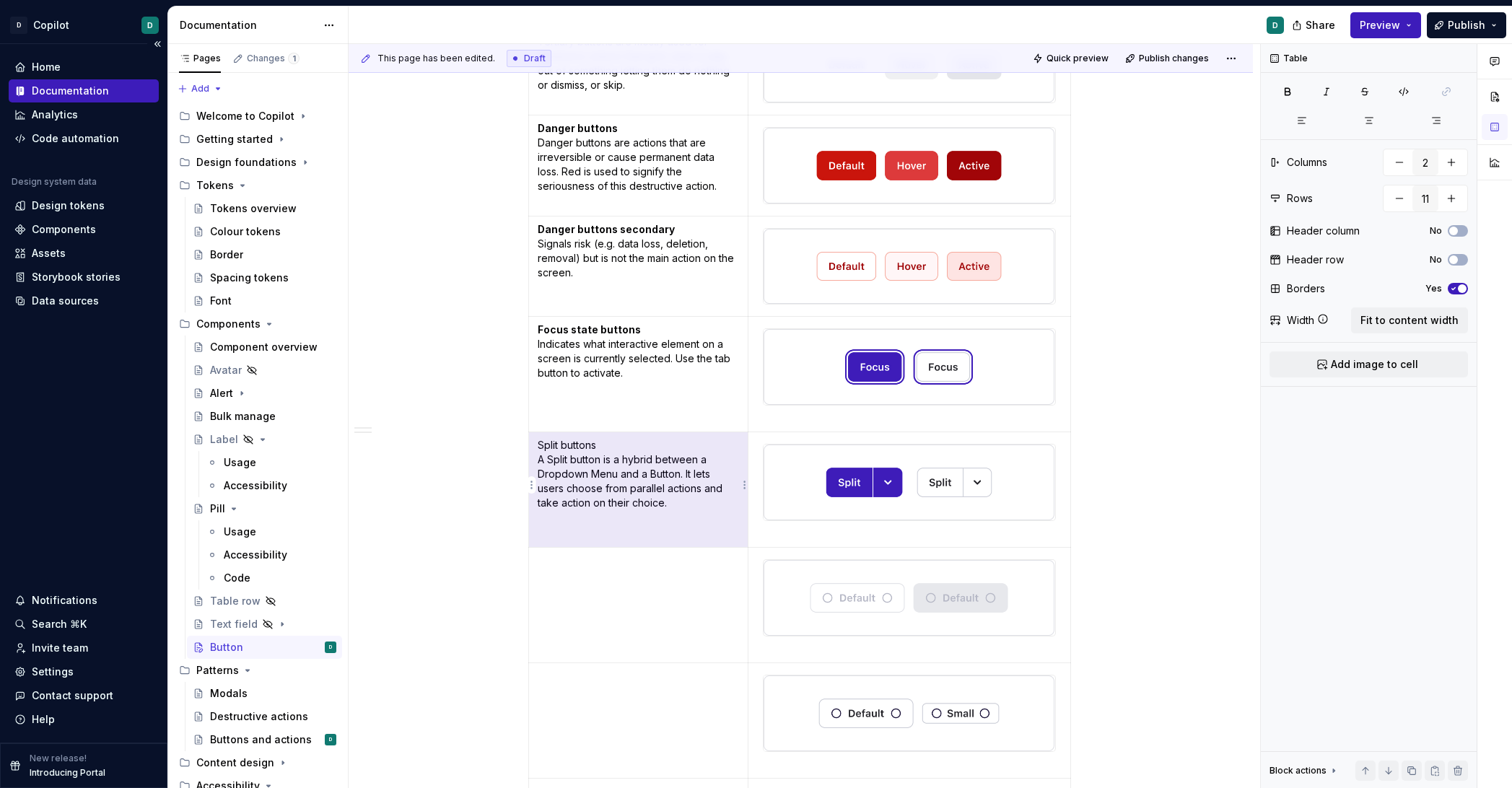
click at [587, 455] on p "Split buttons A Split button is a hybrid between a Dropdown Menu and a Button. …" at bounding box center [639, 474] width 202 height 72
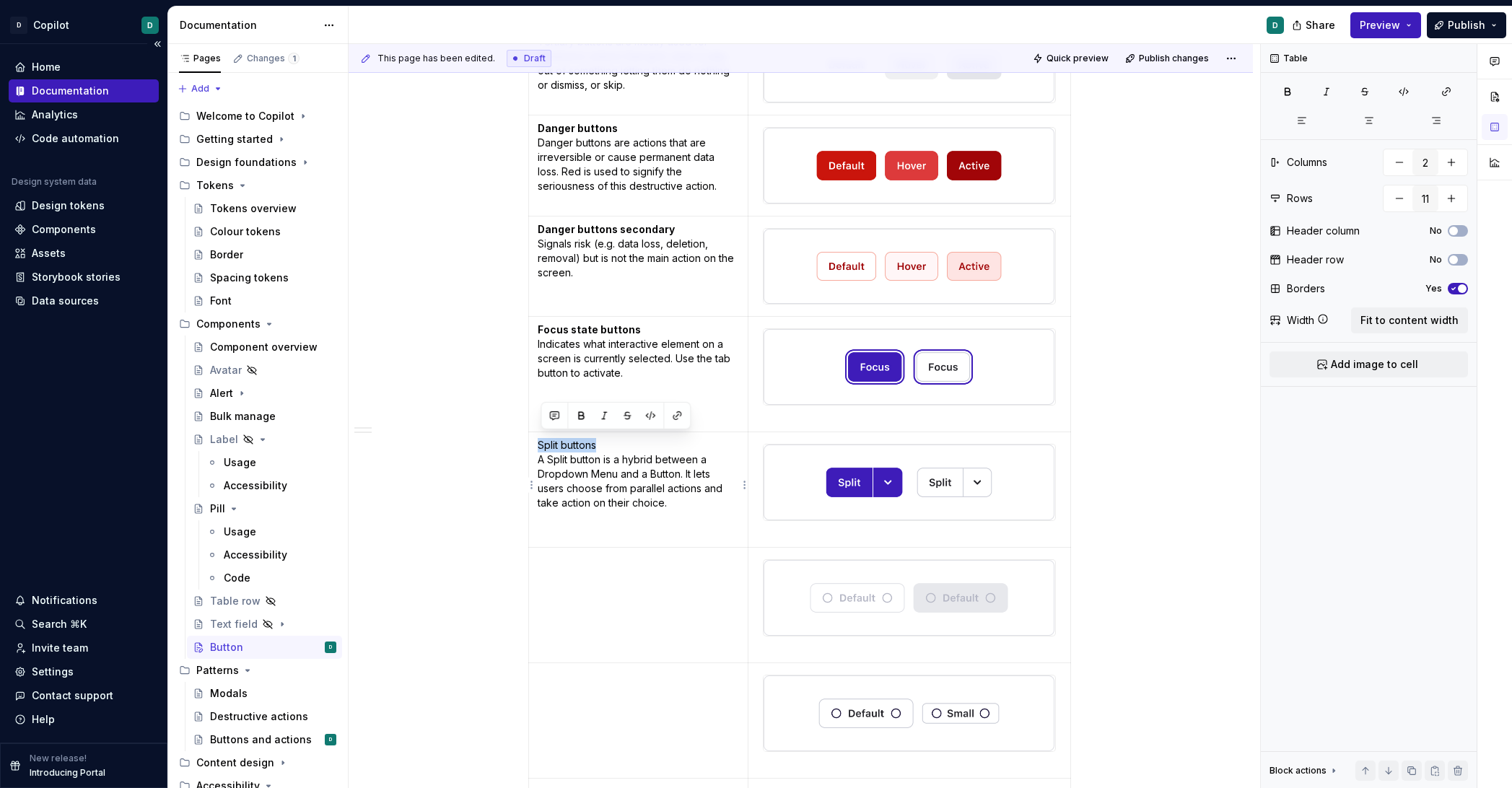
drag, startPoint x: 604, startPoint y: 442, endPoint x: 542, endPoint y: 445, distance: 62.1
click at [542, 445] on p "Split buttons A Split button is a hybrid between a Dropdown Menu and a Button. …" at bounding box center [639, 474] width 202 height 72
click at [579, 418] on button "button" at bounding box center [581, 416] width 20 height 20
click at [578, 598] on td at bounding box center [639, 606] width 220 height 116
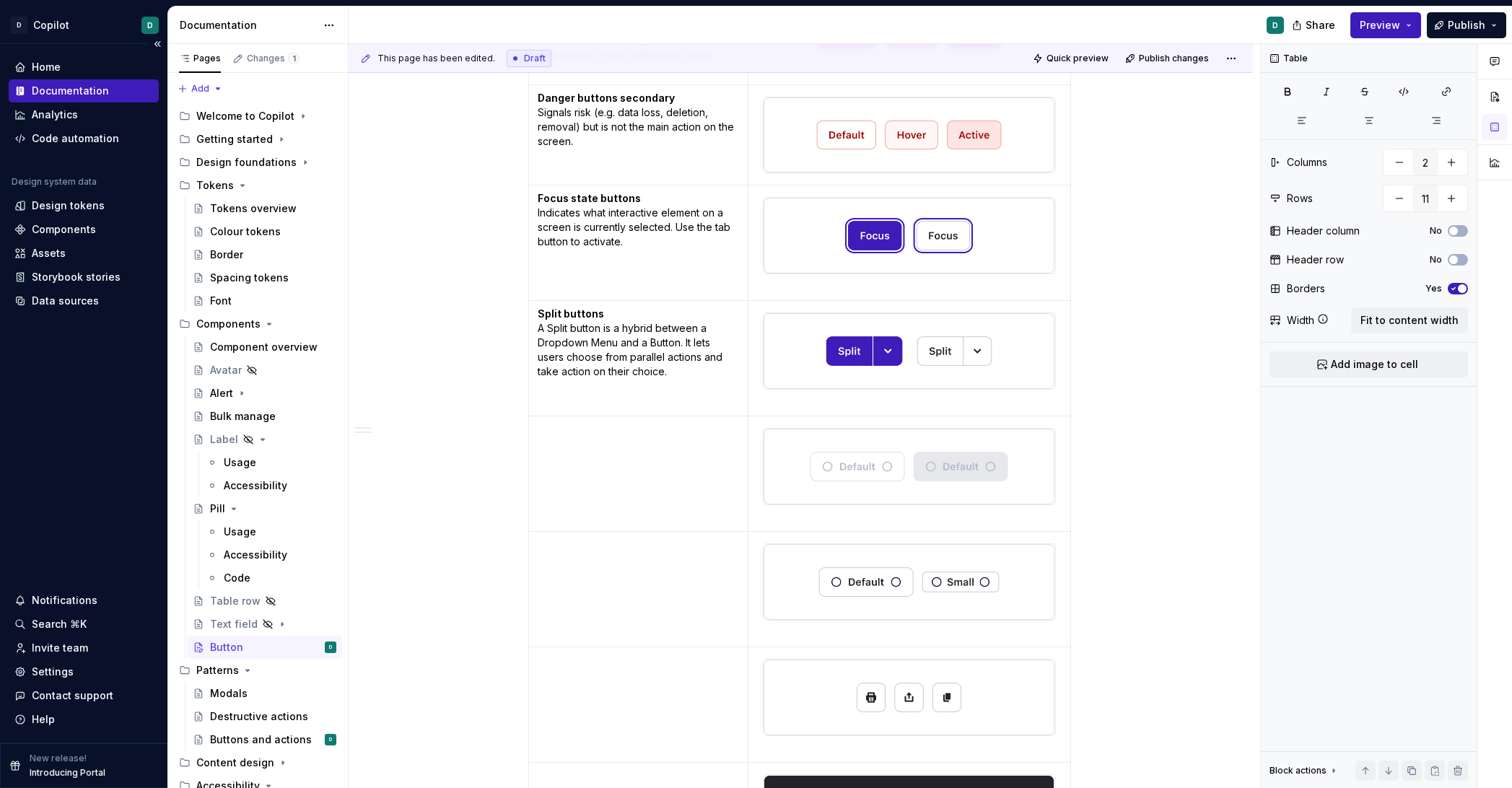
scroll to position [928, 0]
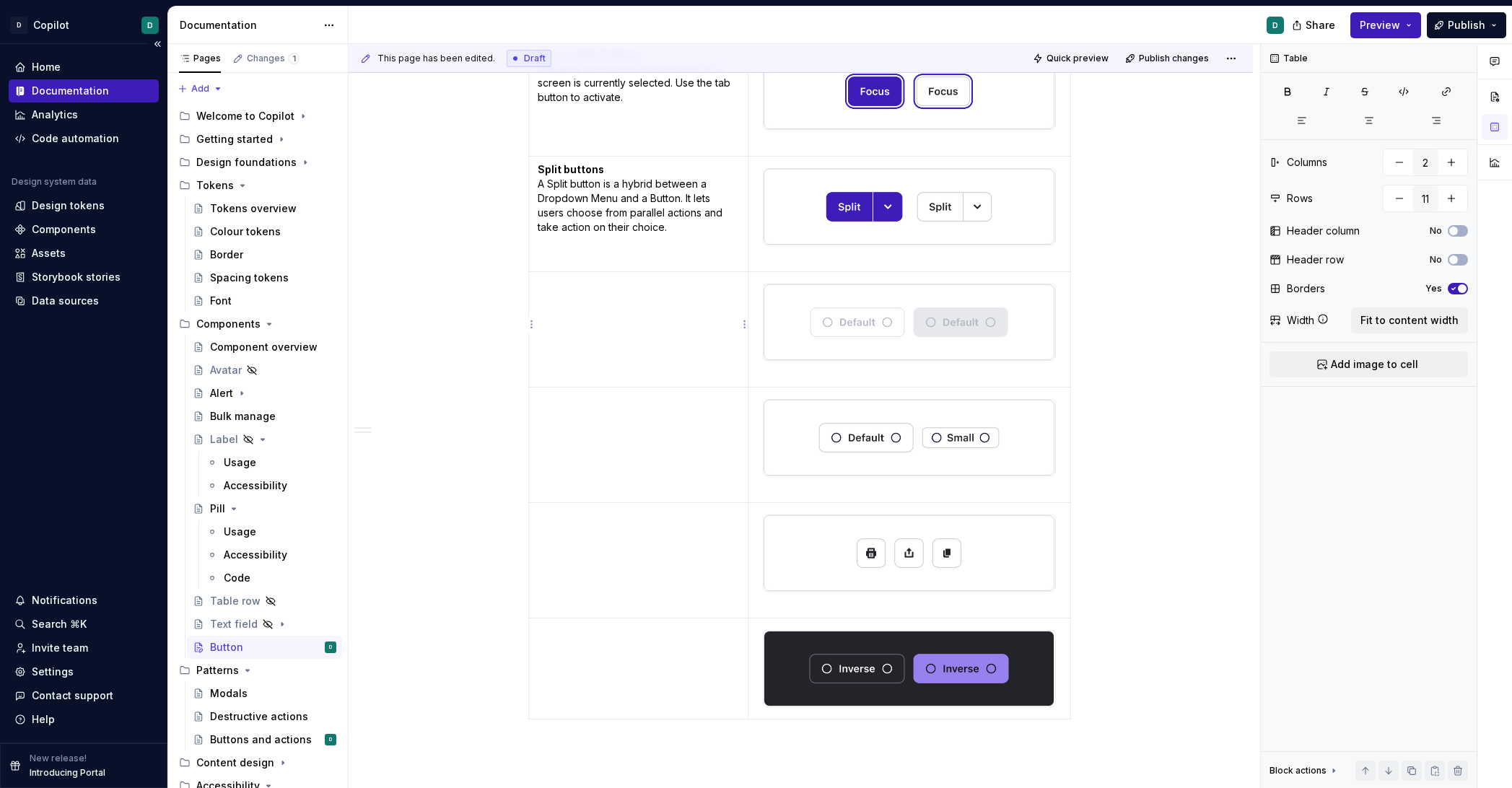
click at [683, 340] on td at bounding box center [639, 330] width 220 height 116
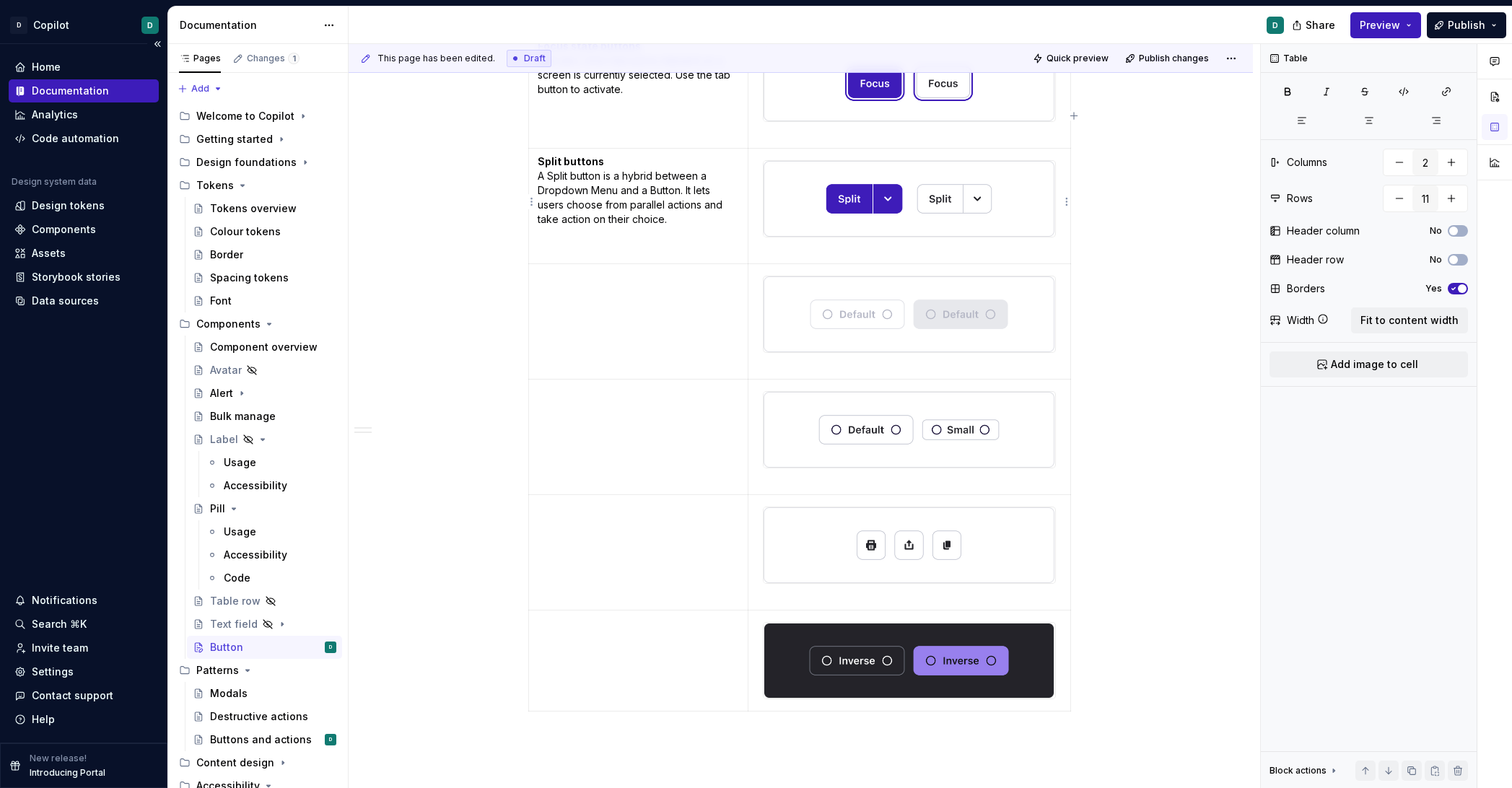
click at [814, 249] on p at bounding box center [909, 250] width 304 height 14
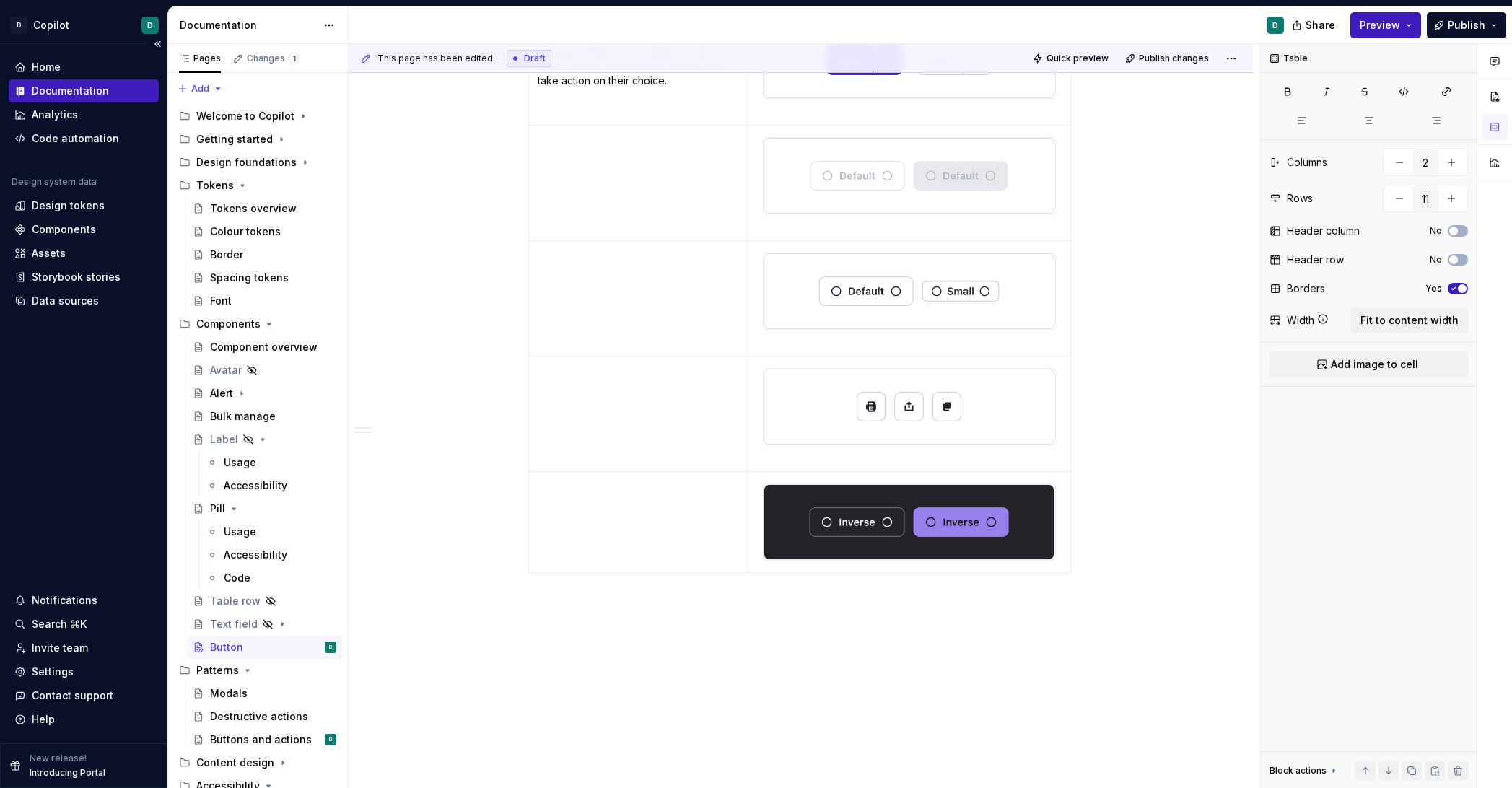
scroll to position [1144, 0]
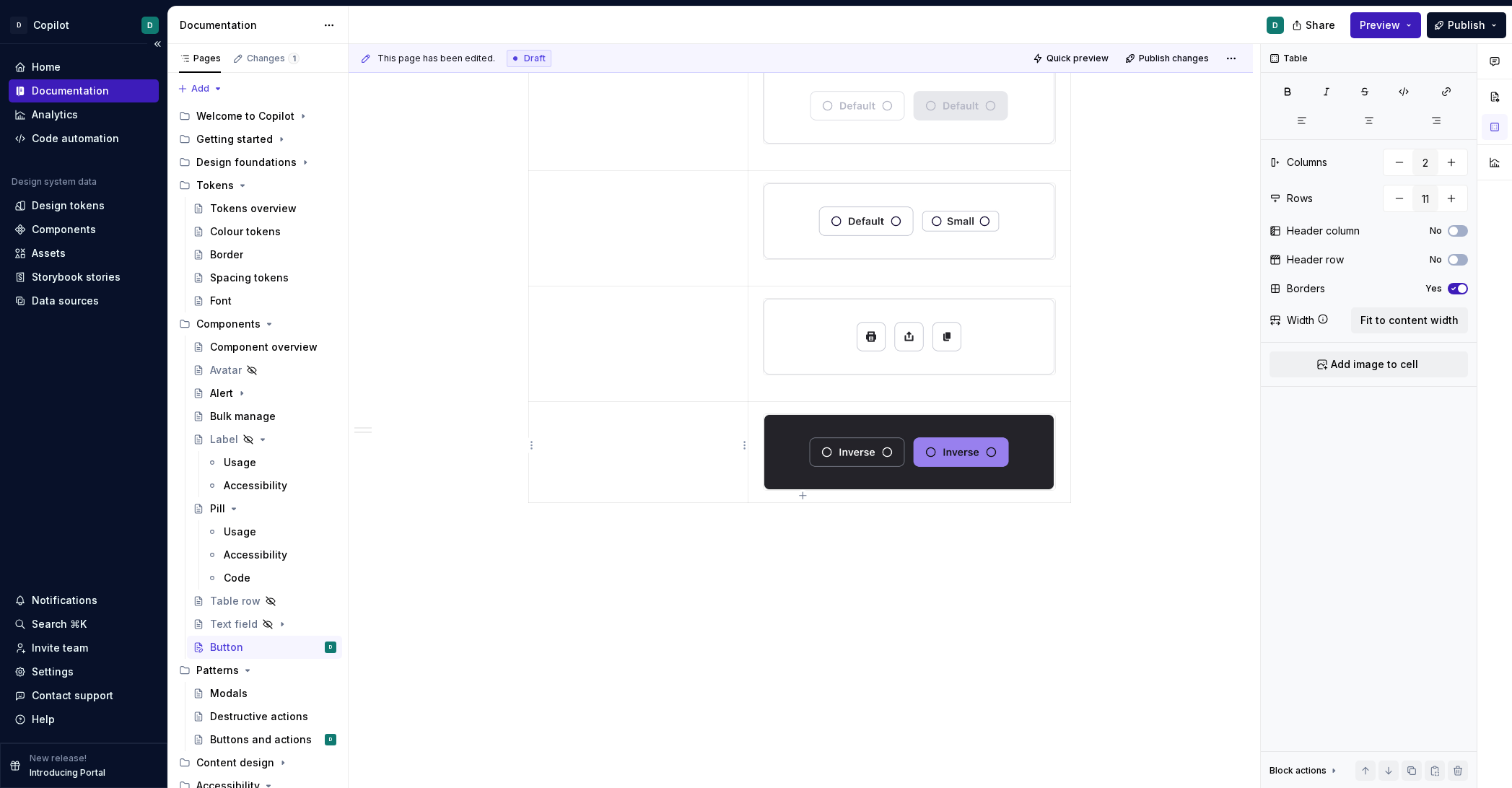
click at [728, 478] on td at bounding box center [639, 451] width 220 height 101
click at [737, 474] on td at bounding box center [639, 451] width 220 height 101
click at [804, 495] on icon "button" at bounding box center [802, 496] width 12 height 12
type input "12"
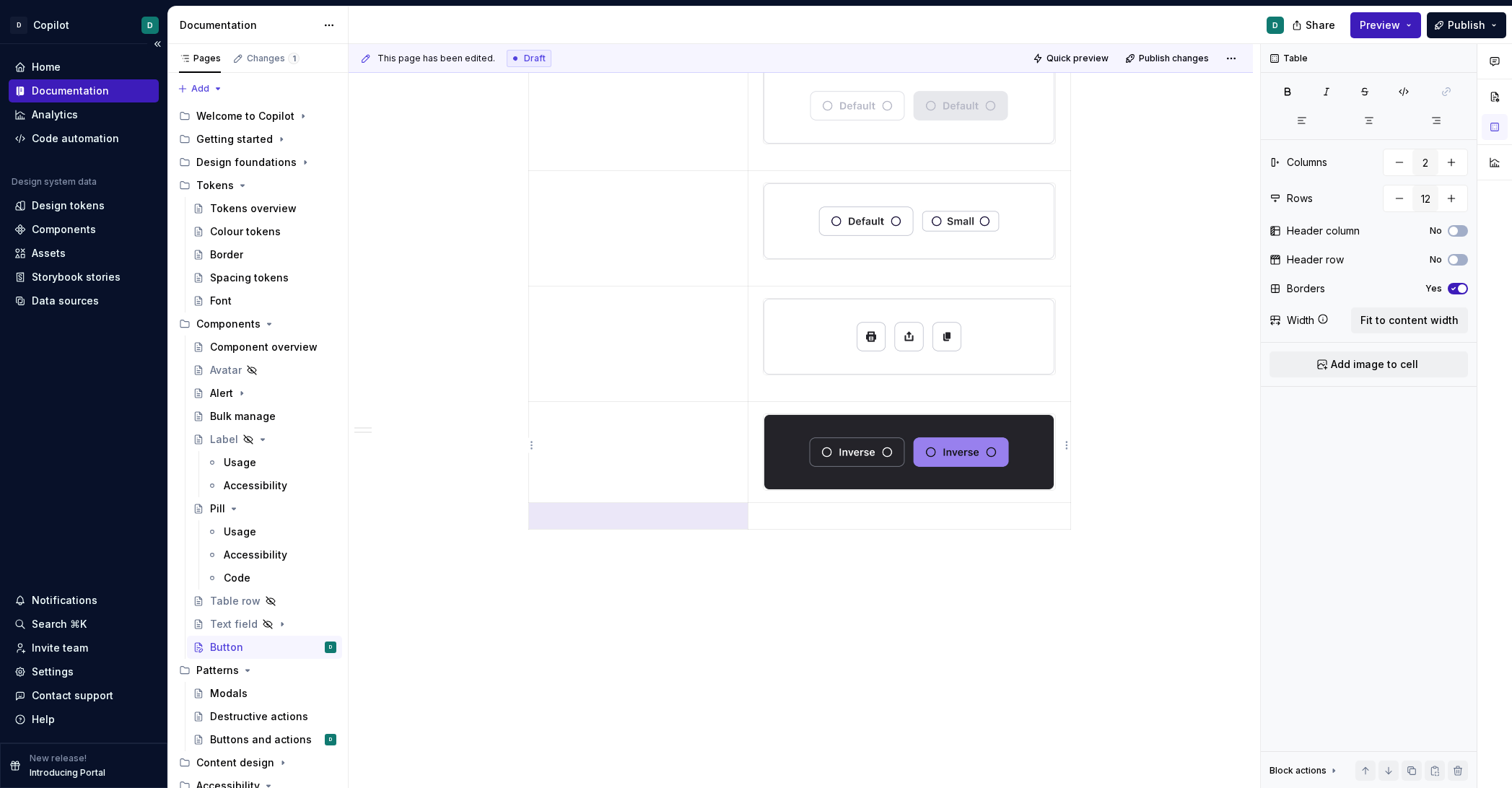
click at [827, 447] on img at bounding box center [909, 452] width 291 height 76
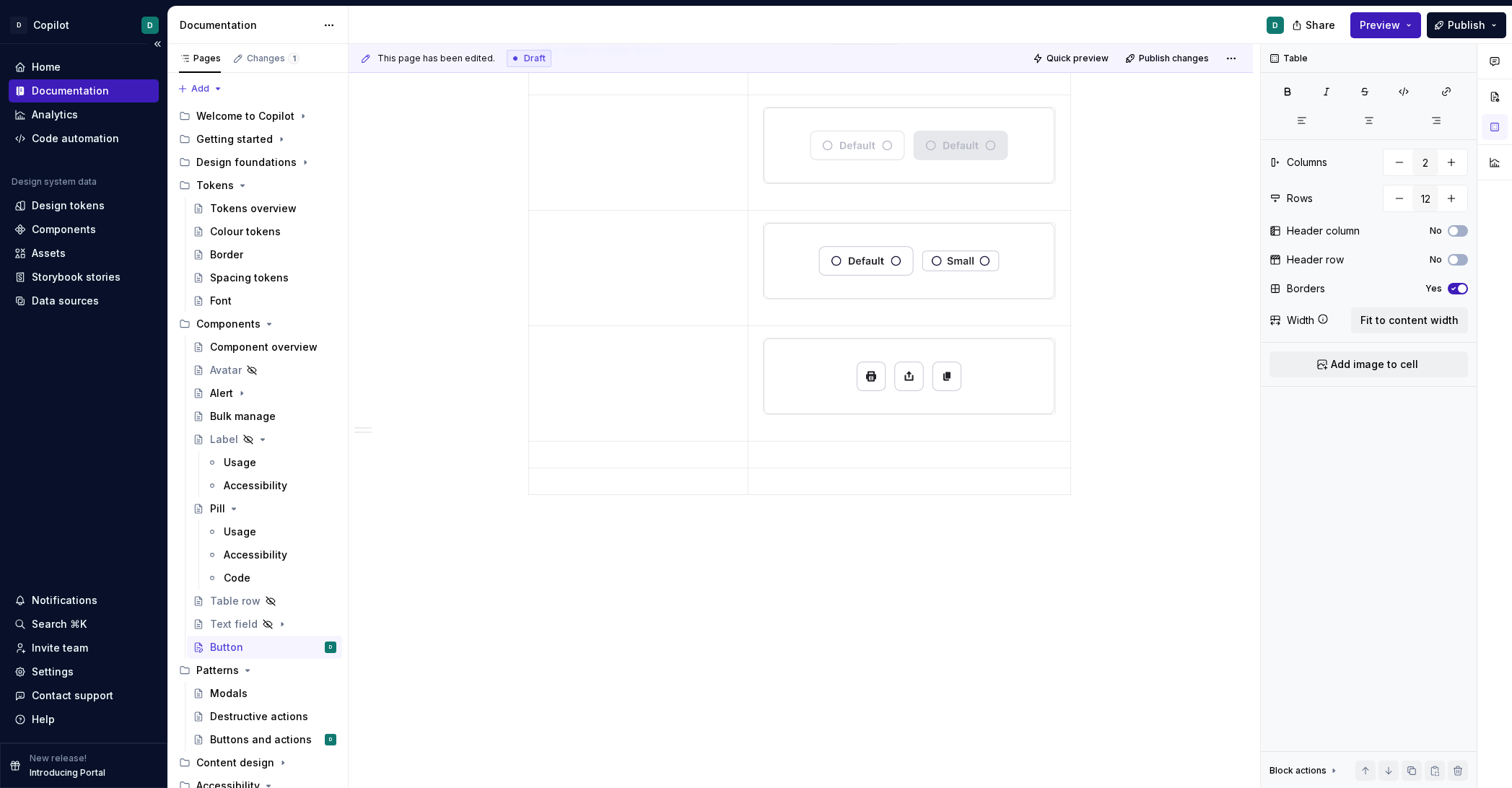
scroll to position [1098, 0]
click at [792, 475] on td at bounding box center [910, 489] width 322 height 27
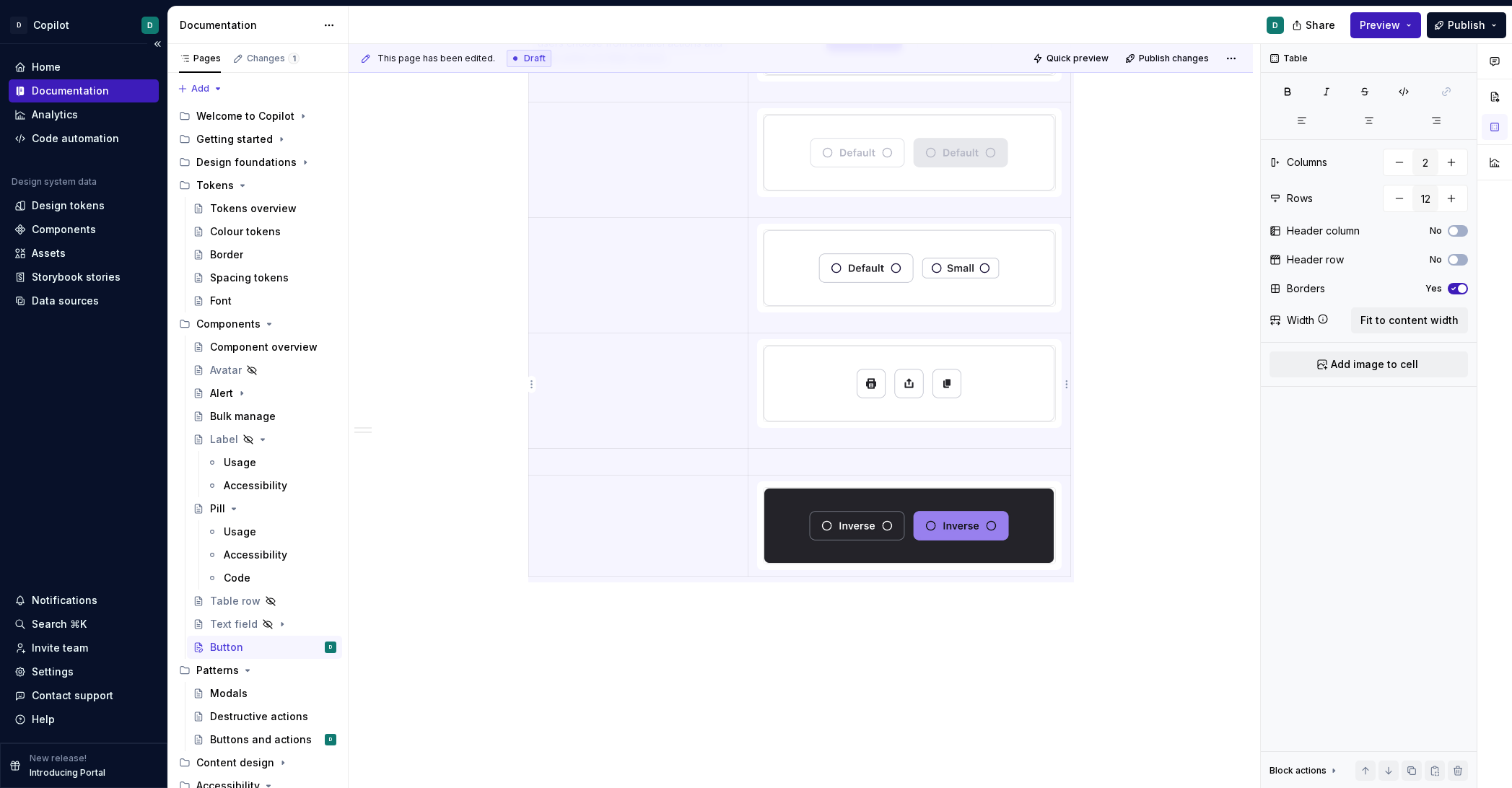
click at [809, 396] on img at bounding box center [909, 383] width 291 height 76
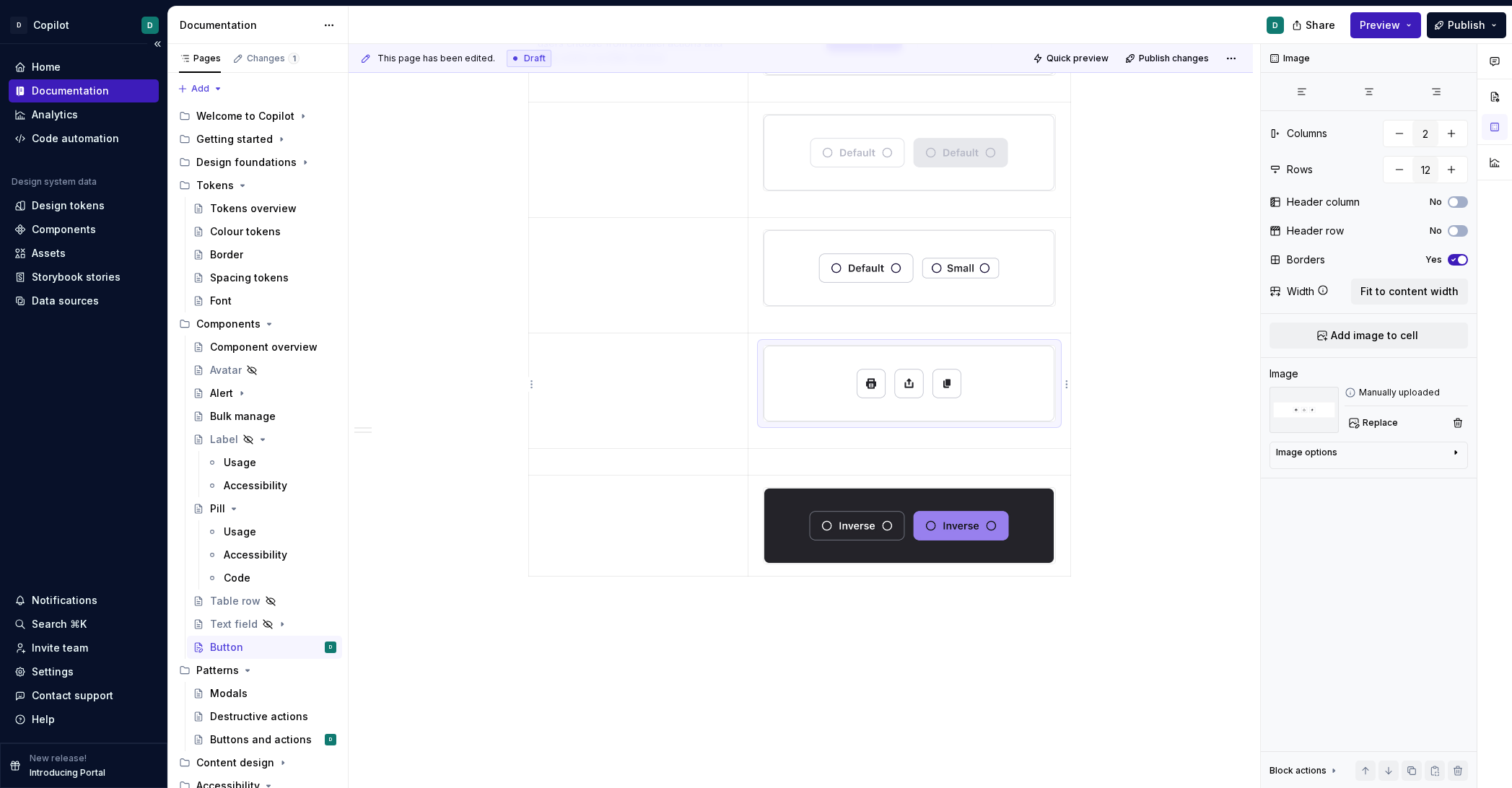
scroll to position [1083, 0]
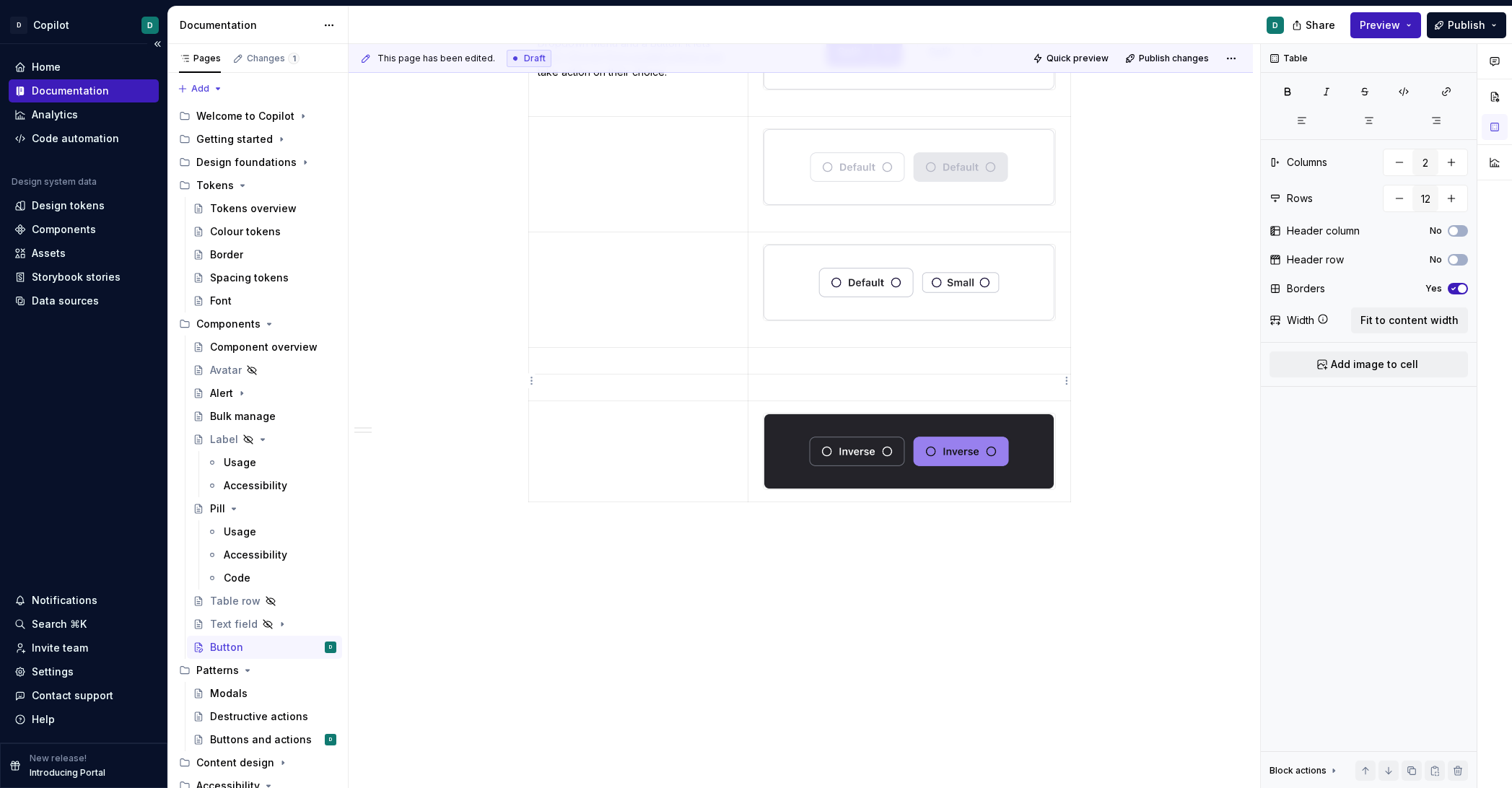
click at [783, 381] on p at bounding box center [909, 388] width 304 height 14
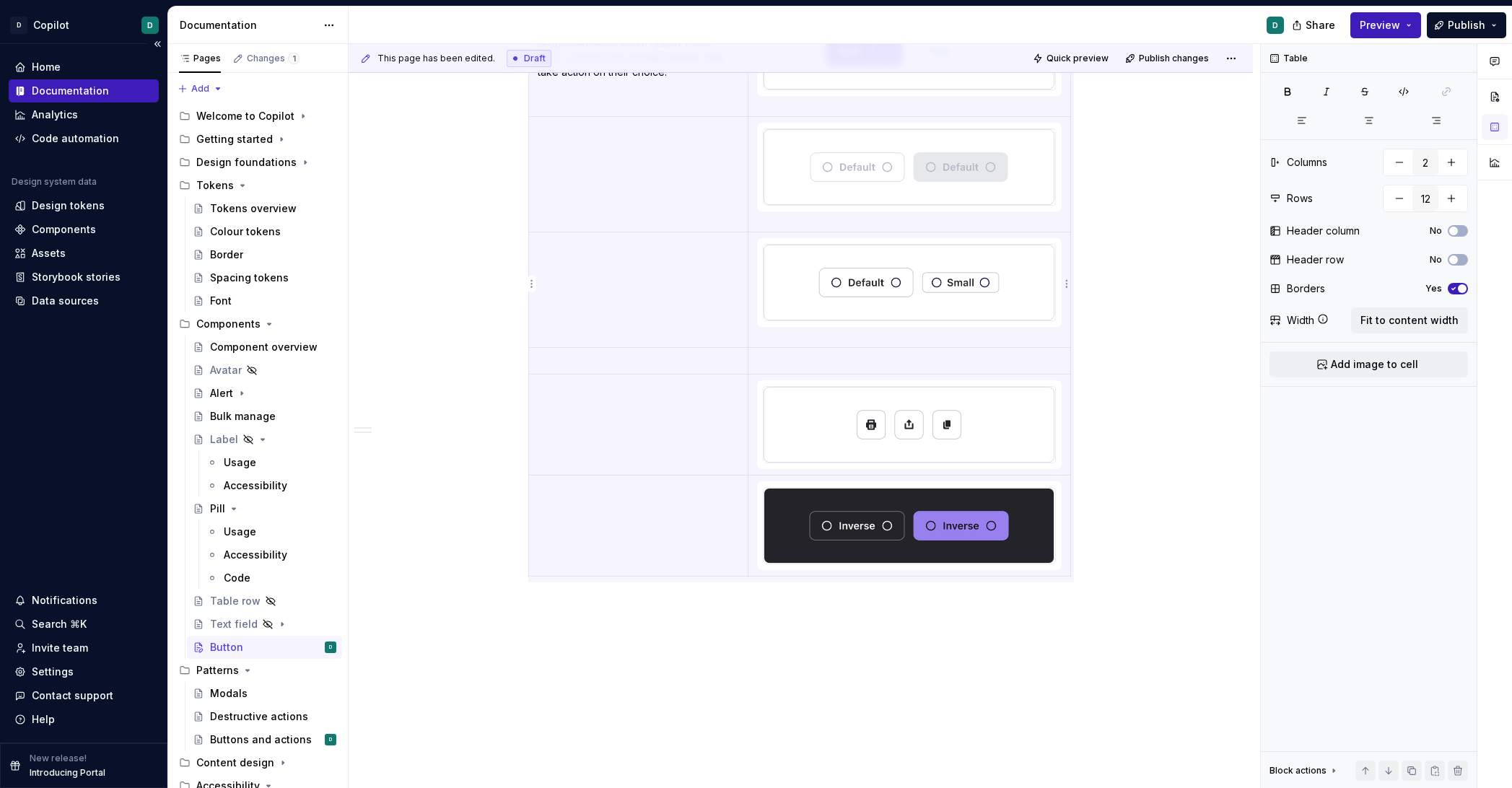
click at [815, 302] on img at bounding box center [909, 282] width 291 height 76
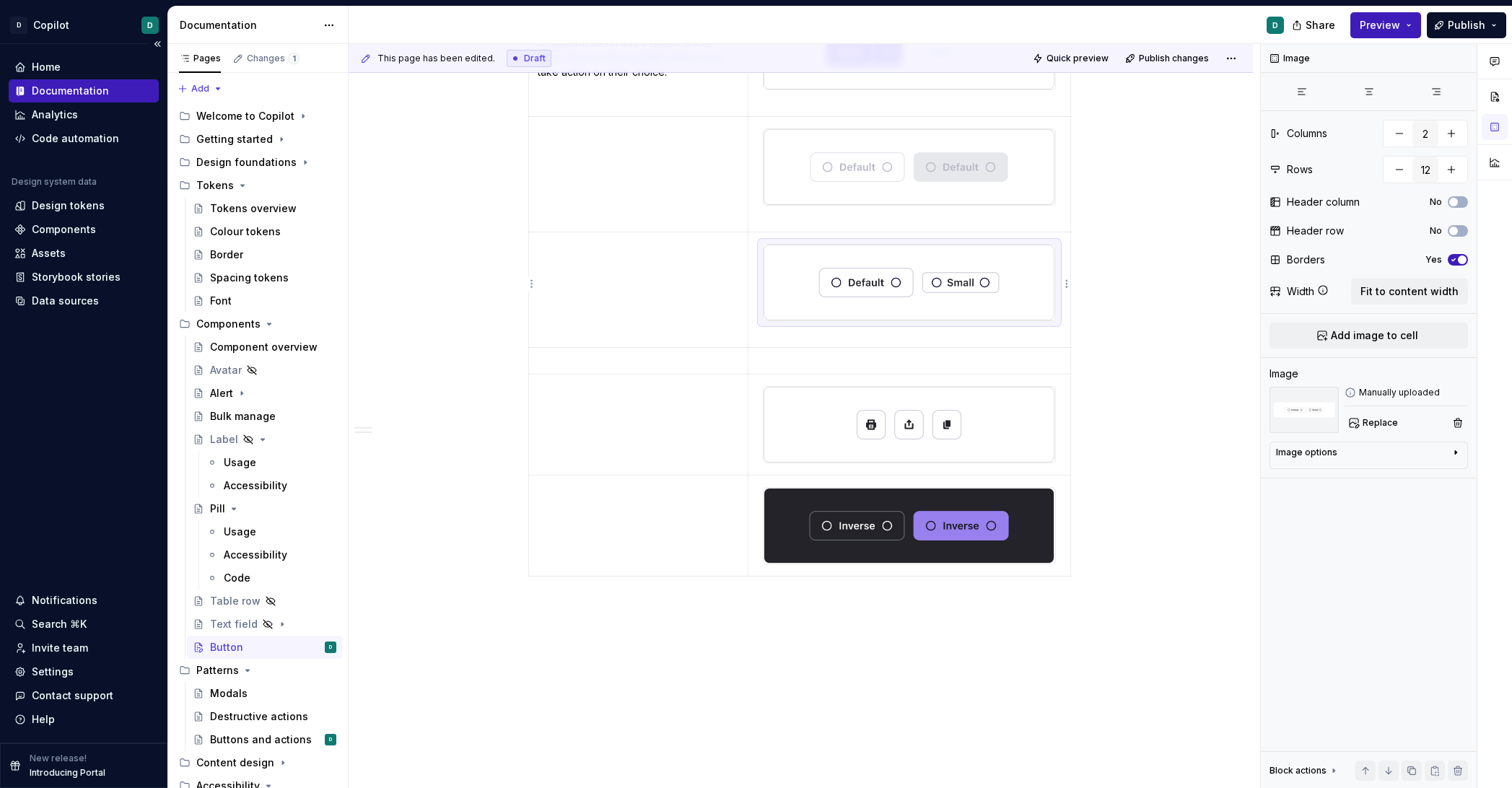
scroll to position [1069, 0]
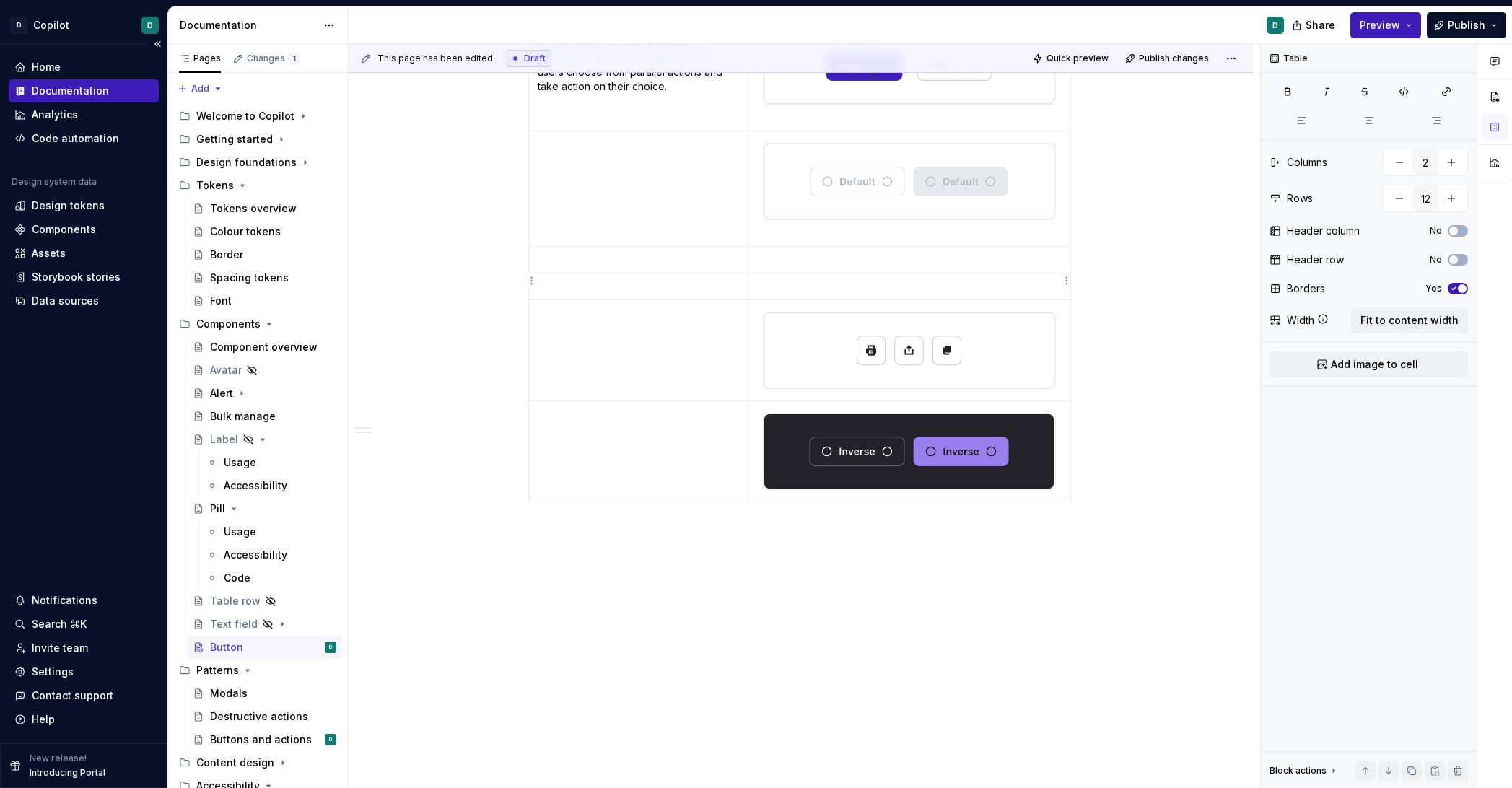
click at [784, 279] on p at bounding box center [909, 286] width 304 height 14
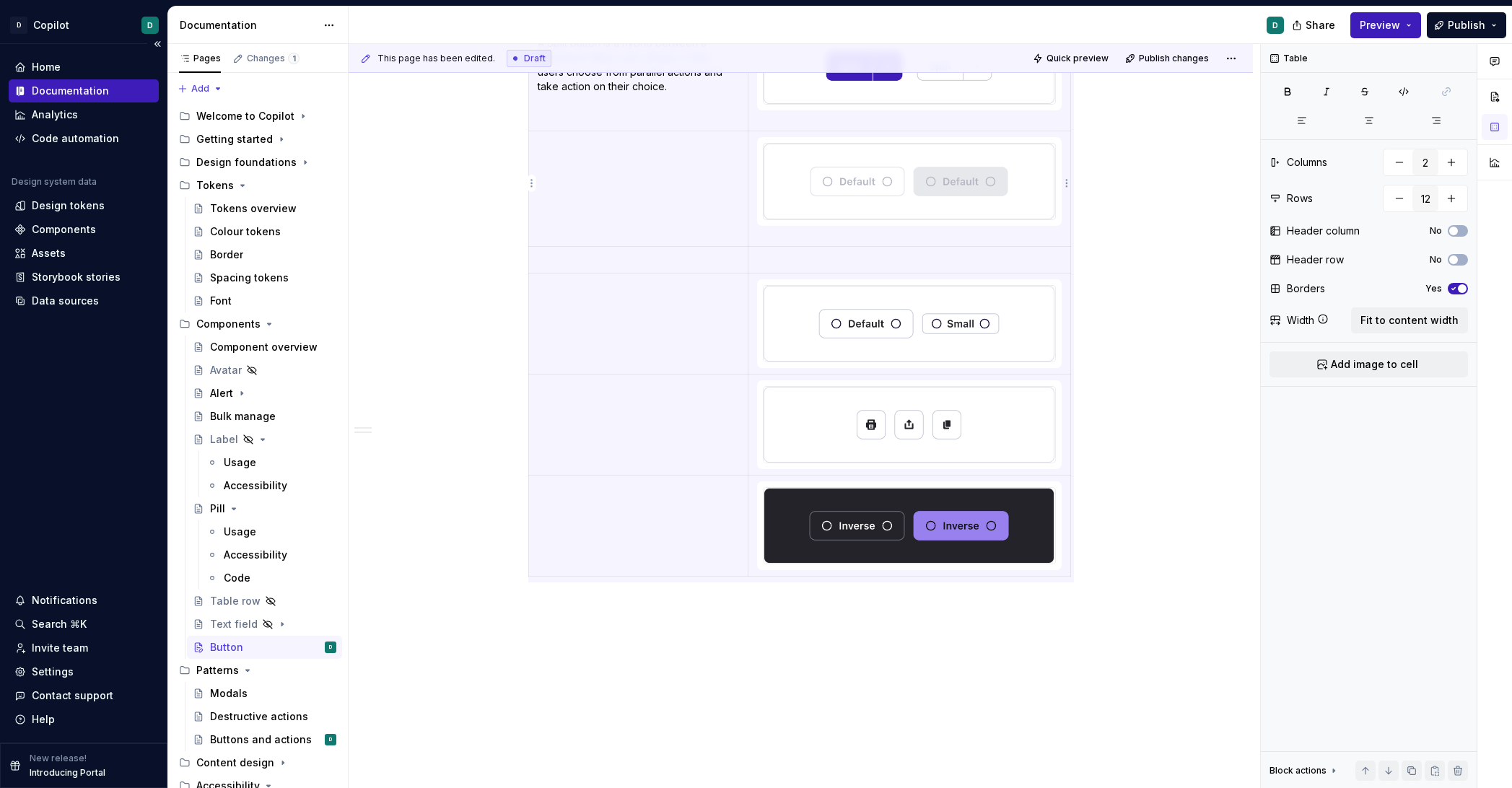
click at [807, 184] on img at bounding box center [909, 181] width 291 height 76
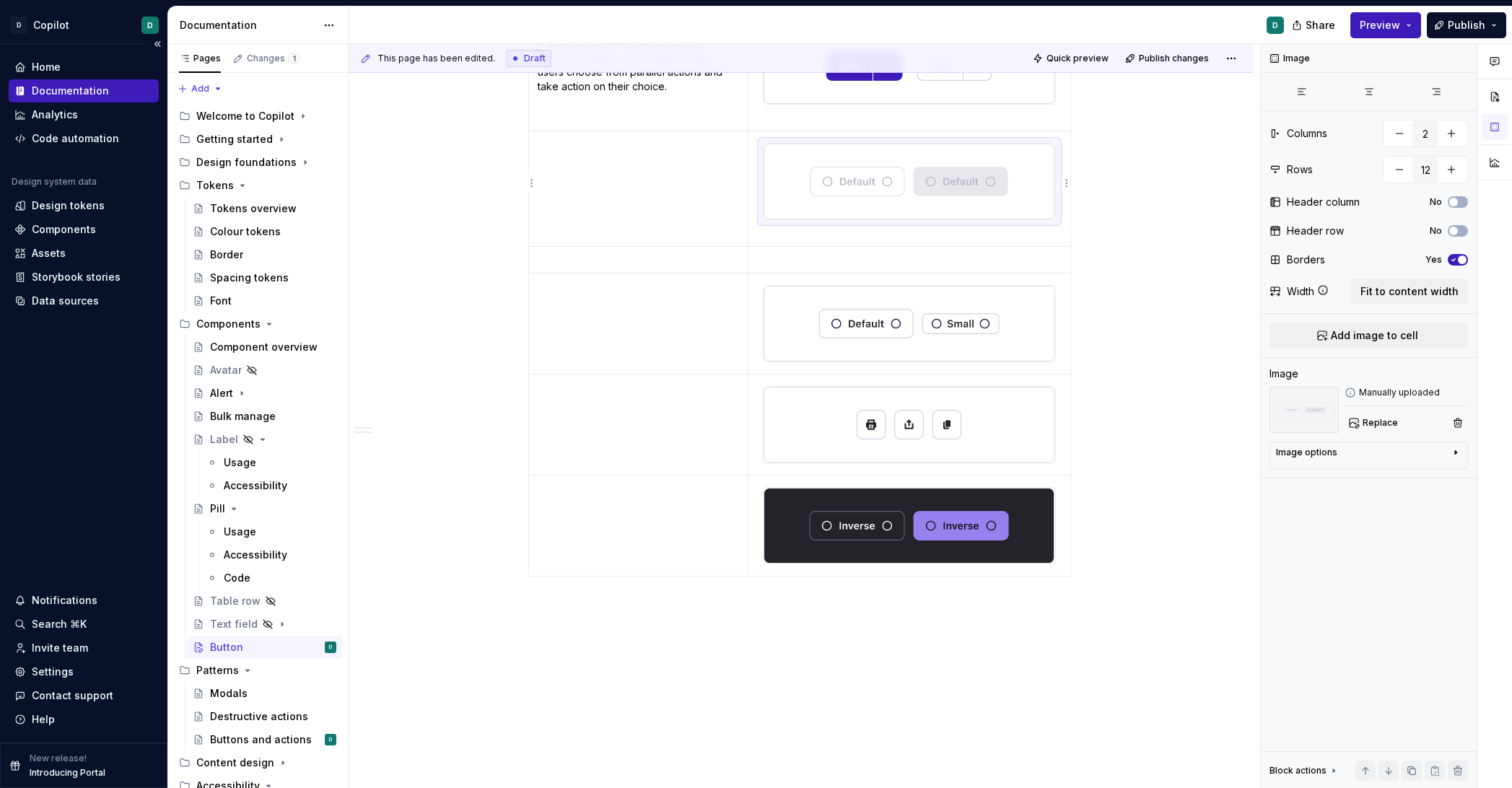
click at [807, 184] on img at bounding box center [909, 181] width 291 height 76
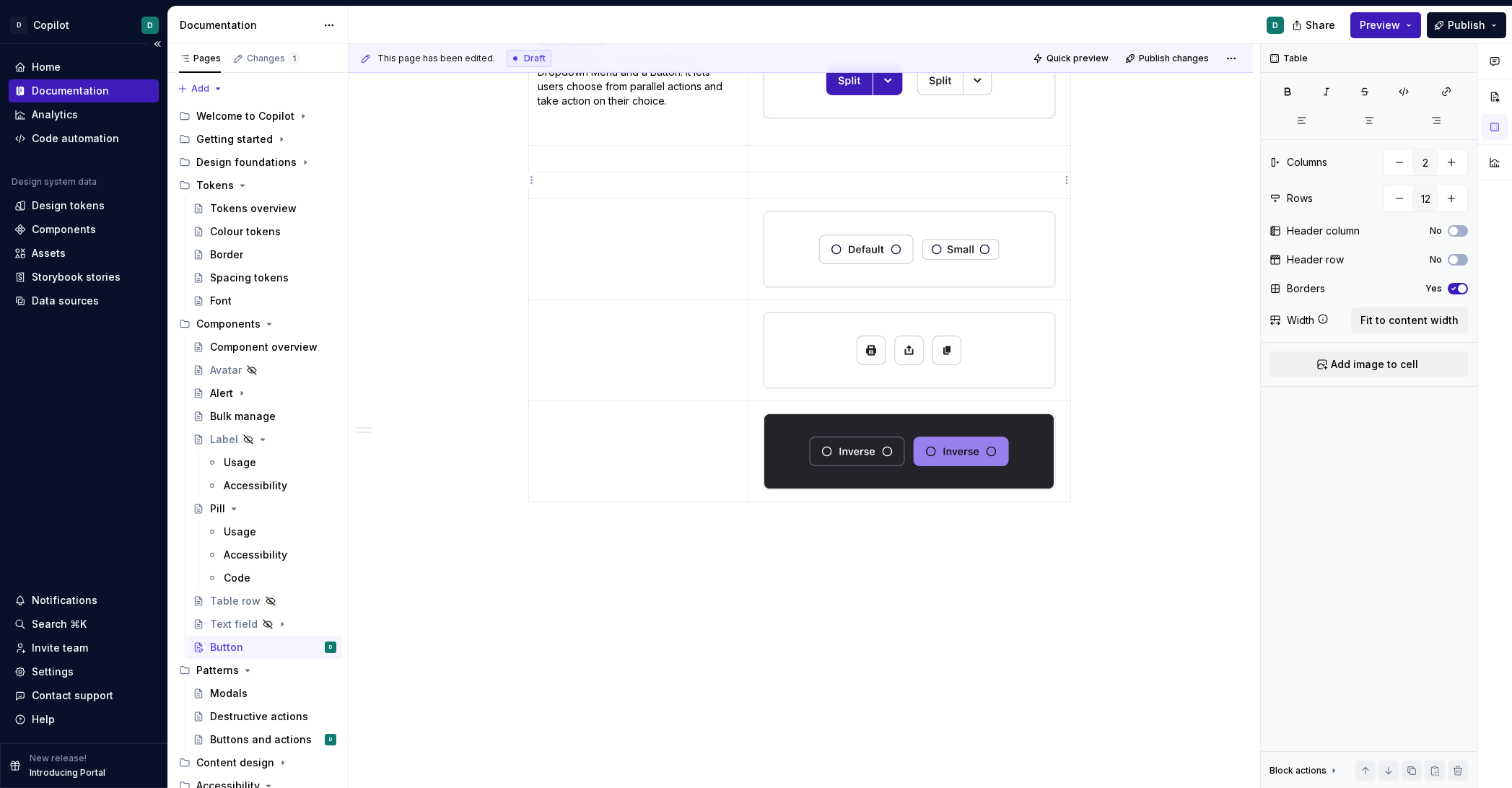
click at [787, 184] on p at bounding box center [909, 185] width 304 height 14
click at [786, 178] on p at bounding box center [909, 185] width 304 height 14
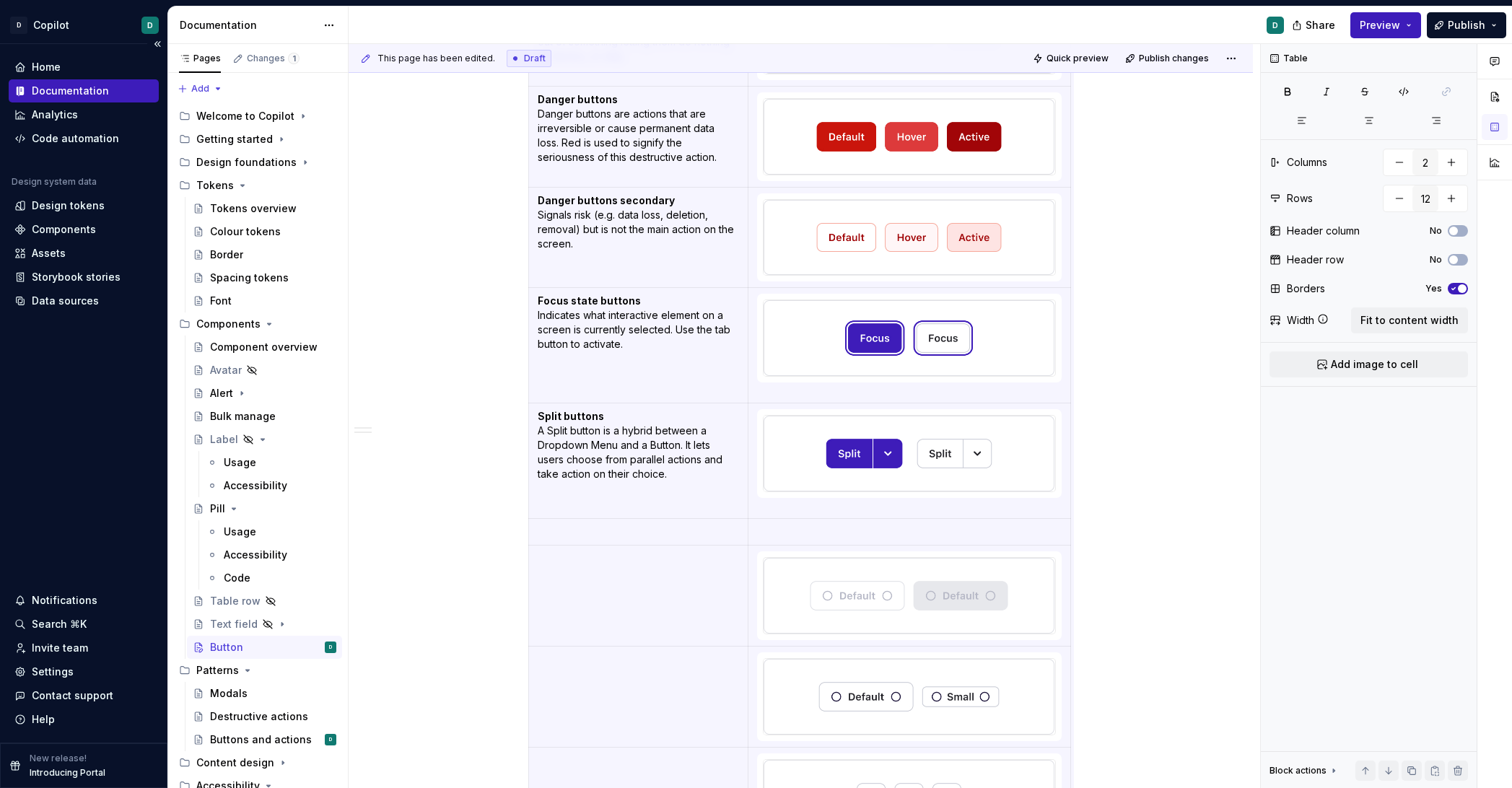
scroll to position [679, 0]
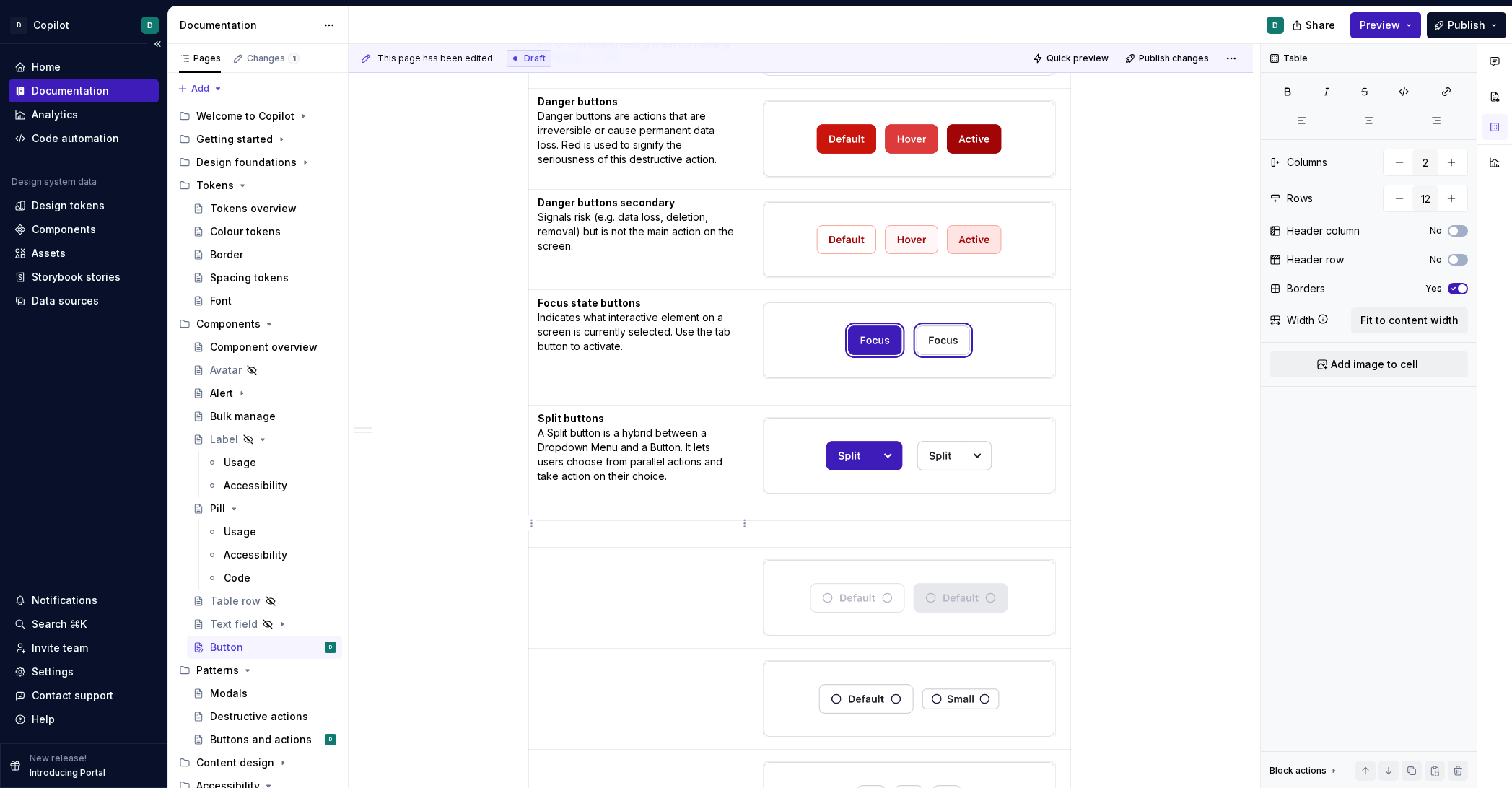
click at [653, 527] on p at bounding box center [639, 534] width 202 height 14
click at [590, 543] on p "Loading buttons Animated" at bounding box center [639, 541] width 202 height 29
click at [597, 543] on p "Loading buttons Animated" at bounding box center [639, 541] width 202 height 29
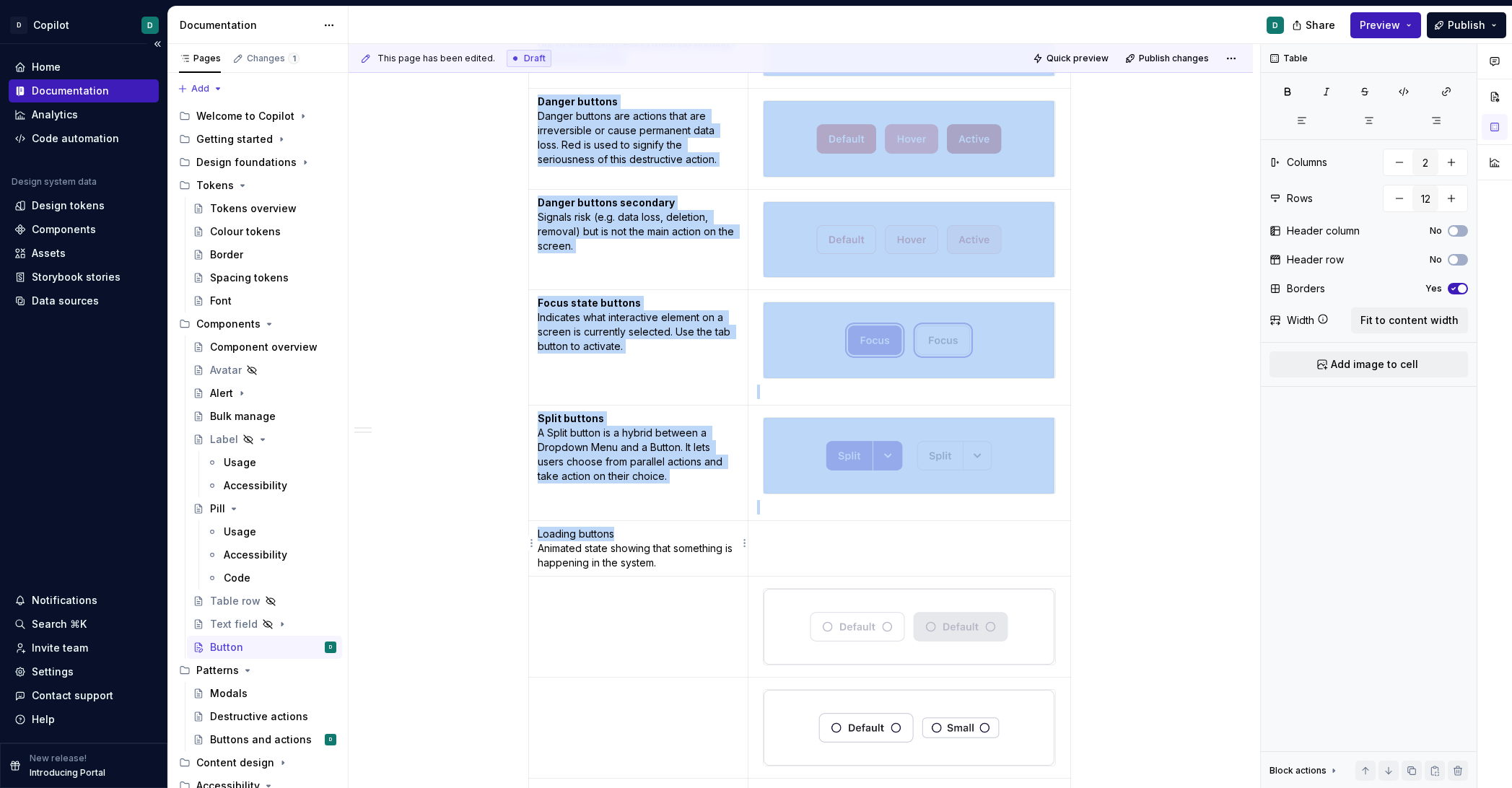
drag, startPoint x: 625, startPoint y: 531, endPoint x: 495, endPoint y: 531, distance: 130.0
click at [495, 531] on div "Related: Buttons and actions Anatomy Button states Primary action The main call…" at bounding box center [801, 421] width 905 height 1707
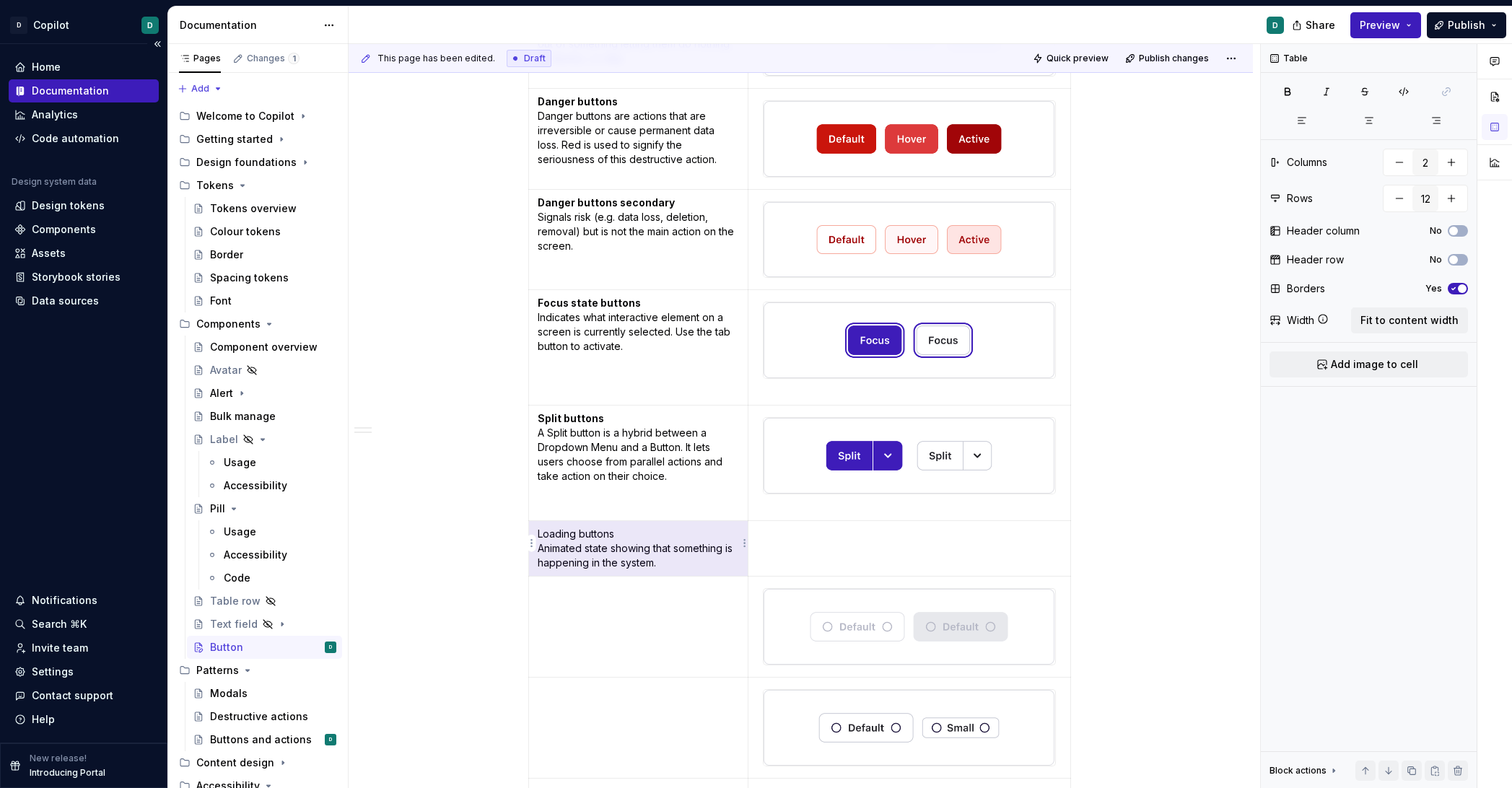
click at [626, 532] on p "Loading buttons Animated state showing that something is happening in the syste…" at bounding box center [639, 548] width 202 height 43
drag, startPoint x: 621, startPoint y: 525, endPoint x: 540, endPoint y: 529, distance: 81.1
click at [540, 529] on td "Loading buttons Animated state showing that something is happening in the syste…" at bounding box center [639, 549] width 220 height 56
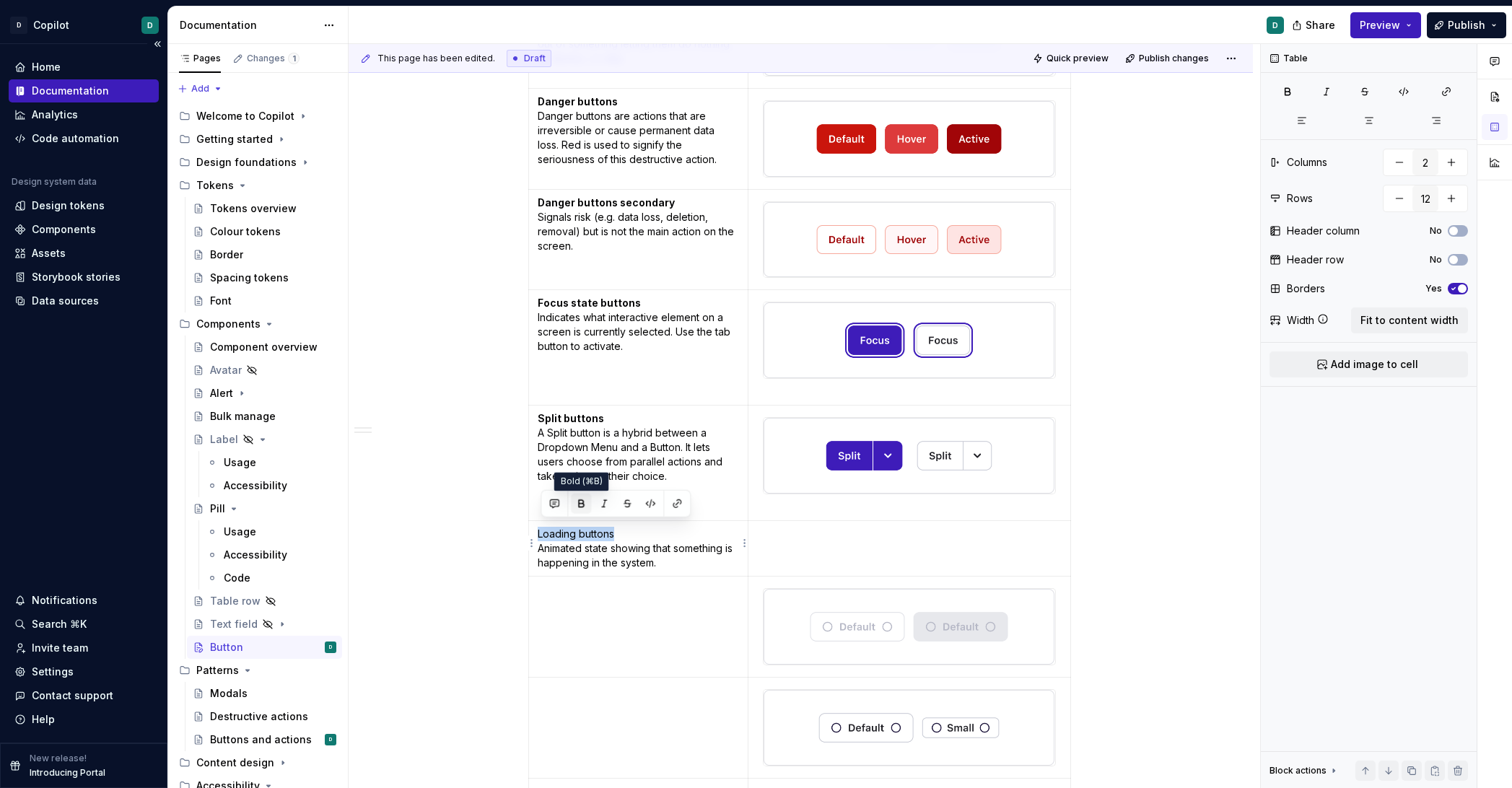
click at [582, 500] on button "button" at bounding box center [581, 504] width 20 height 20
click at [598, 610] on td at bounding box center [639, 627] width 220 height 101
drag, startPoint x: 630, startPoint y: 586, endPoint x: 520, endPoint y: 586, distance: 110.0
click at [522, 586] on div "Related: Buttons and actions Anatomy Button states Primary action The main call…" at bounding box center [801, 421] width 905 height 1707
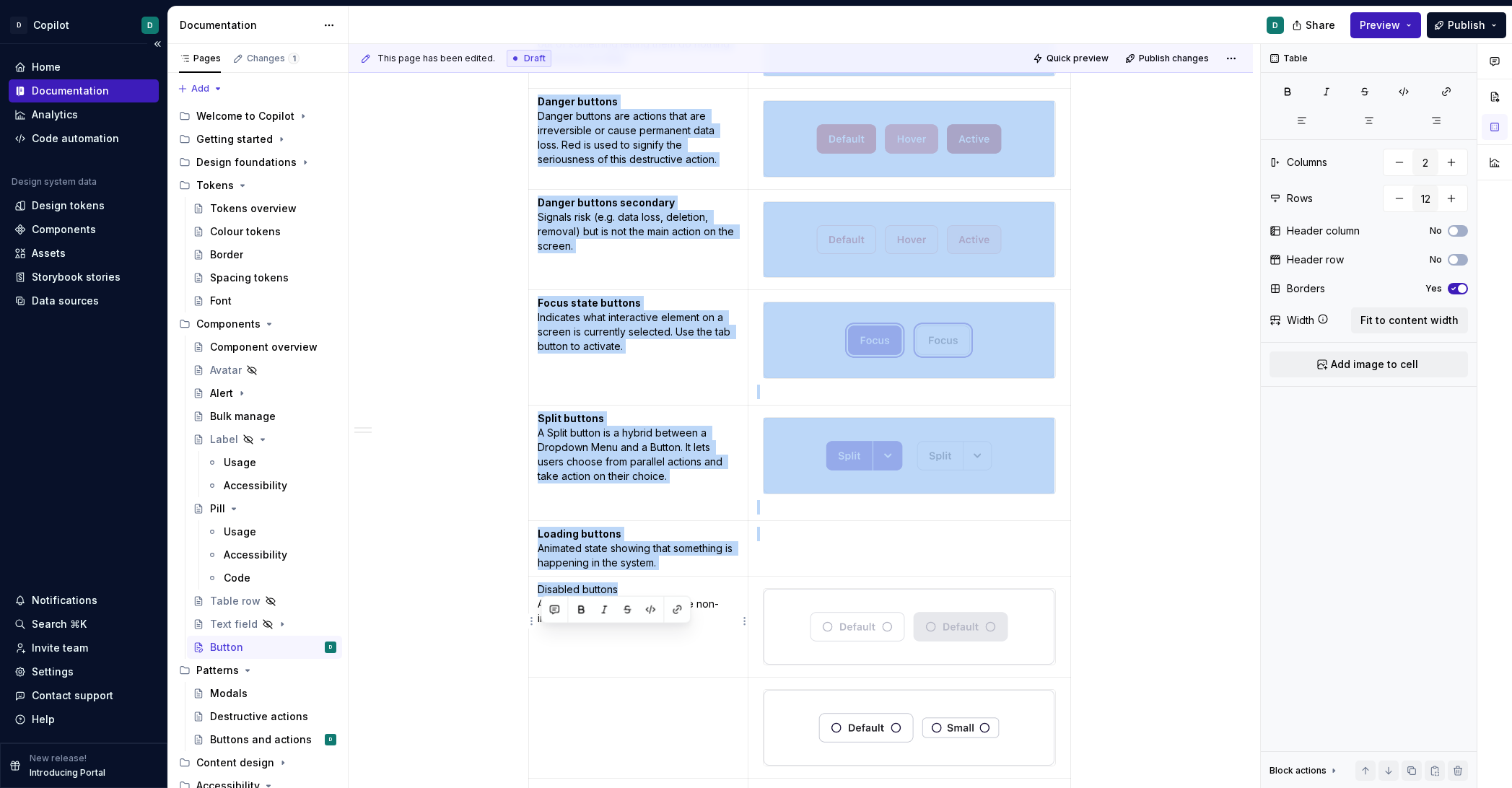
click at [579, 589] on p "Disabled buttons A button that’s intentionally made non-interactive." at bounding box center [639, 604] width 202 height 43
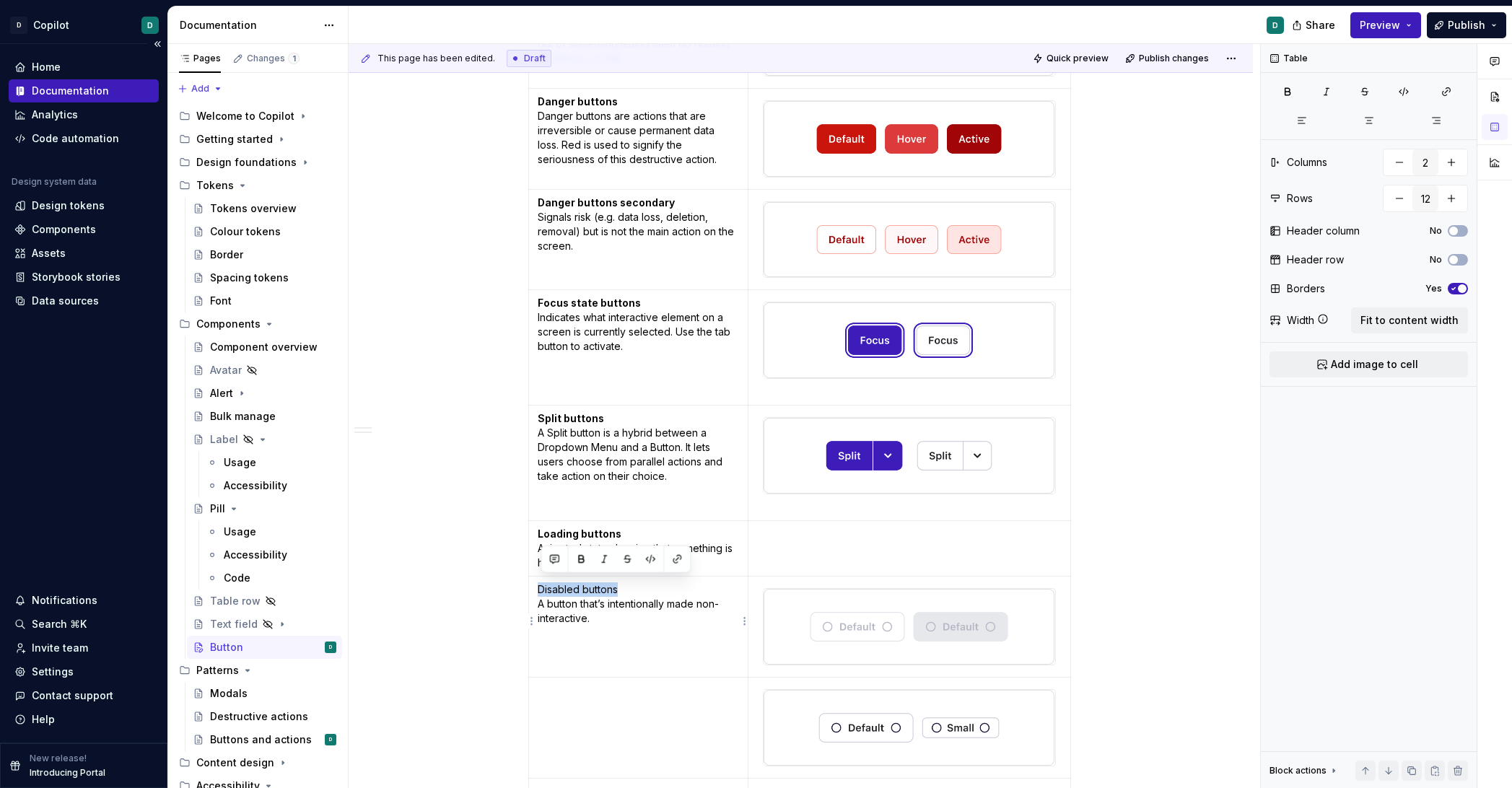
drag, startPoint x: 632, startPoint y: 583, endPoint x: 539, endPoint y: 583, distance: 93.0
click at [539, 583] on td "Disabled buttons A button that’s intentionally made non-interactive." at bounding box center [639, 627] width 220 height 101
click at [582, 556] on button "button" at bounding box center [581, 560] width 20 height 20
click at [595, 695] on td at bounding box center [639, 728] width 220 height 101
click at [546, 686] on p "We have one default size for buttons in Deputy. A small size can be used for sp…" at bounding box center [639, 704] width 202 height 43
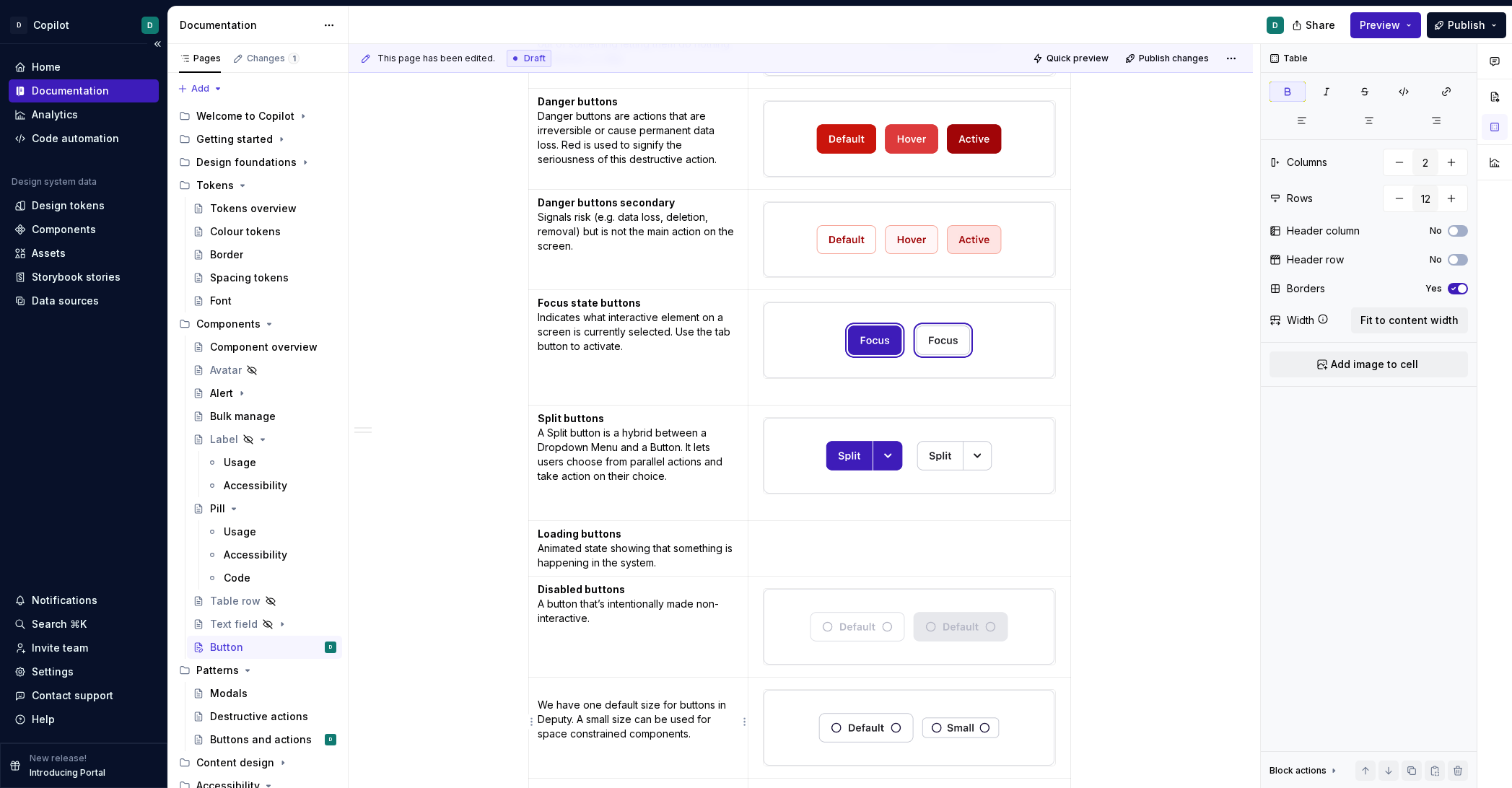
click at [544, 685] on p "We have one default size for buttons in Deputy. A small size can be used for sp…" at bounding box center [639, 712] width 202 height 58
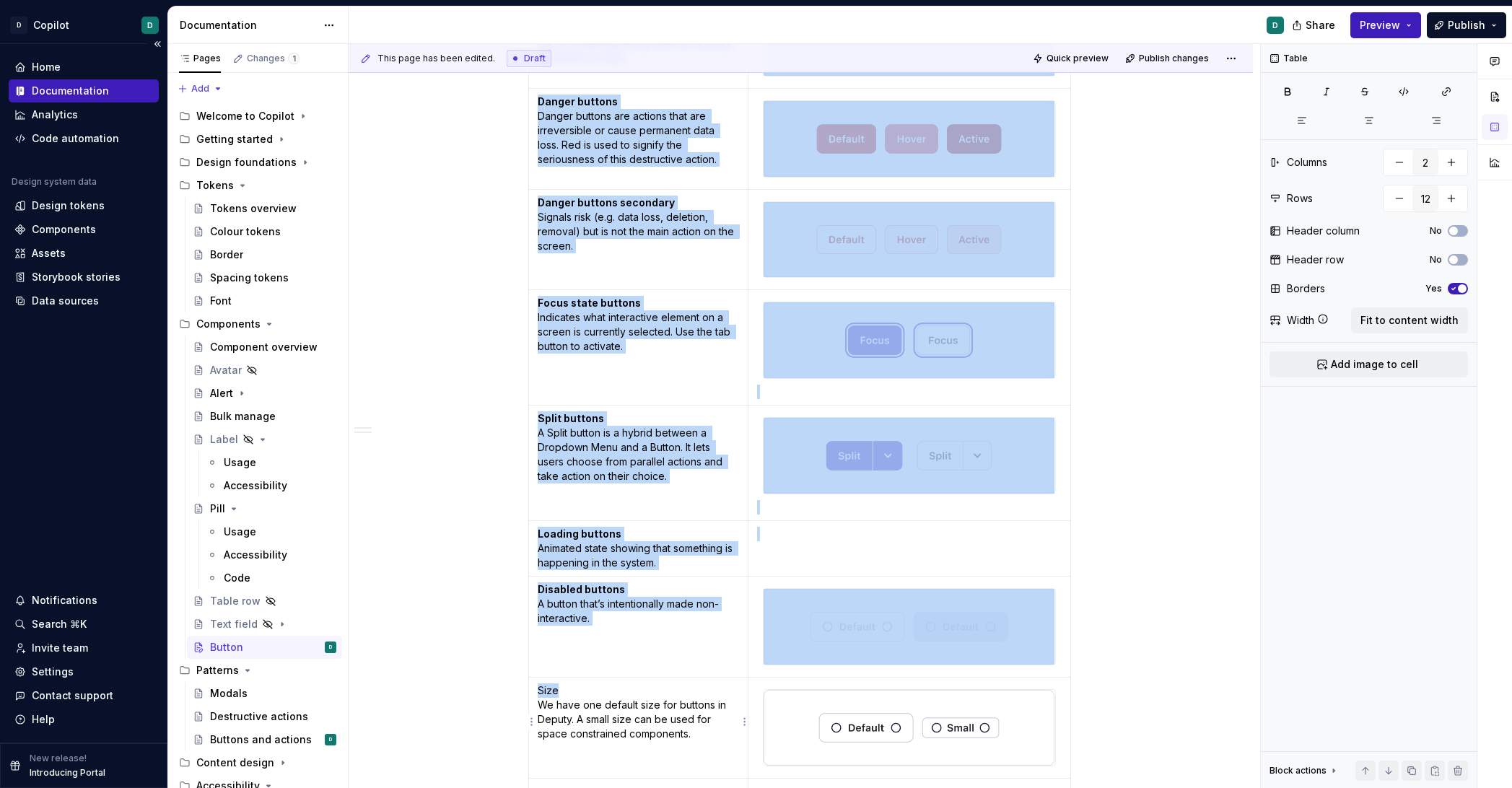
drag, startPoint x: 570, startPoint y: 684, endPoint x: 523, endPoint y: 684, distance: 47.0
click at [525, 684] on div "Related: Buttons and actions Anatomy Button states Primary action The main call…" at bounding box center [801, 421] width 905 height 1707
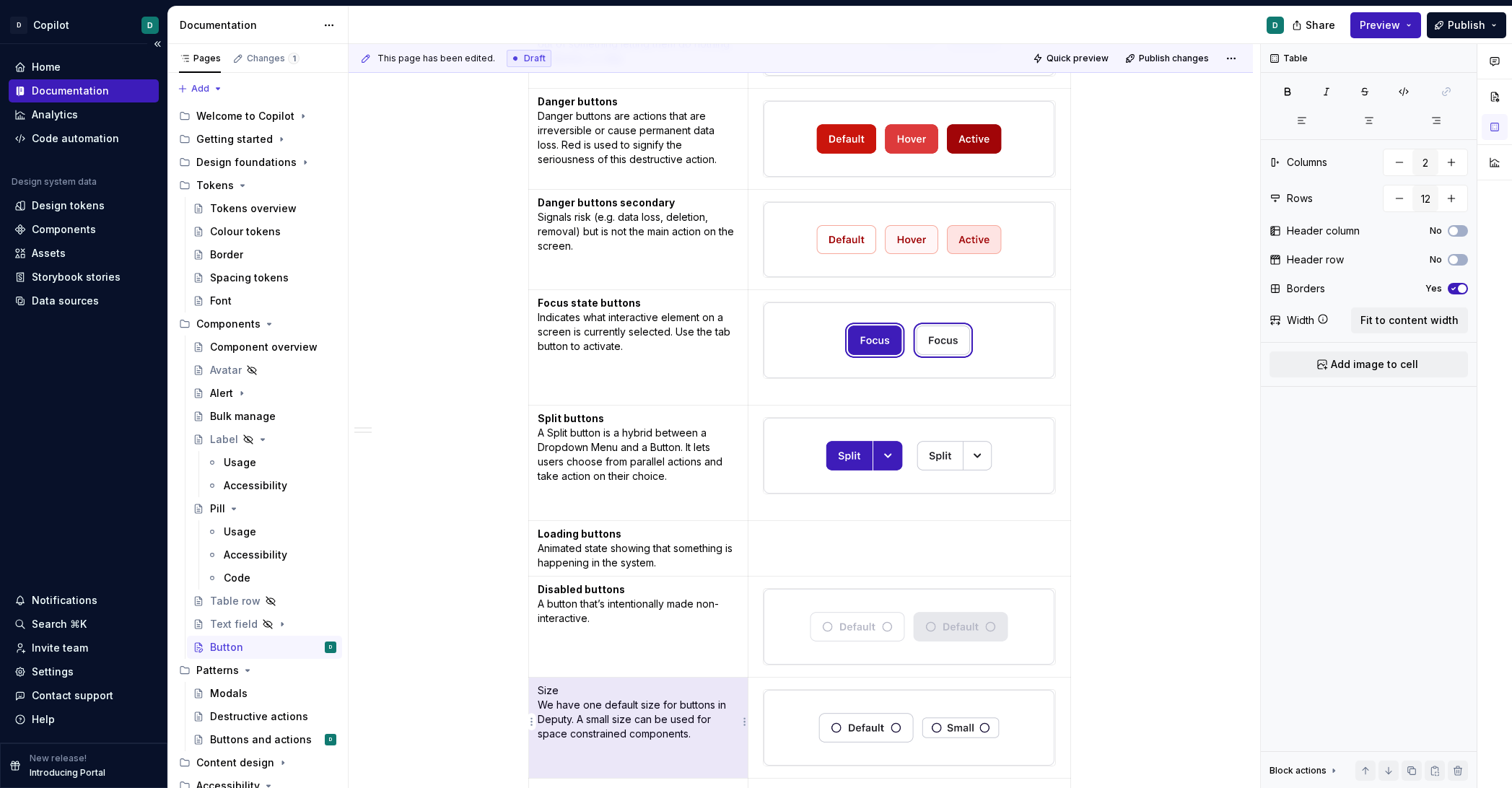
click at [565, 693] on p "Size We have one default size for buttons in Deputy. A small size can be used f…" at bounding box center [639, 712] width 202 height 58
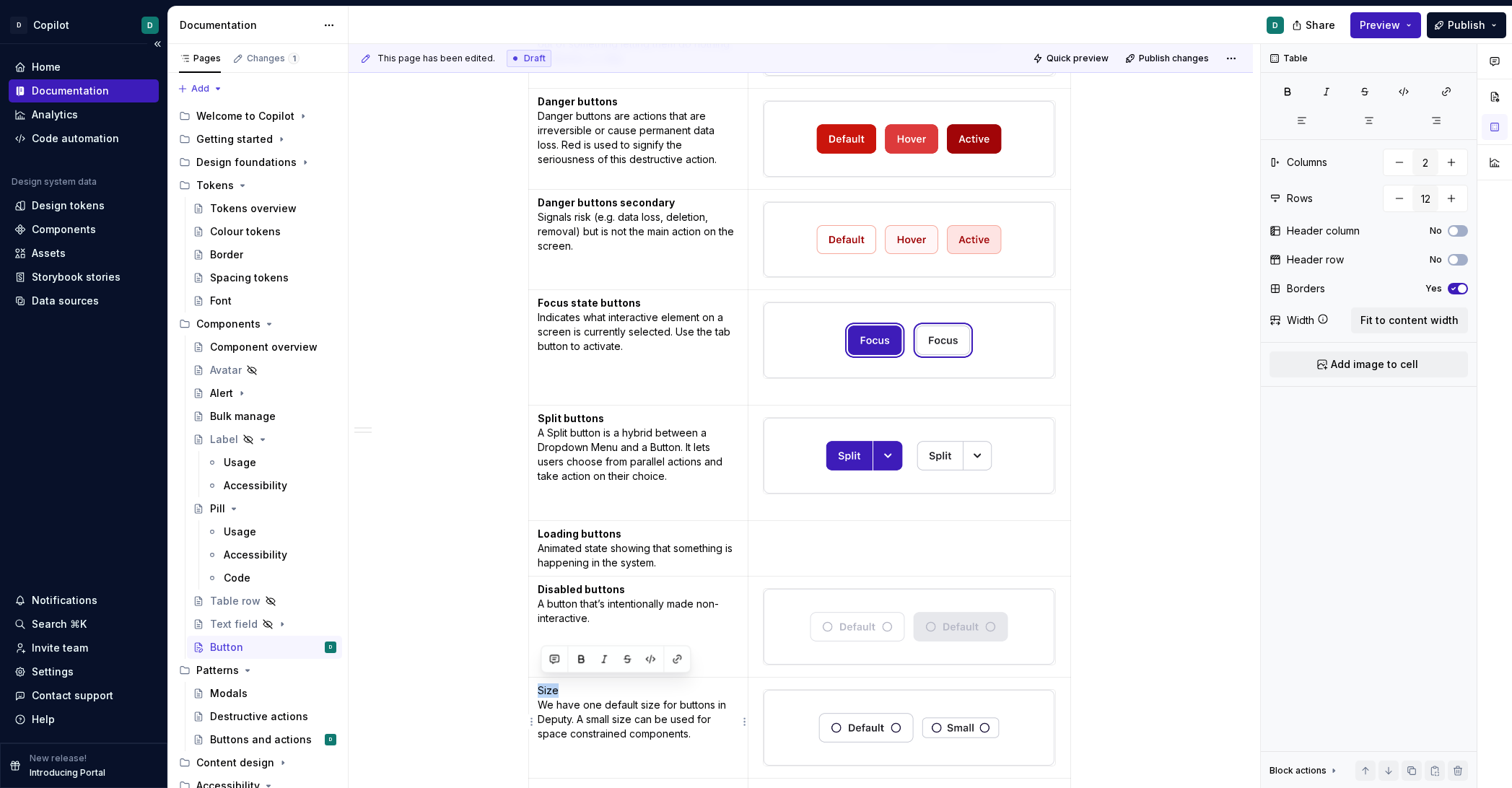
drag, startPoint x: 565, startPoint y: 685, endPoint x: 540, endPoint y: 684, distance: 25.0
click at [540, 684] on td "Size We have one default size for buttons in Deputy. A small size can be used f…" at bounding box center [639, 728] width 220 height 101
click at [579, 659] on button "button" at bounding box center [581, 659] width 20 height 20
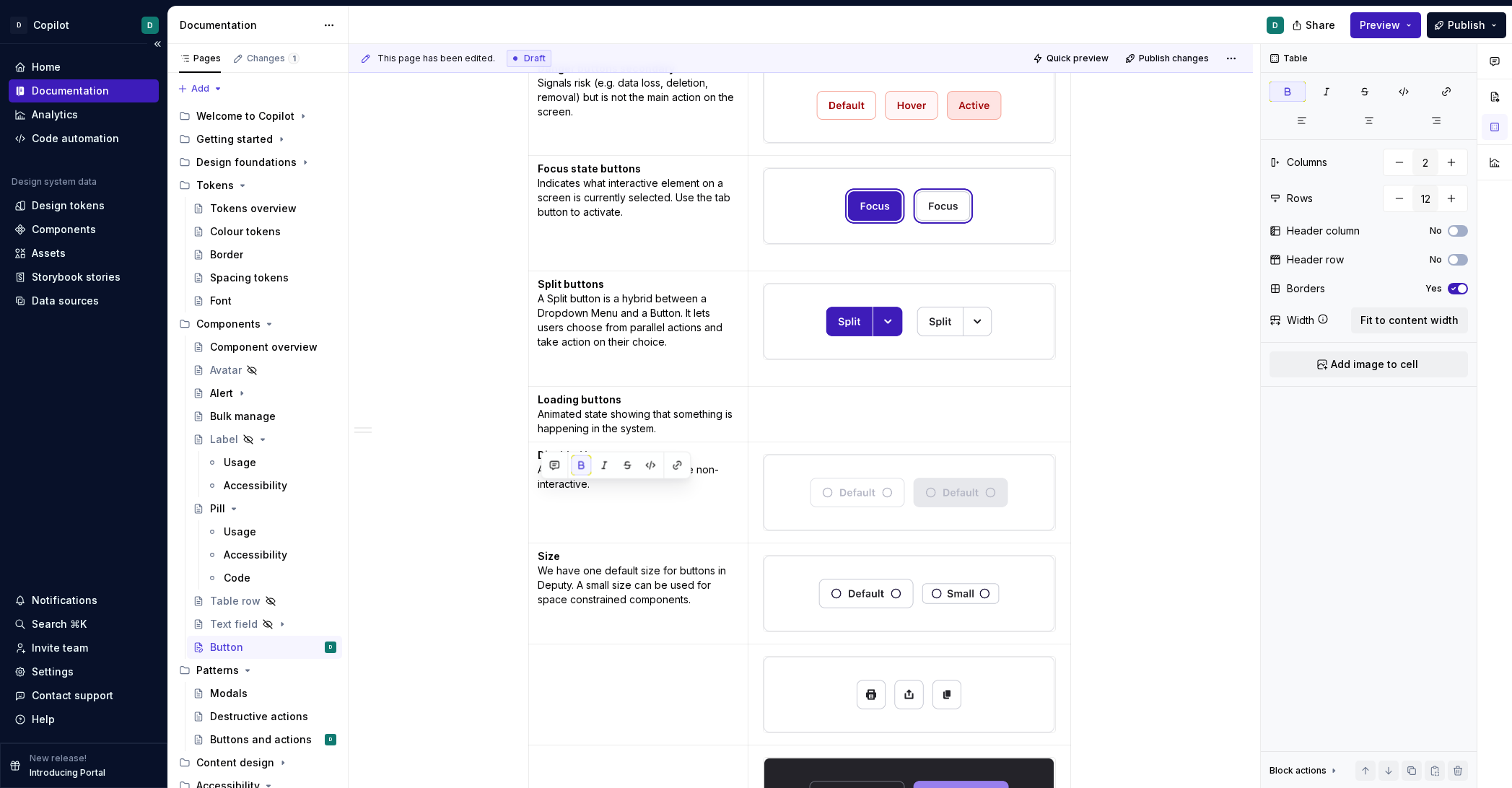
scroll to position [920, 0]
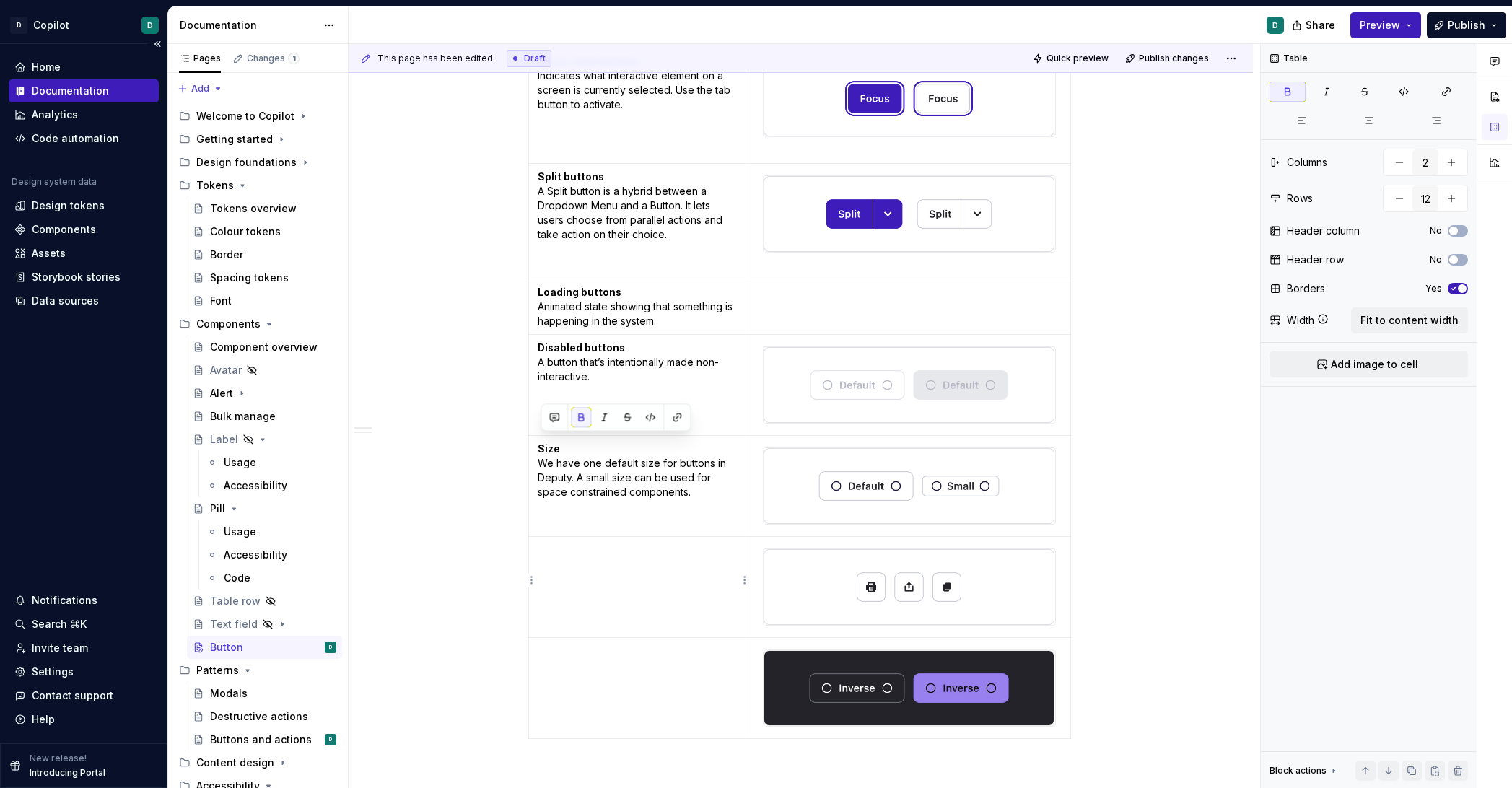
click at [561, 543] on p at bounding box center [639, 550] width 202 height 14
click at [545, 562] on p "Icon buttons can be used for low importance actions on the page. Always show a …" at bounding box center [639, 564] width 202 height 43
click at [550, 570] on p "Icon buttons can be used for low importance actions on the page. Always show a …" at bounding box center [639, 564] width 202 height 43
click at [541, 543] on p "Icon buttons can be used for low importance actions on the page. Always show a …" at bounding box center [639, 564] width 202 height 43
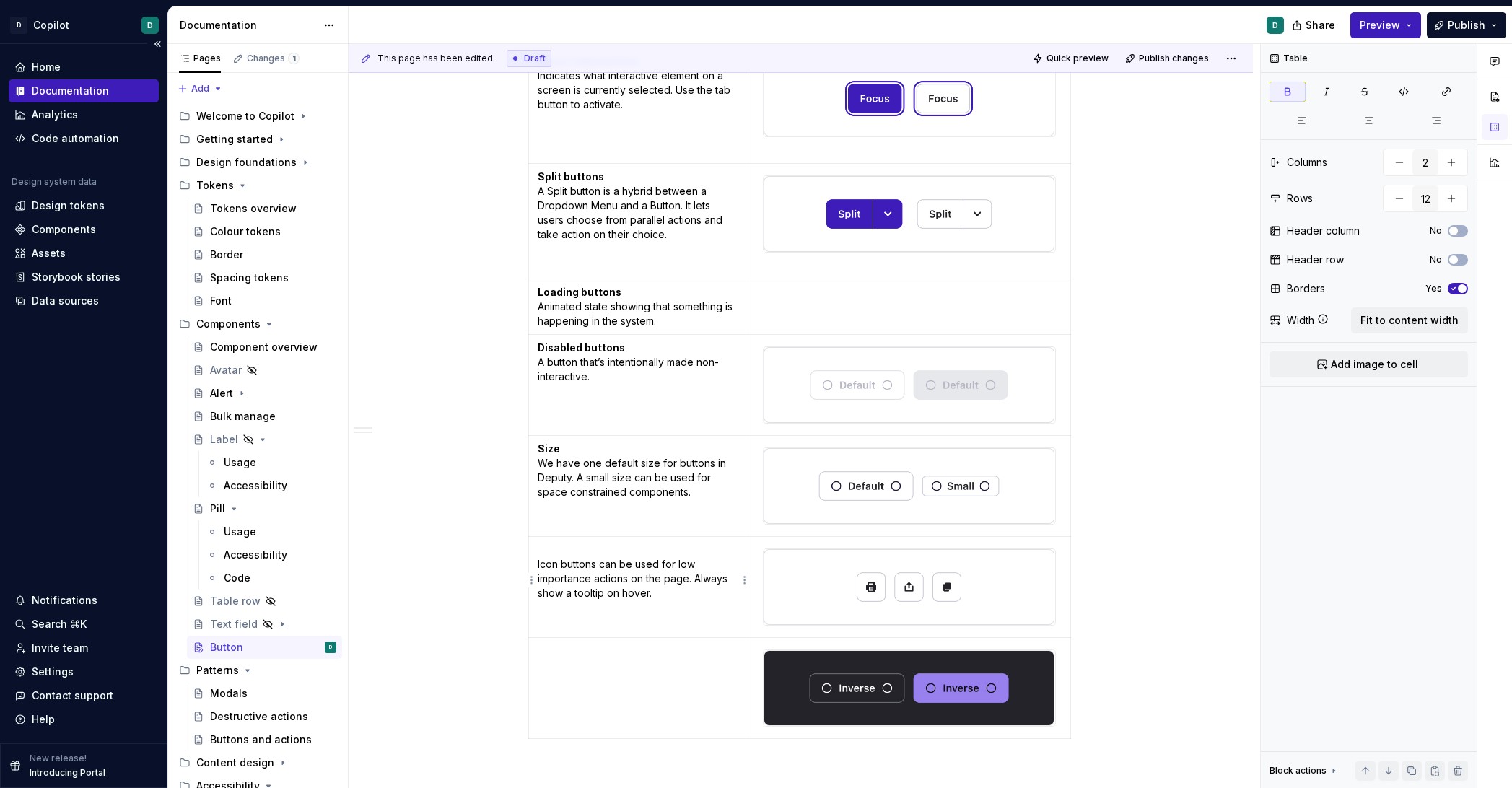
click at [550, 561] on p "Icon buttons can be used for low importance actions on the page. Always show a …" at bounding box center [639, 571] width 202 height 58
click at [553, 548] on p "Icon buttons can be used for low importance actions on the page. Always show a …" at bounding box center [639, 571] width 202 height 58
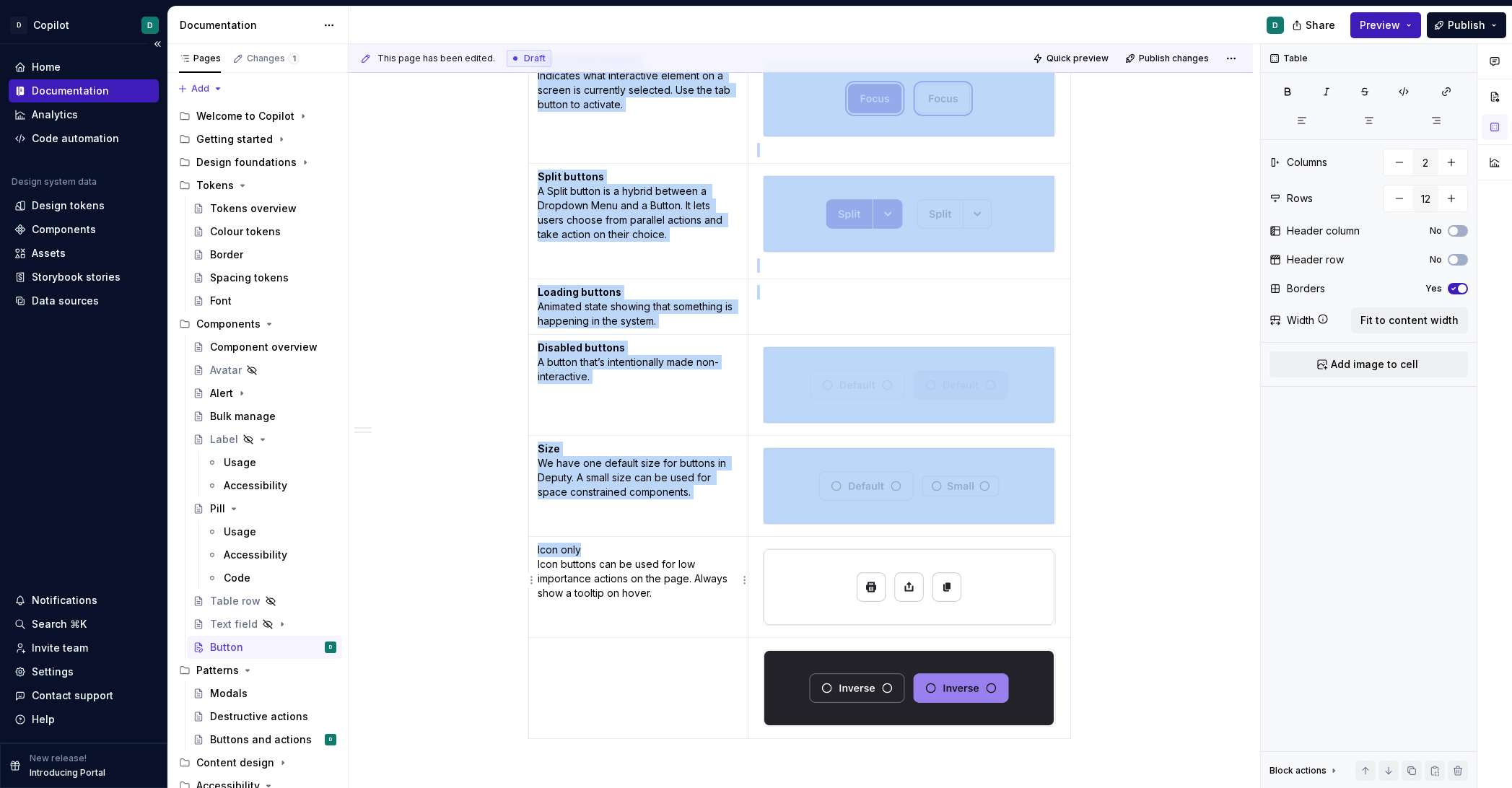
drag, startPoint x: 596, startPoint y: 542, endPoint x: 517, endPoint y: 542, distance: 79.0
click at [517, 542] on div "Related: Buttons and actions Anatomy Button states Primary action The main call…" at bounding box center [801, 179] width 905 height 1707
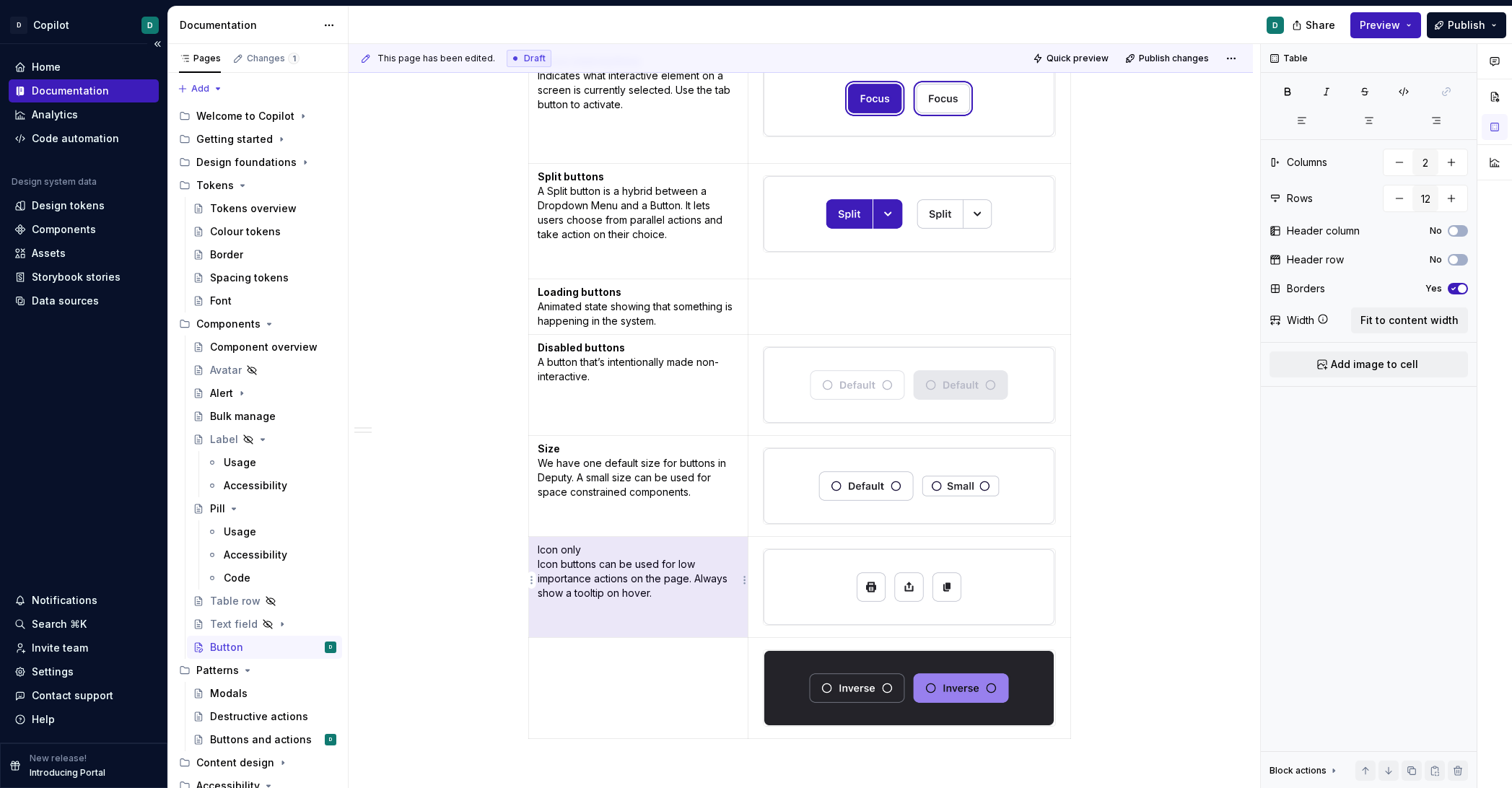
click at [573, 557] on p "Icon only Icon buttons can be used for low importance actions on the page. Alwa…" at bounding box center [639, 571] width 202 height 58
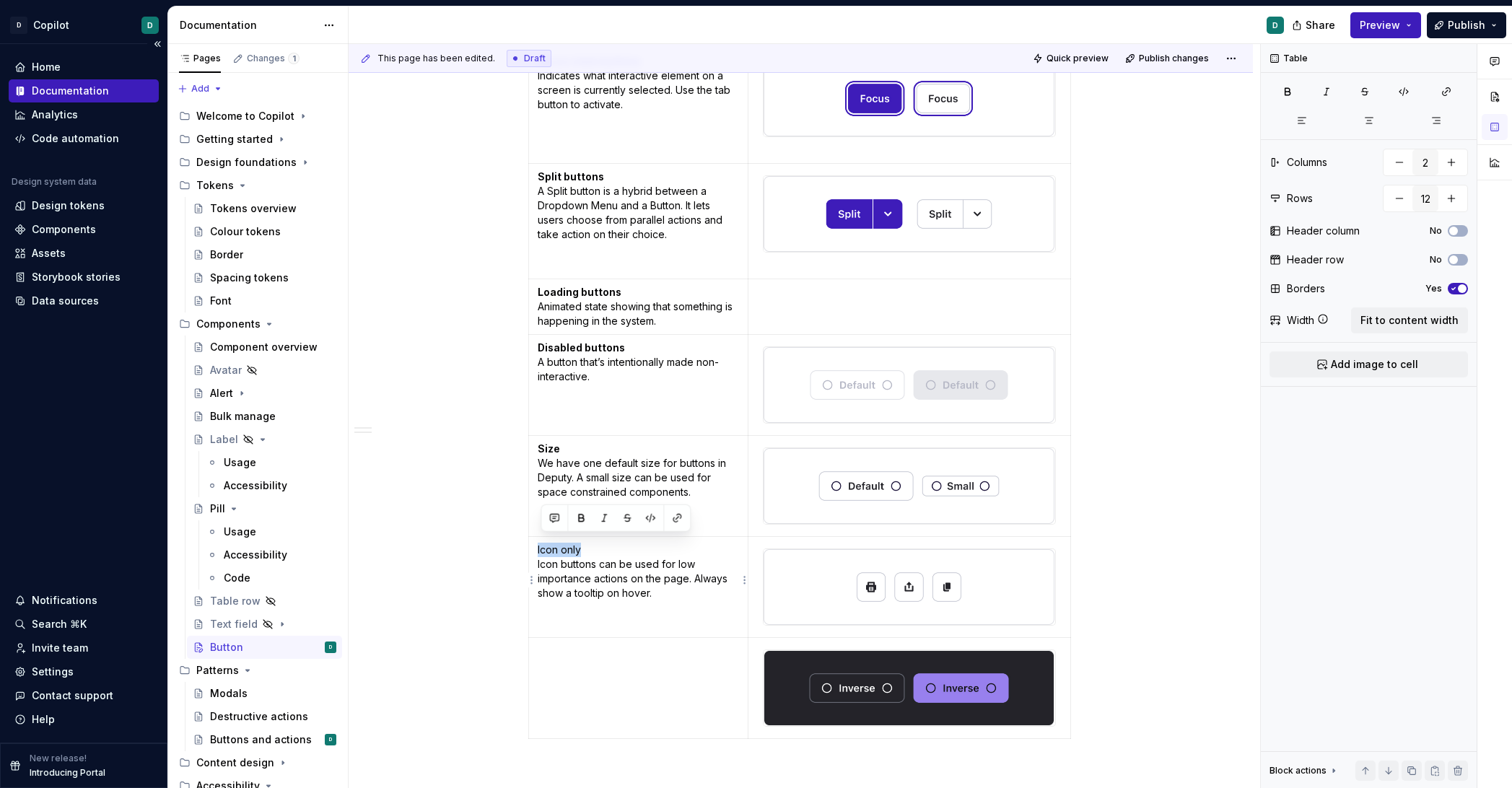
drag, startPoint x: 589, startPoint y: 540, endPoint x: 539, endPoint y: 541, distance: 50.0
click at [539, 541] on td "Icon only Icon buttons can be used for low importance actions on the page. Alwa…" at bounding box center [639, 586] width 220 height 101
click at [581, 516] on button "button" at bounding box center [581, 518] width 20 height 20
click at [625, 693] on td at bounding box center [639, 687] width 220 height 101
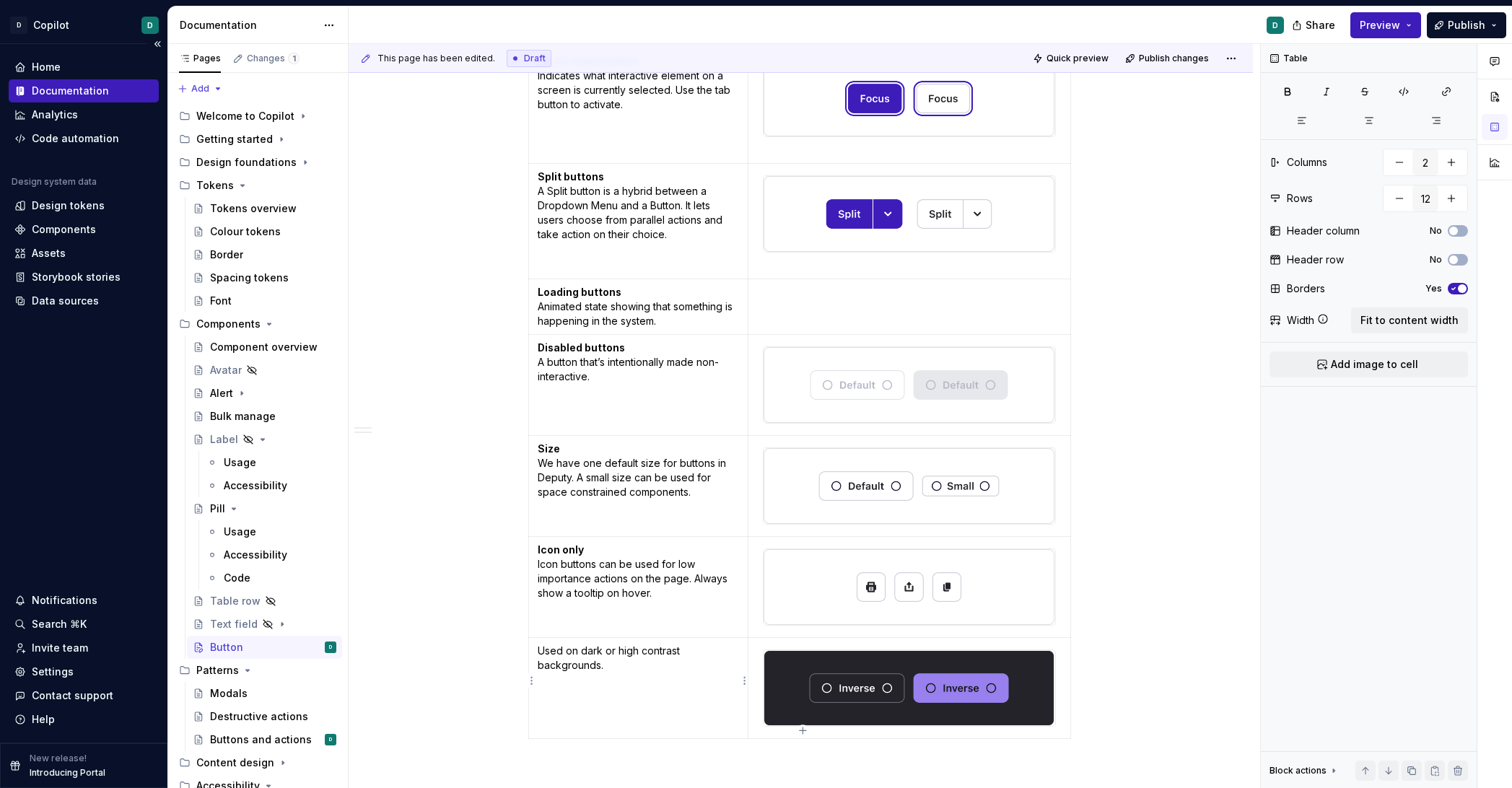
click at [541, 644] on p "Used on dark or high contrast backgrounds." at bounding box center [639, 658] width 202 height 29
click at [544, 644] on p "Used on dark or high contrast backgrounds." at bounding box center [639, 665] width 202 height 43
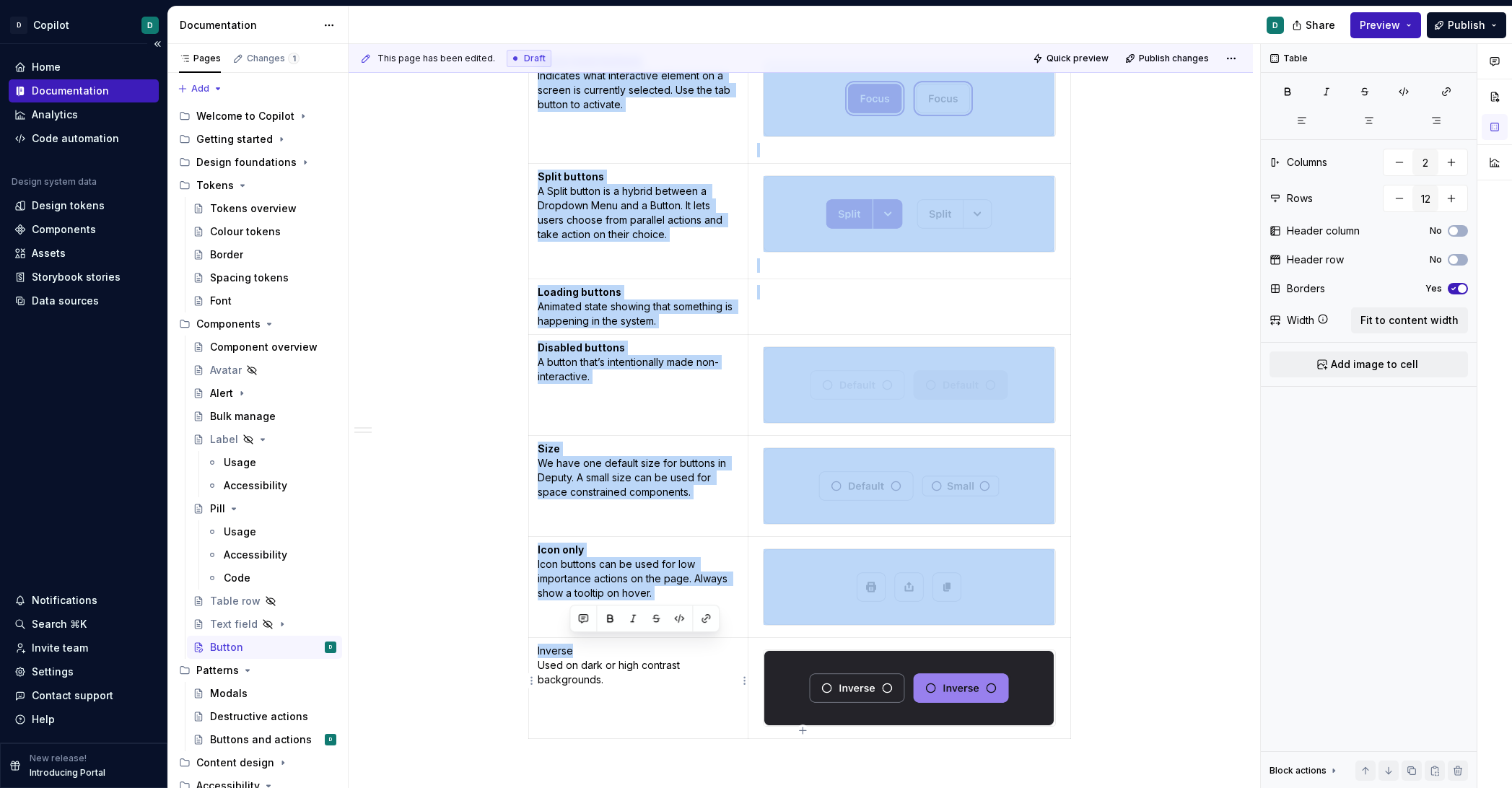
drag, startPoint x: 579, startPoint y: 645, endPoint x: 524, endPoint y: 645, distance: 55.0
click at [524, 645] on div "Related: Buttons and actions Anatomy Button states Primary action The main call…" at bounding box center [801, 179] width 905 height 1707
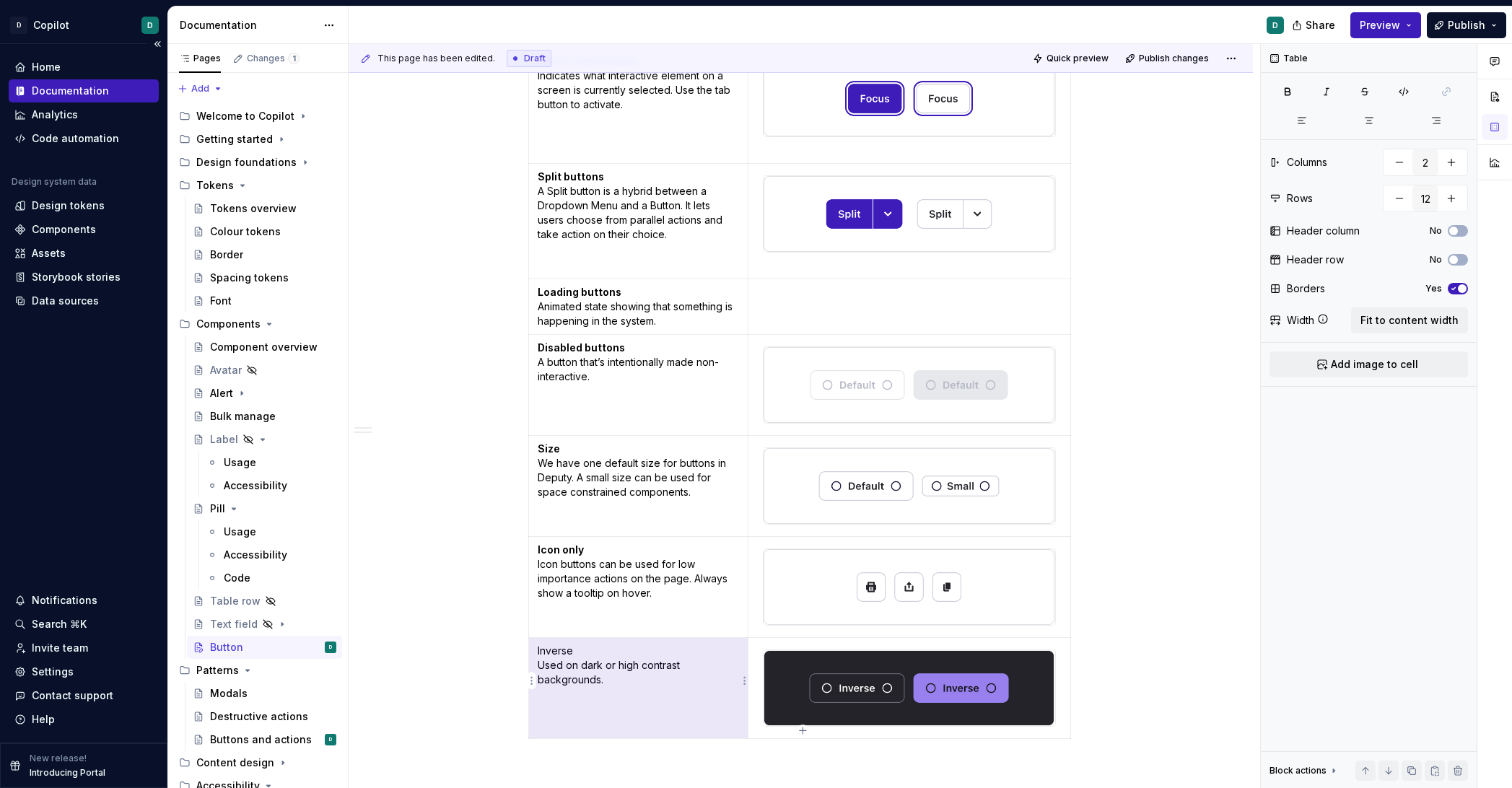
click at [570, 655] on p "Inverse Used on dark or high contrast backgrounds." at bounding box center [639, 665] width 202 height 43
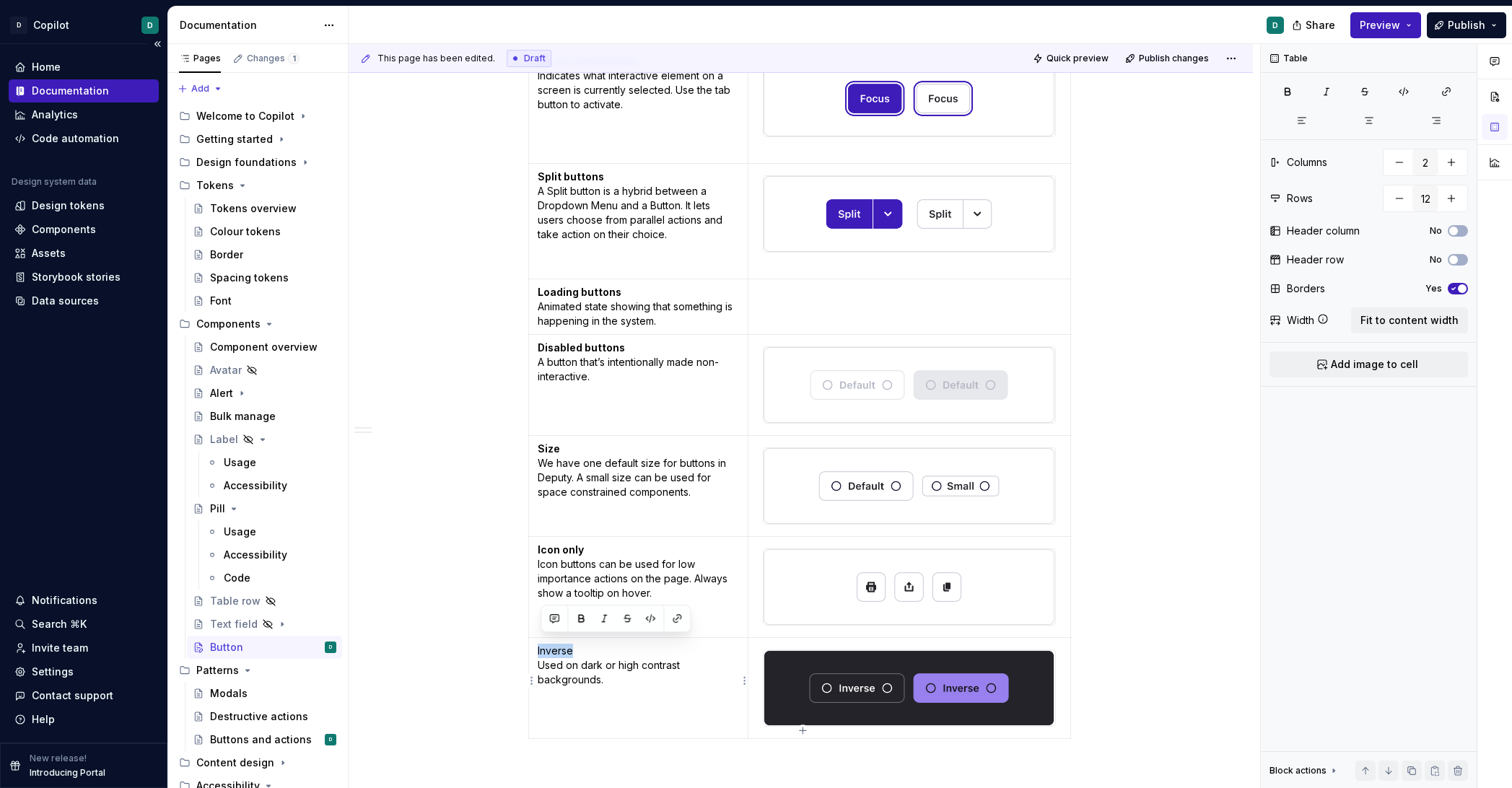
drag, startPoint x: 579, startPoint y: 643, endPoint x: 540, endPoint y: 643, distance: 39.0
click at [540, 644] on p "Inverse Used on dark or high contrast backgrounds." at bounding box center [639, 665] width 202 height 43
click at [579, 623] on button "button" at bounding box center [581, 618] width 20 height 20
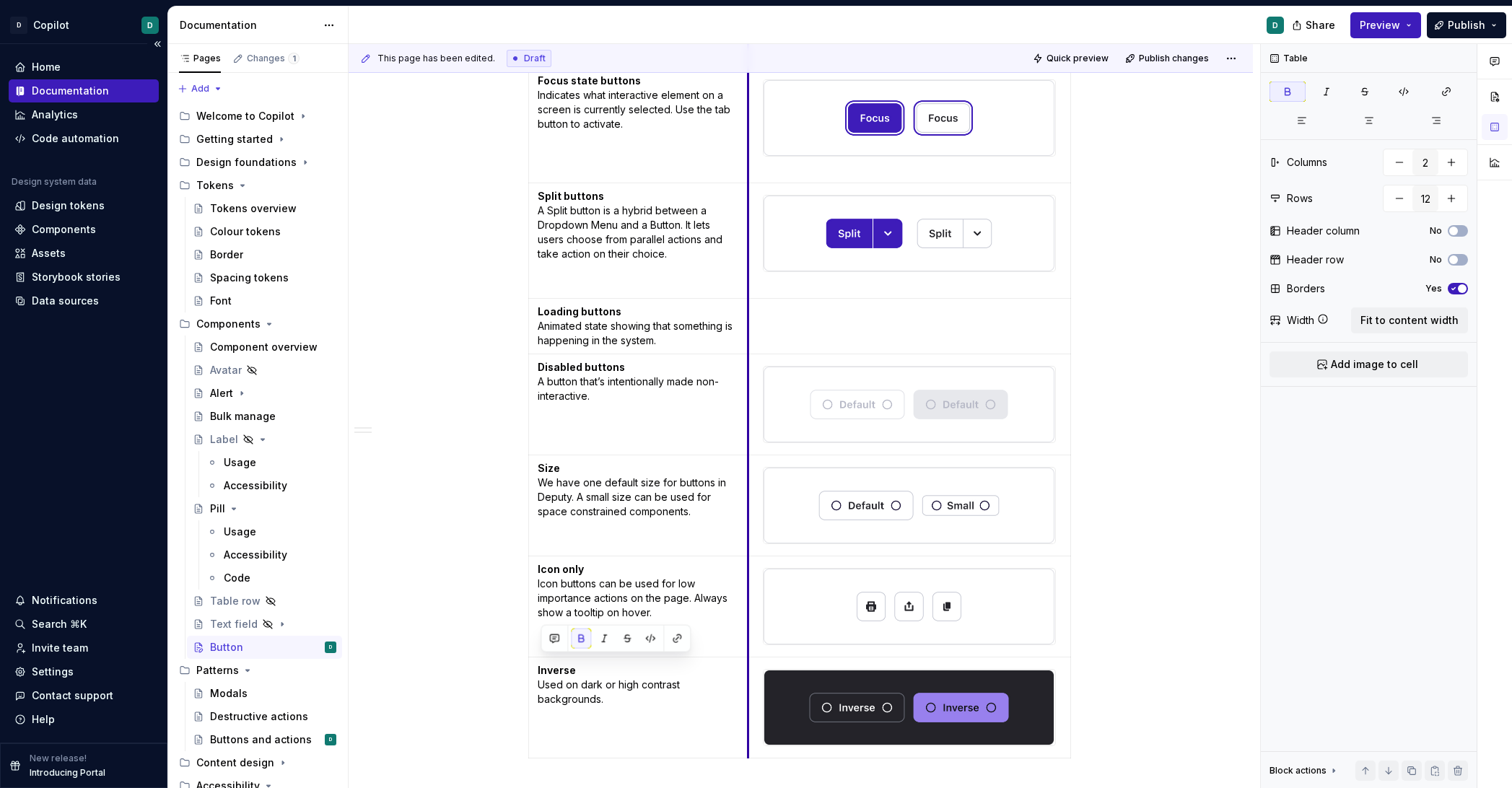
scroll to position [909, 0]
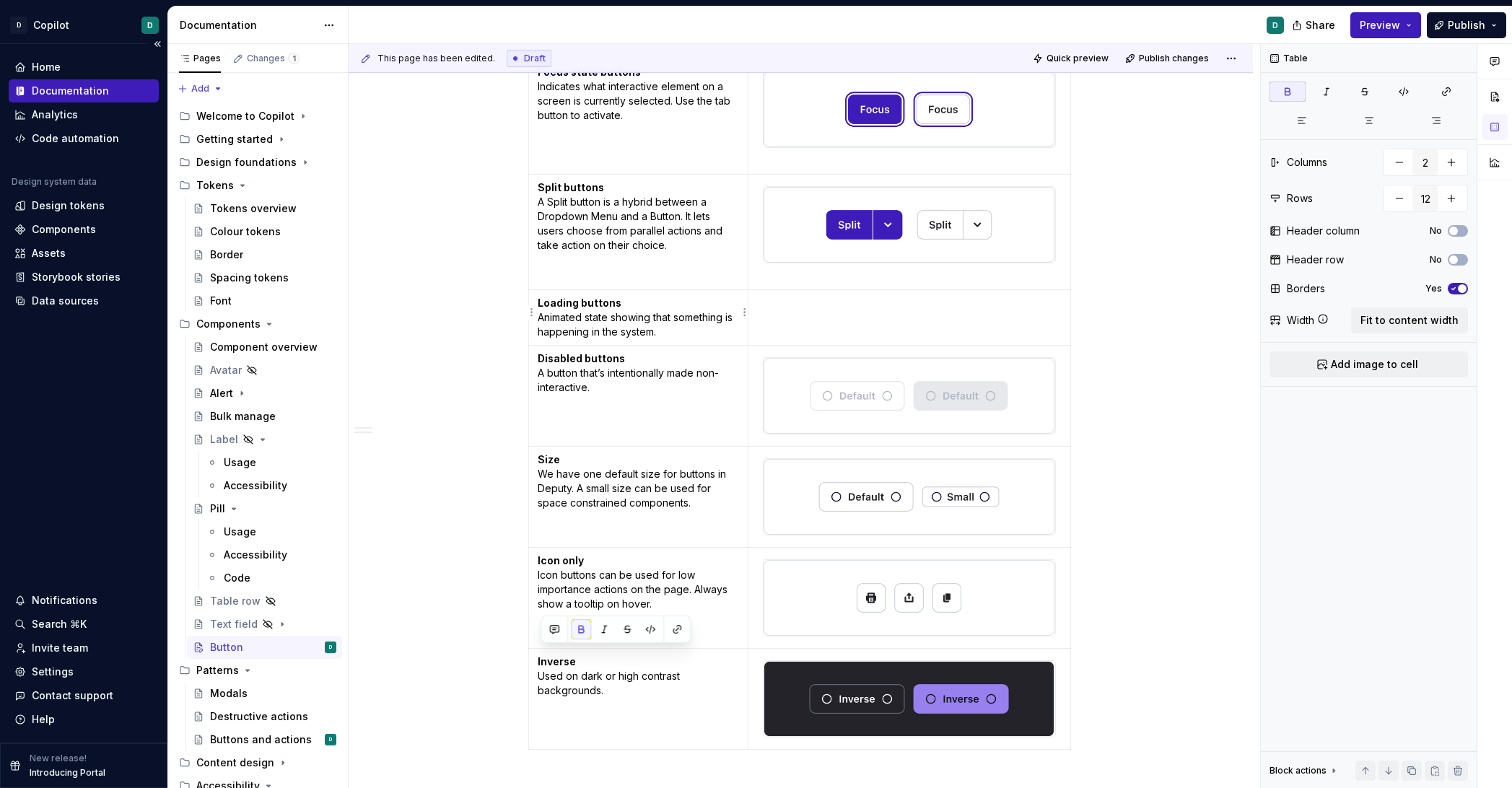
click at [672, 325] on p "Loading buttons Animated state showing that something is happening in the syste…" at bounding box center [639, 317] width 202 height 43
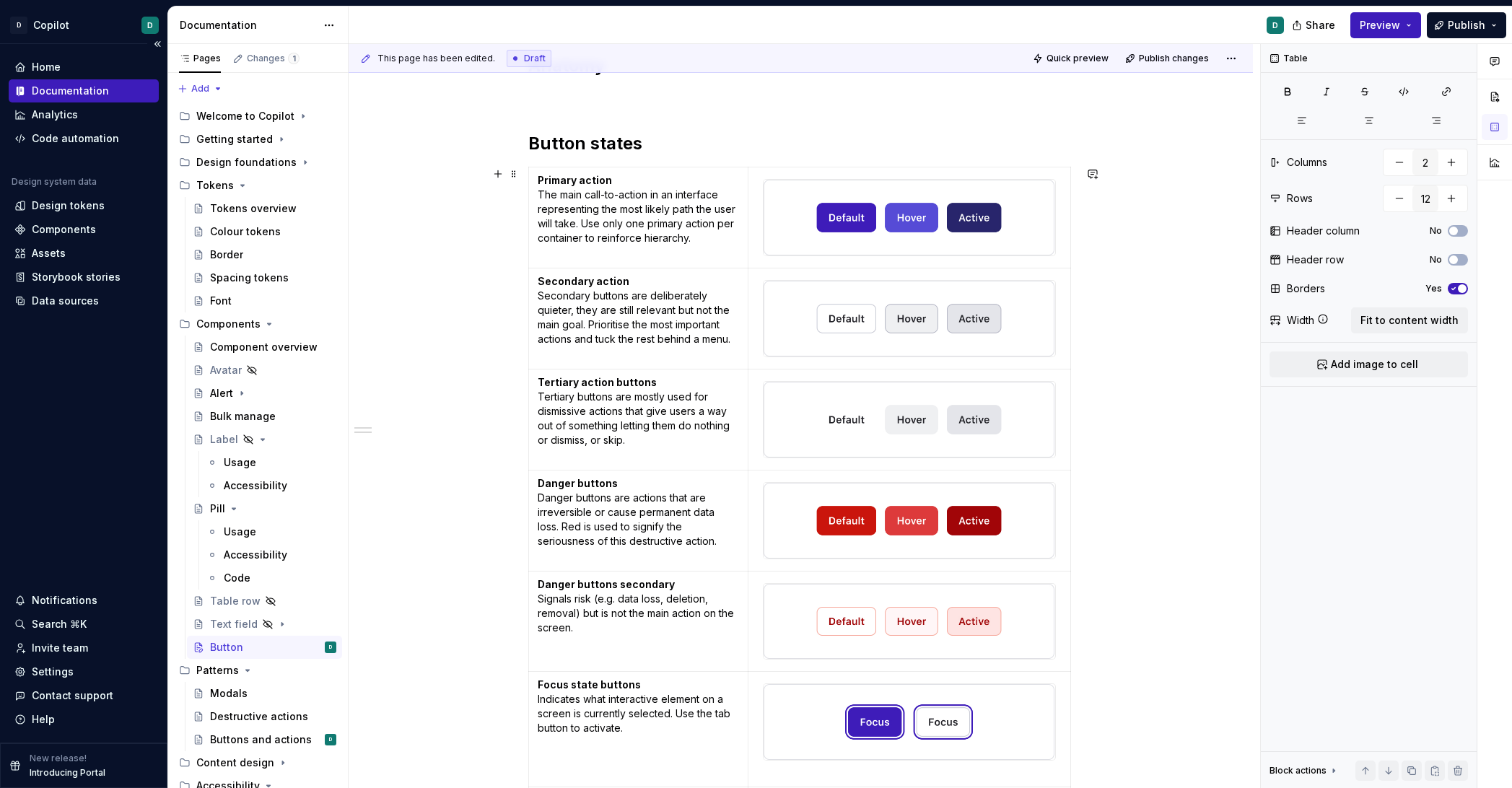
scroll to position [0, 0]
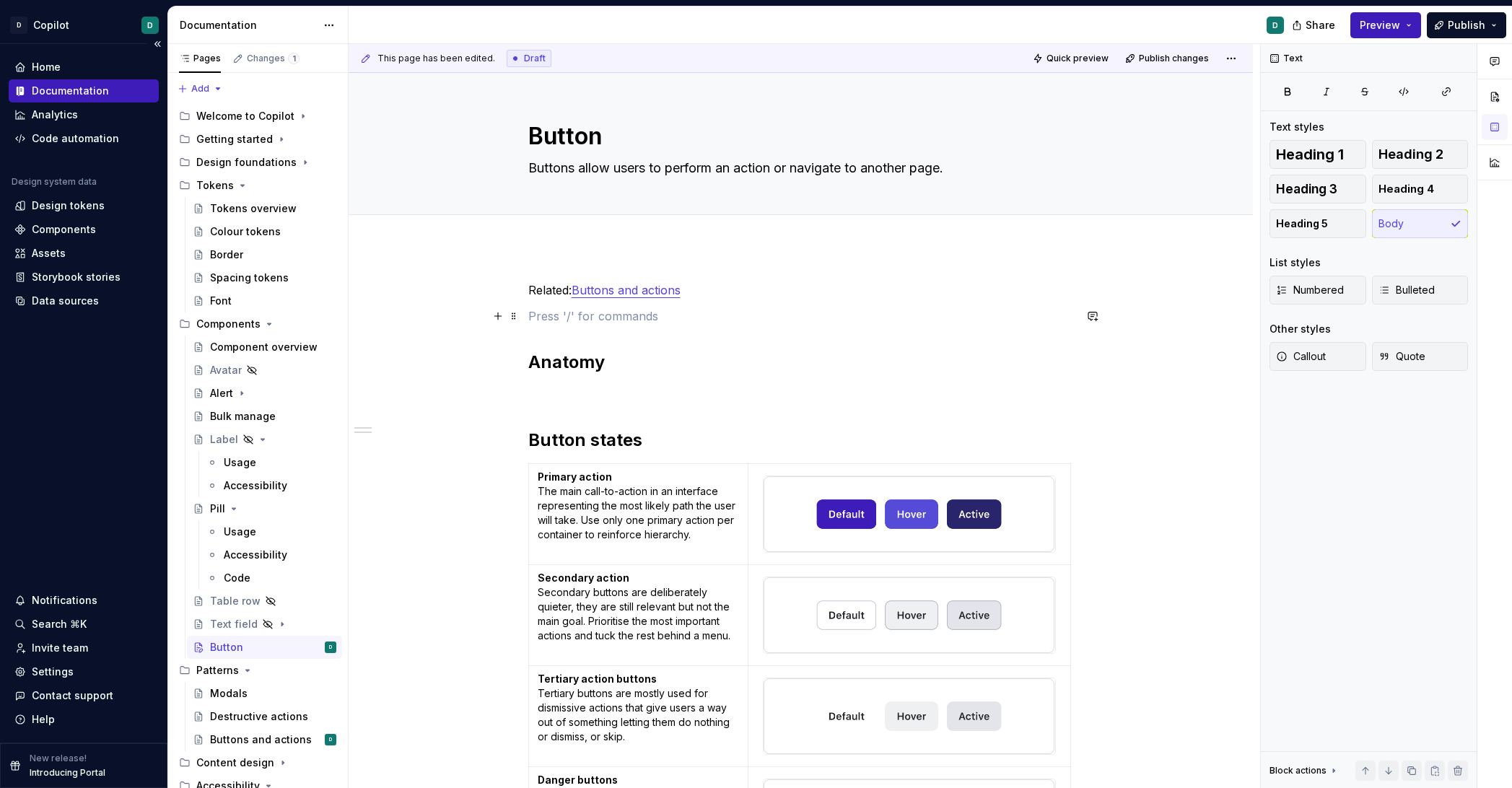
click at [565, 321] on p at bounding box center [801, 316] width 546 height 17
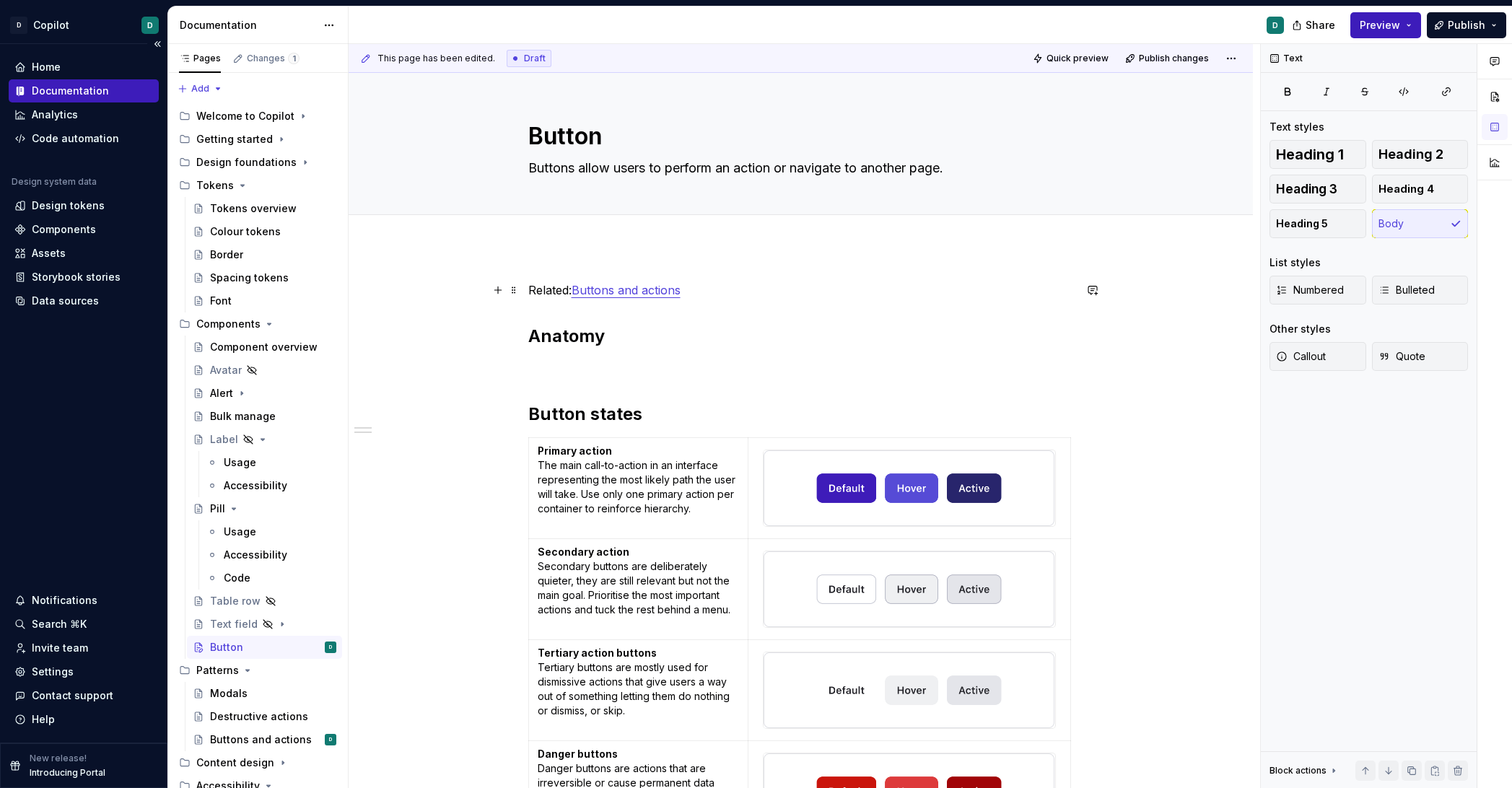
click at [532, 285] on p "Related: Buttons and actions" at bounding box center [801, 290] width 546 height 17
click at [302, 649] on button "Page tree" at bounding box center [306, 647] width 20 height 20
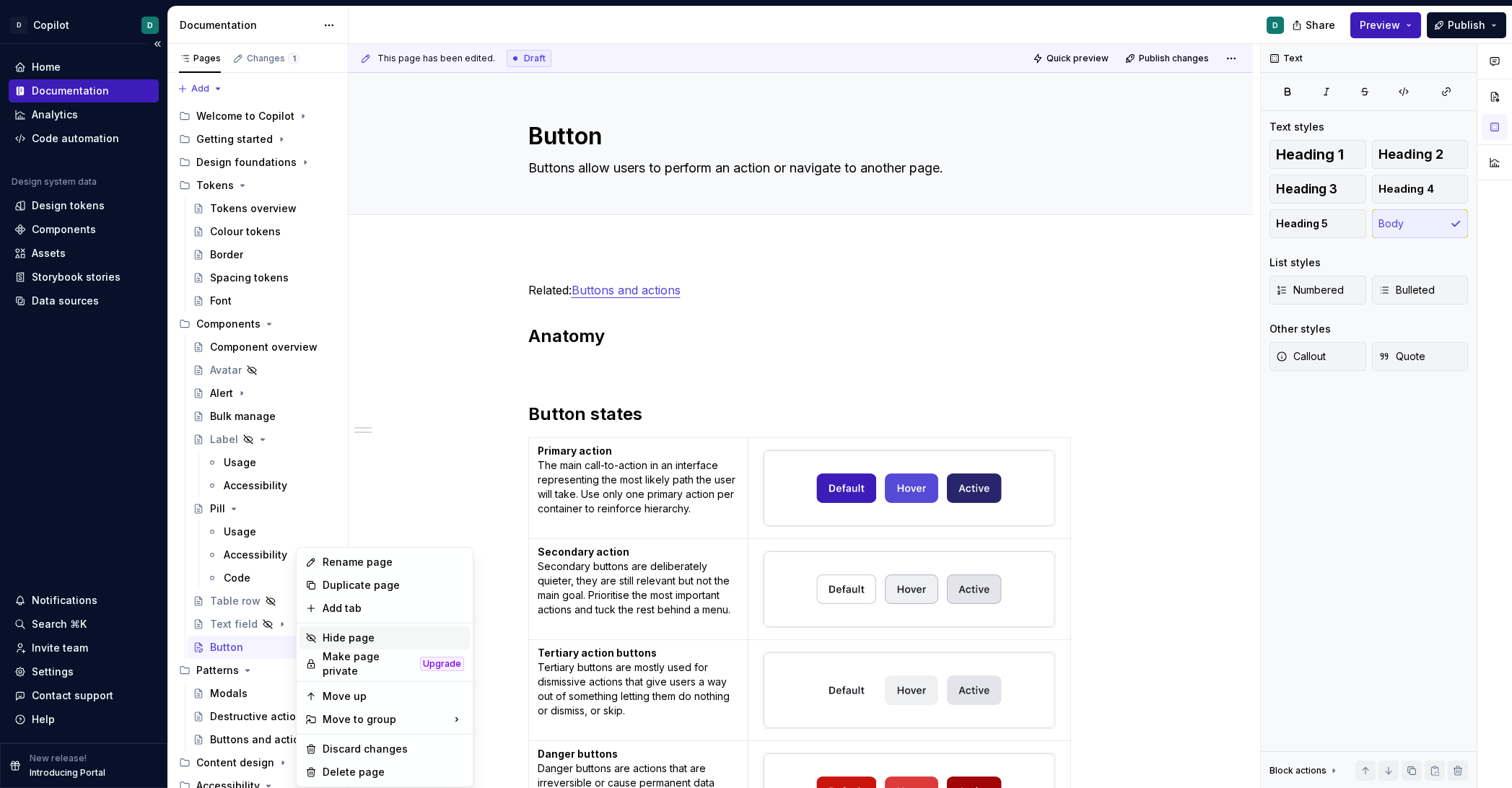
click at [348, 641] on div "Hide page" at bounding box center [393, 638] width 142 height 14
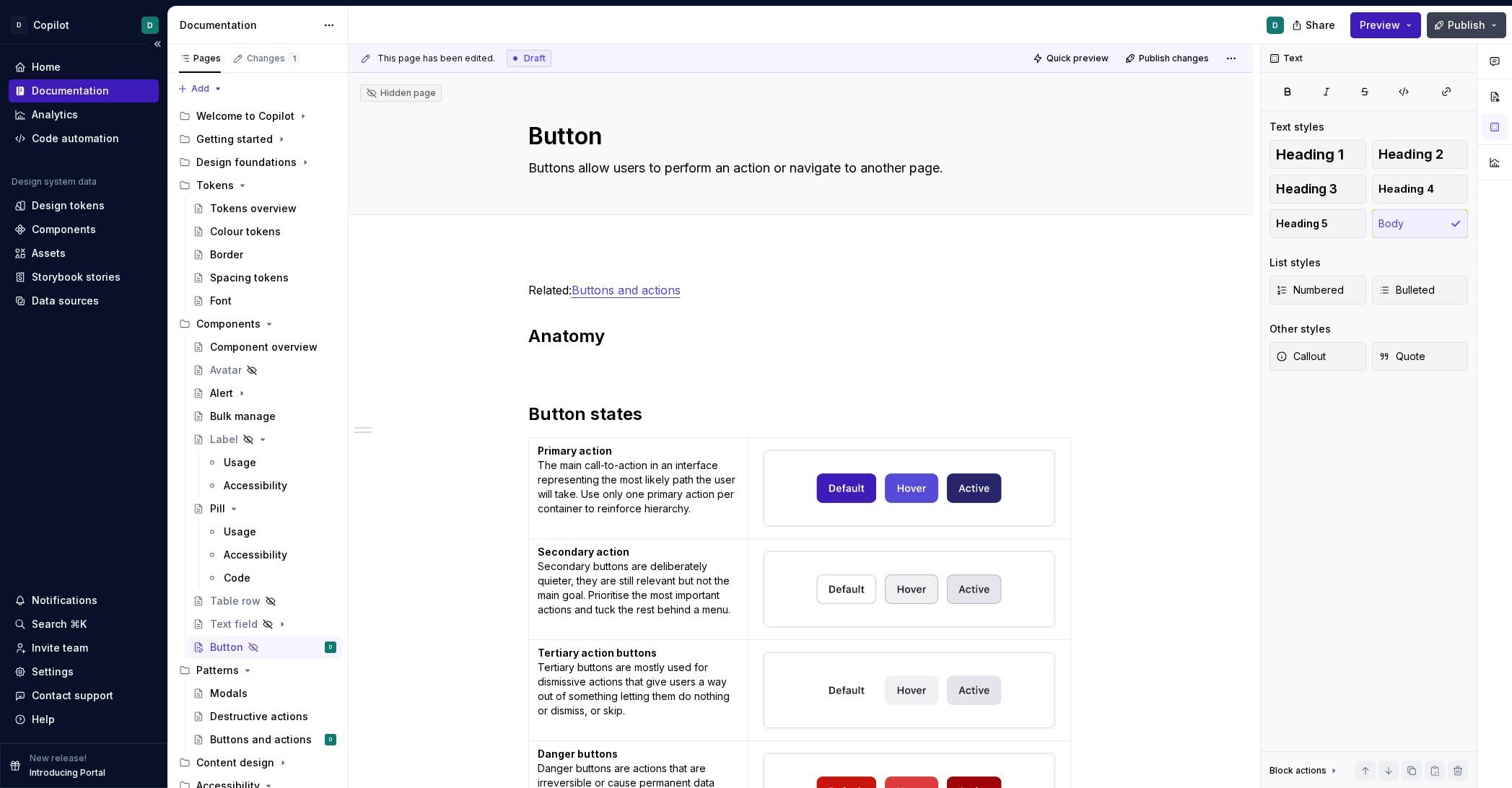
click at [1101, 22] on span "Publish" at bounding box center [1467, 25] width 38 height 14
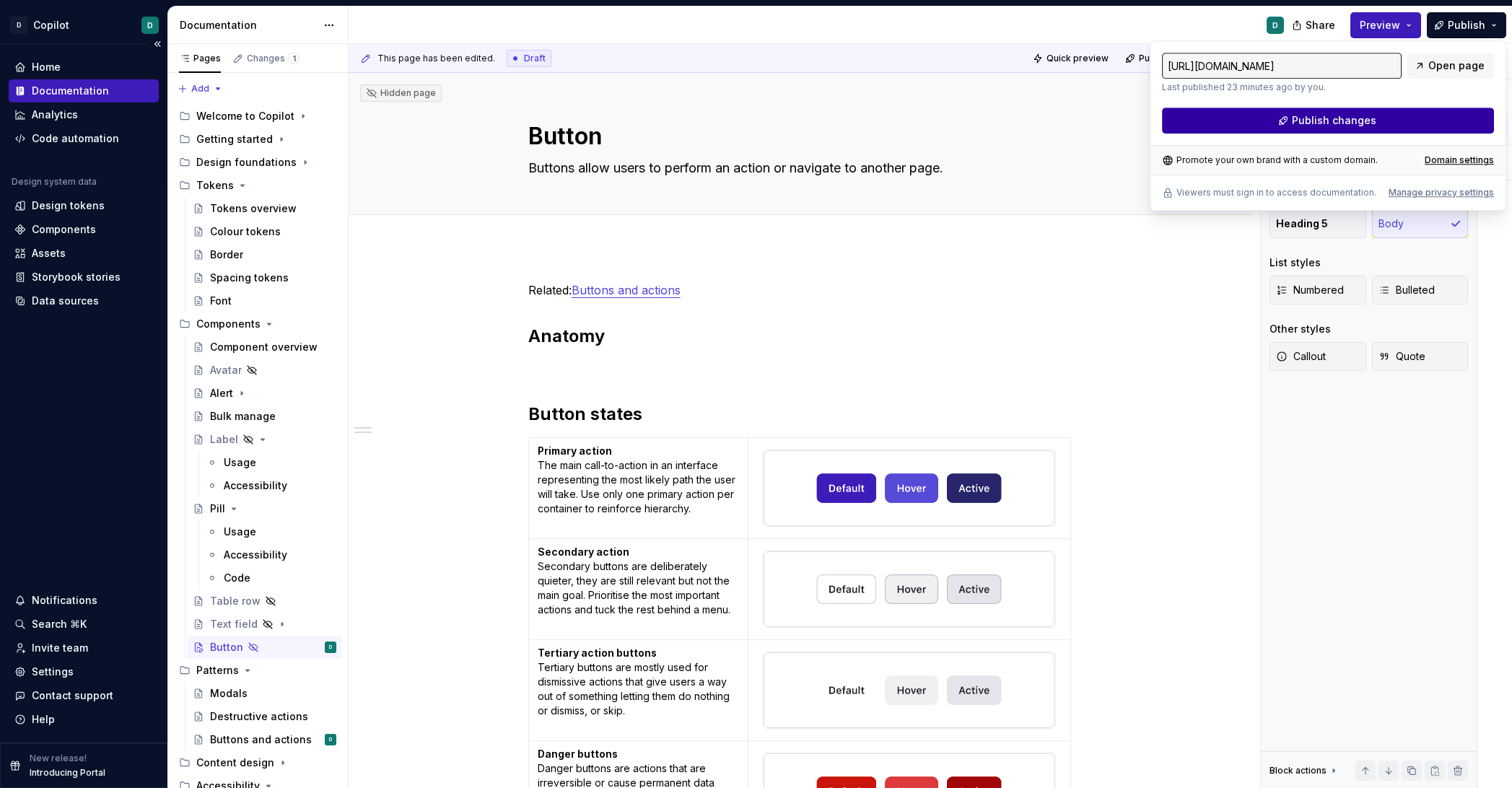
click at [1101, 124] on button "Publish changes" at bounding box center [1328, 120] width 332 height 26
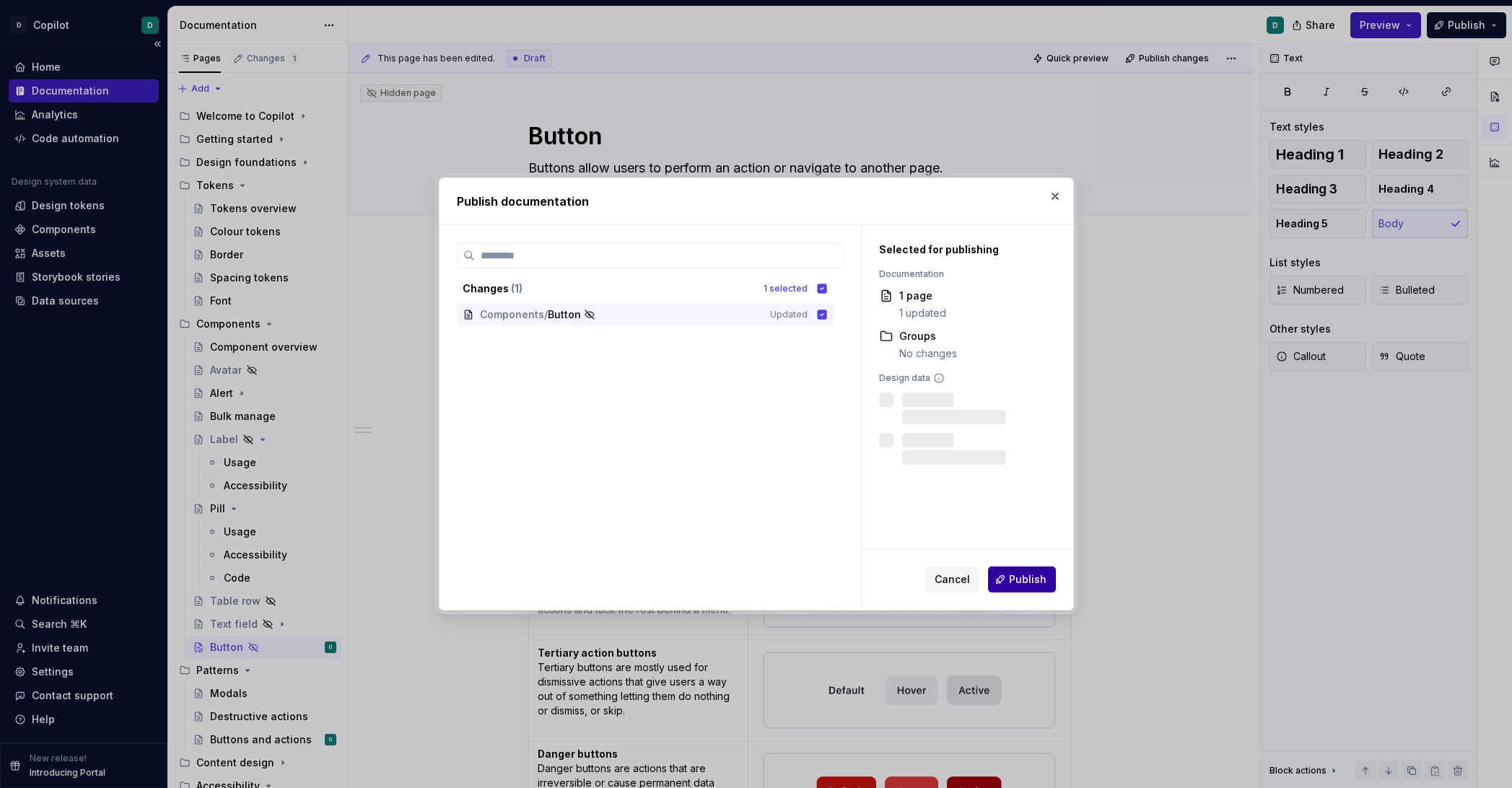
click at [1035, 589] on button "Publish" at bounding box center [1022, 579] width 68 height 26
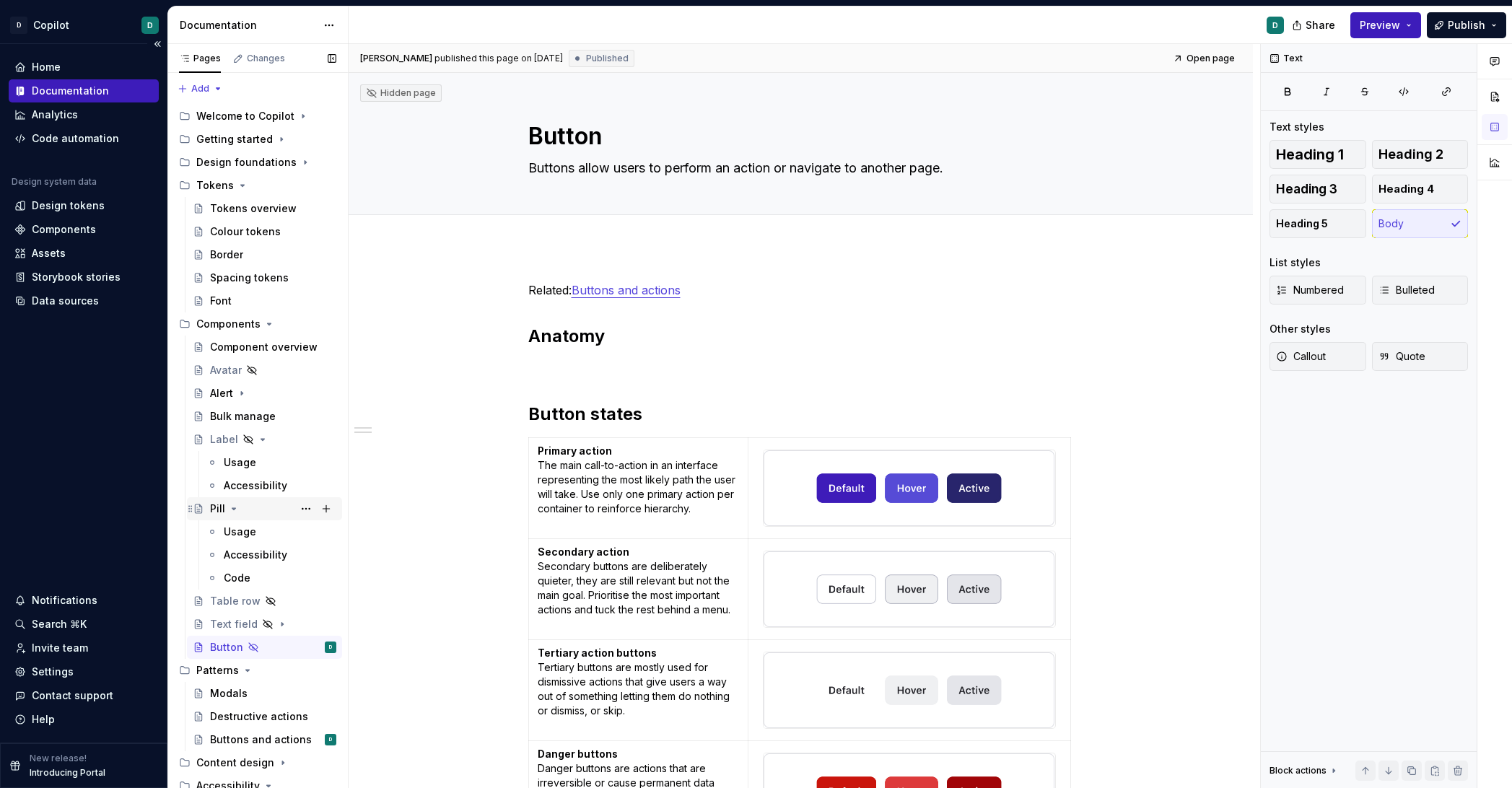
click at [234, 511] on icon "Page tree" at bounding box center [234, 509] width 12 height 12
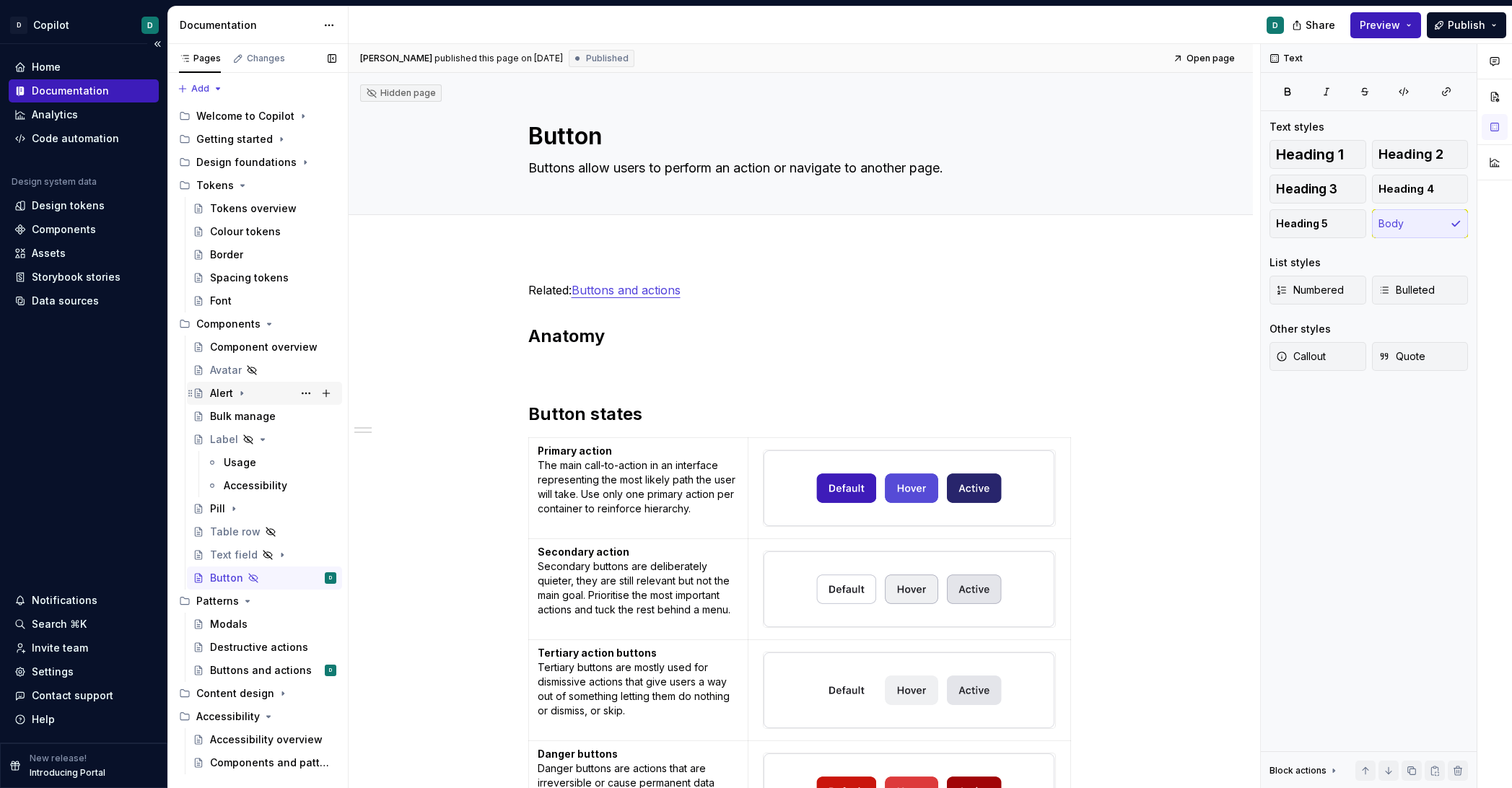
click at [236, 392] on icon "Page tree" at bounding box center [242, 393] width 12 height 12
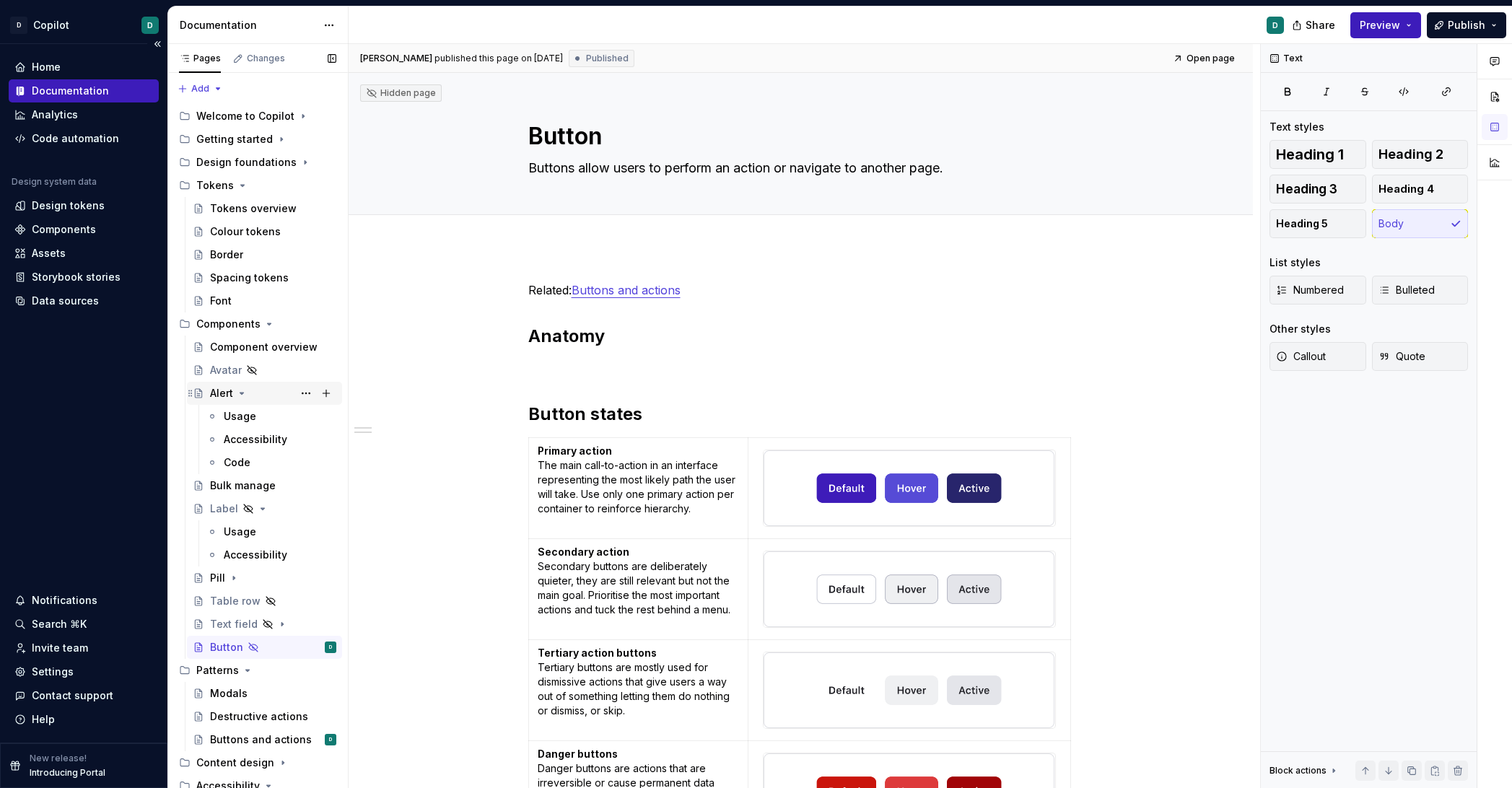
click at [245, 396] on icon "Page tree" at bounding box center [242, 393] width 12 height 12
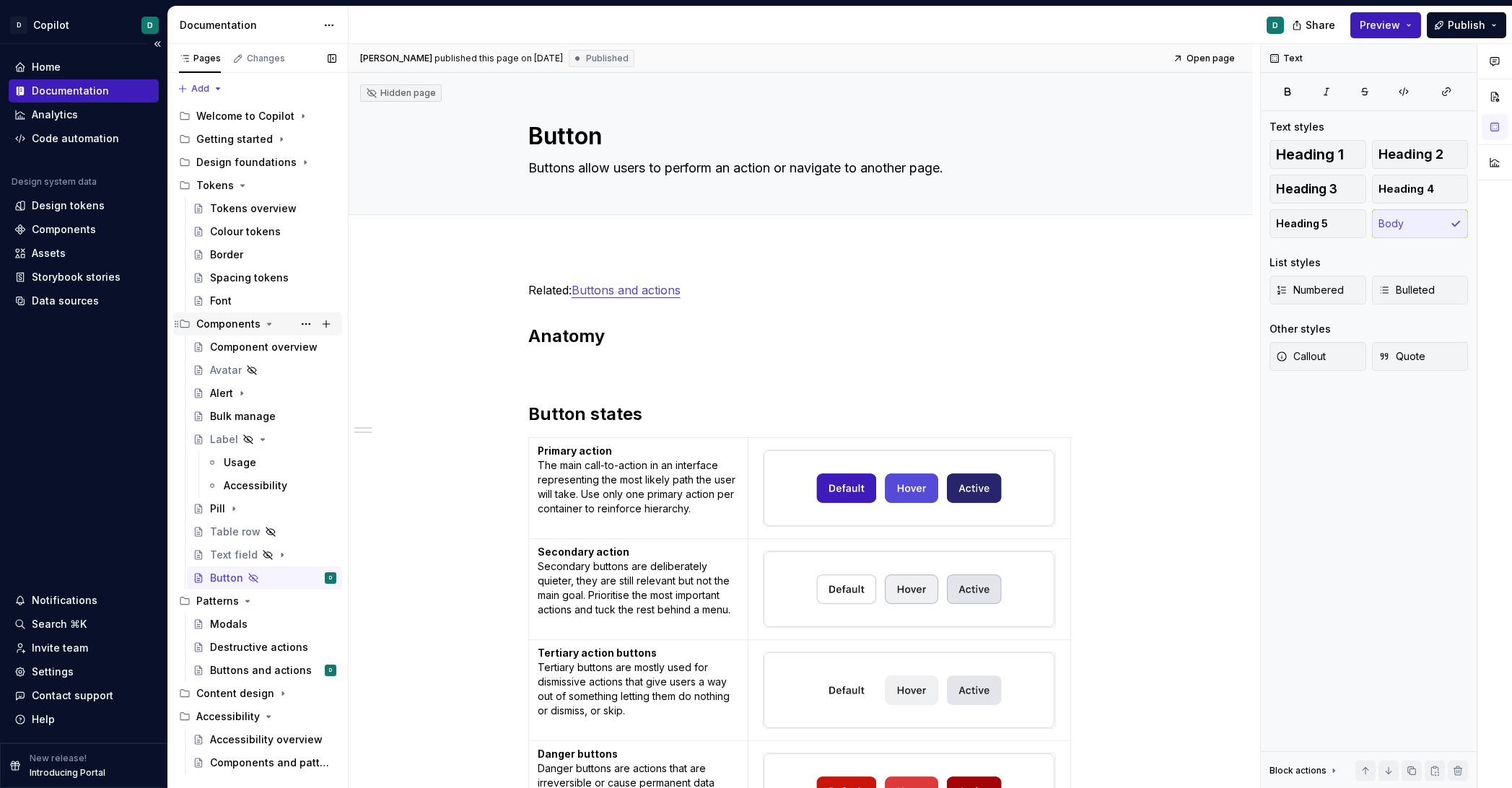
click at [267, 321] on icon "Page tree" at bounding box center [269, 324] width 12 height 12
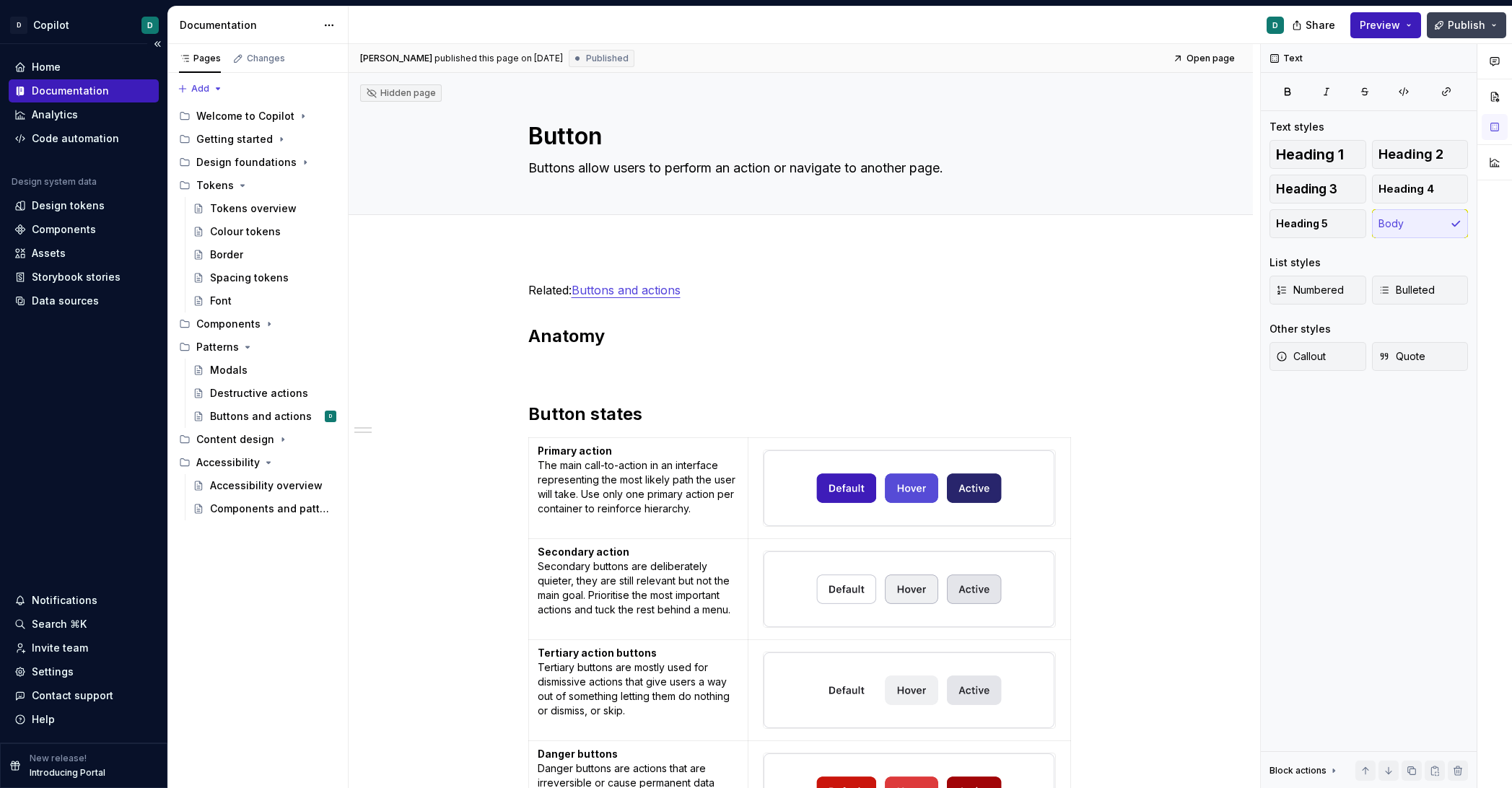
click at [1101, 24] on span "Publish" at bounding box center [1467, 25] width 38 height 14
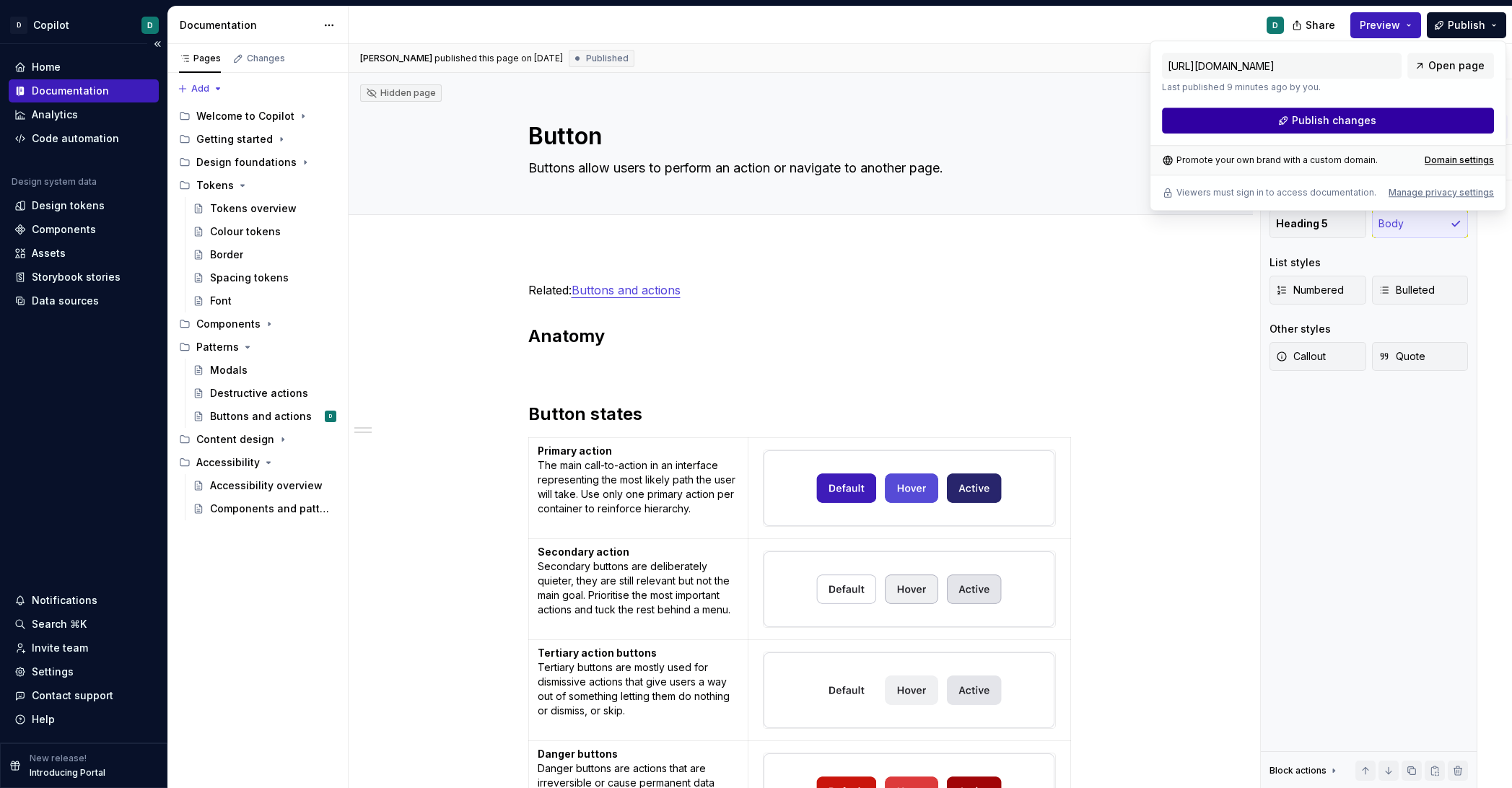
click at [1101, 122] on button "Publish changes" at bounding box center [1328, 120] width 332 height 26
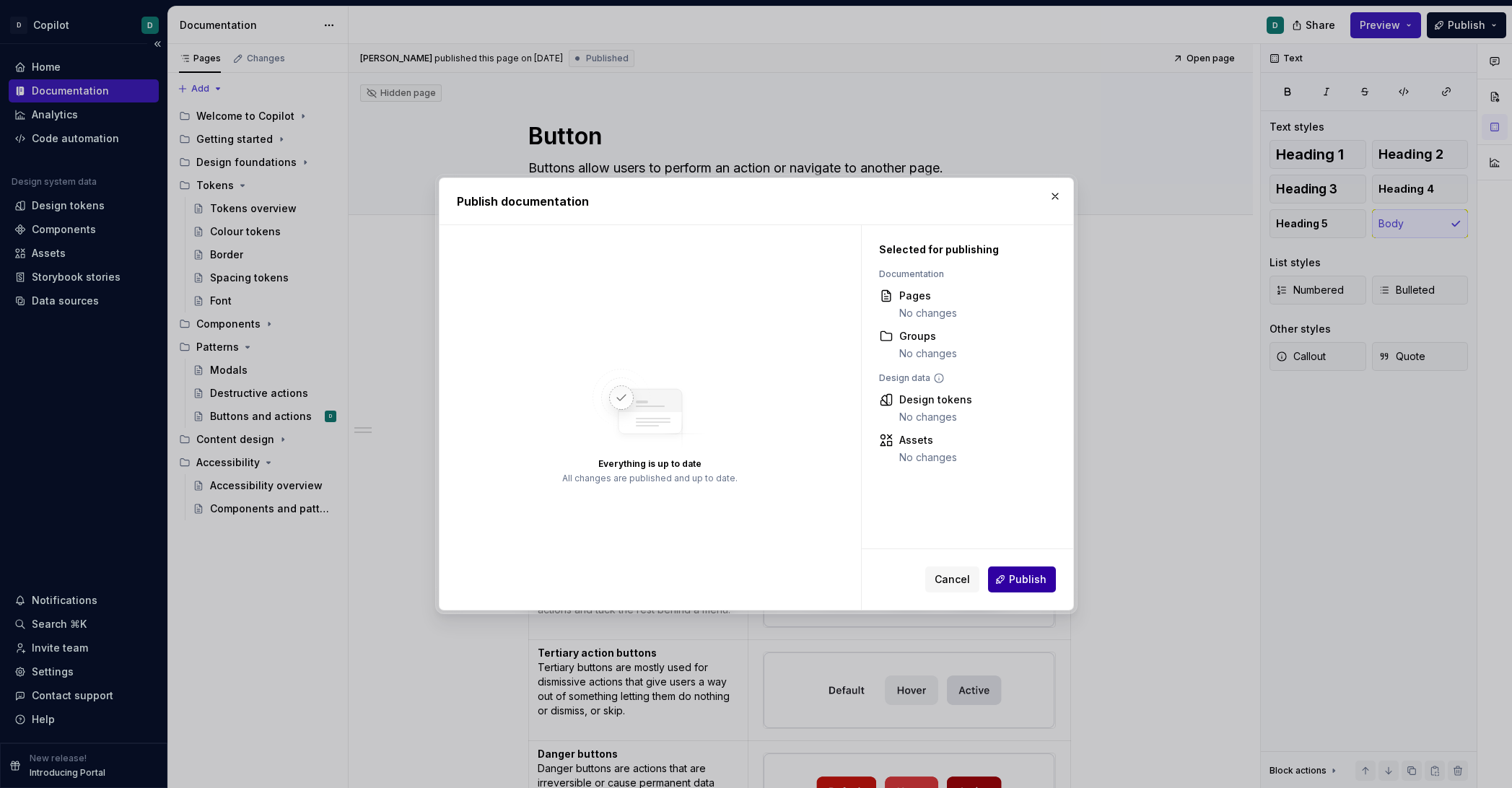
click at [1039, 582] on span "Publish" at bounding box center [1028, 579] width 38 height 14
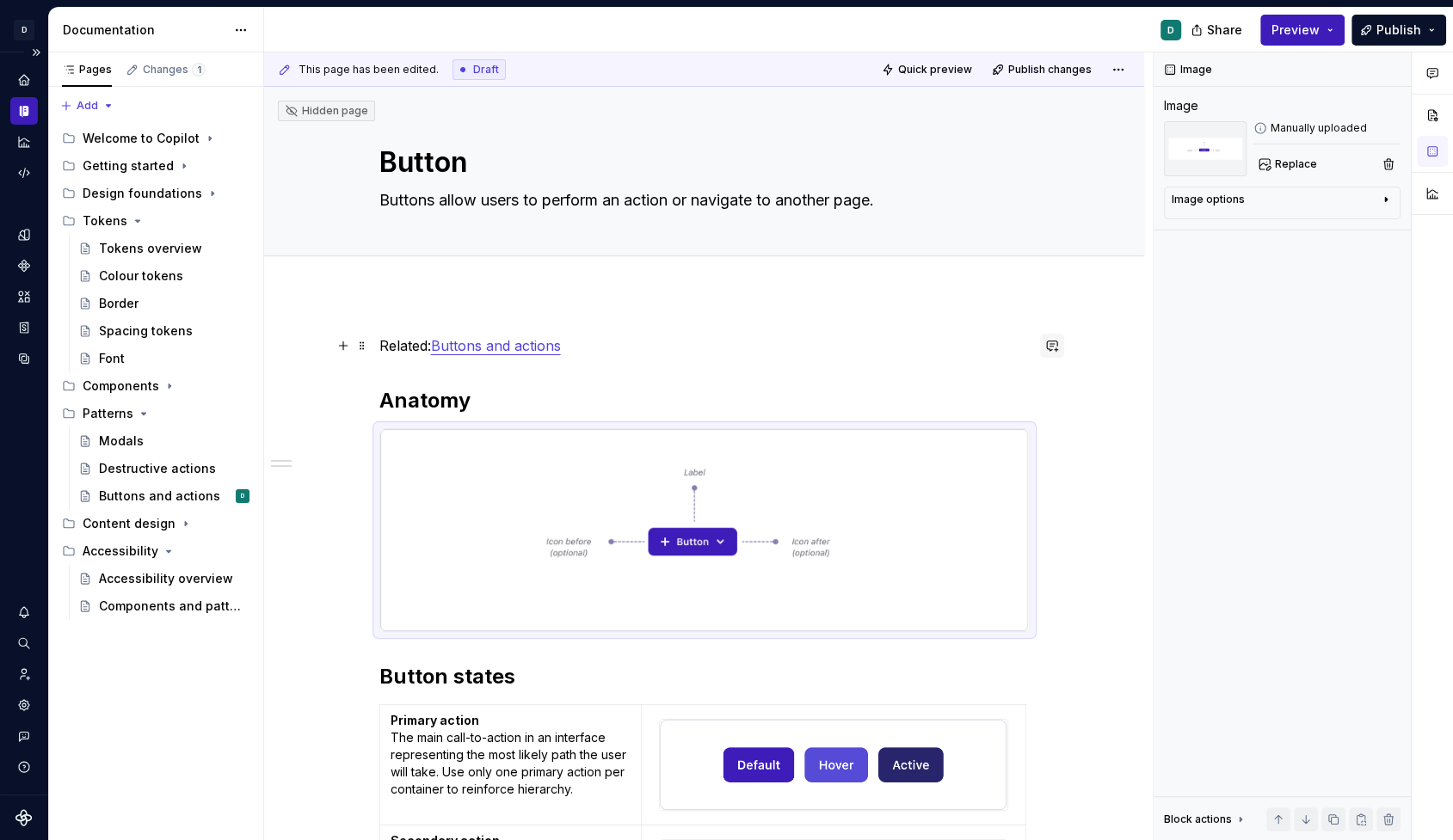
click at [1046, 342] on button "button" at bounding box center [1052, 345] width 24 height 24
click at [1311, 28] on span "Publish" at bounding box center [1398, 30] width 45 height 17
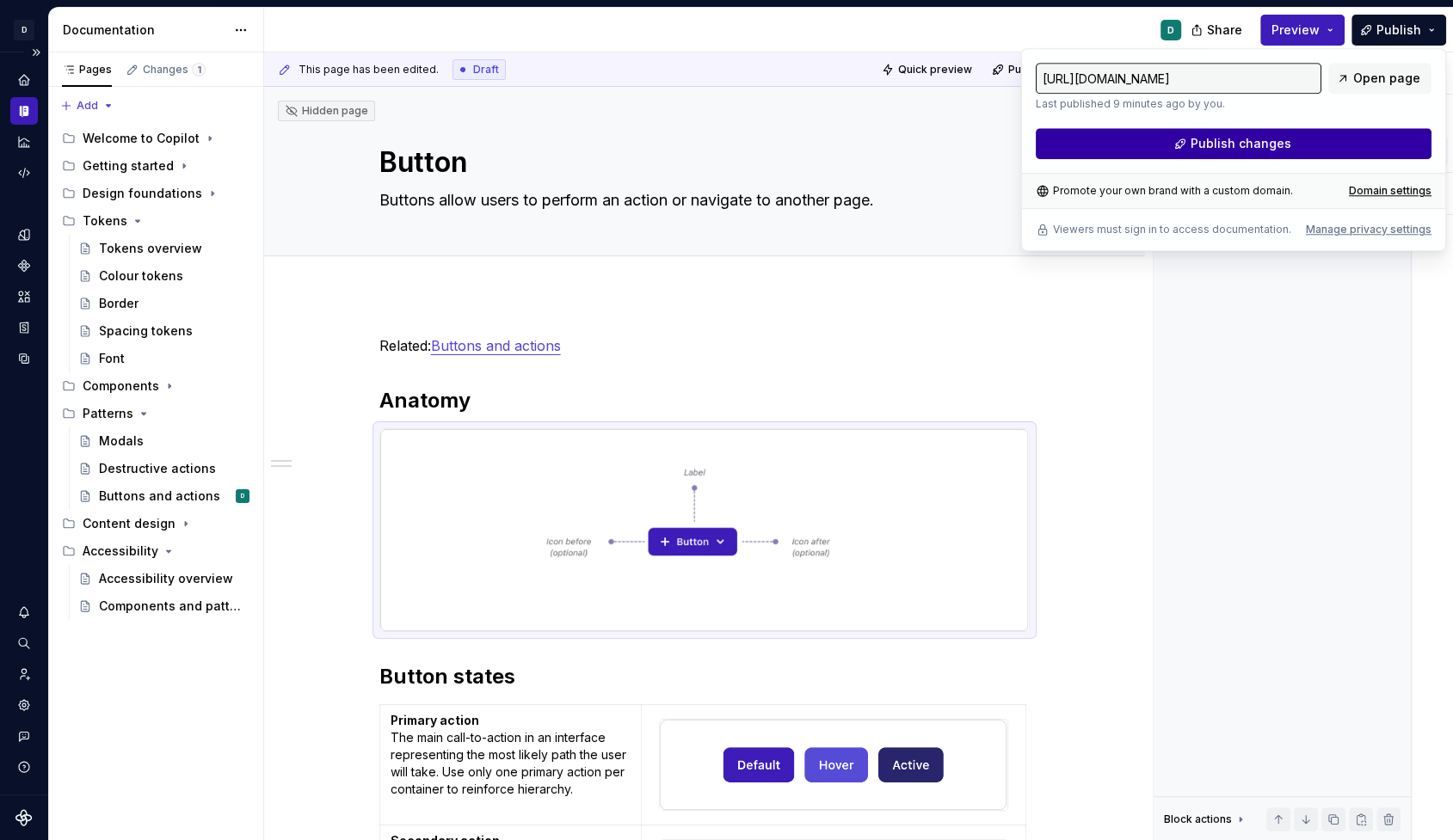
click at [1242, 146] on span "Publish changes" at bounding box center [1240, 143] width 101 height 17
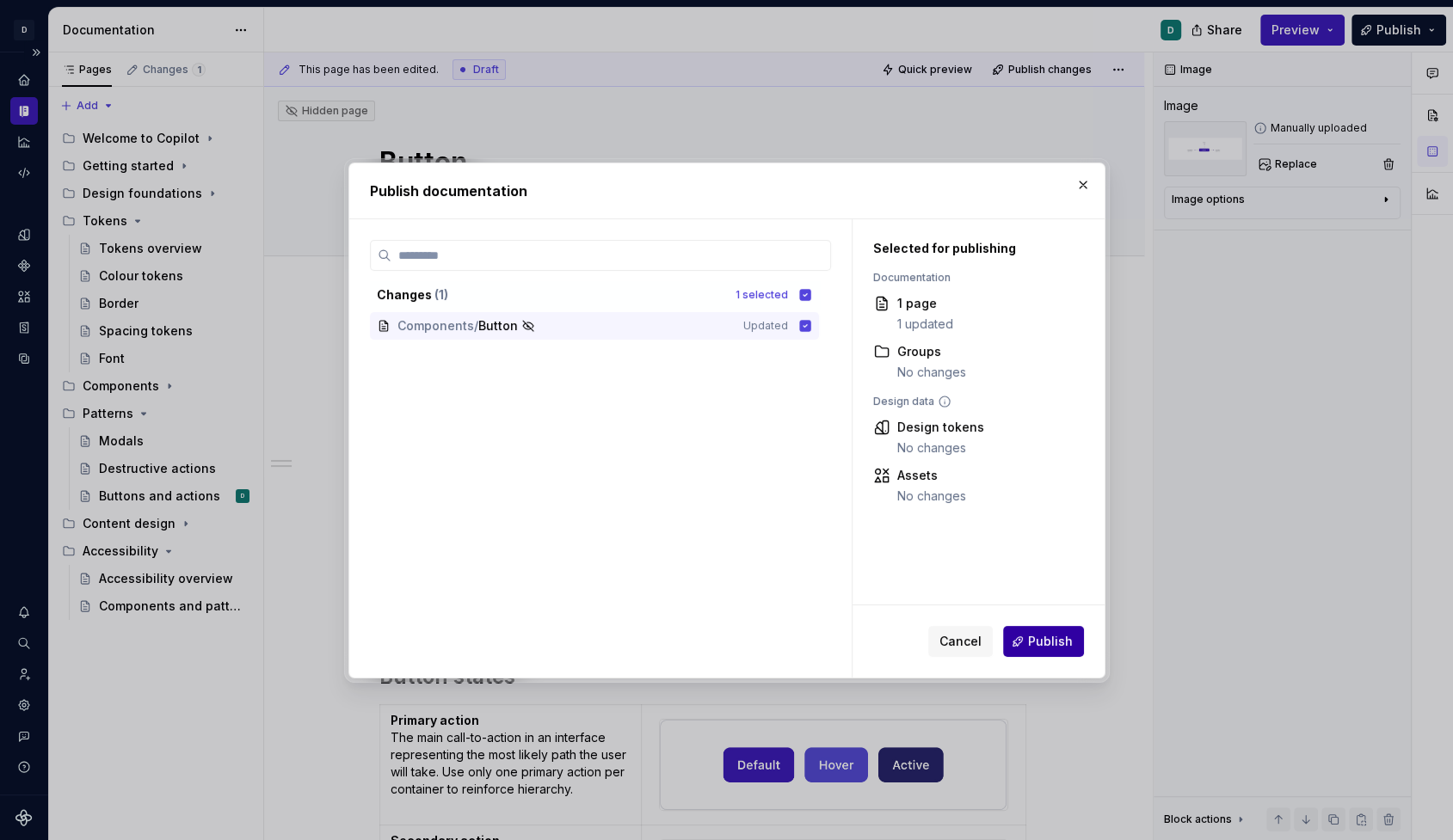
click at [1039, 643] on span "Publish" at bounding box center [1050, 642] width 45 height 17
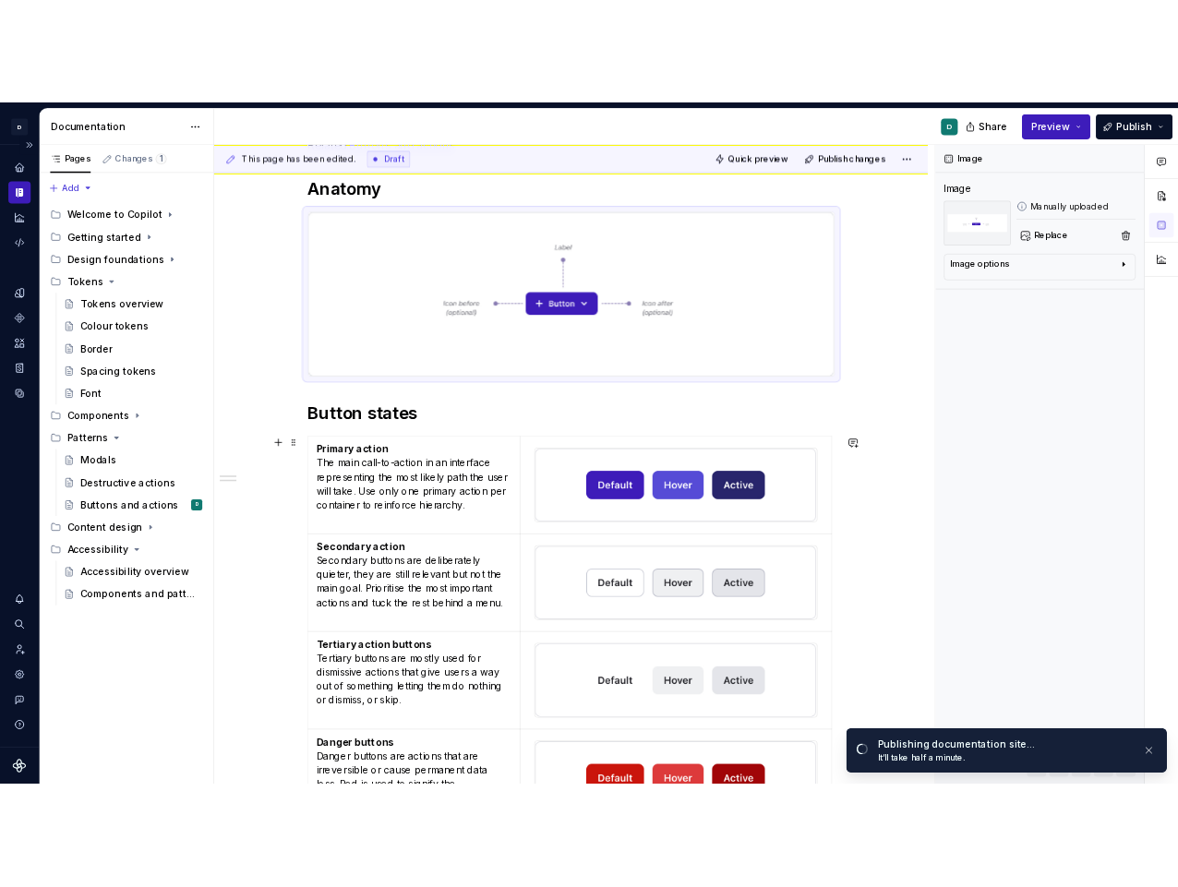
scroll to position [55, 0]
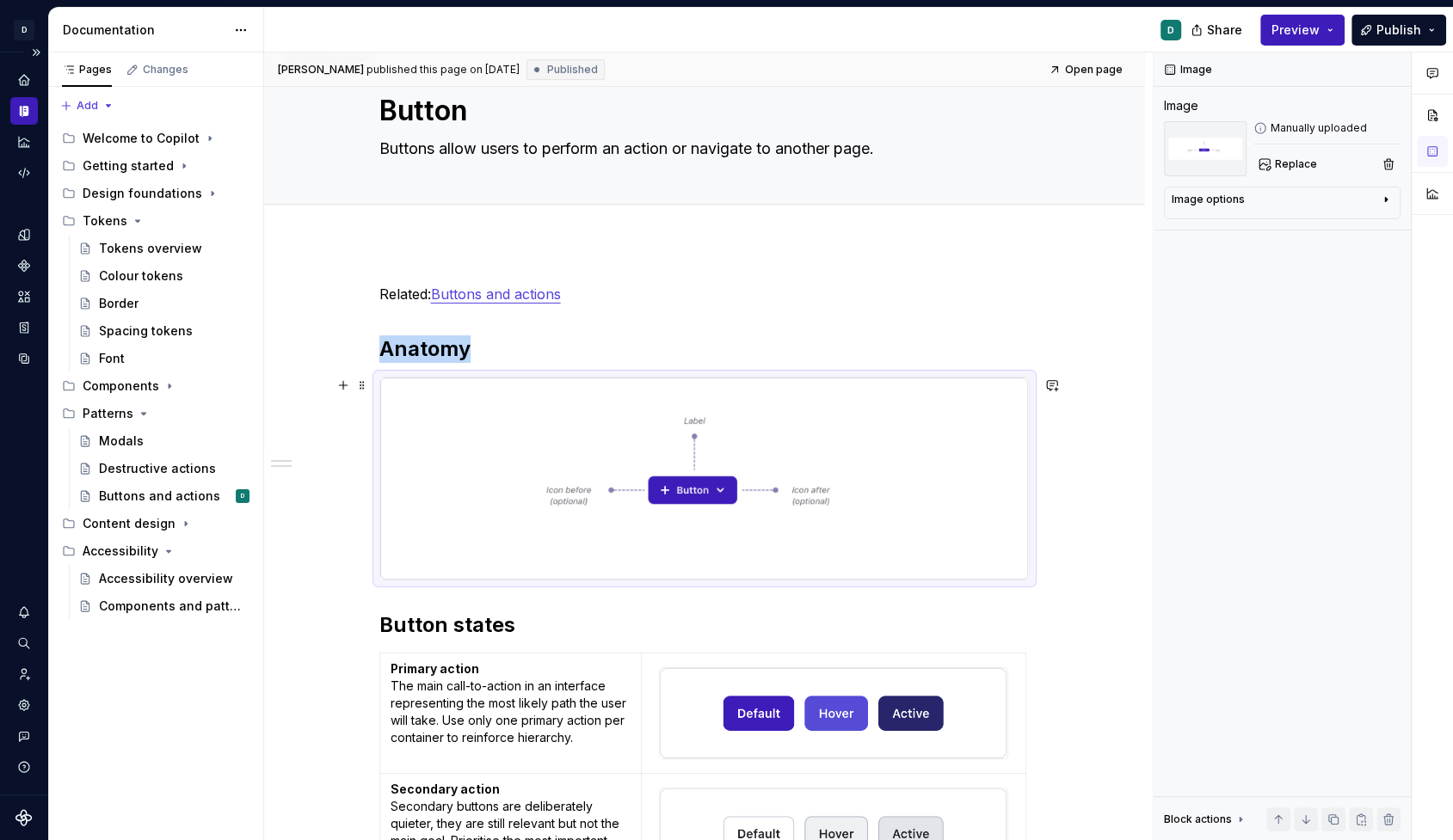
click at [953, 460] on img at bounding box center [704, 478] width 648 height 202
click at [959, 526] on img at bounding box center [704, 478] width 648 height 202
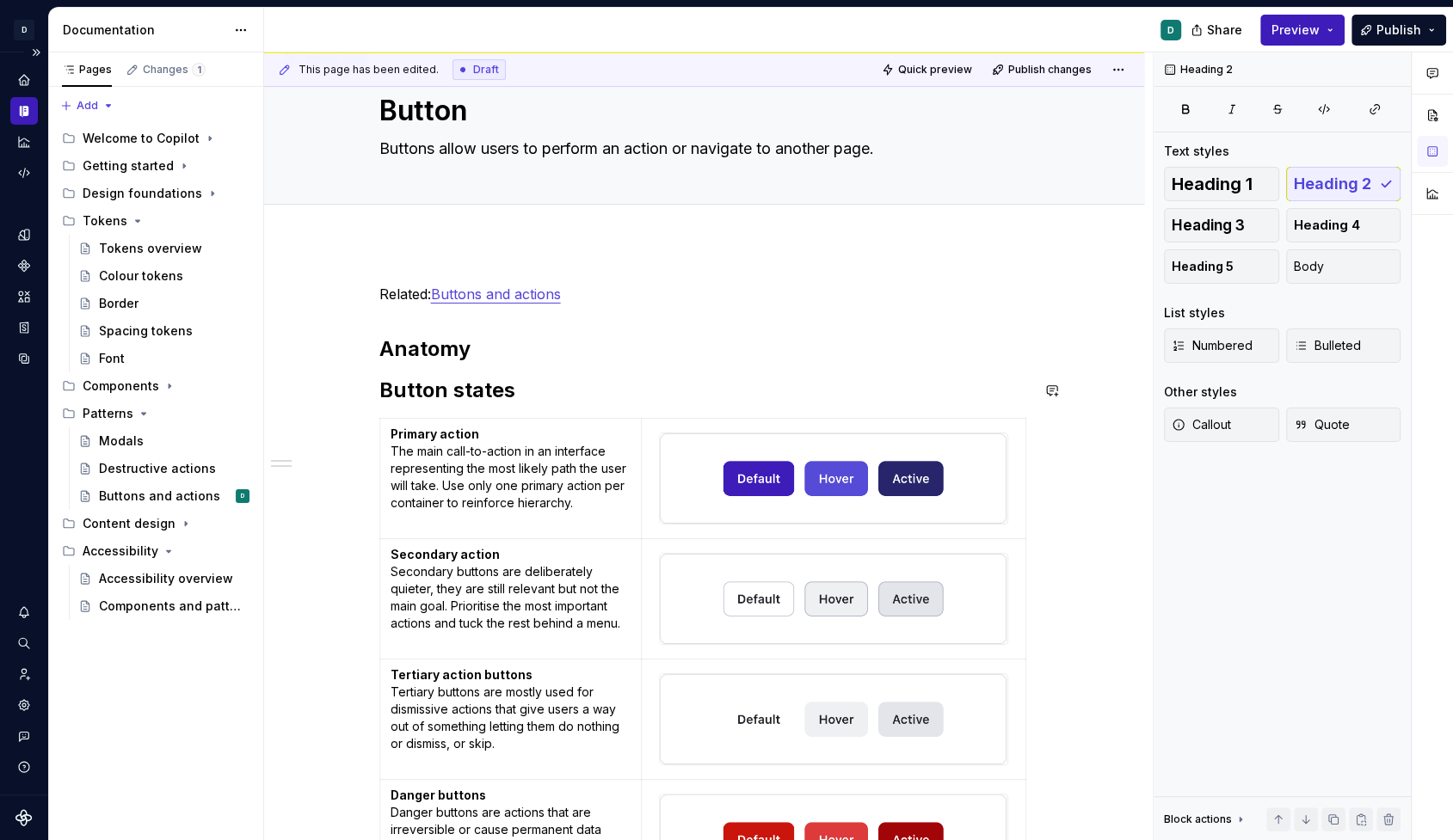
click at [477, 347] on h2 "Anatomy" at bounding box center [704, 349] width 650 height 28
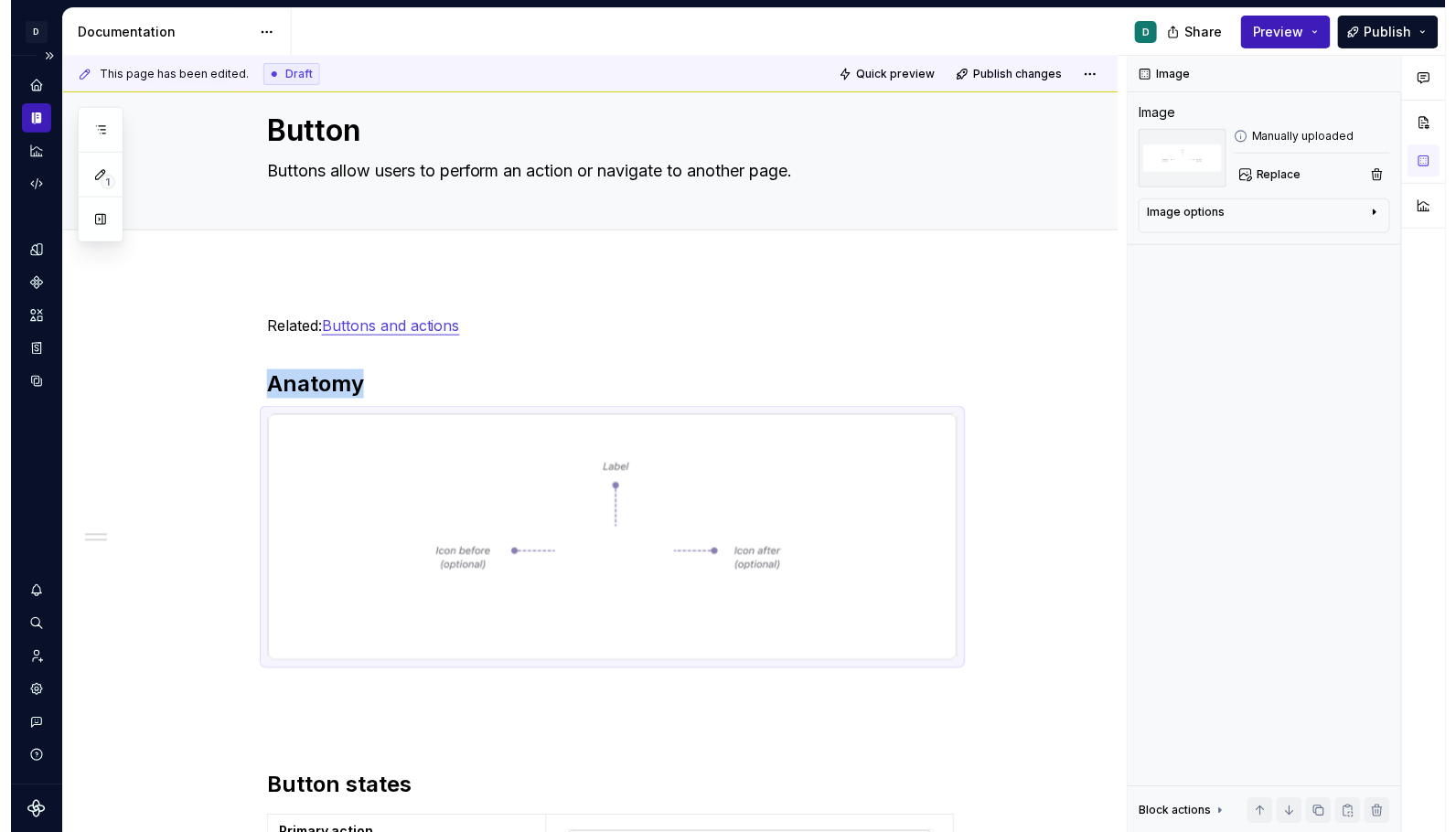
scroll to position [42, 0]
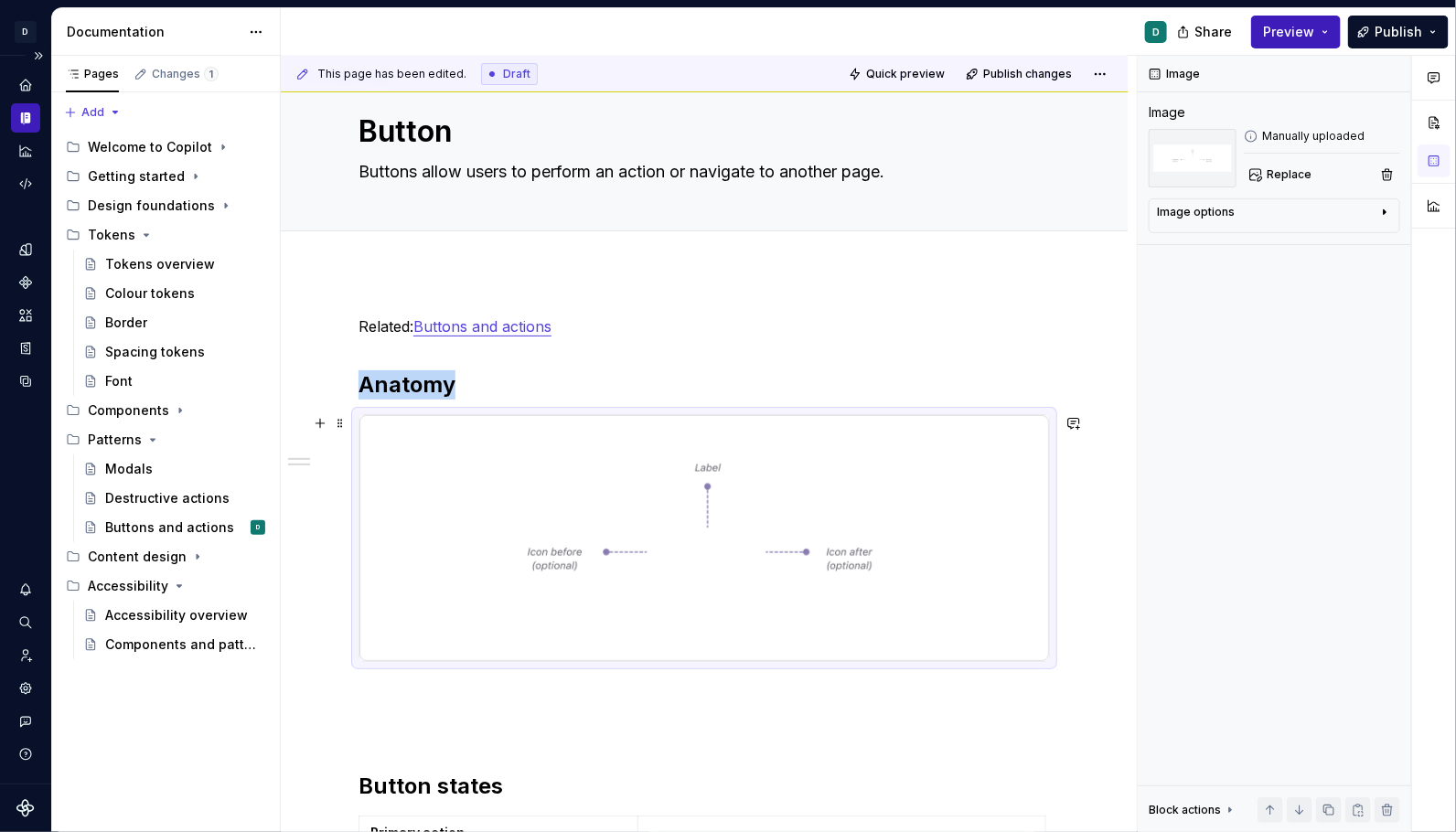
click at [866, 615] on img at bounding box center [704, 538] width 689 height 246
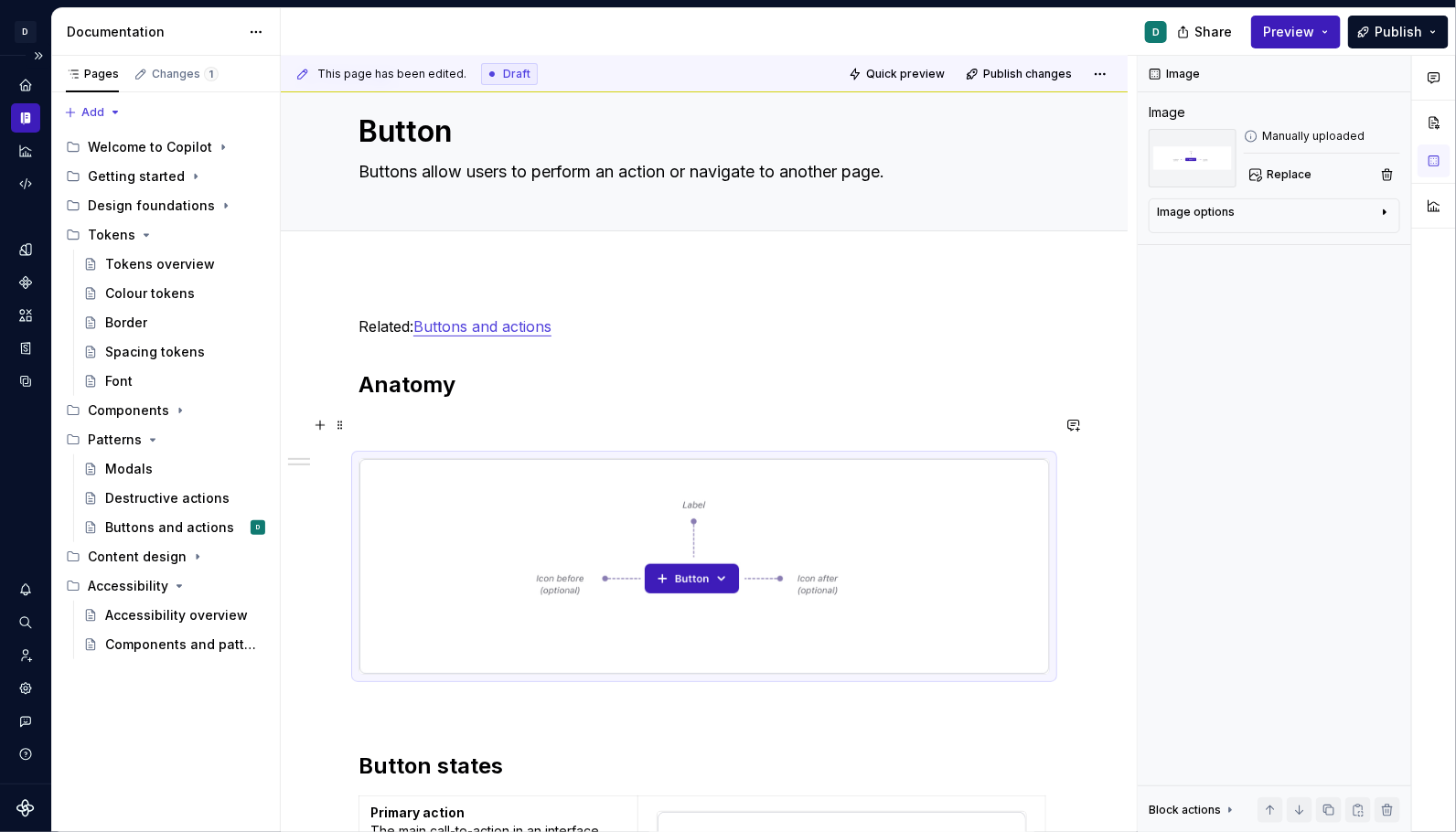
click at [419, 419] on p at bounding box center [704, 425] width 691 height 22
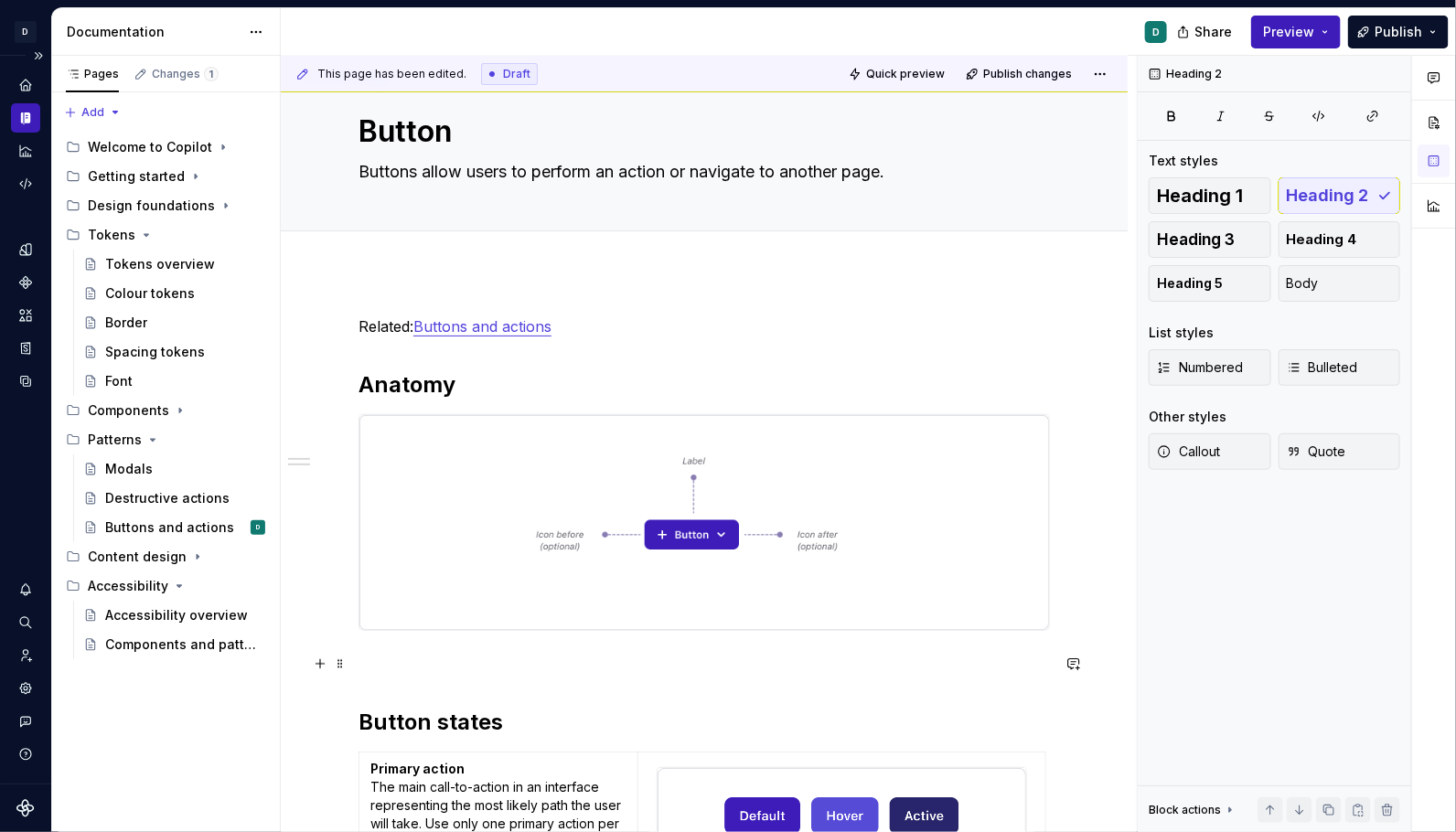
click at [385, 660] on p at bounding box center [704, 664] width 691 height 22
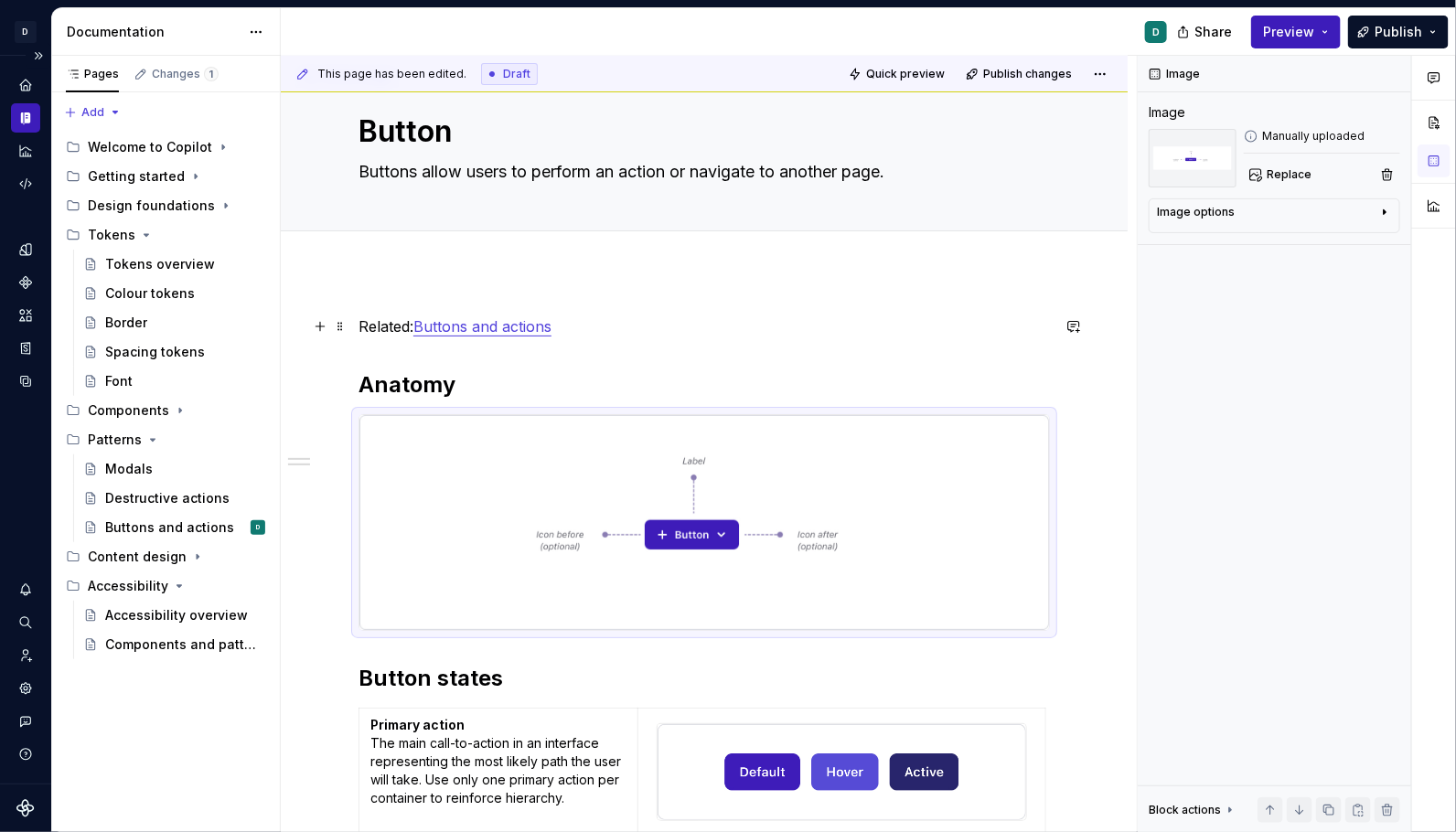
click at [836, 321] on p "Related: Buttons and actions" at bounding box center [704, 327] width 691 height 22
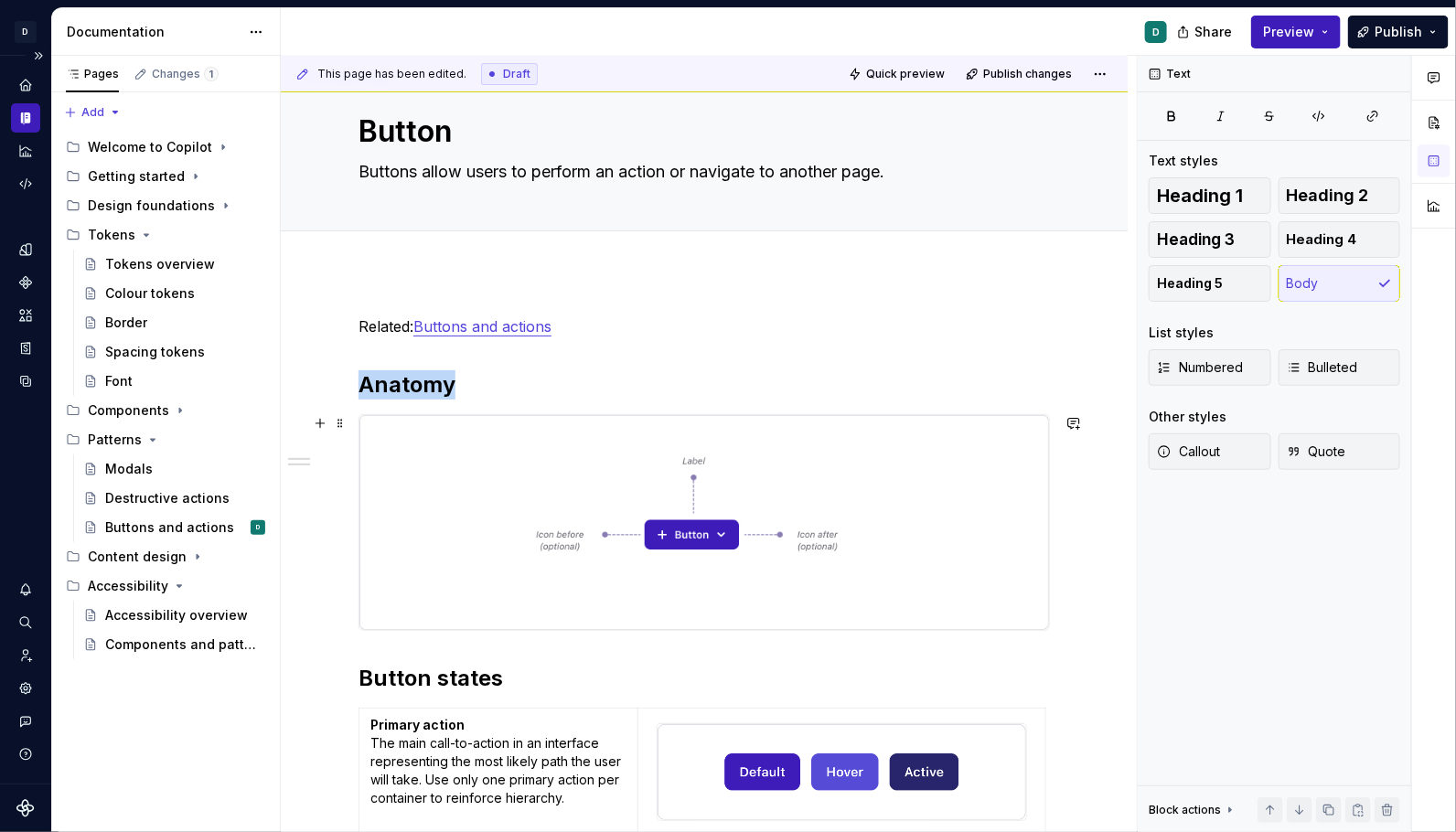
click at [882, 584] on img at bounding box center [704, 522] width 689 height 215
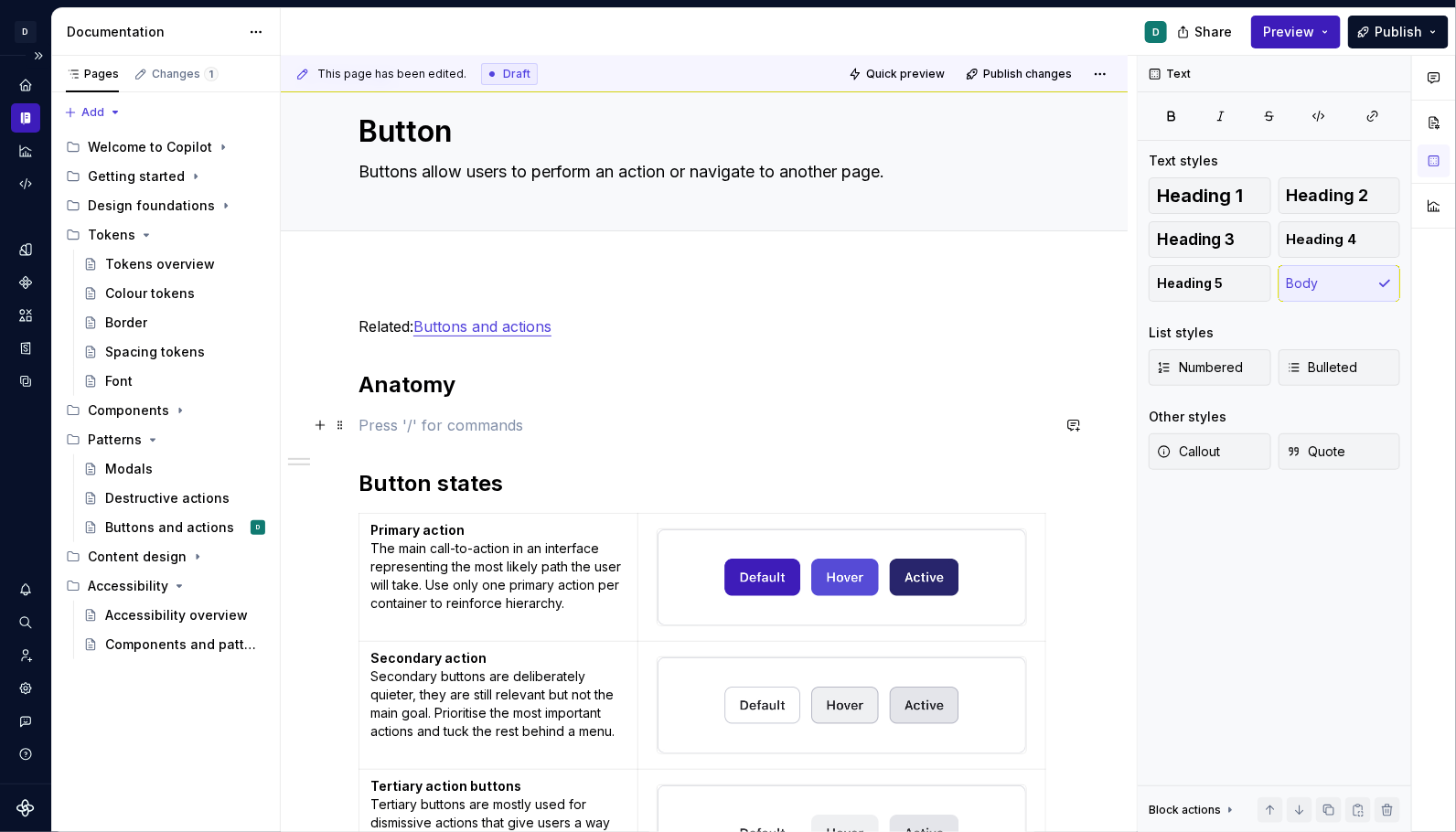
click at [373, 424] on p at bounding box center [704, 425] width 691 height 22
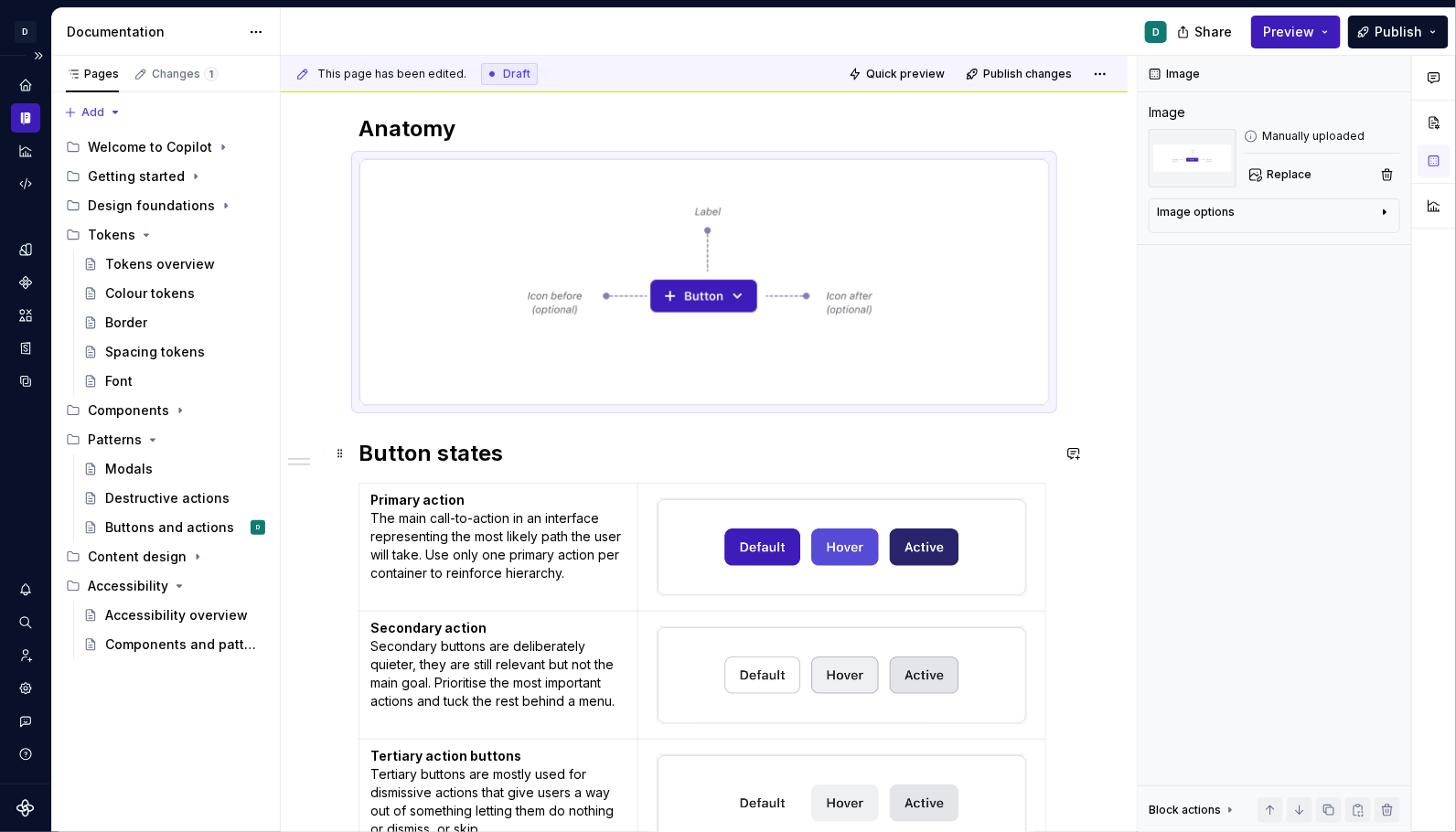
scroll to position [0, 0]
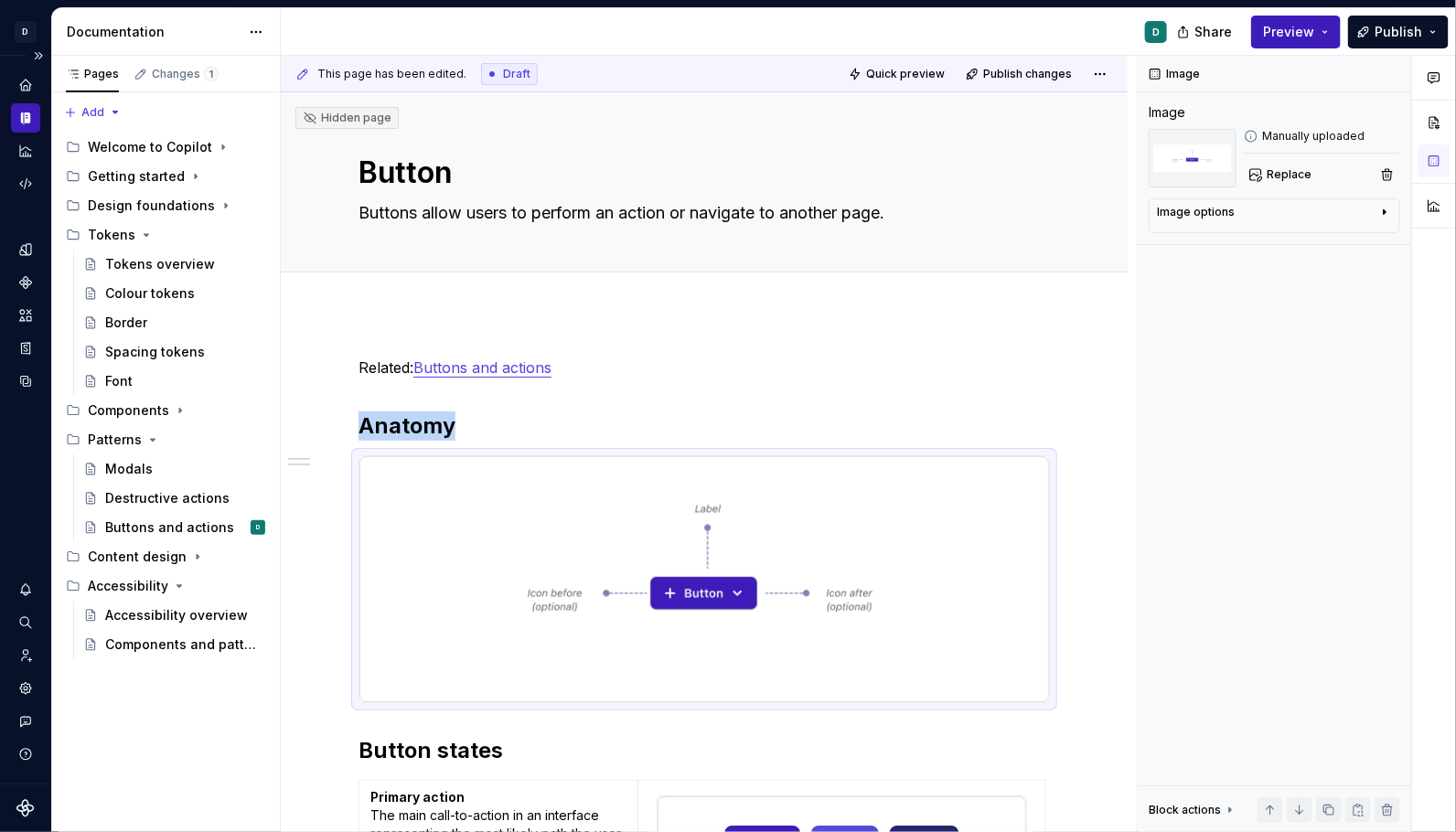
click at [873, 585] on img at bounding box center [704, 579] width 689 height 246
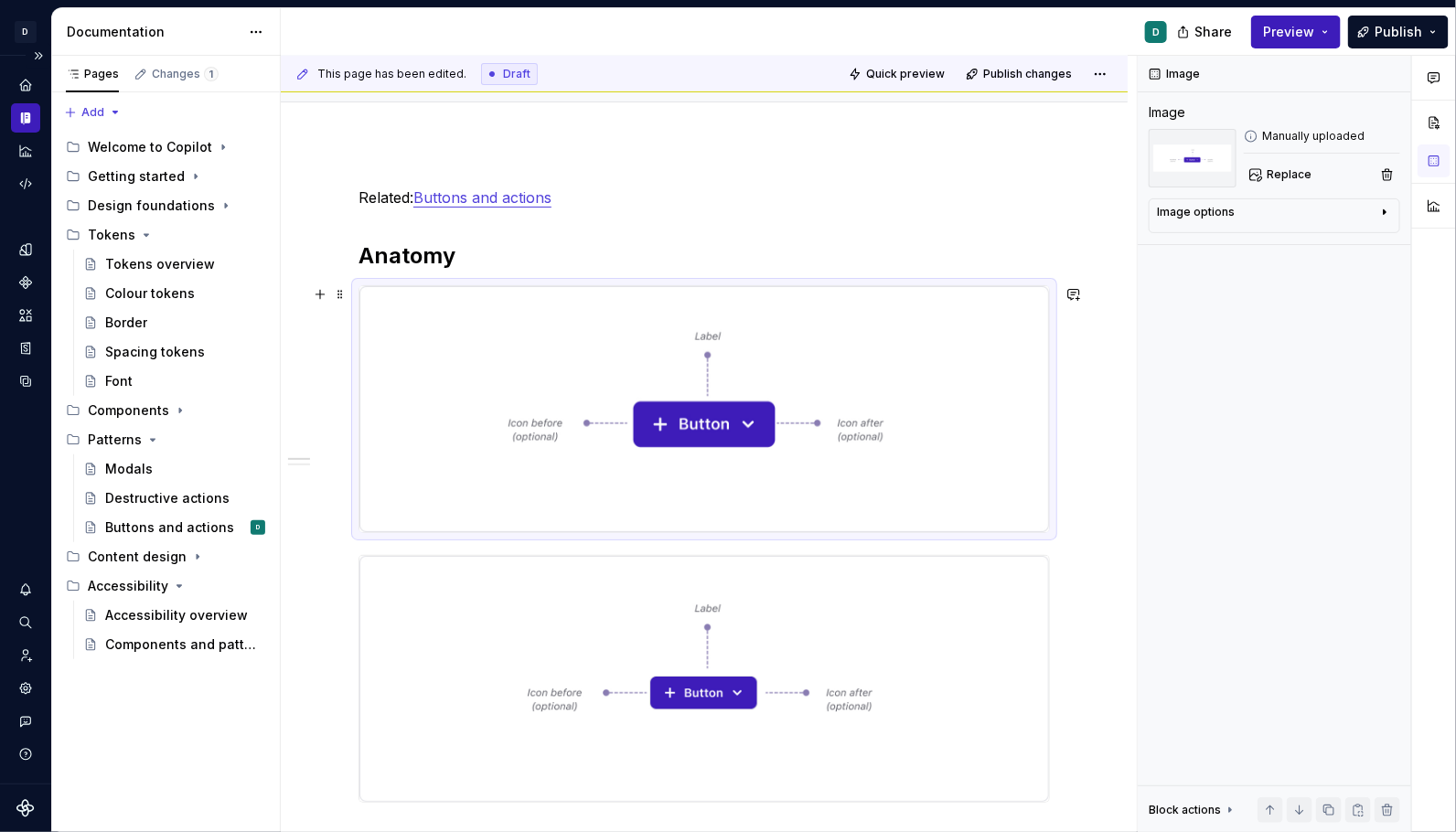
scroll to position [234, 0]
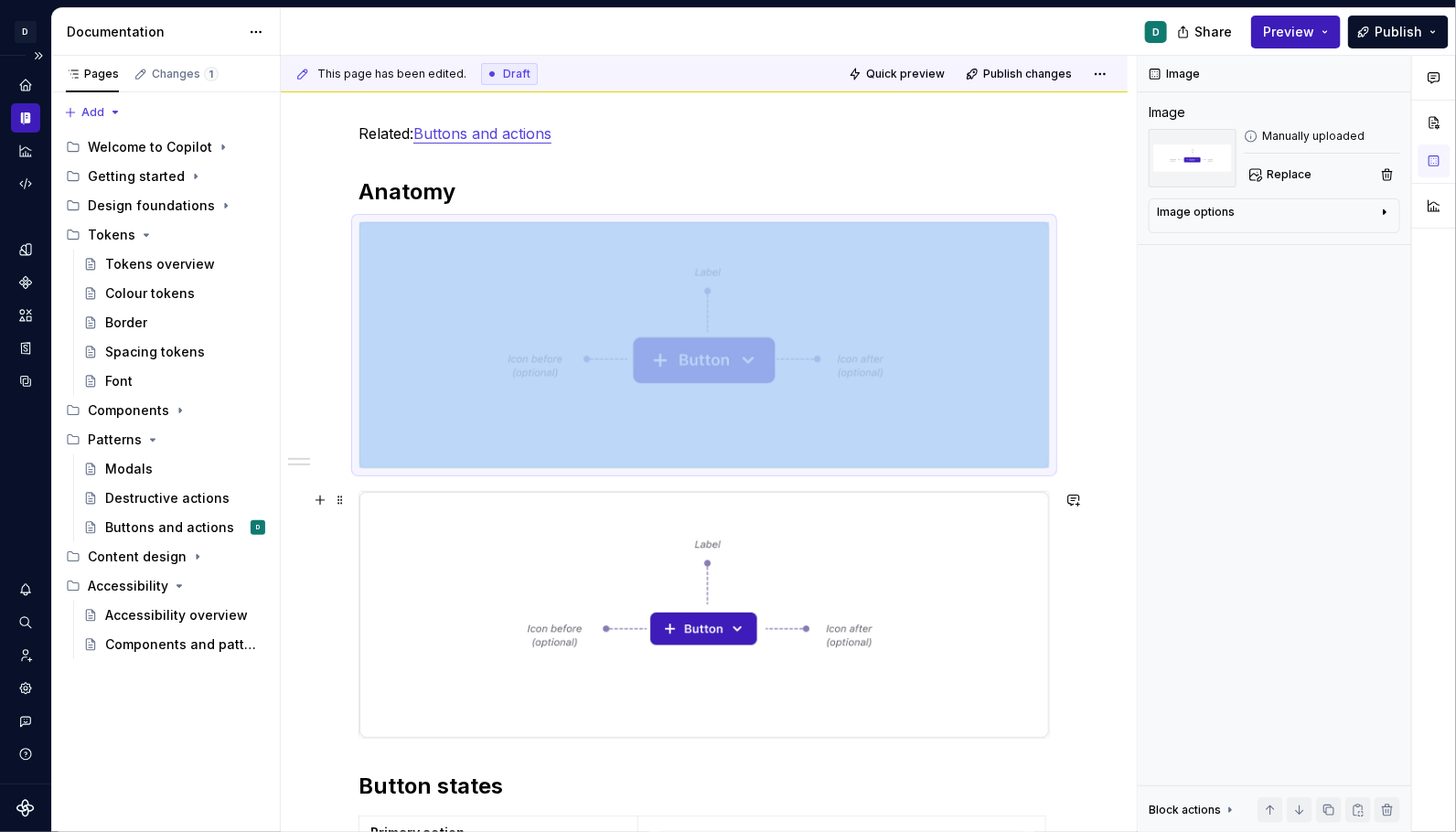
click at [773, 605] on img at bounding box center [704, 615] width 689 height 246
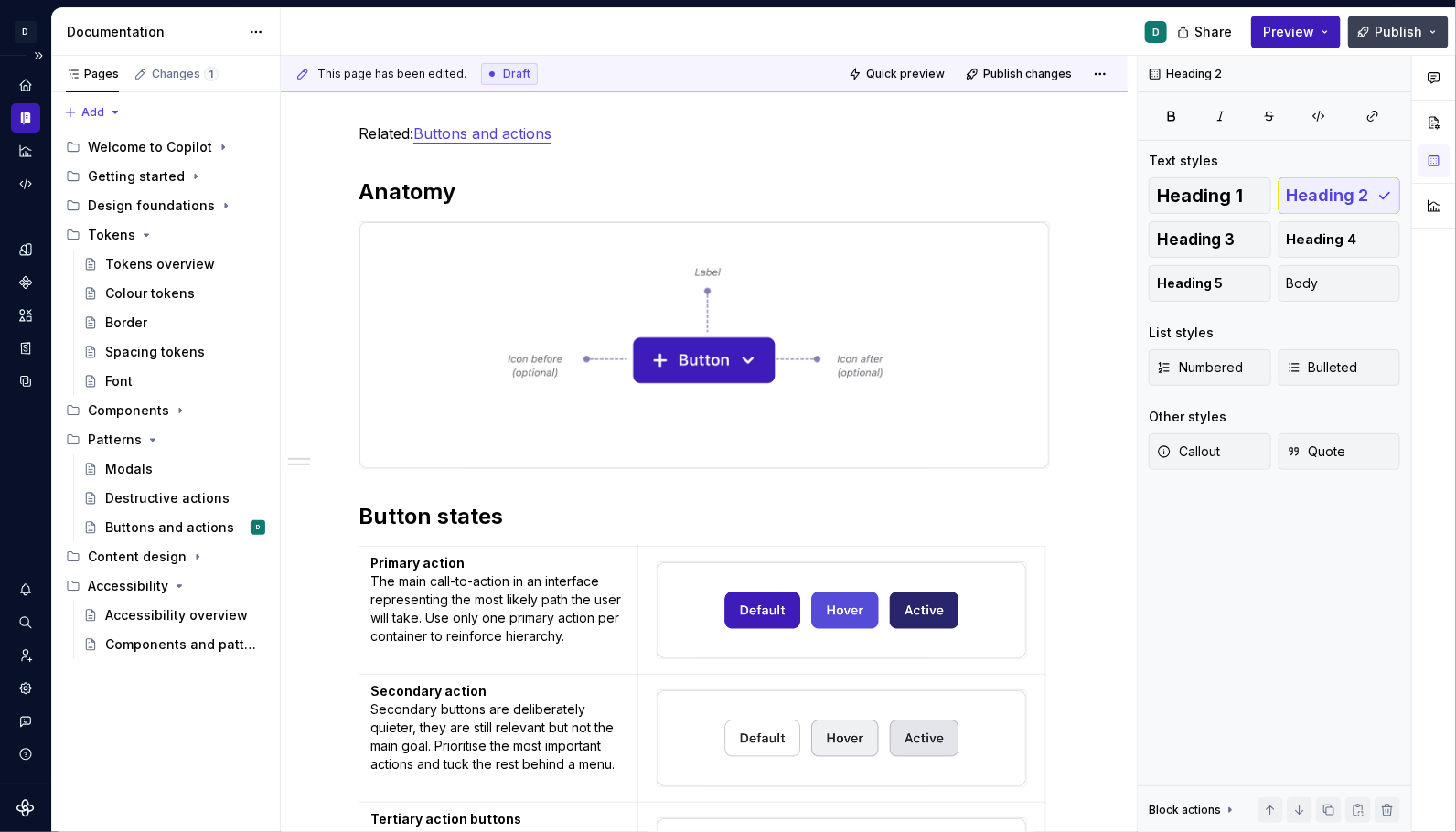
click at [1395, 39] on span "Publish" at bounding box center [1399, 32] width 48 height 18
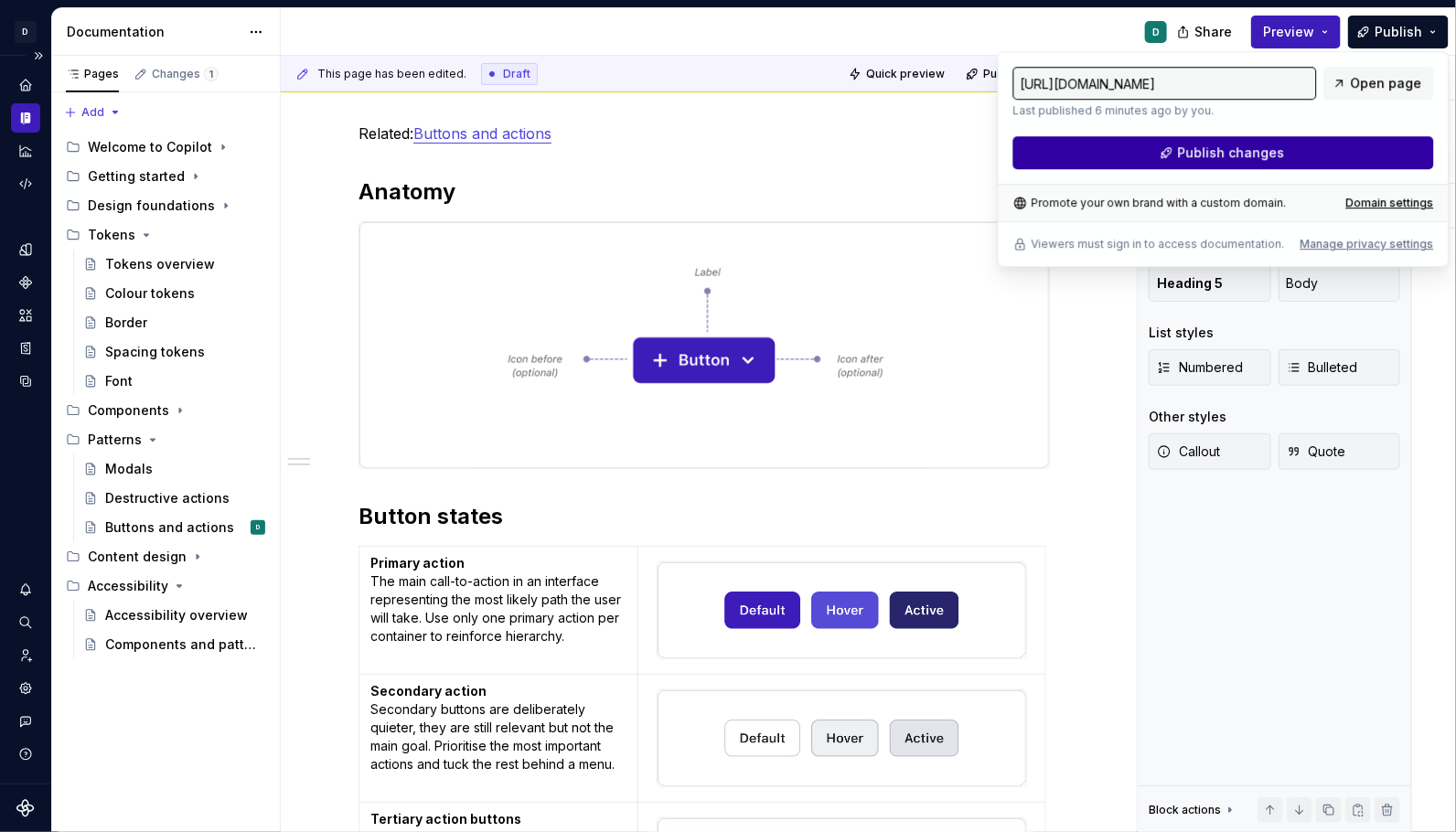
click at [1327, 159] on button "Publish changes" at bounding box center [1223, 153] width 421 height 33
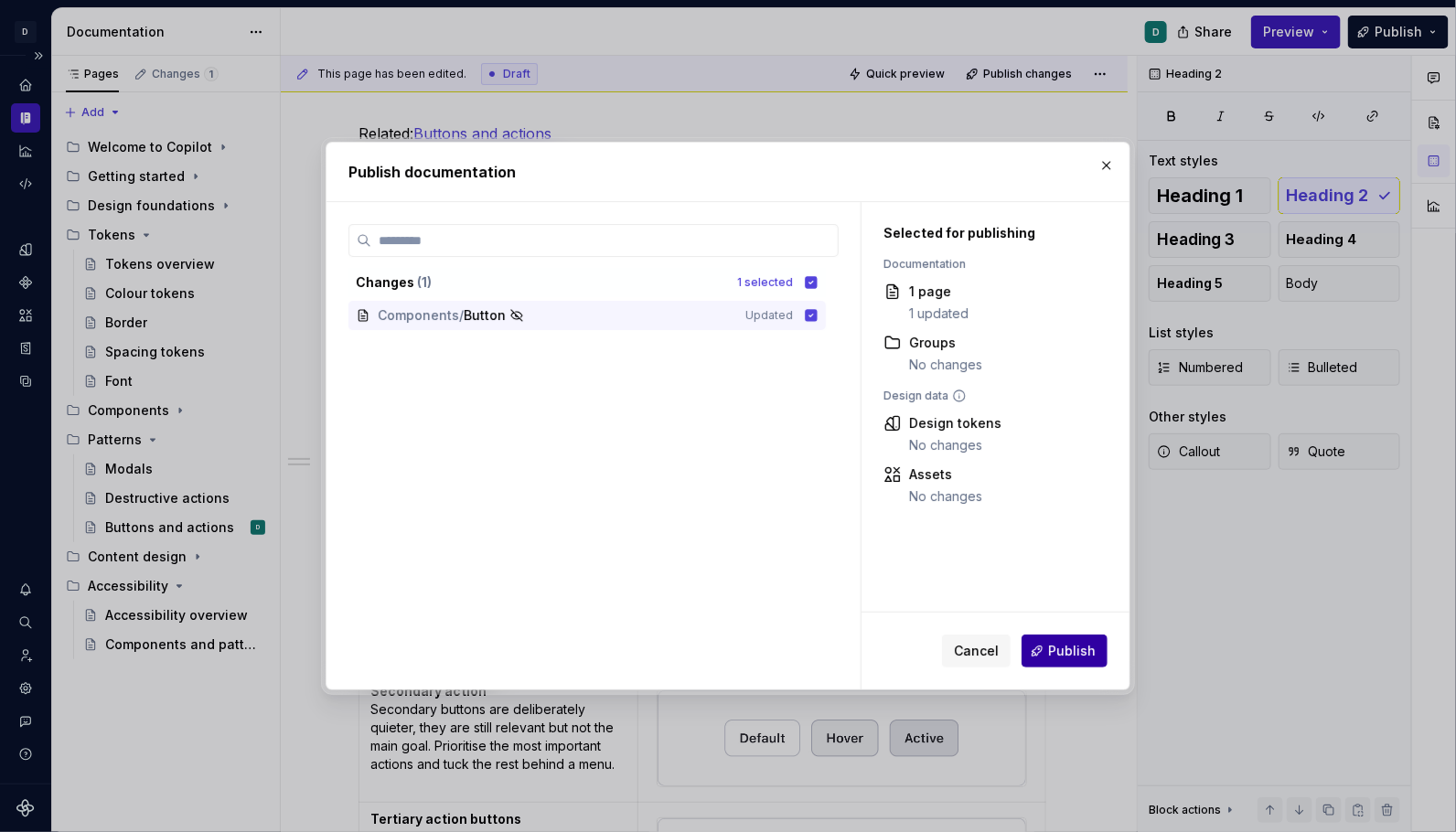
click at [1065, 666] on button "Publish" at bounding box center [1064, 651] width 86 height 33
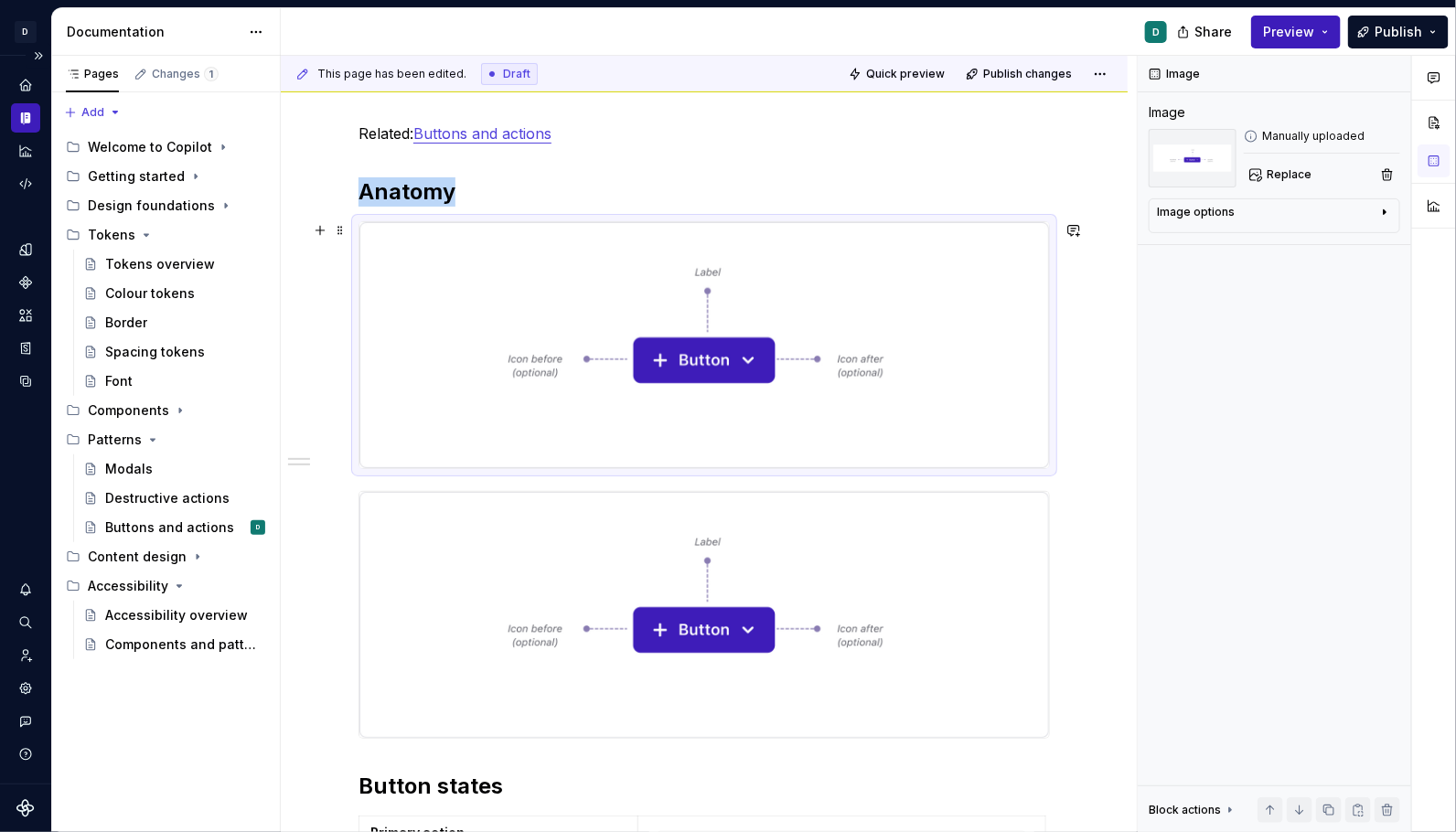
click at [861, 372] on img at bounding box center [704, 345] width 689 height 246
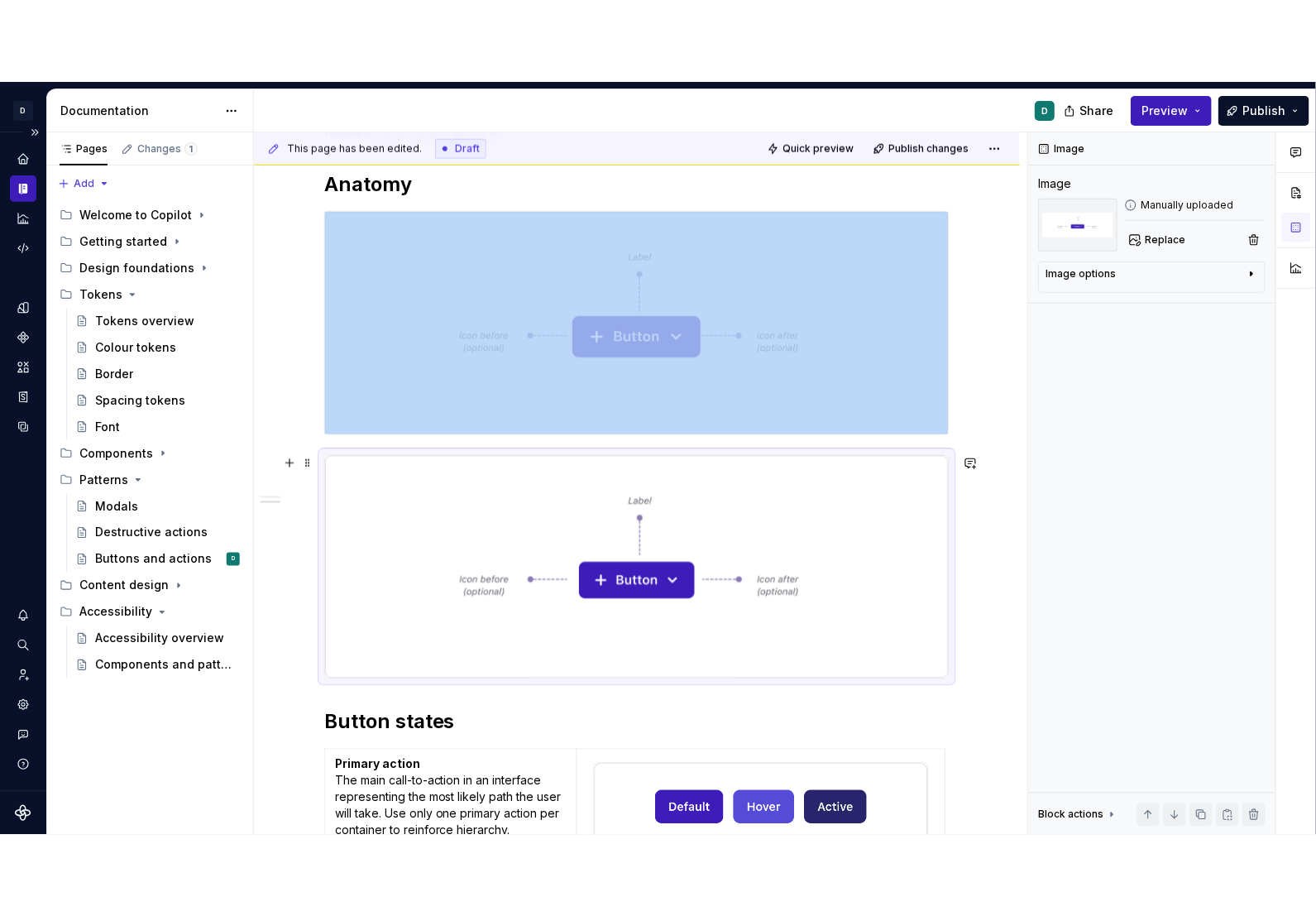
scroll to position [275, 0]
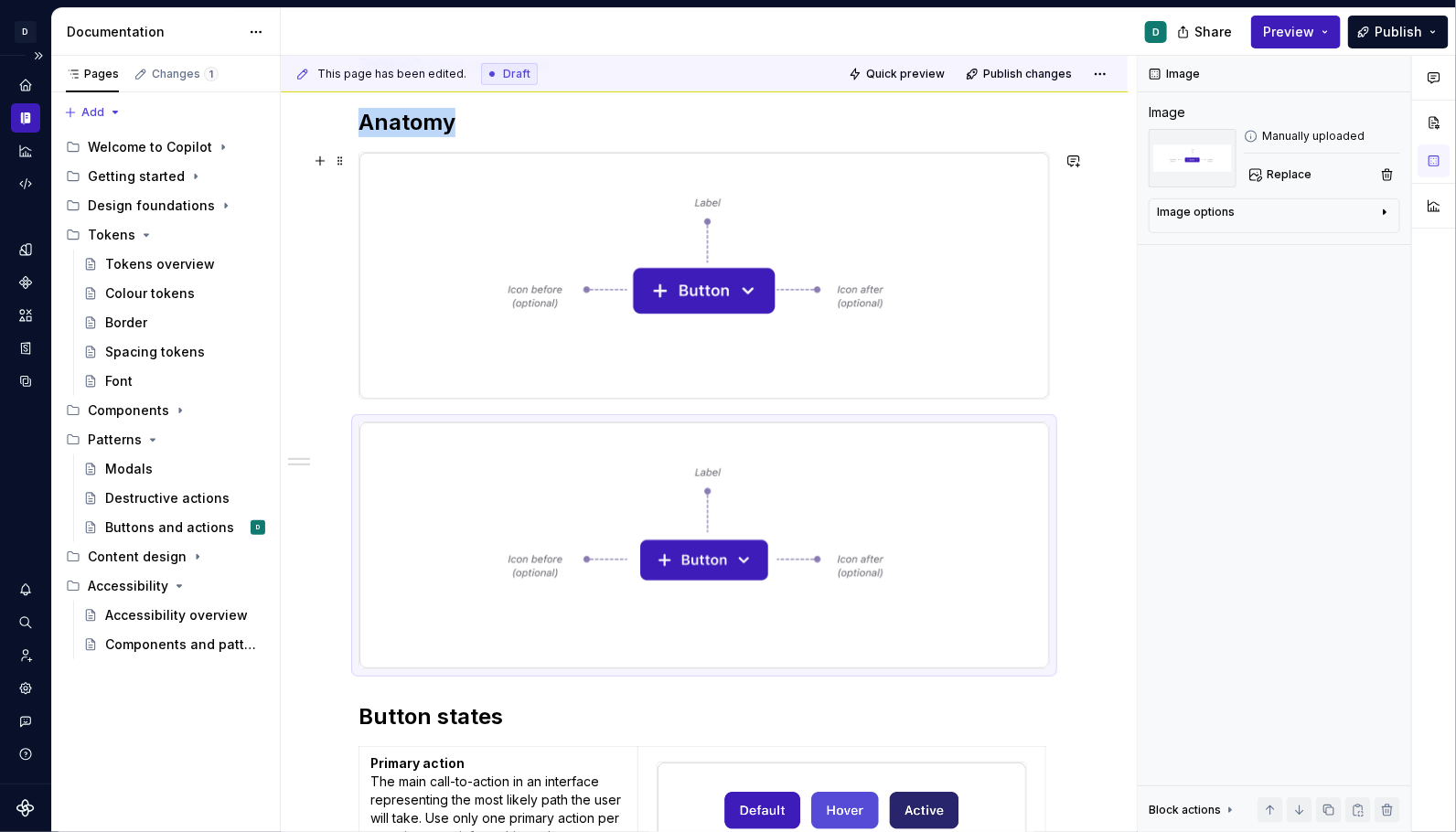
click at [842, 303] on img at bounding box center [704, 275] width 689 height 246
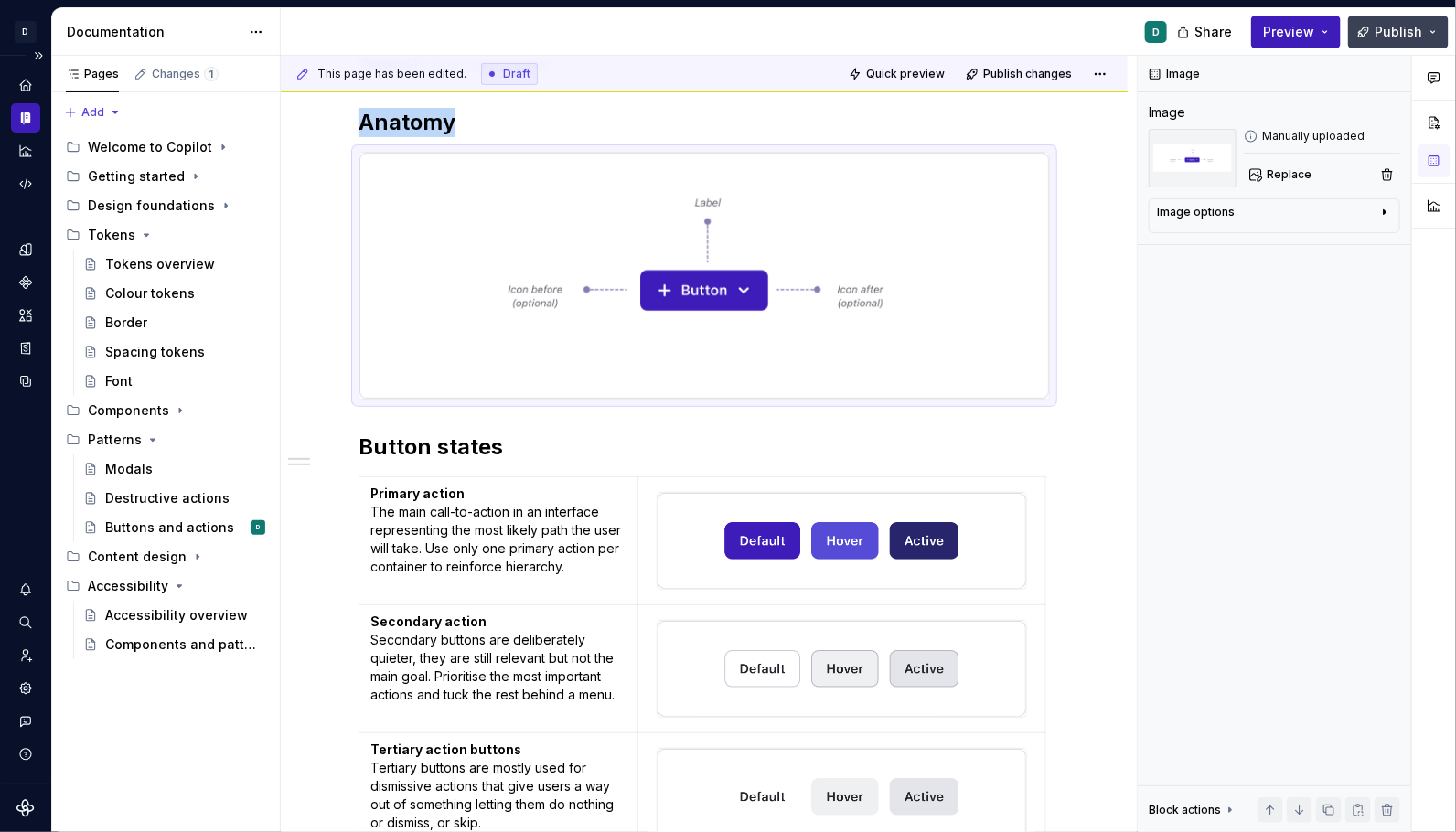
click at [1395, 35] on span "Publish" at bounding box center [1399, 32] width 48 height 18
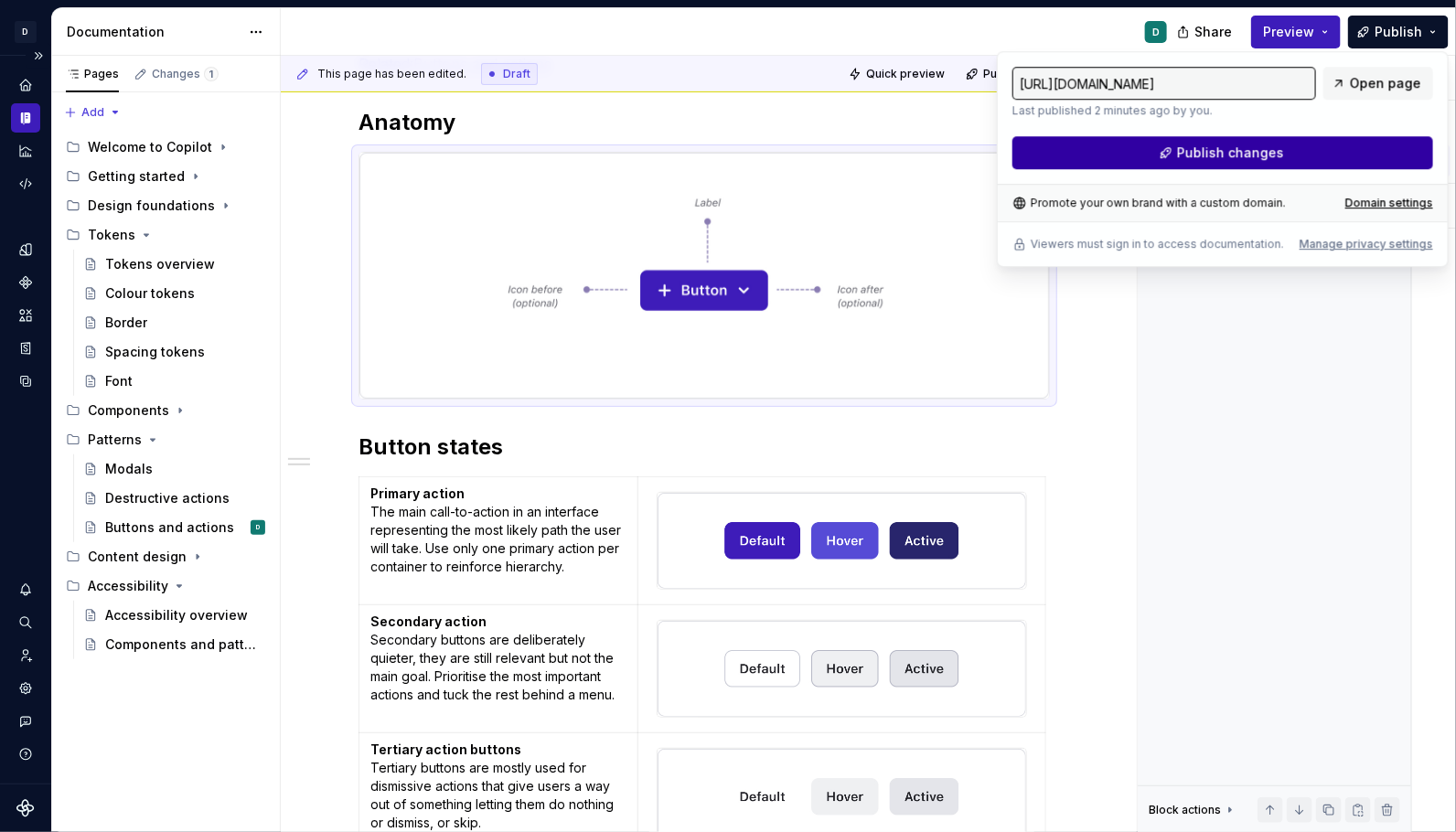
click at [1311, 151] on button "Publish changes" at bounding box center [1222, 153] width 421 height 33
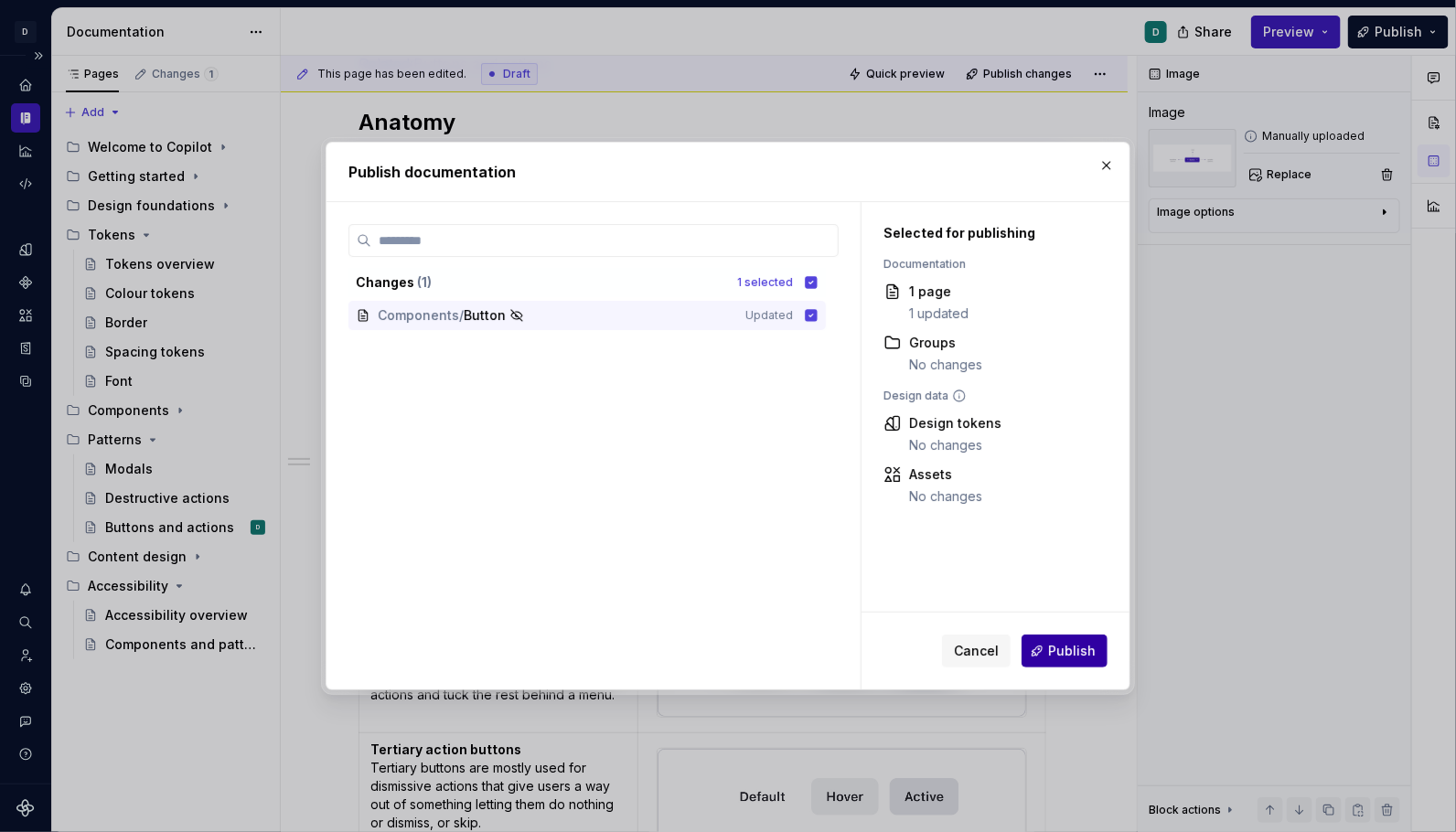
click at [1076, 654] on span "Publish" at bounding box center [1072, 651] width 48 height 18
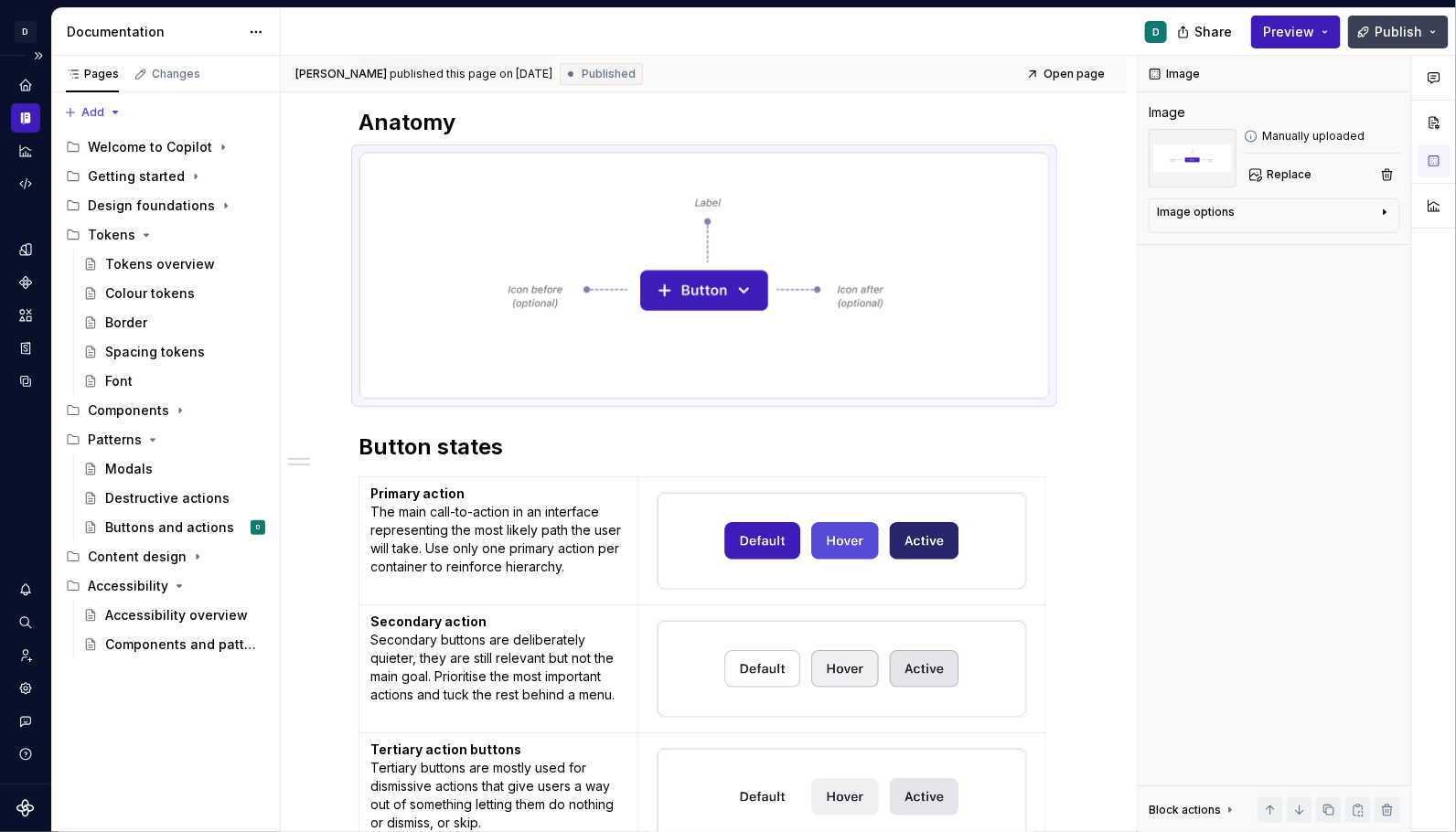
click at [1394, 37] on span "Publish" at bounding box center [1399, 32] width 48 height 18
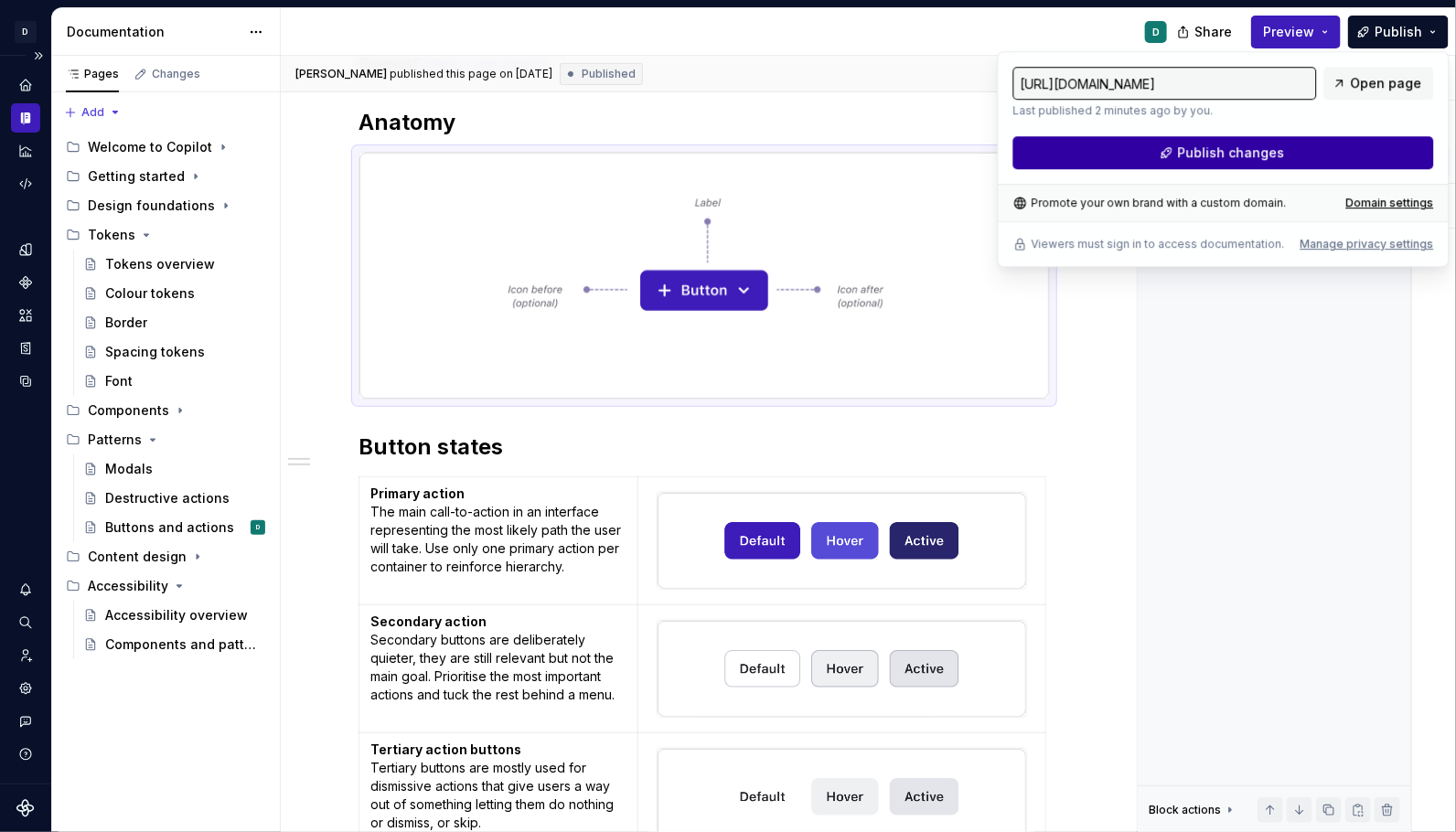
click at [1331, 149] on button "Publish changes" at bounding box center [1223, 153] width 421 height 33
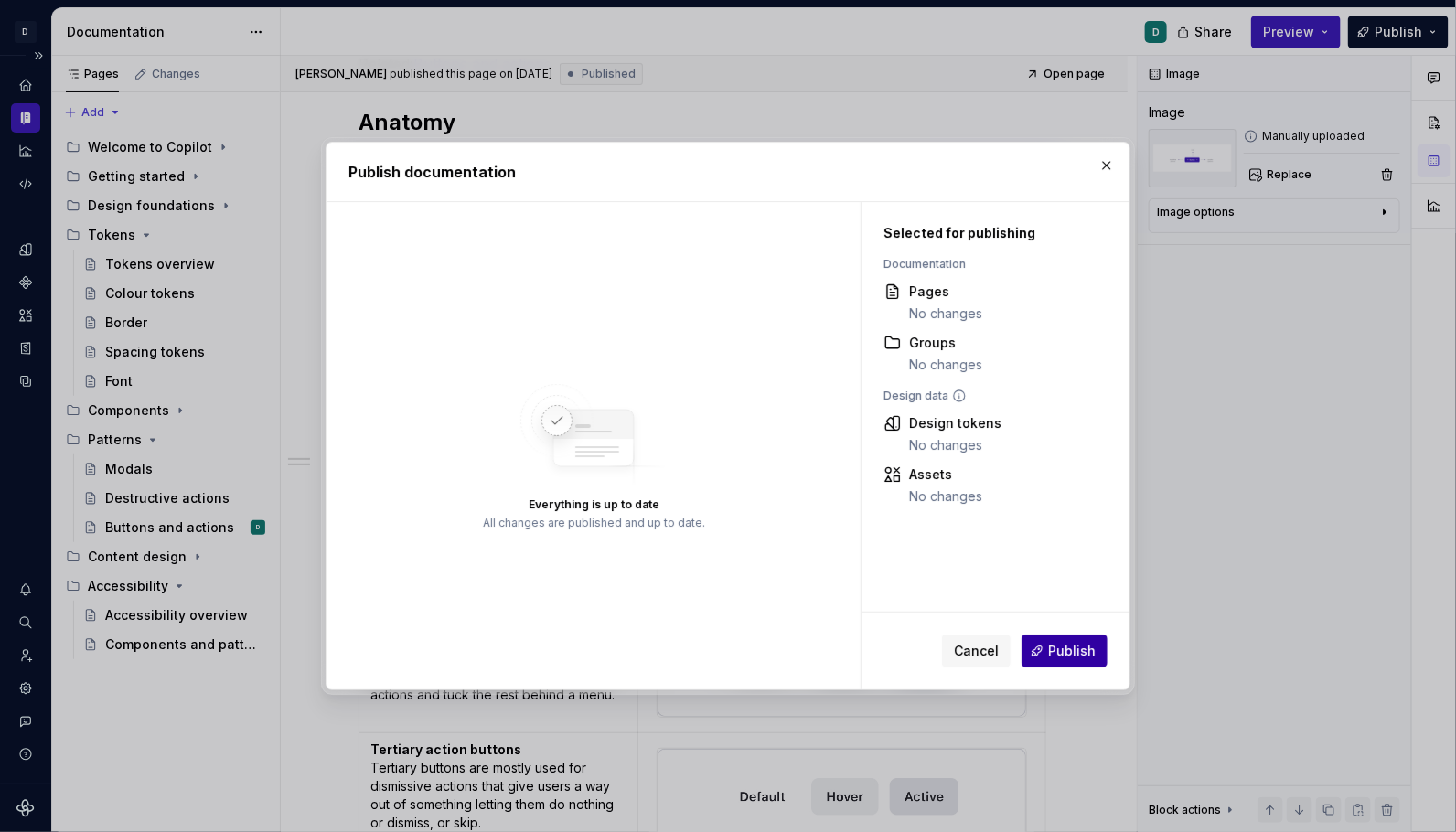
click at [1068, 668] on button "Publish" at bounding box center [1064, 651] width 86 height 33
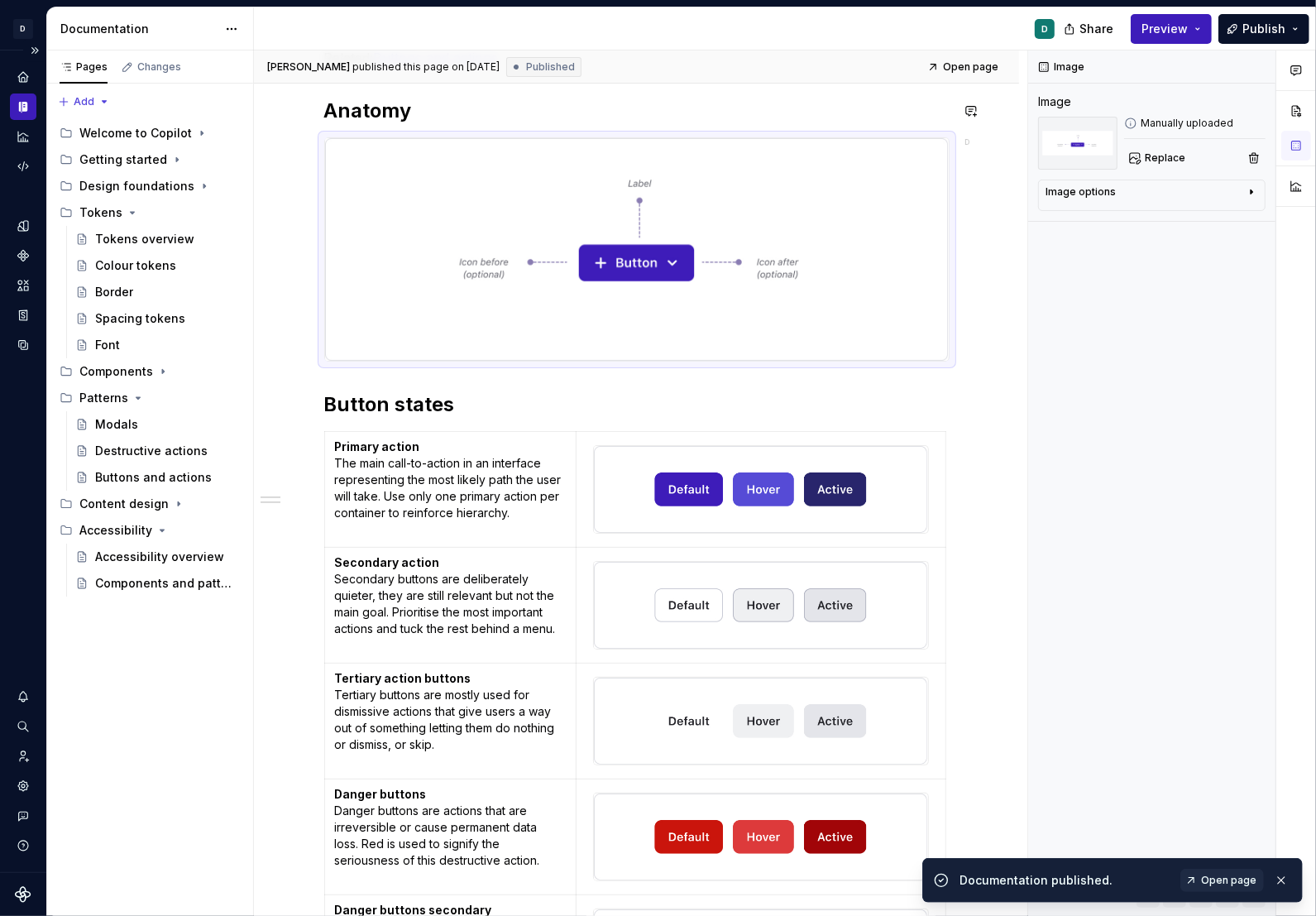
type textarea "*"
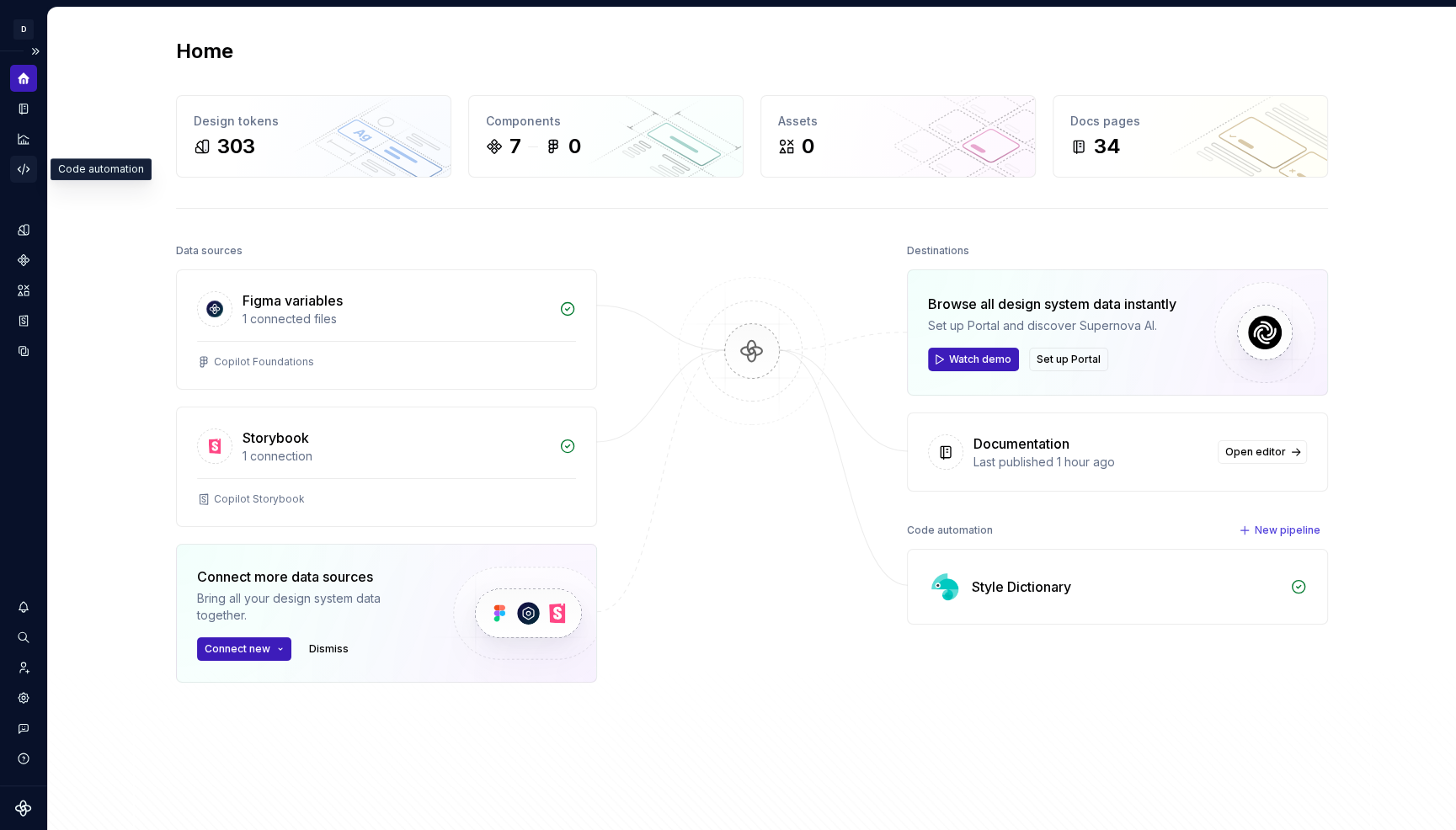
click at [27, 170] on icon "Code automation" at bounding box center [23, 169] width 11 height 10
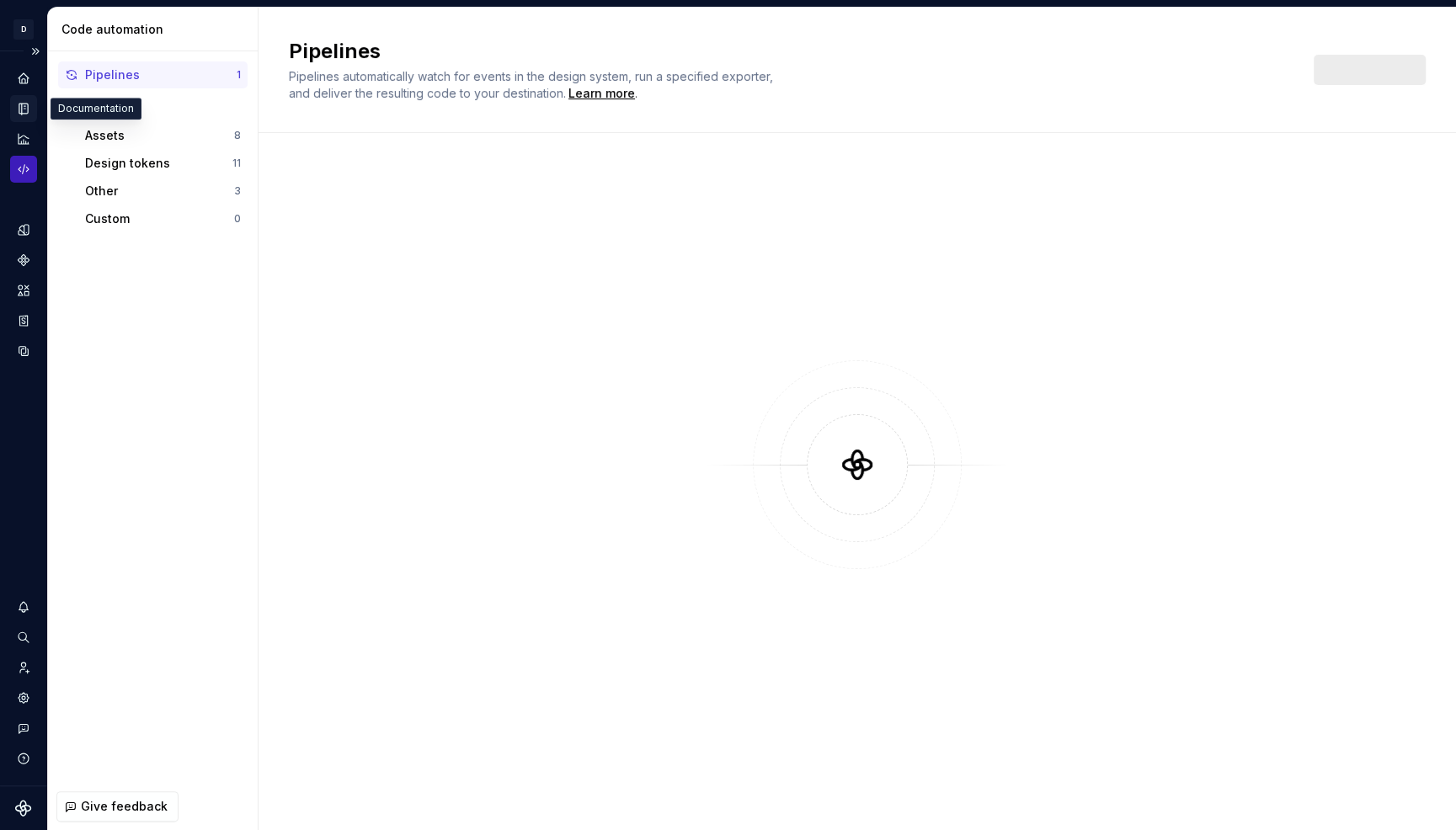
click at [26, 105] on icon "Documentation" at bounding box center [25, 109] width 6 height 9
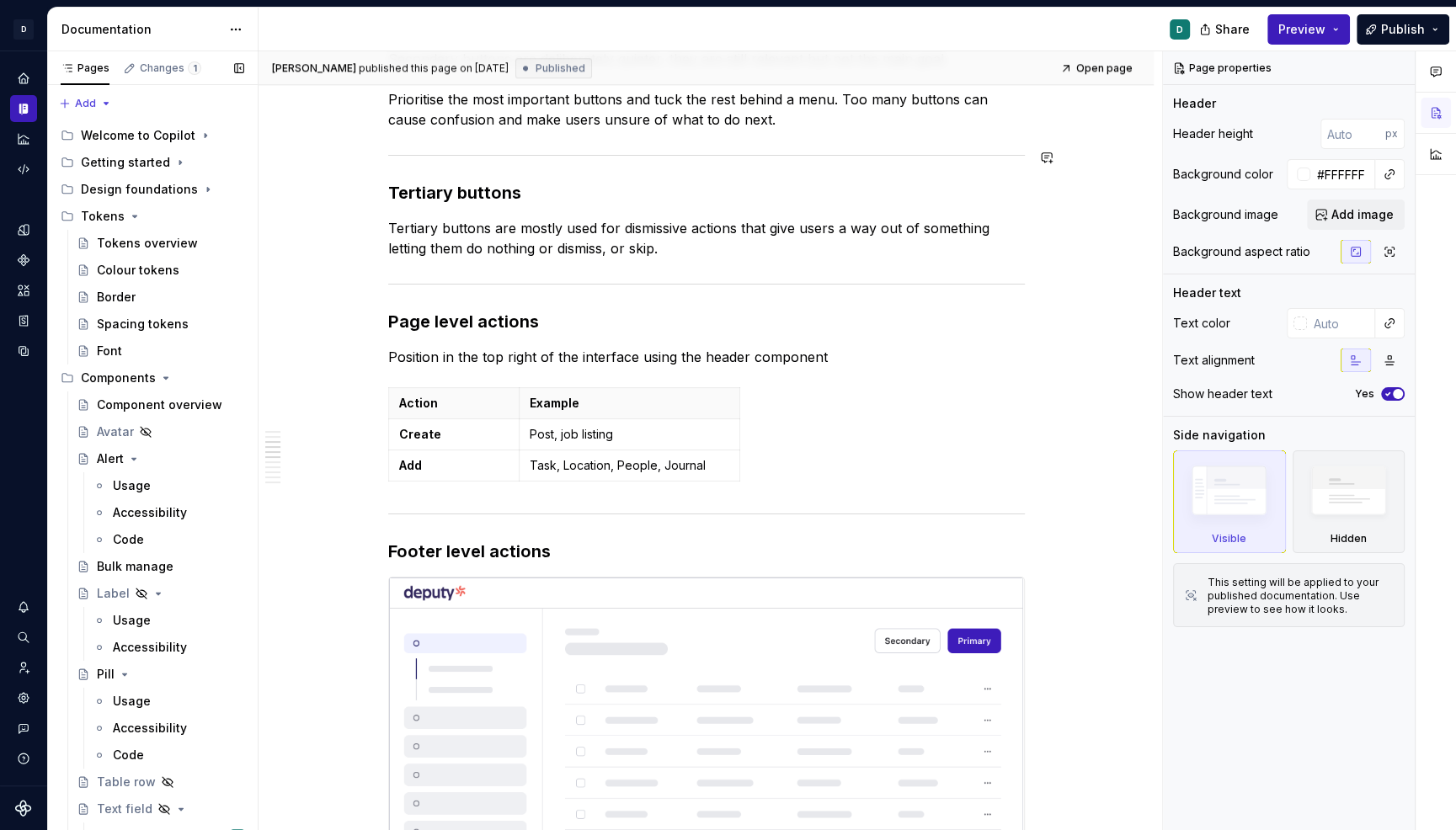
scroll to position [1662, 0]
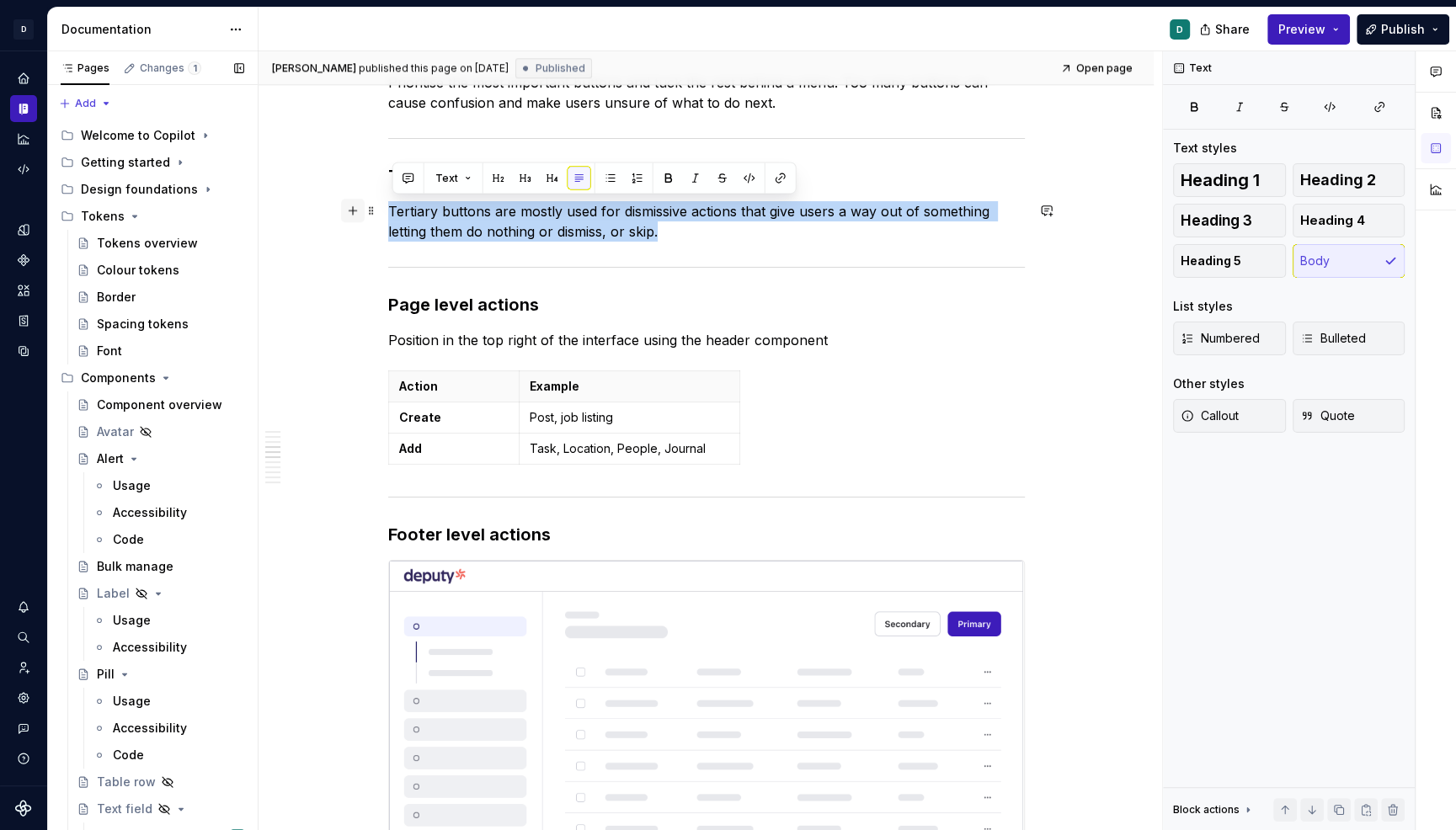
drag, startPoint x: 673, startPoint y: 227, endPoint x: 356, endPoint y: 207, distance: 317.6
click at [388, 207] on div "Button hierarchy Button hierarchy emphasises which button is more important in …" at bounding box center [707, 731] width 636 height 4128
copy p "Tertiary buttons are mostly used for dismissive actions that give users a way o…"
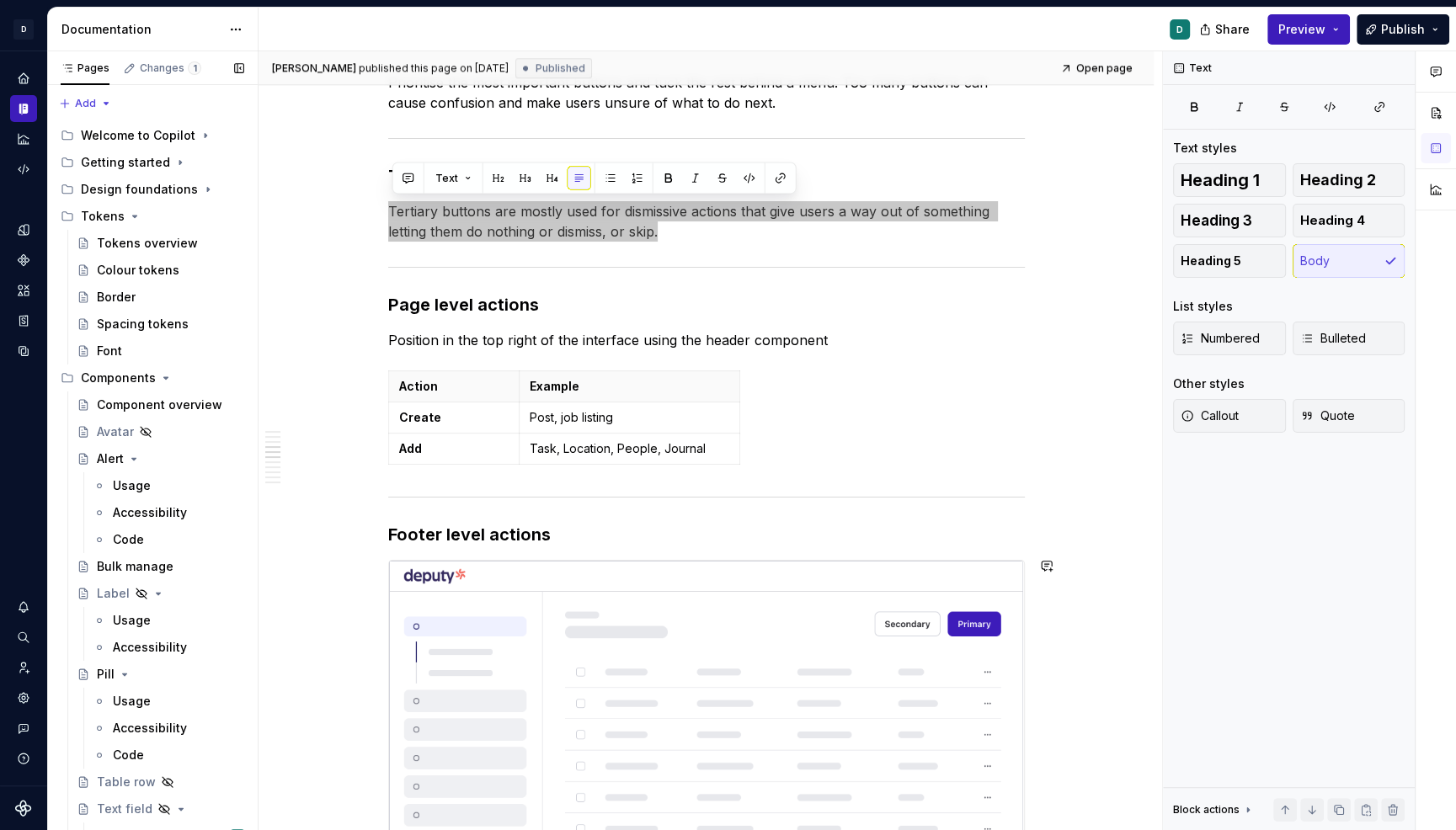
type textarea "*"
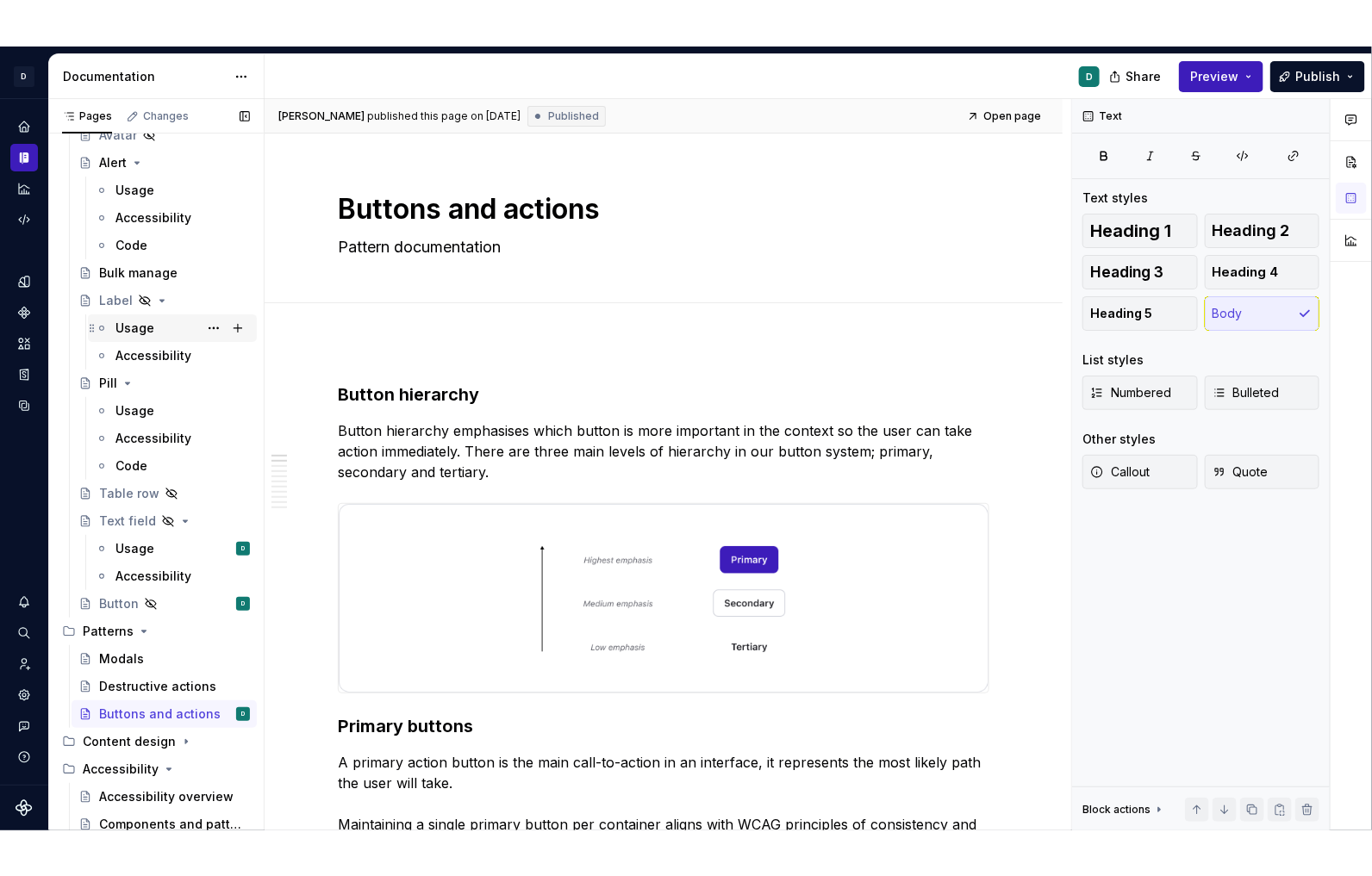
scroll to position [355, 0]
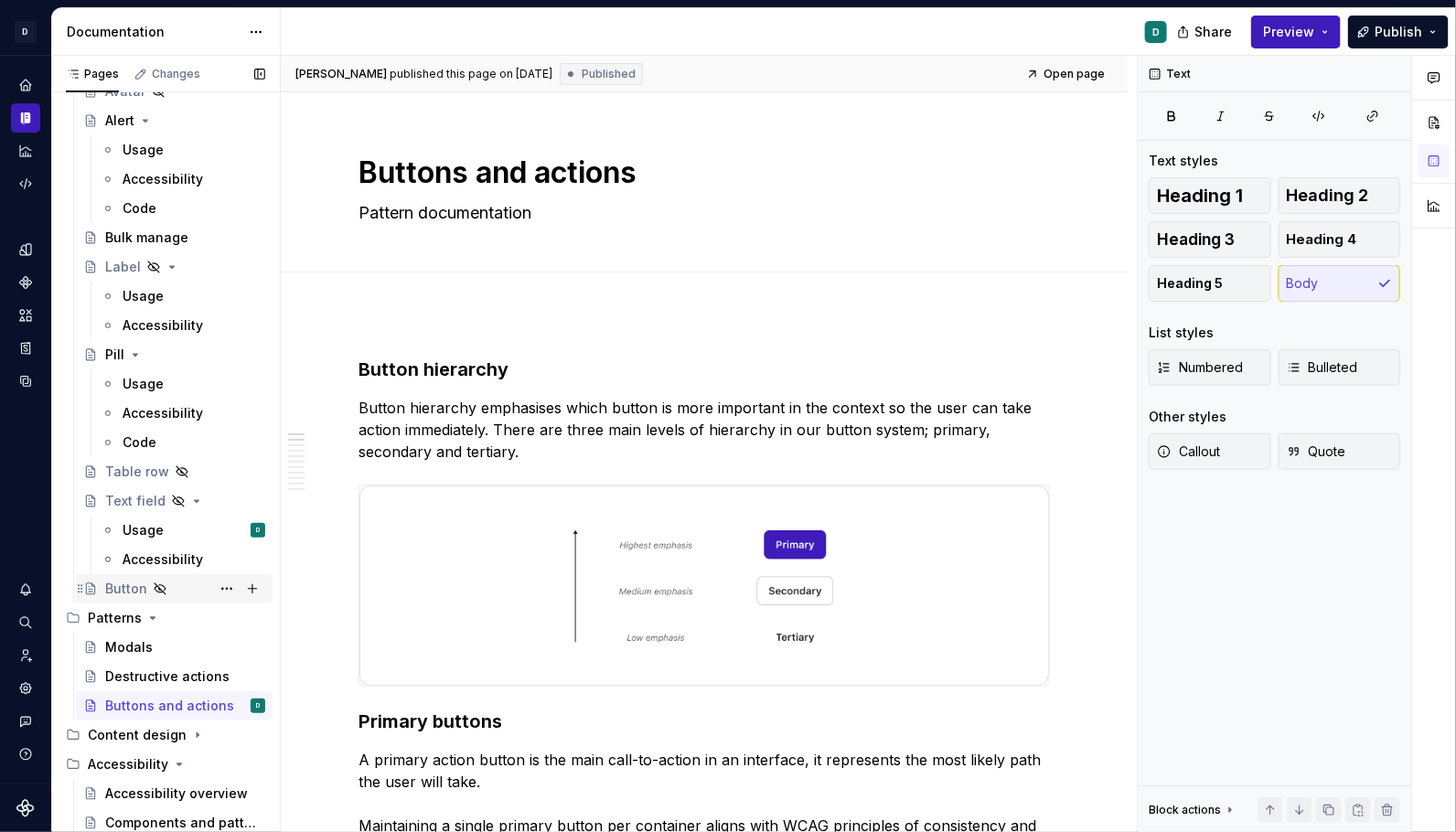
click at [126, 587] on div "Button" at bounding box center [126, 588] width 42 height 18
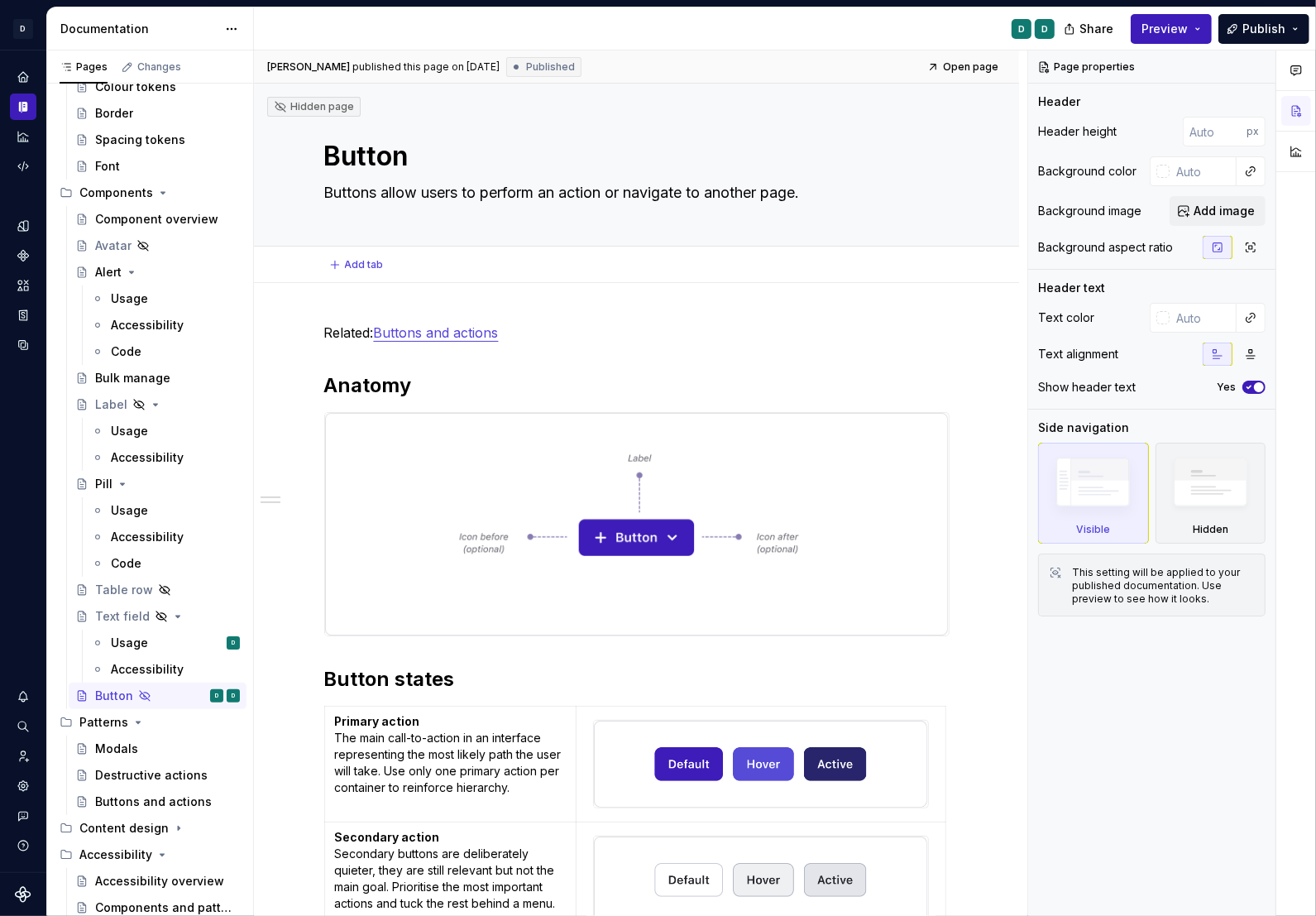
type textarea "*"
